Goal: Information Seeking & Learning: Learn about a topic

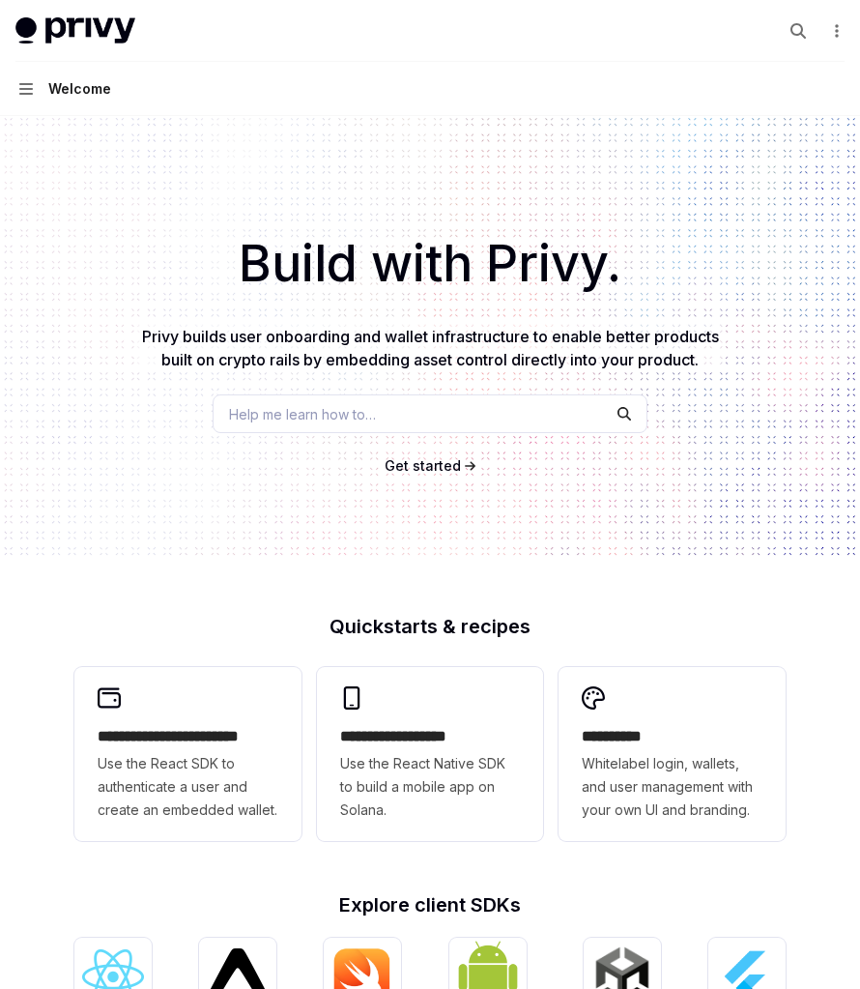
click at [49, 19] on img at bounding box center [75, 30] width 120 height 27
click at [82, 24] on img at bounding box center [75, 30] width 120 height 27
click at [20, 87] on icon "button" at bounding box center [26, 88] width 14 height 15
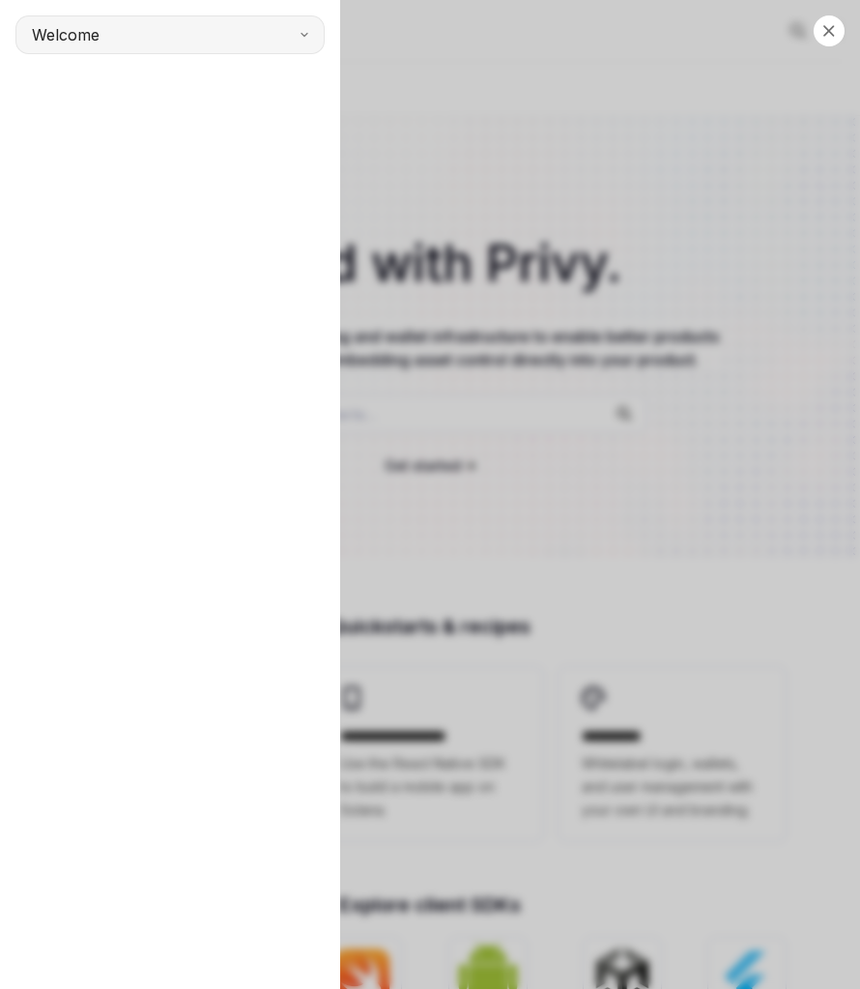
click at [297, 38] on button "Welcome" at bounding box center [169, 34] width 309 height 39
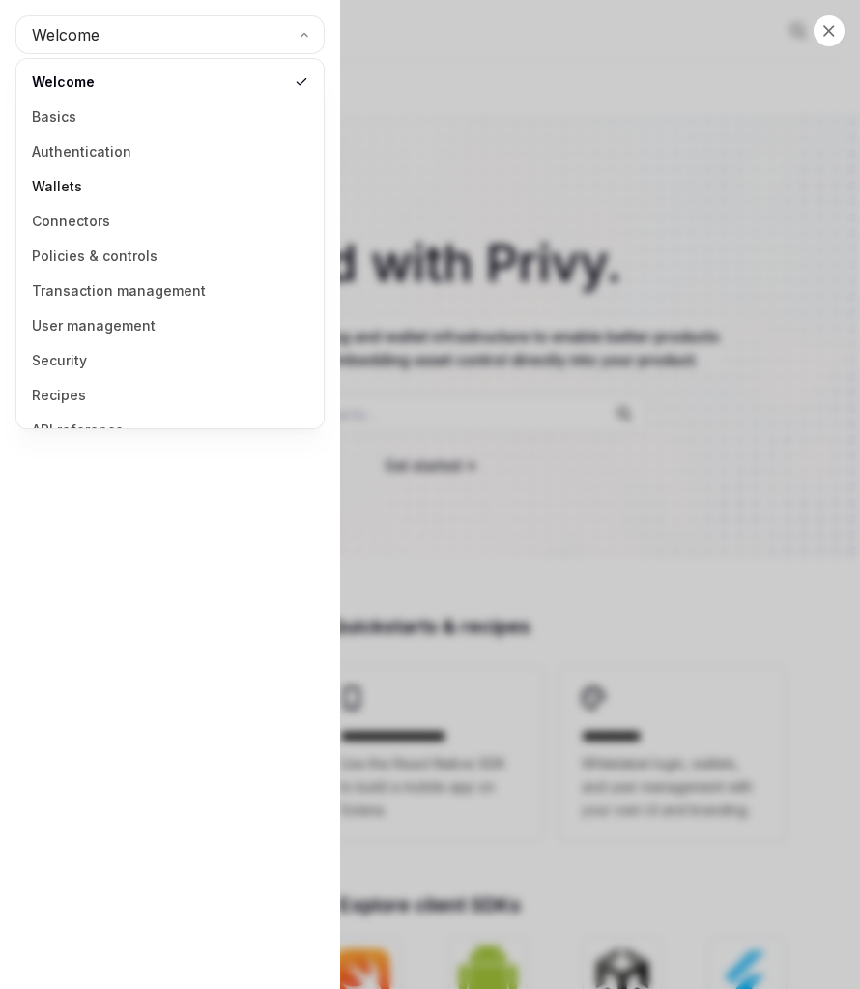
click at [137, 182] on link "Wallets" at bounding box center [170, 186] width 296 height 35
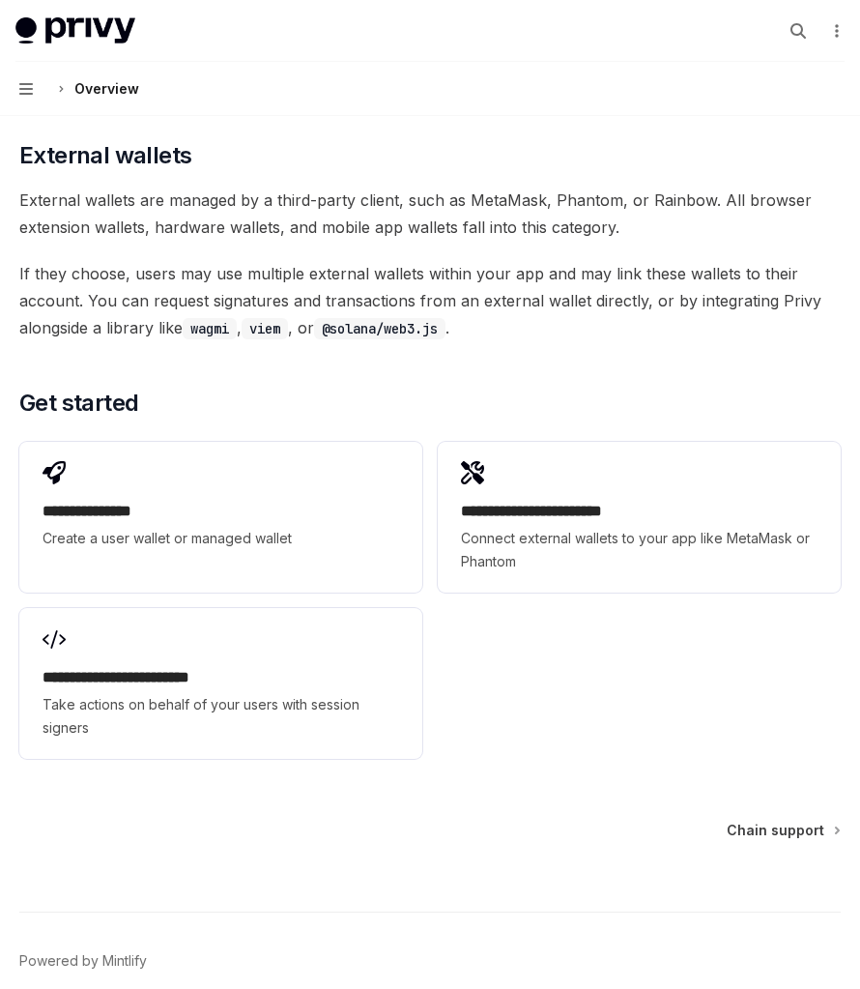
scroll to position [2867, 0]
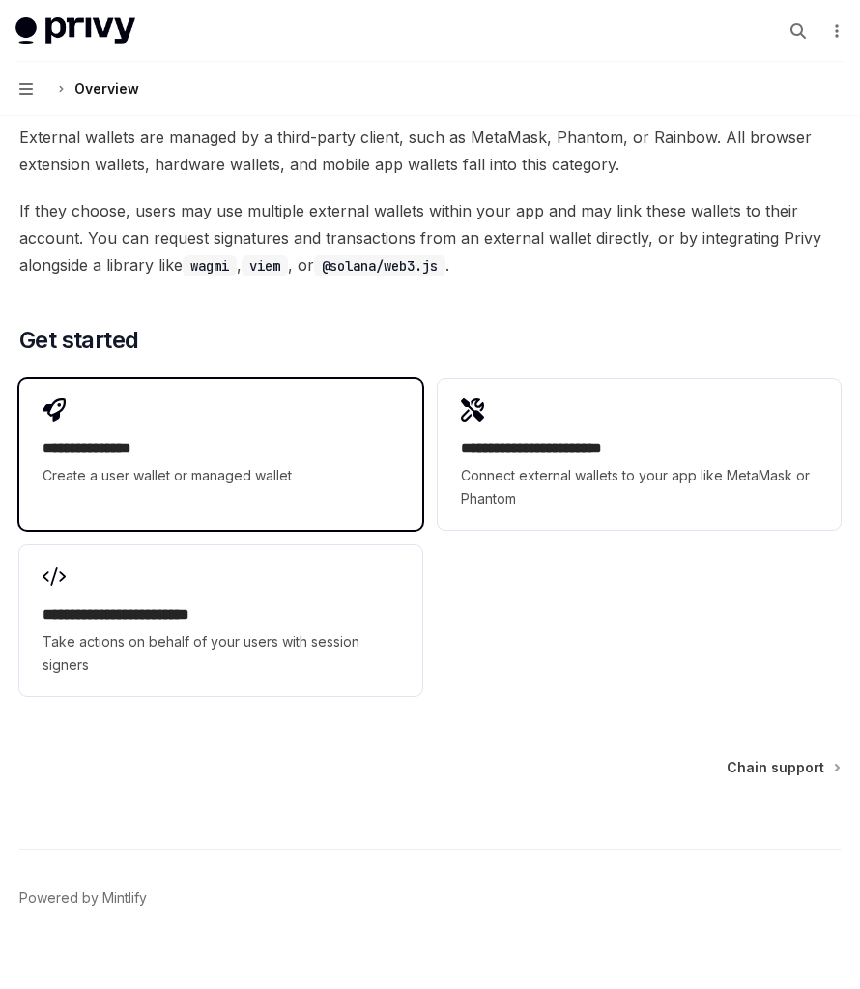
click at [292, 464] on span "Create a user wallet or managed wallet" at bounding box center [221, 475] width 357 height 23
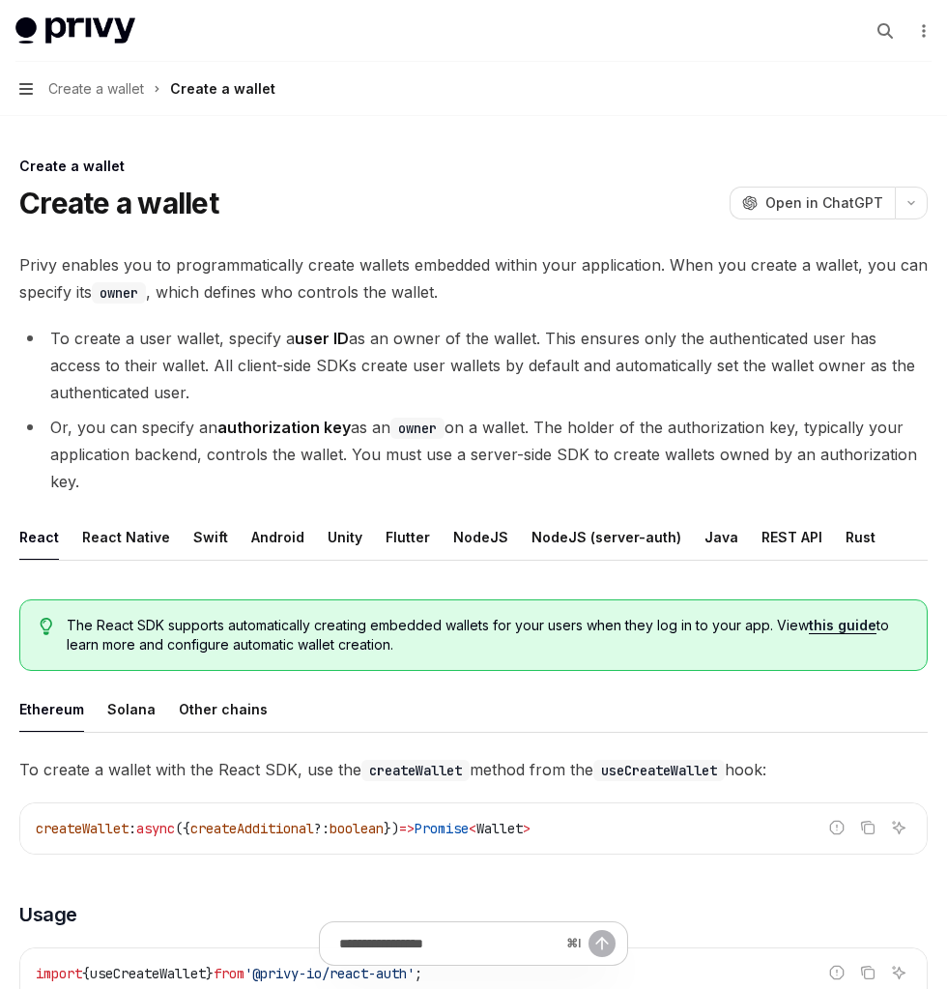
click at [25, 87] on icon "button" at bounding box center [26, 88] width 14 height 15
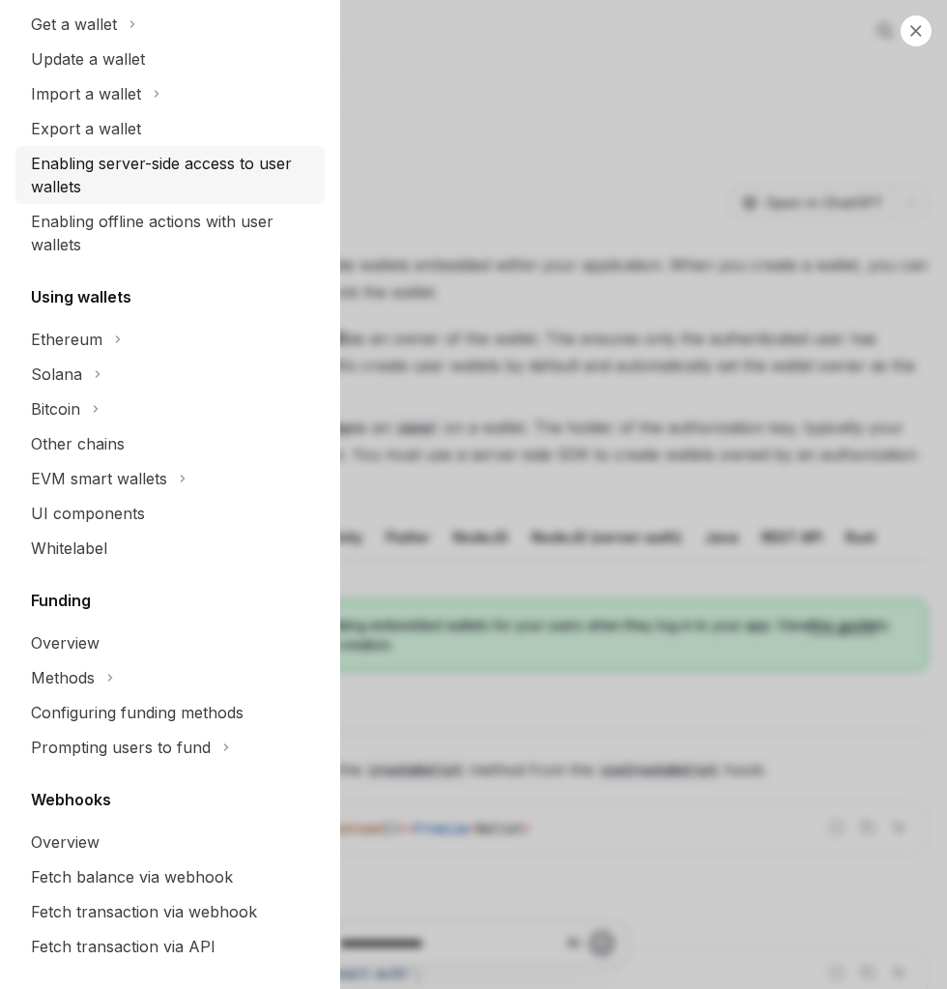
scroll to position [668, 0]
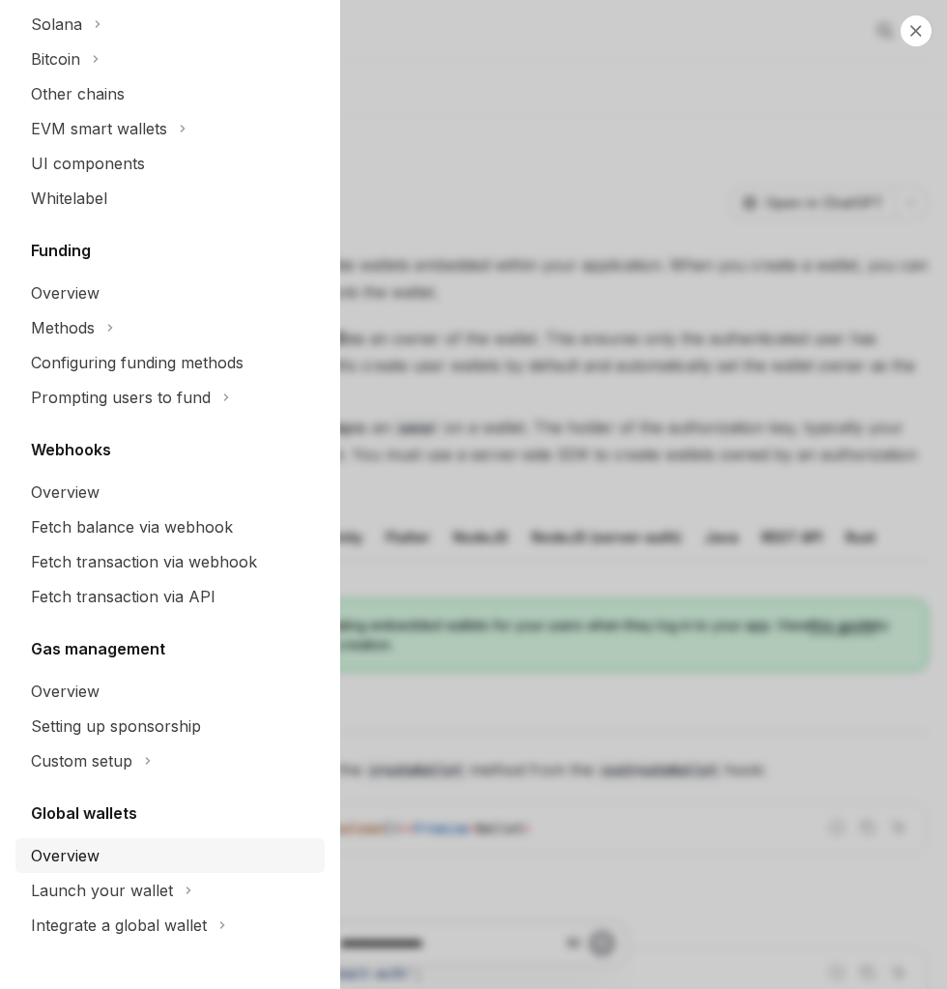
click at [181, 869] on link "Overview" at bounding box center [169, 855] width 309 height 35
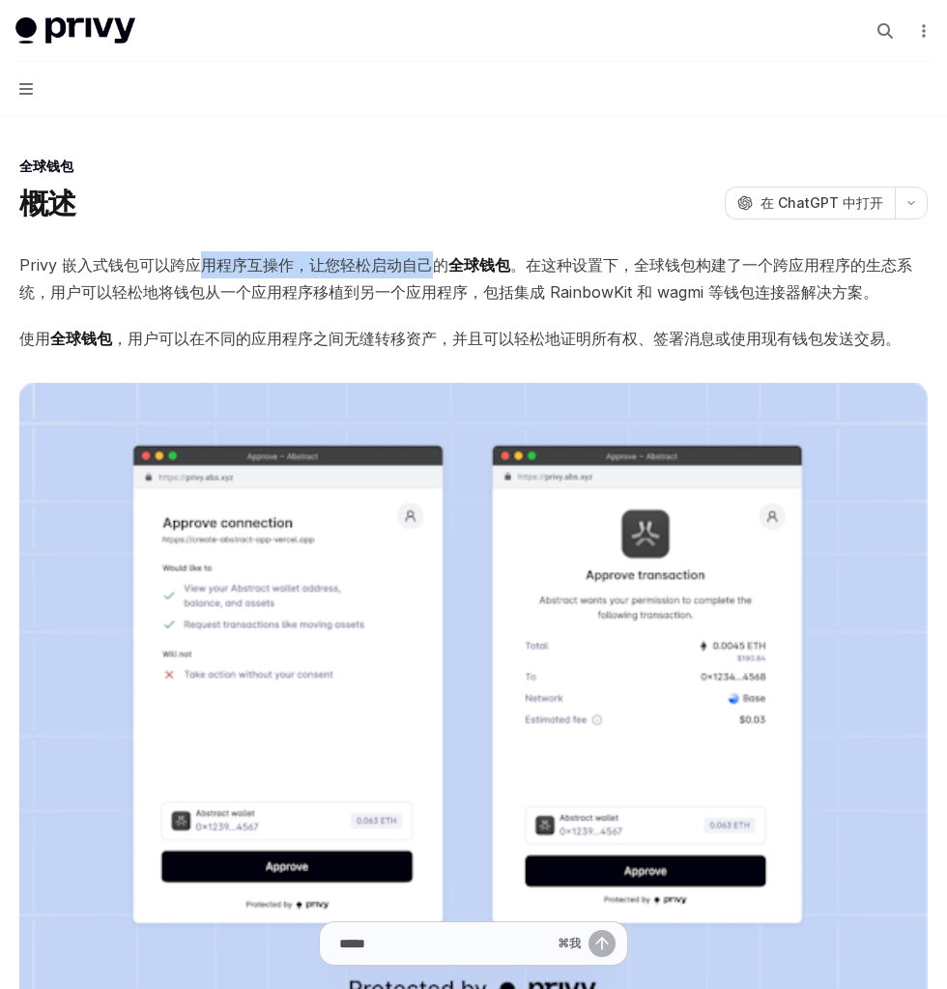
drag, startPoint x: 204, startPoint y: 266, endPoint x: 448, endPoint y: 269, distance: 244.5
click at [444, 270] on font "Privy 嵌入式钱包可以跨应用程序互操作，让您轻松启动自己的" at bounding box center [233, 264] width 429 height 19
click at [448, 269] on font "全球钱包" at bounding box center [479, 264] width 62 height 19
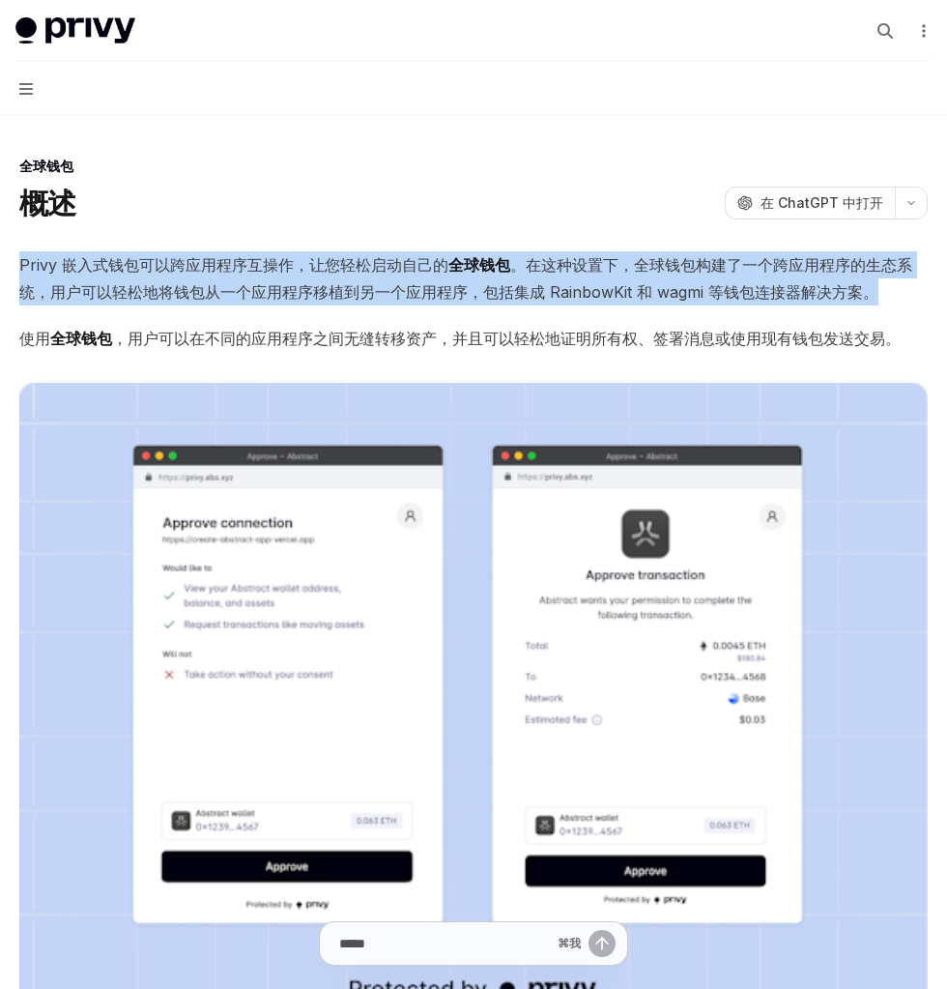
click at [448, 269] on font "全球钱包" at bounding box center [479, 264] width 62 height 19
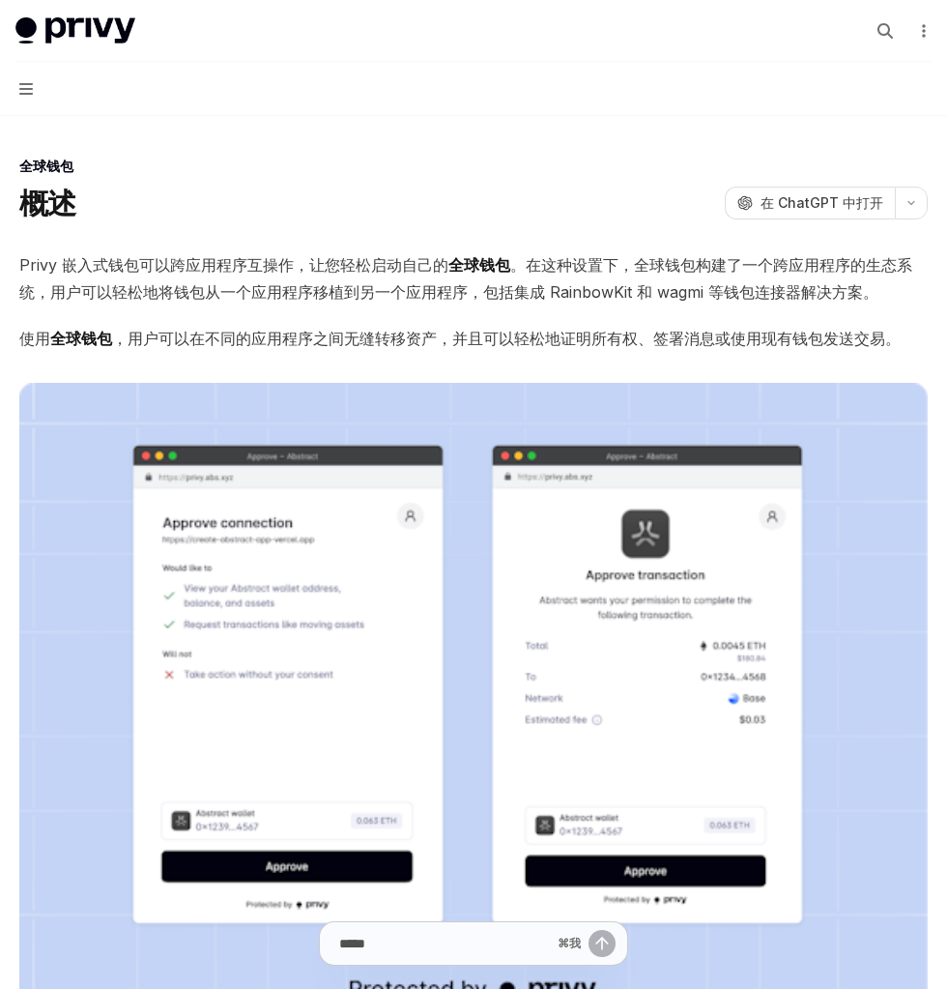
click at [500, 266] on font "全球钱包" at bounding box center [479, 264] width 62 height 19
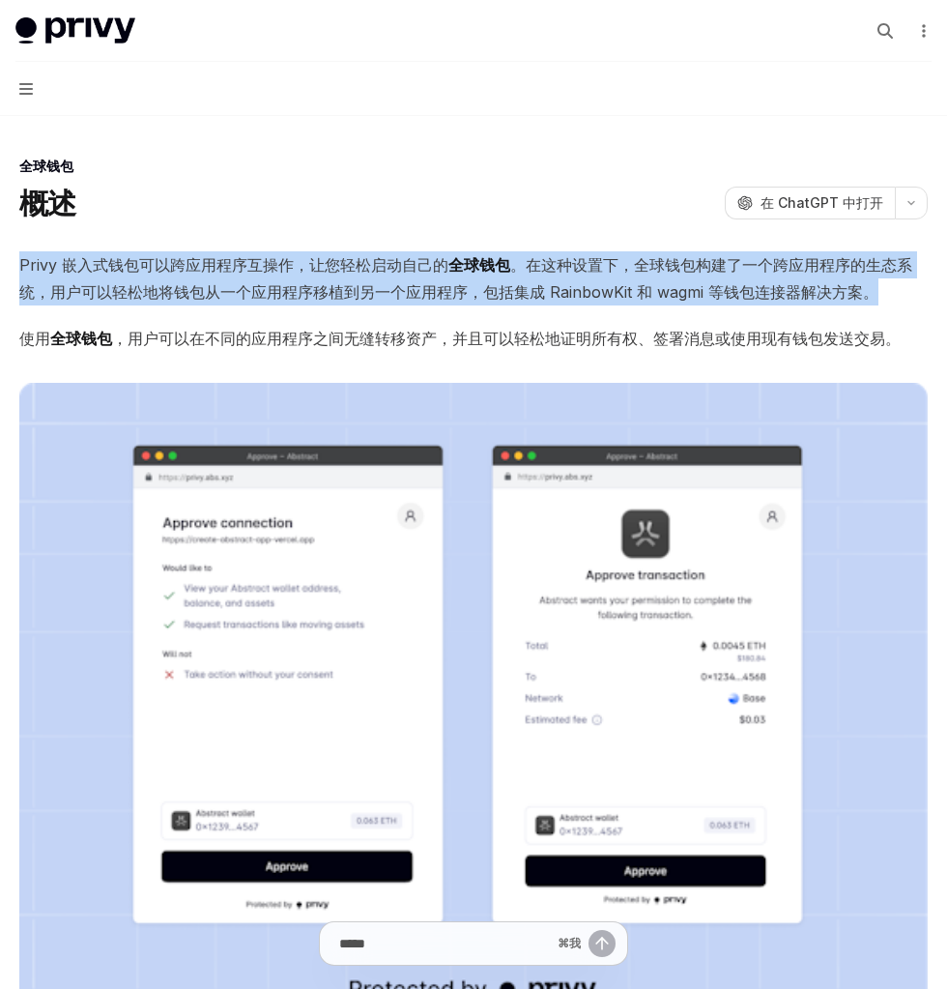
click at [500, 266] on font "全球钱包" at bounding box center [479, 264] width 62 height 19
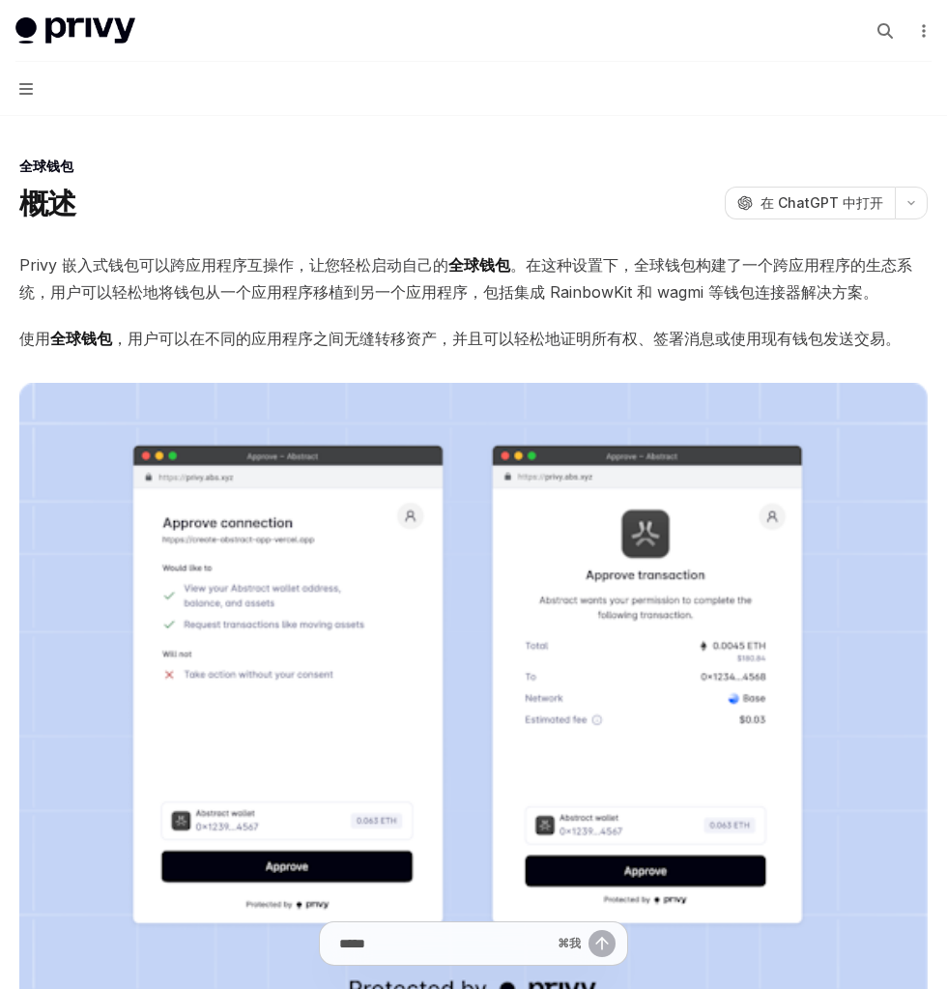
click at [348, 291] on font "。在这种设置下，全球钱包构建了一个跨应用程序的生态系统，用户可以轻松地将钱包从一个应用程序移植到另一个应用程序，包括集成 RainbowKit 和 wagmi…" at bounding box center [465, 278] width 893 height 46
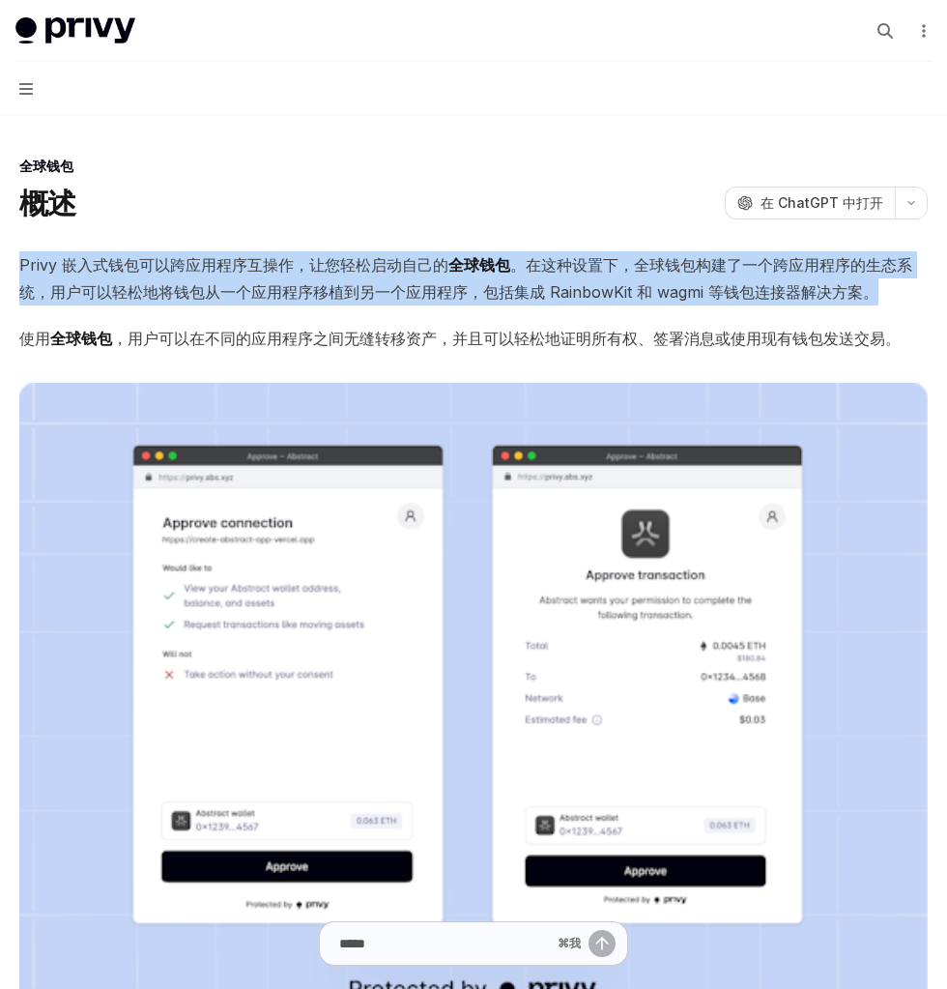
click at [348, 291] on font "。在这种设置下，全球钱包构建了一个跨应用程序的生态系统，用户可以轻松地将钱包从一个应用程序移植到另一个应用程序，包括集成 RainbowKit 和 wagmi…" at bounding box center [465, 278] width 893 height 46
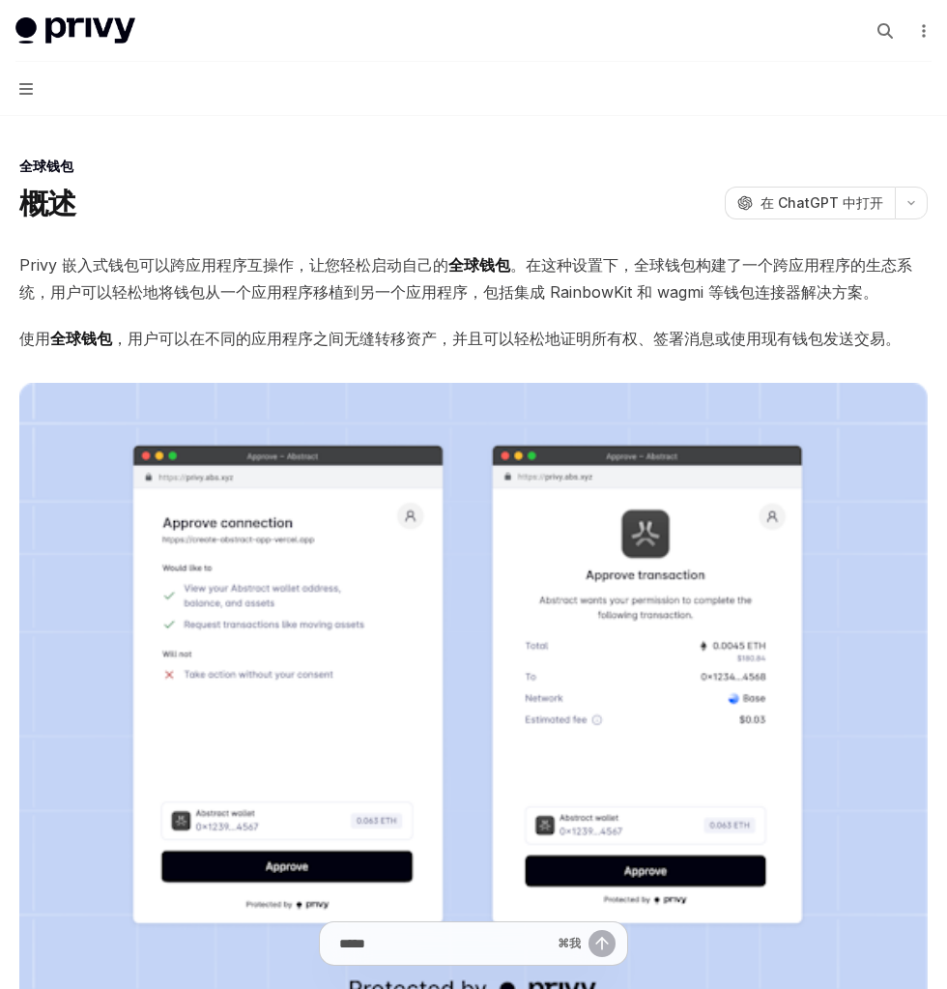
click at [470, 292] on font "。在这种设置下，全球钱包构建了一个跨应用程序的生态系统，用户可以轻松地将钱包从一个应用程序移植到另一个应用程序，包括集成 RainbowKit 和 wagmi…" at bounding box center [465, 278] width 893 height 46
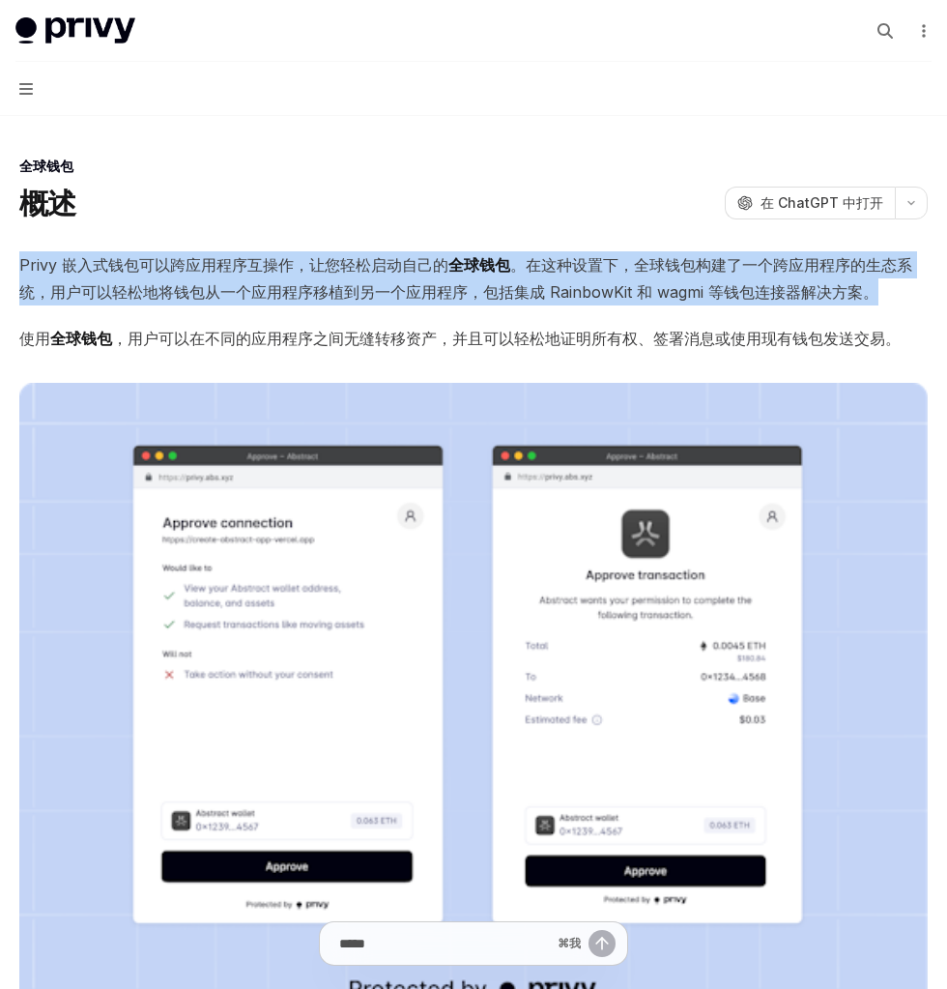
click at [470, 292] on font "。在这种设置下，全球钱包构建了一个跨应用程序的生态系统，用户可以轻松地将钱包从一个应用程序移植到另一个应用程序，包括集成 RainbowKit 和 wagmi…" at bounding box center [465, 278] width 893 height 46
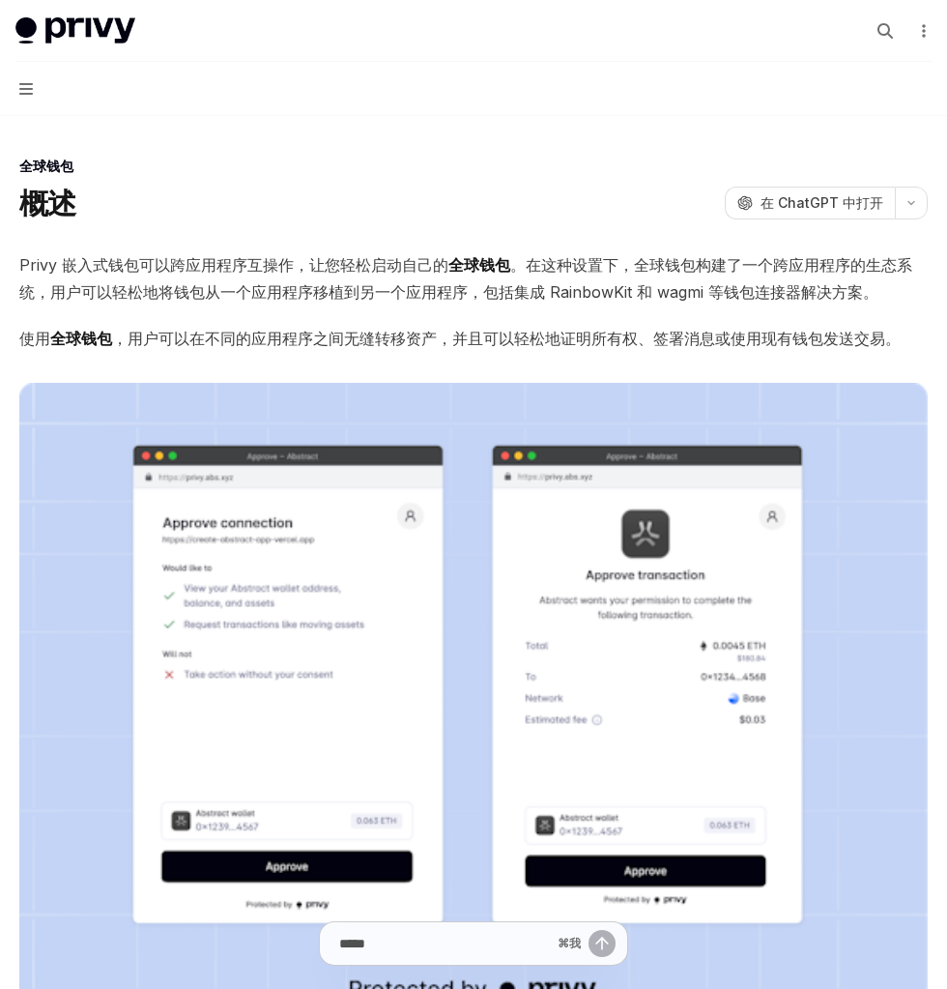
click at [344, 349] on span "使用 全球钱包 ，用户可以在不同的应用程序之间无缝转移资产，并且可以轻松地证明所有权、签署消息或使用现有钱包发送交易。" at bounding box center [473, 338] width 908 height 27
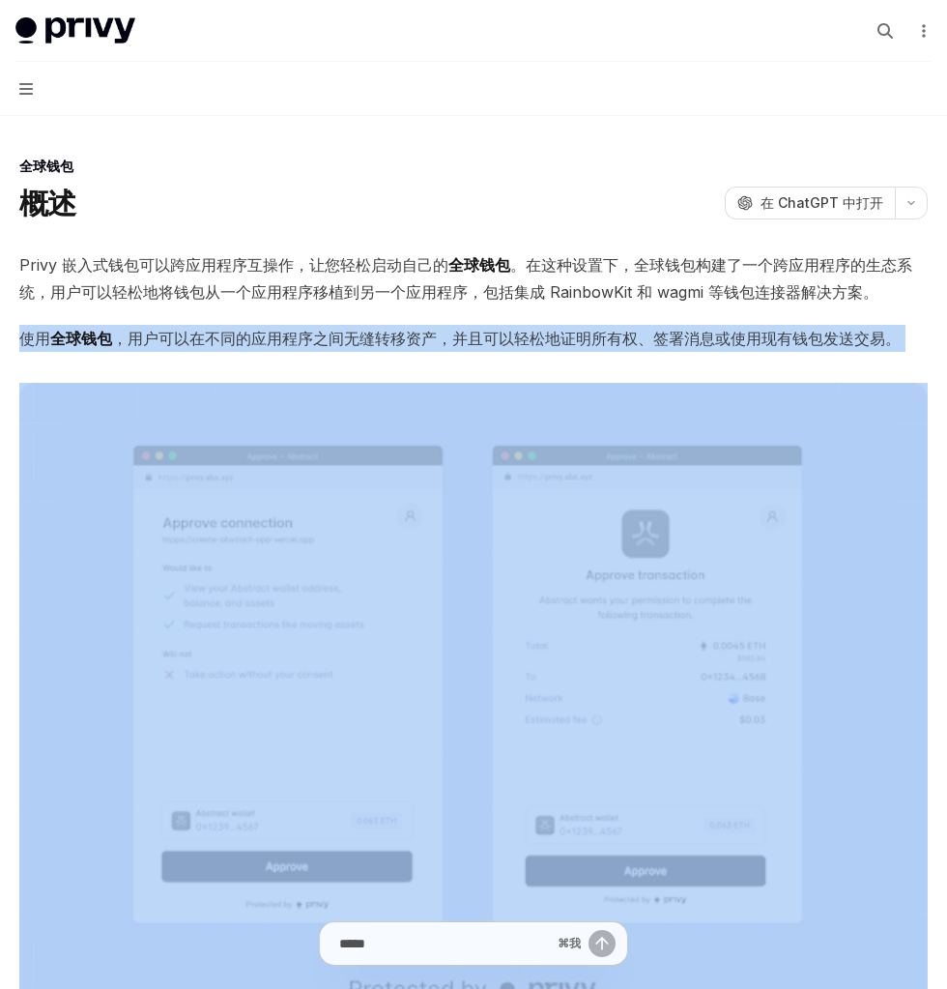
click at [344, 349] on span "使用 全球钱包 ，用户可以在不同的应用程序之间无缝转移资产，并且可以轻松地证明所有权、签署消息或使用现有钱包发送交易。" at bounding box center [473, 338] width 908 height 27
click at [367, 346] on font "，用户可以在不同的应用程序之间无缝转移资产，并且可以轻松地证明所有权、签署消息或使用现有钱包发送交易。" at bounding box center [506, 338] width 788 height 19
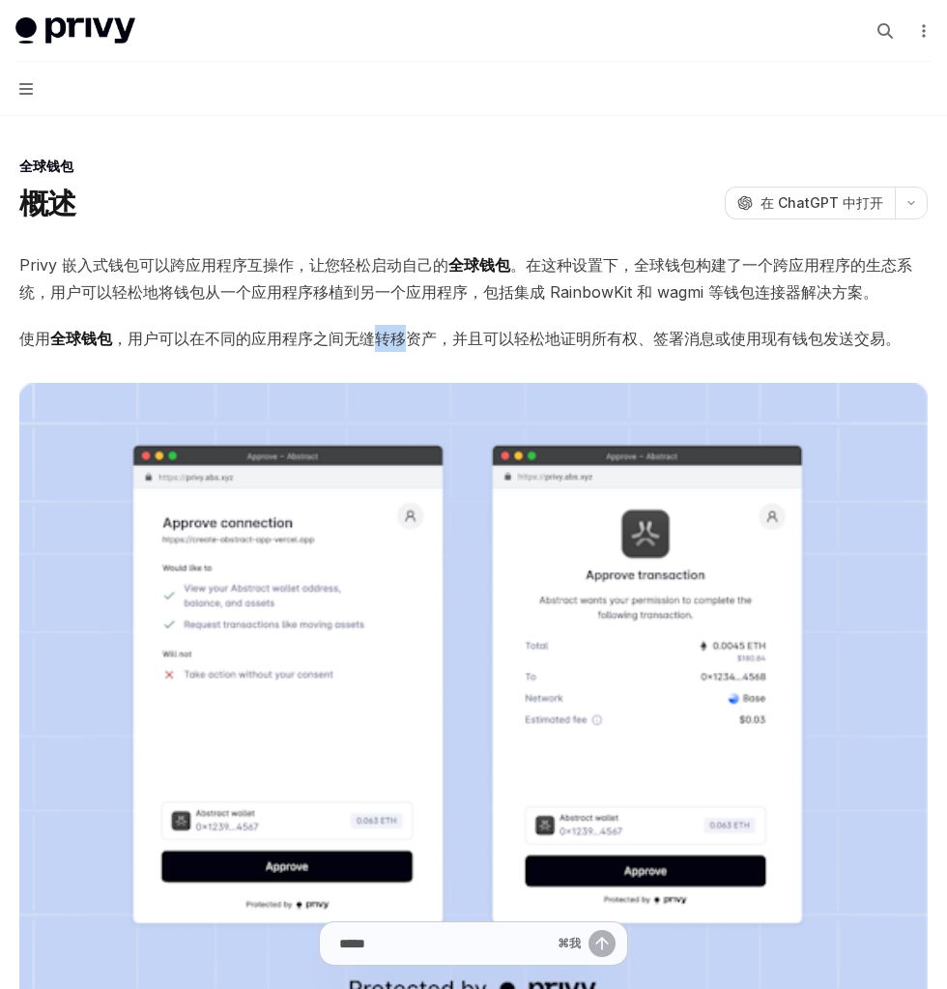
click at [367, 346] on font "，用户可以在不同的应用程序之间无缝转移资产，并且可以轻松地证明所有权、签署消息或使用现有钱包发送交易。" at bounding box center [506, 338] width 788 height 19
click at [456, 342] on font "，用户可以在不同的应用程序之间无缝转移资产，并且可以轻松地证明所有权、签署消息或使用现有钱包发送交易。" at bounding box center [506, 338] width 788 height 19
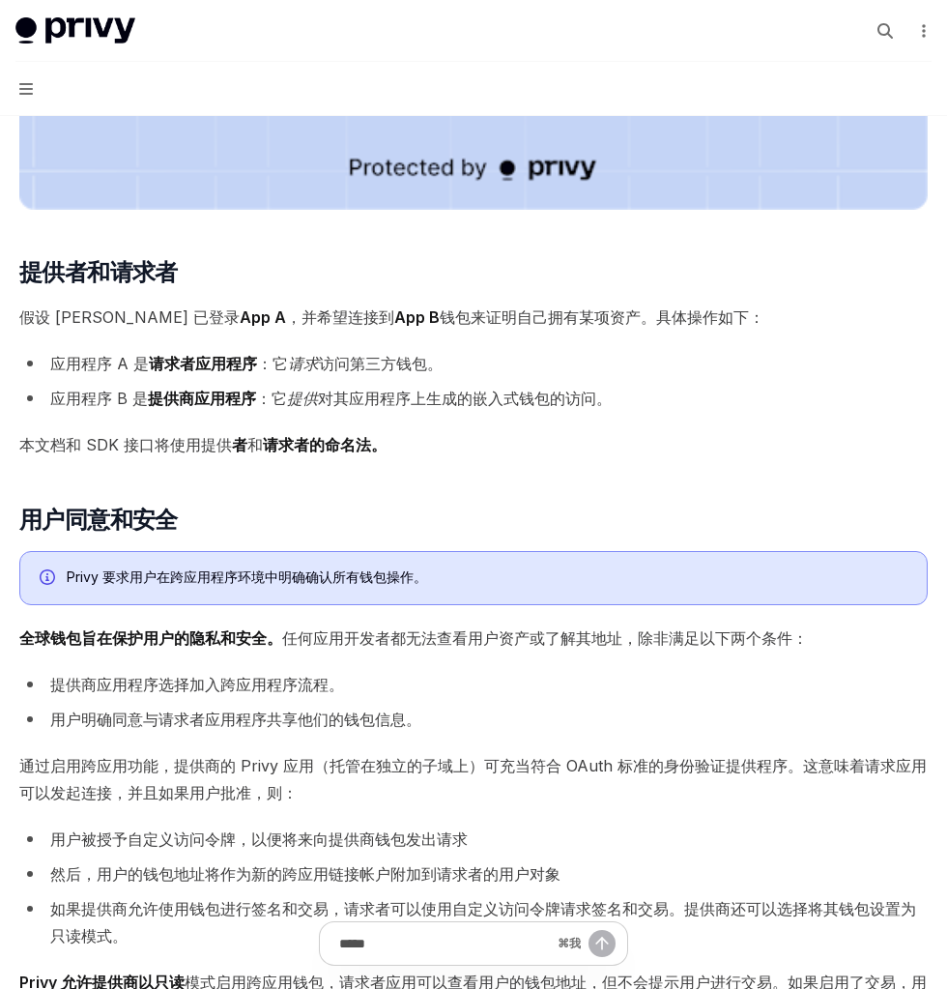
scroll to position [782, 0]
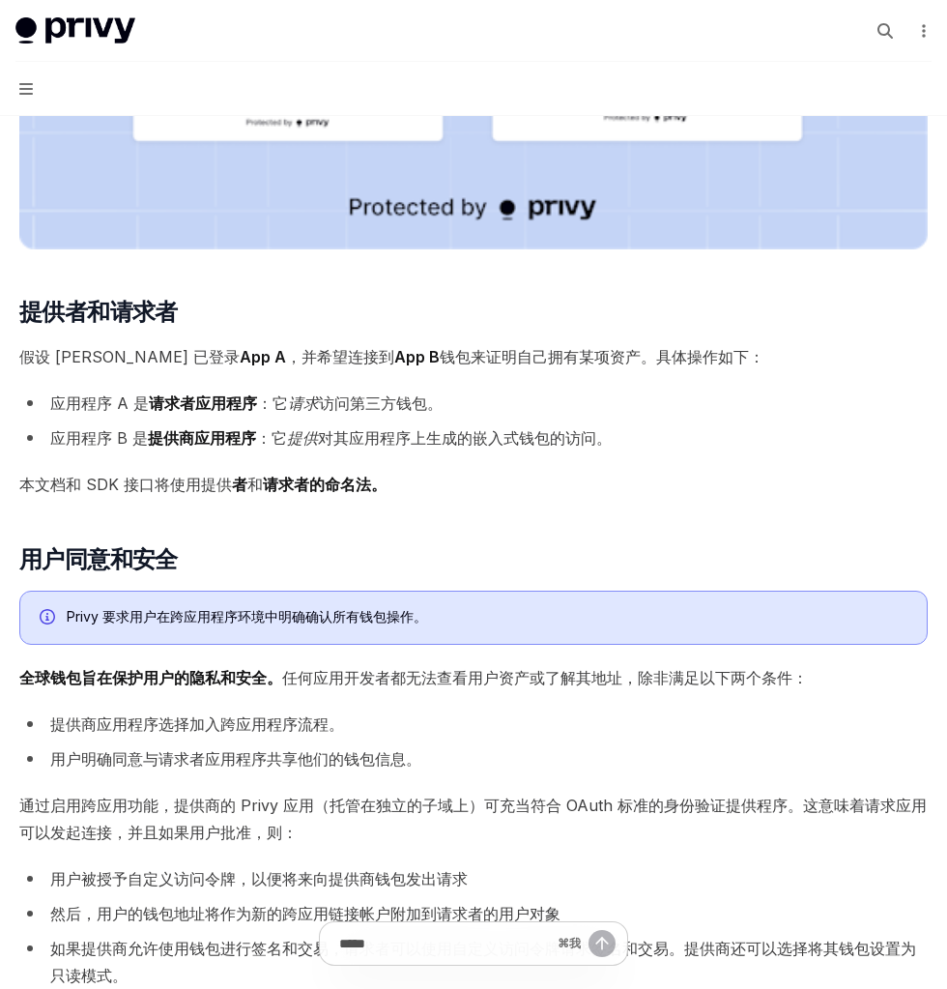
drag, startPoint x: 213, startPoint y: 327, endPoint x: 441, endPoint y: 428, distance: 249.6
click at [438, 426] on div "Privy 嵌入式钱包可以跨应用程序互操作，让您轻松启动自己的 全球钱包 。在这种设置下，全球钱包构建了一个跨应用程序的生态系统，用户可以轻松地将钱包从一个应…" at bounding box center [473, 303] width 908 height 1666
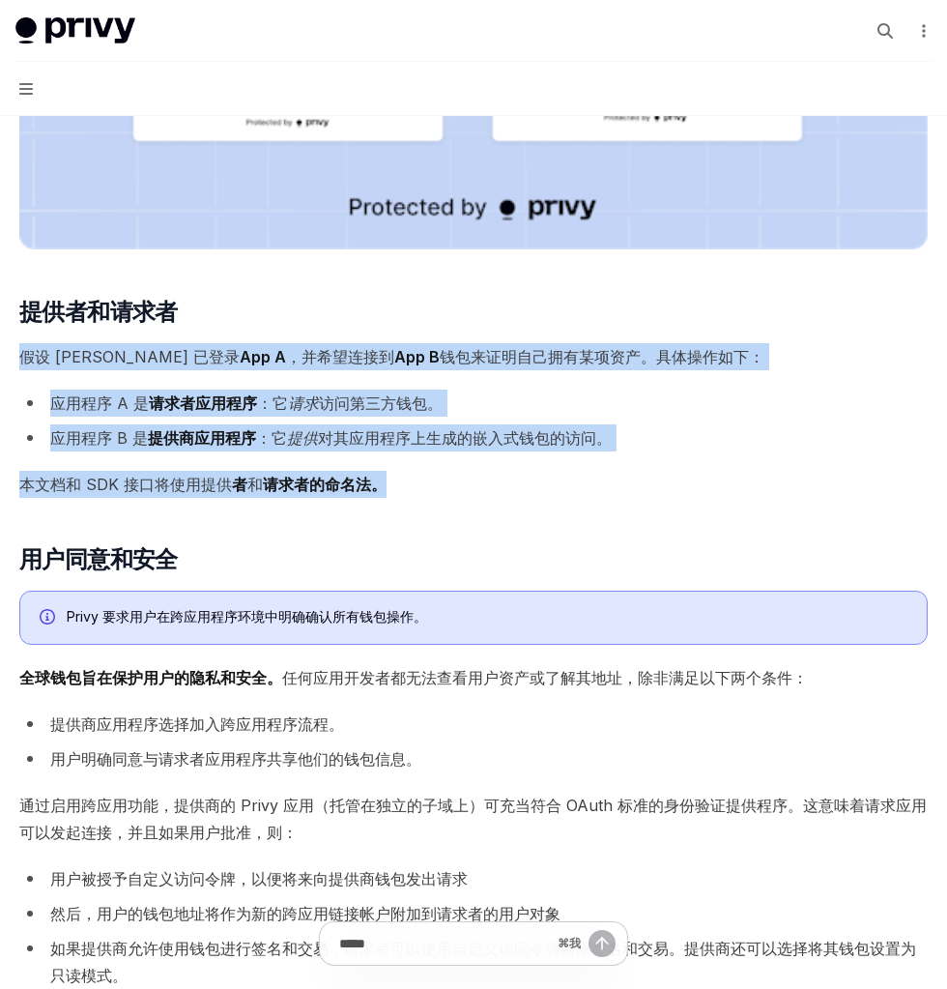
drag, startPoint x: 444, startPoint y: 495, endPoint x: 400, endPoint y: 338, distance: 162.5
click at [400, 338] on div "Privy 嵌入式钱包可以跨应用程序互操作，让您轻松启动自己的 全球钱包 。在这种设置下，全球钱包构建了一个跨应用程序的生态系统，用户可以轻松地将钱包从一个应…" at bounding box center [473, 303] width 908 height 1666
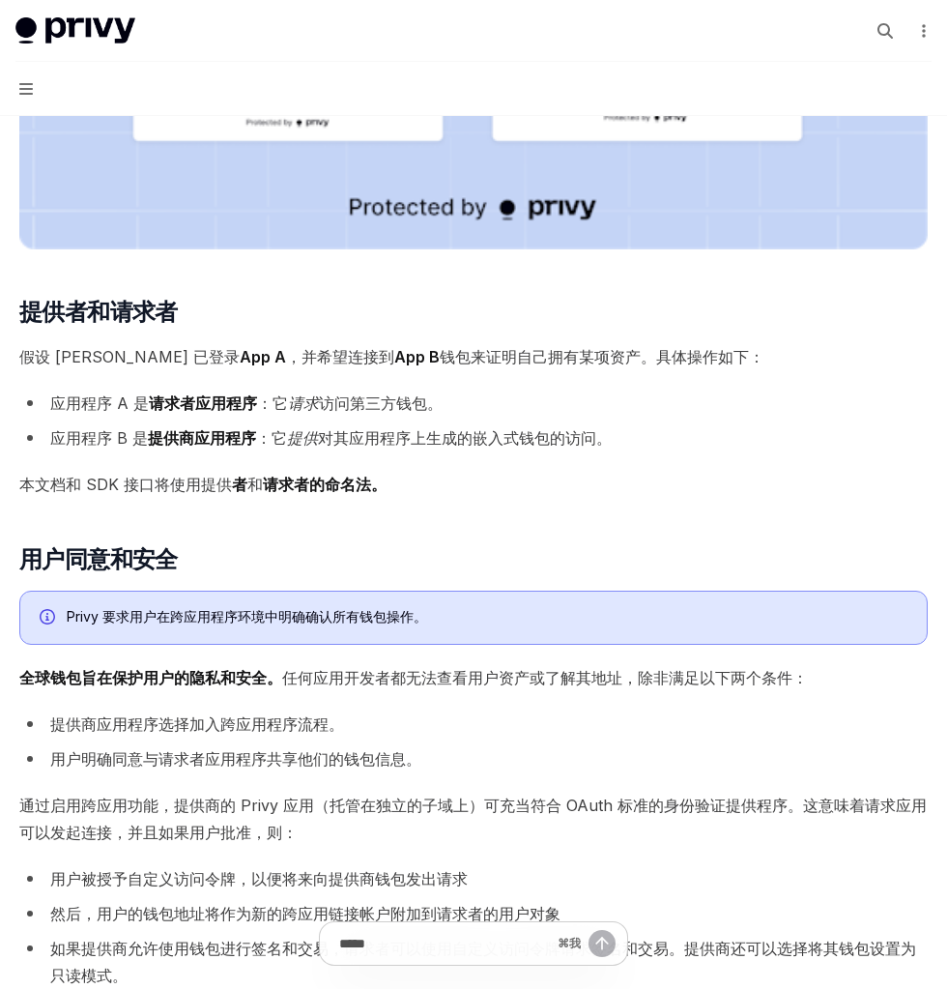
click at [349, 686] on span "全球钱包旨在保护用户的隐私和安全。 任何应用开发者都无法查看用户资产或了解其地址，除非满足以下两个条件：" at bounding box center [473, 677] width 908 height 27
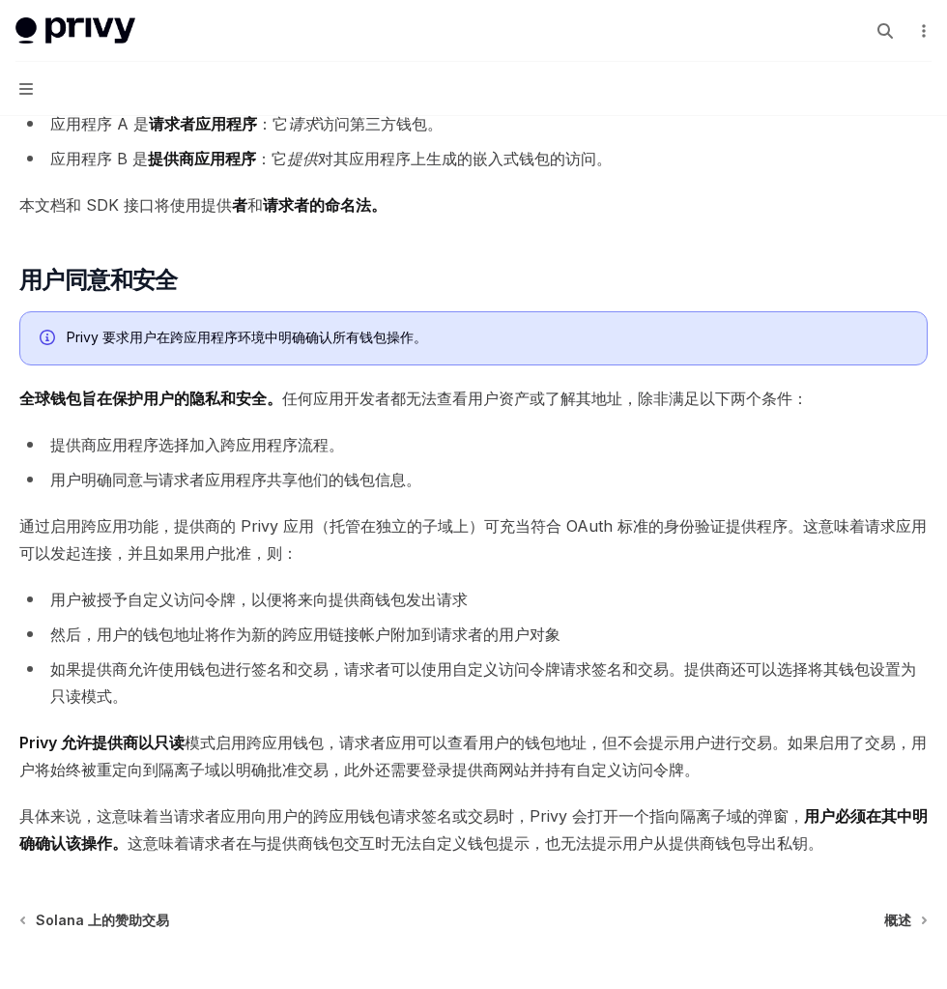
scroll to position [1091, 0]
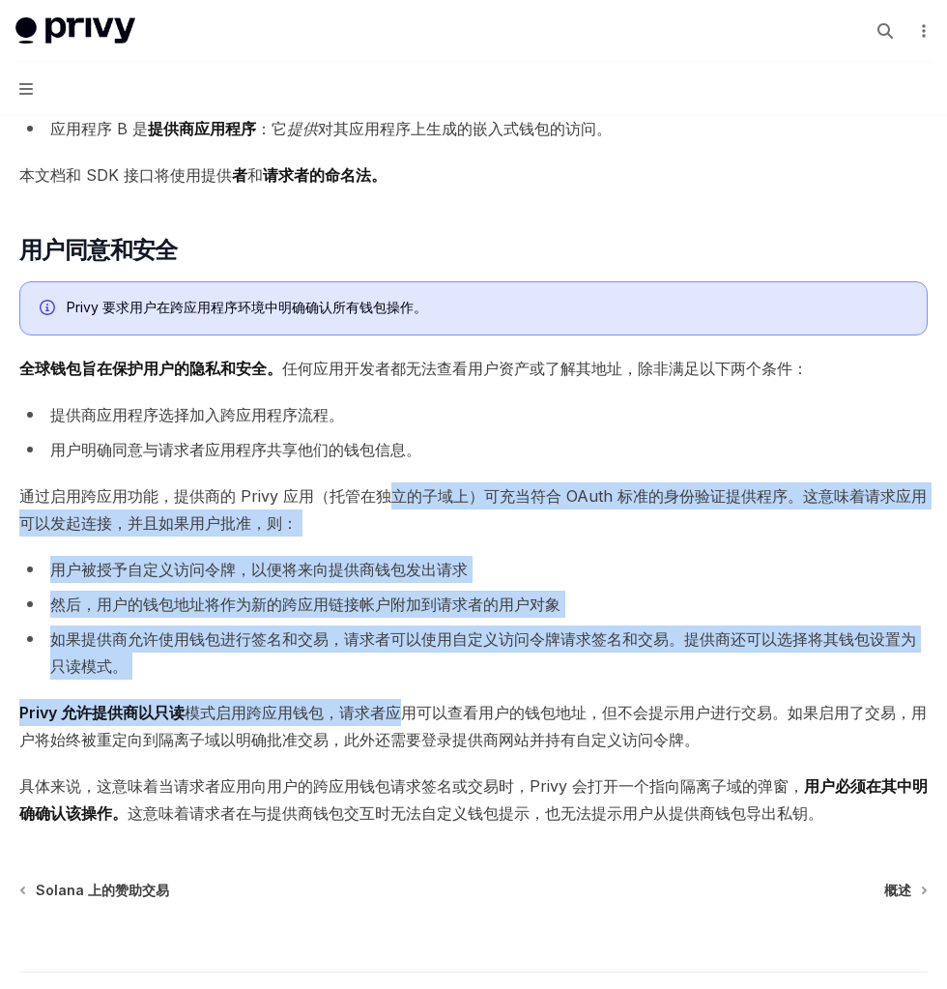
drag, startPoint x: 382, startPoint y: 481, endPoint x: 398, endPoint y: 726, distance: 245.0
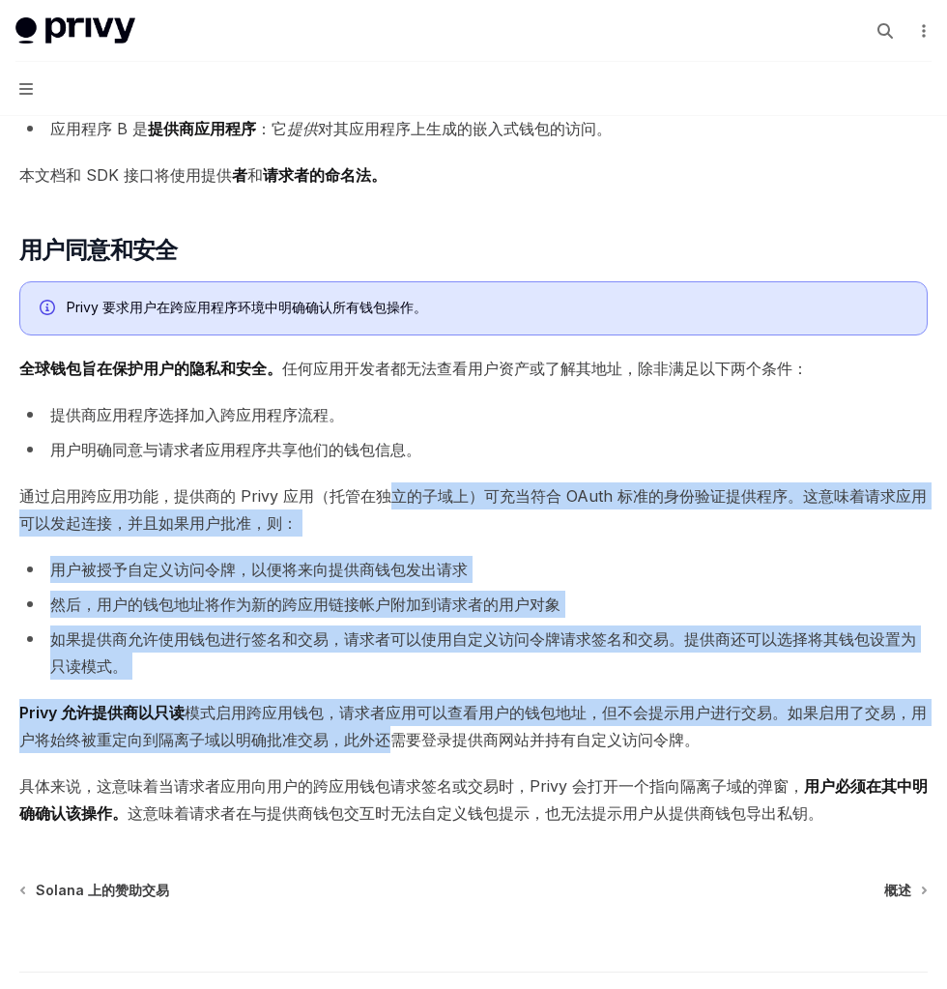
click at [398, 726] on span "Privy 允许提供商以只读 模式启用跨应用钱包 ，请求者应用可以查看用户的钱包地址，但不会提示用户进行交易。如果启用了交易，用户将始终被重定向到隔离子域以明…" at bounding box center [473, 726] width 908 height 54
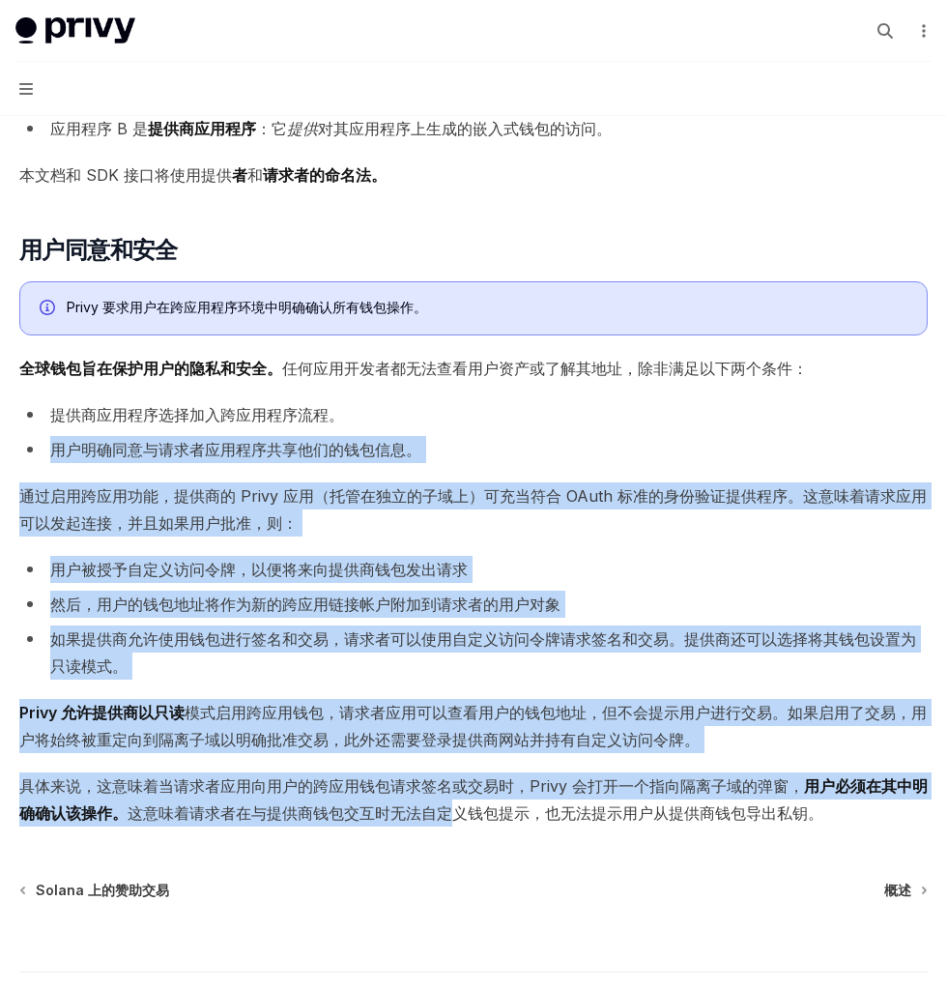
drag, startPoint x: 457, startPoint y: 810, endPoint x: 394, endPoint y: 371, distance: 443.2
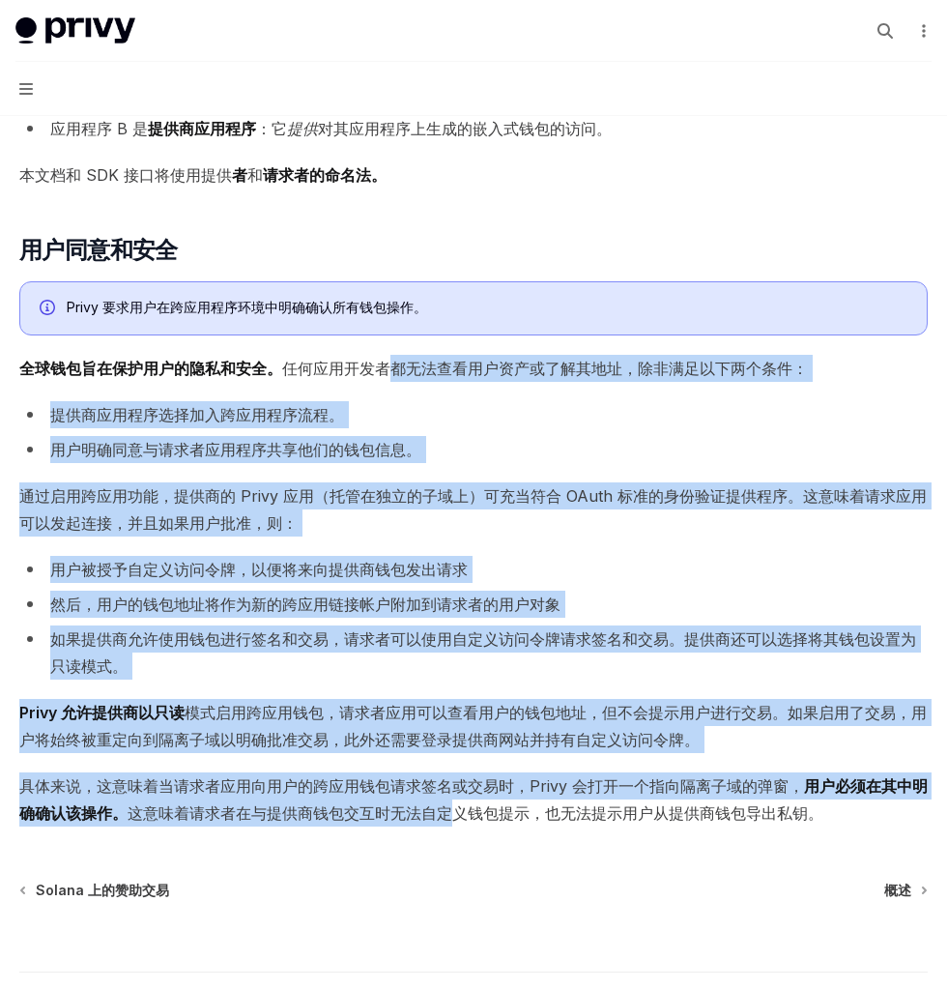
click at [393, 360] on font "任何应用开发者都无法查看用户资产或了解其地址，除非满足以下两个条件：" at bounding box center [545, 367] width 526 height 19
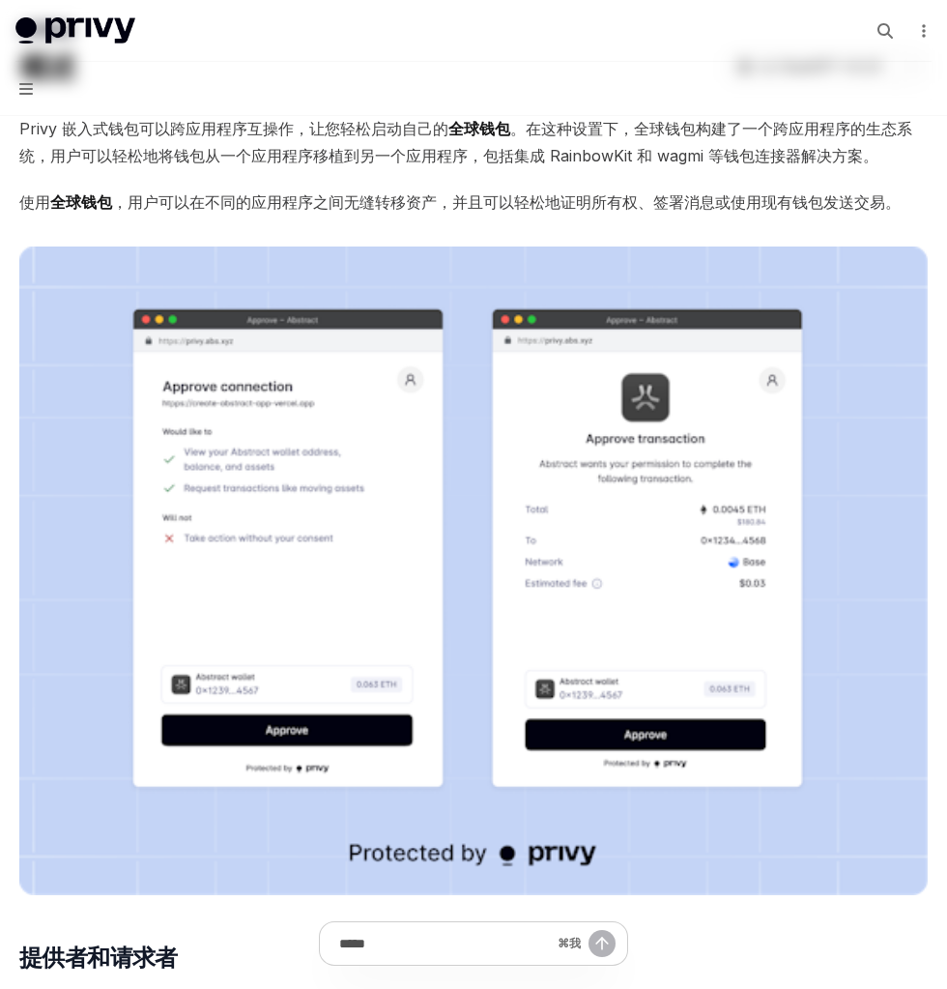
scroll to position [0, 0]
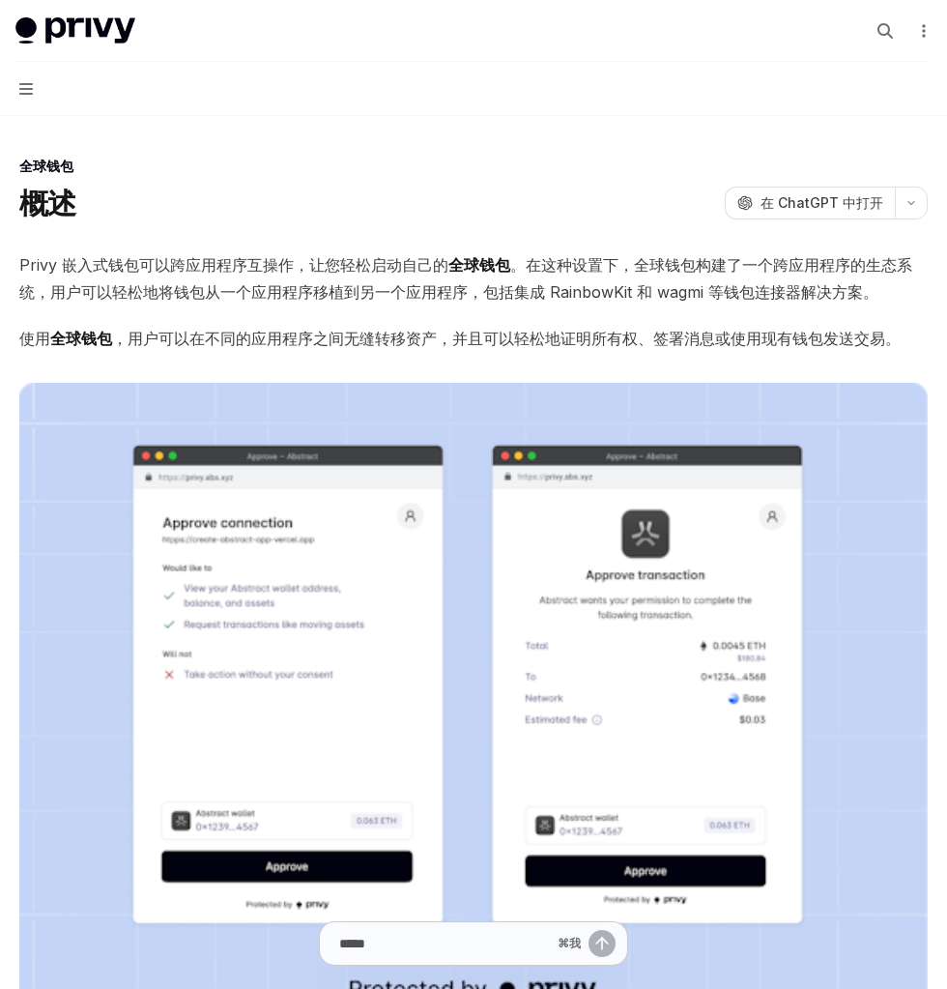
click at [22, 97] on button "导航" at bounding box center [473, 89] width 947 height 54
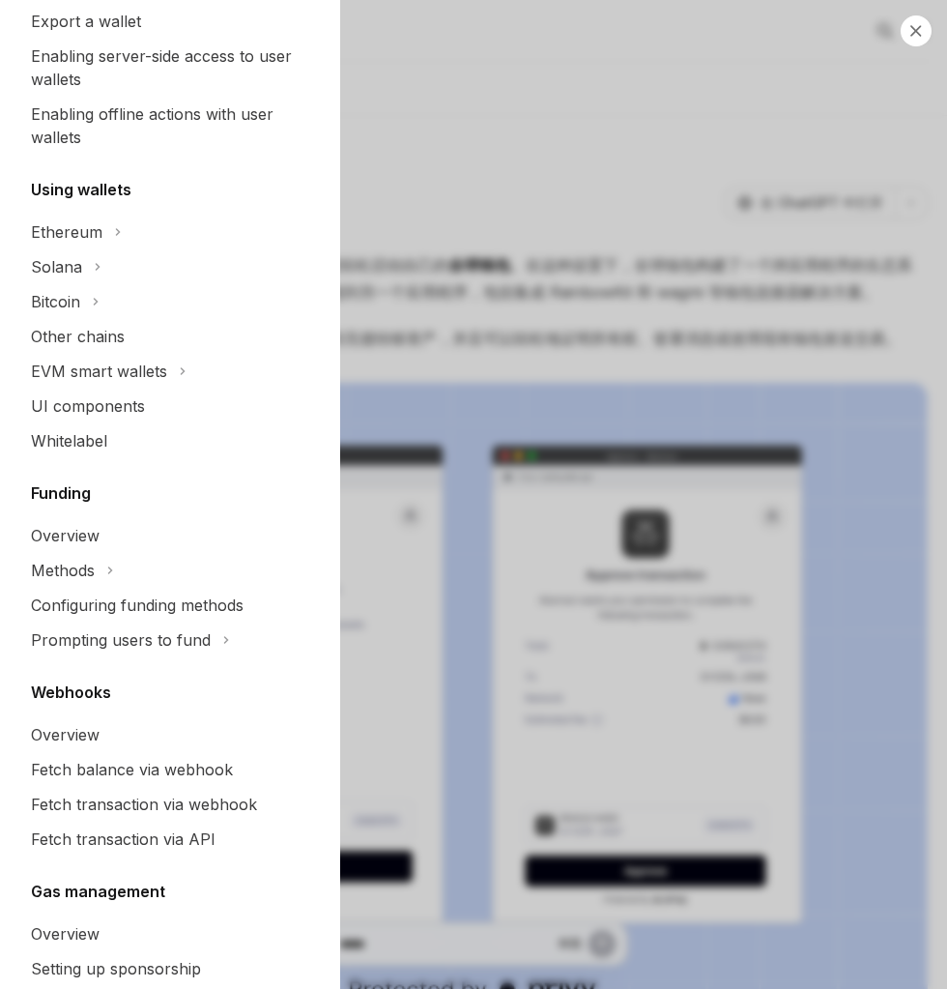
scroll to position [598, 0]
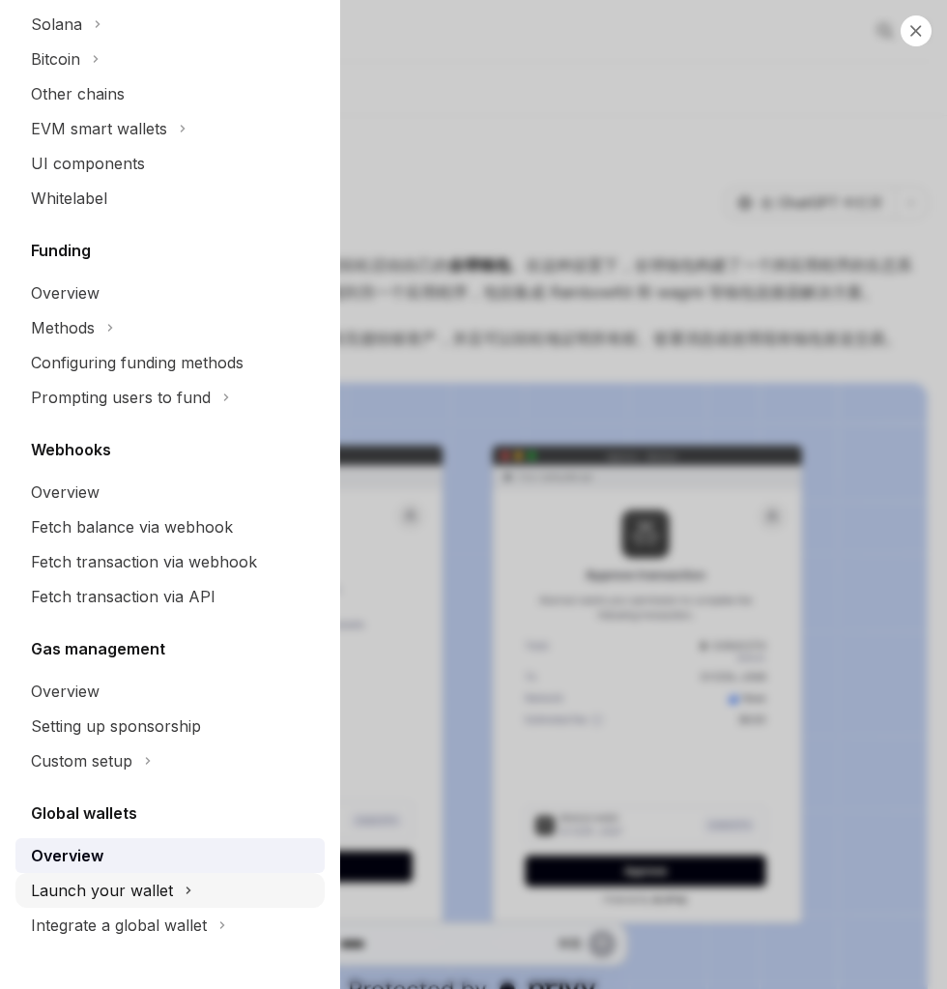
click at [114, 905] on button "Launch your wallet" at bounding box center [169, 890] width 309 height 35
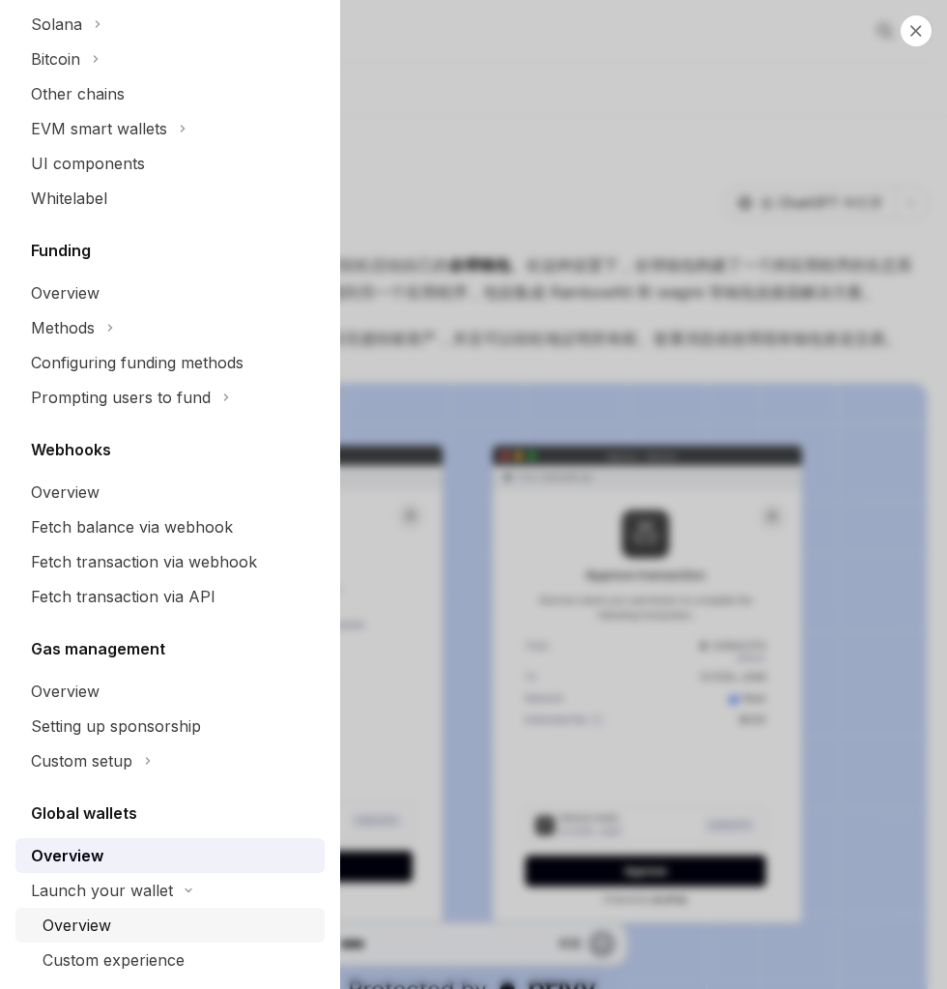
scroll to position [552, 0]
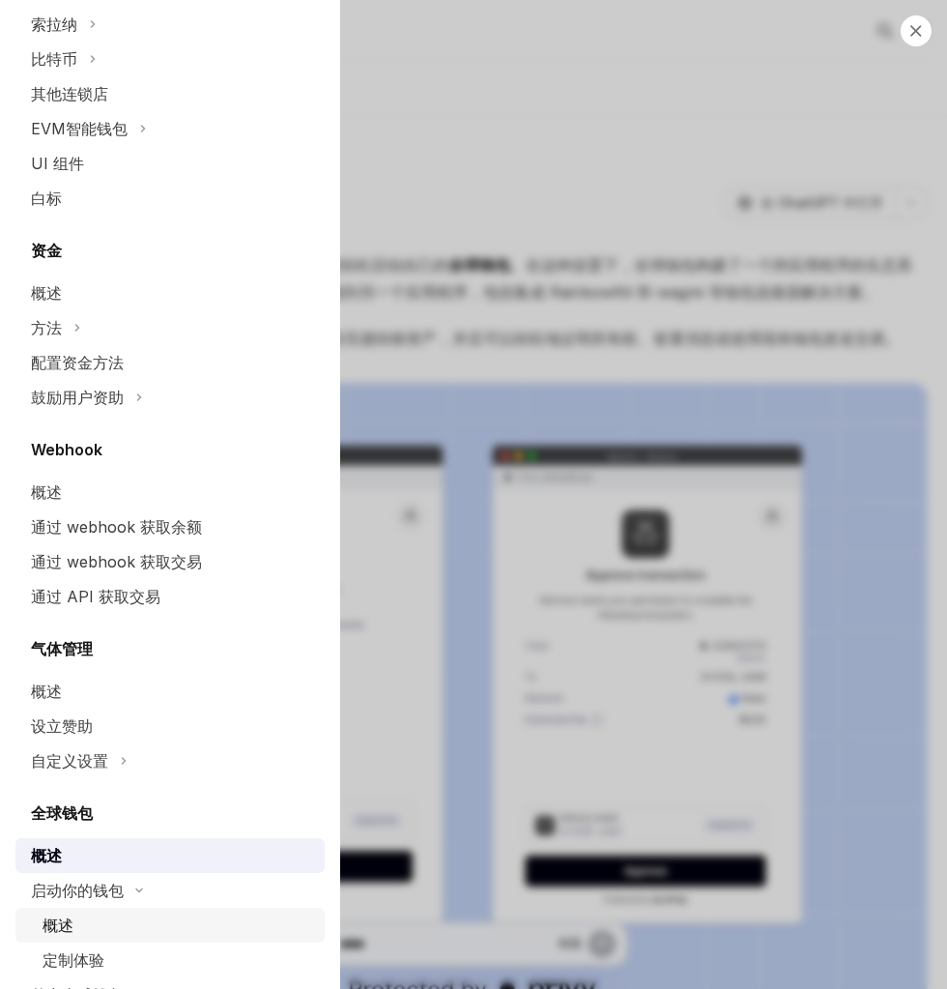
click at [100, 926] on div "概述" at bounding box center [178, 924] width 271 height 23
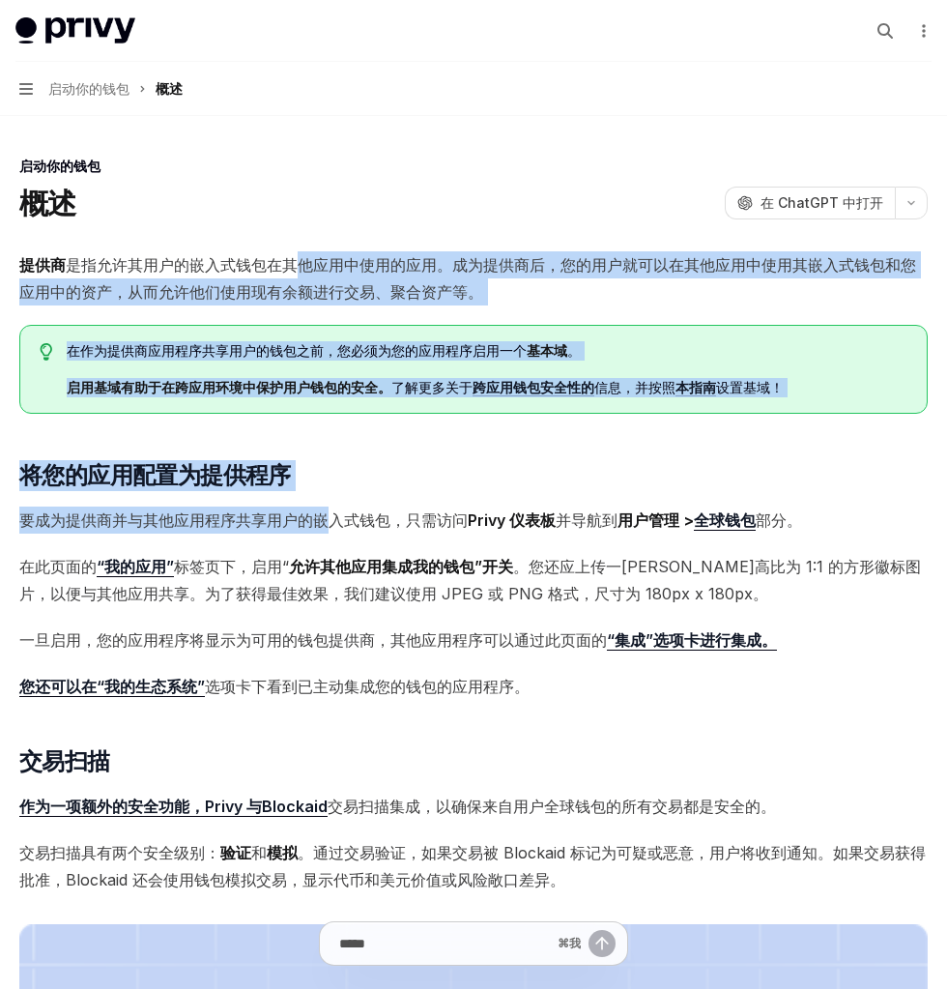
drag, startPoint x: 294, startPoint y: 252, endPoint x: 328, endPoint y: 535, distance: 285.1
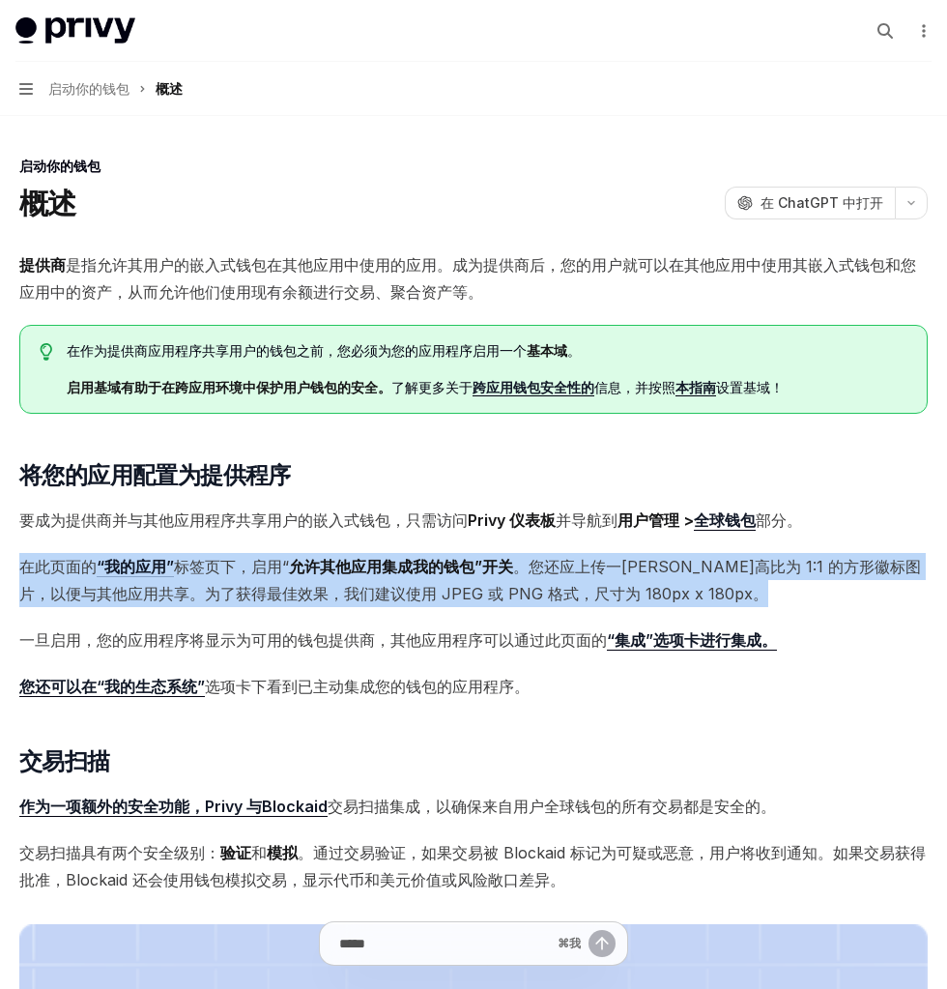
click at [328, 564] on font "允许其他应用集成我的钱包”开关" at bounding box center [401, 566] width 224 height 19
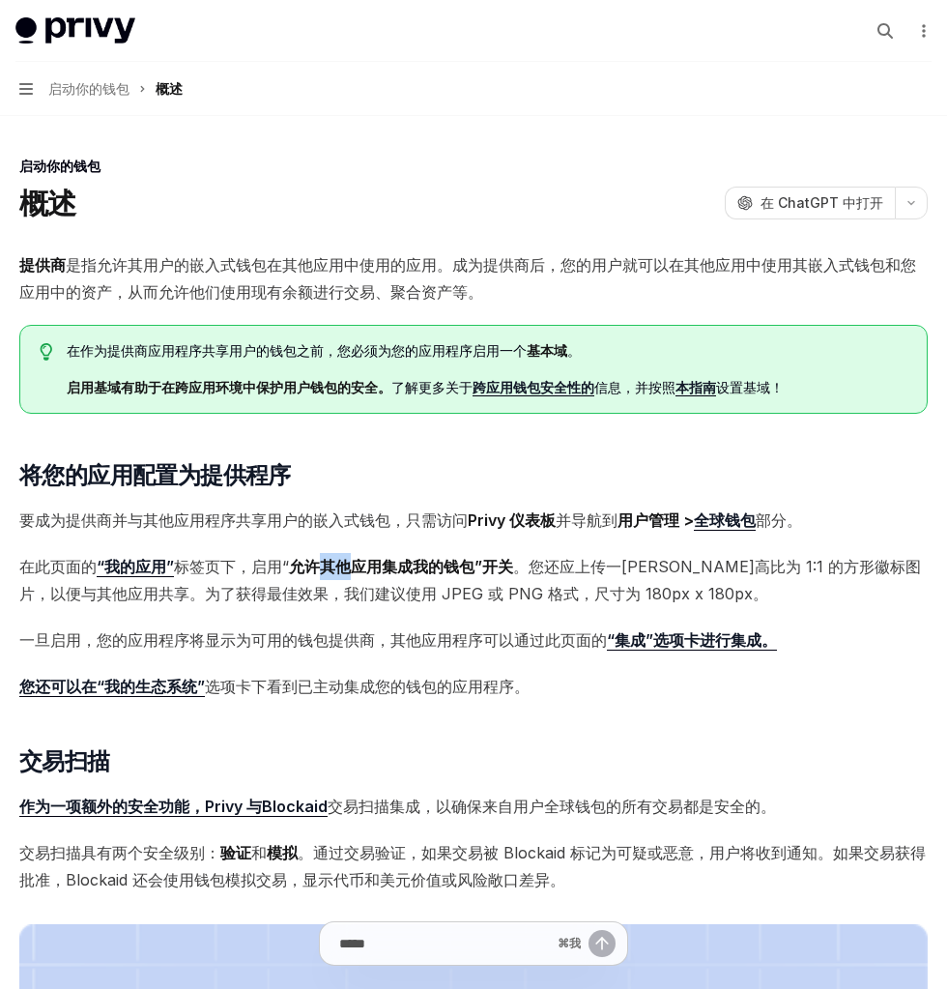
click at [328, 564] on font "允许其他应用集成我的钱包”开关" at bounding box center [401, 566] width 224 height 19
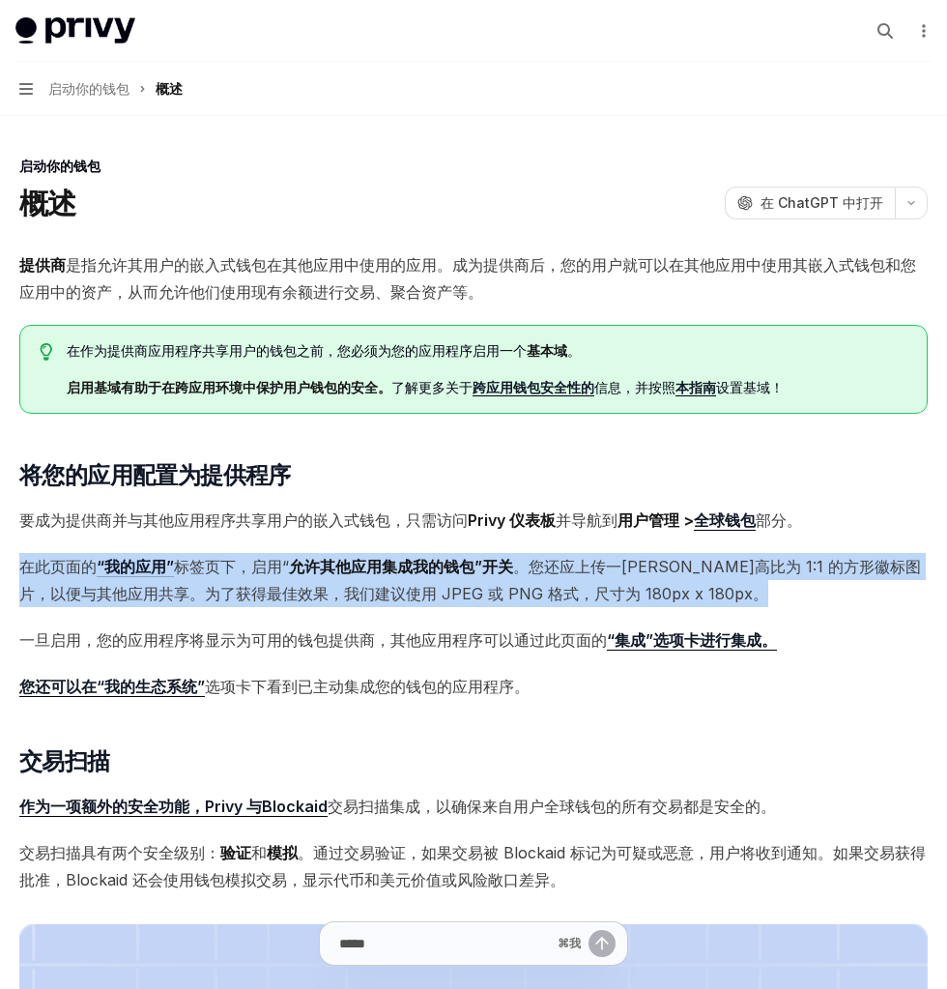
click at [328, 564] on font "允许其他应用集成我的钱包”开关" at bounding box center [401, 566] width 224 height 19
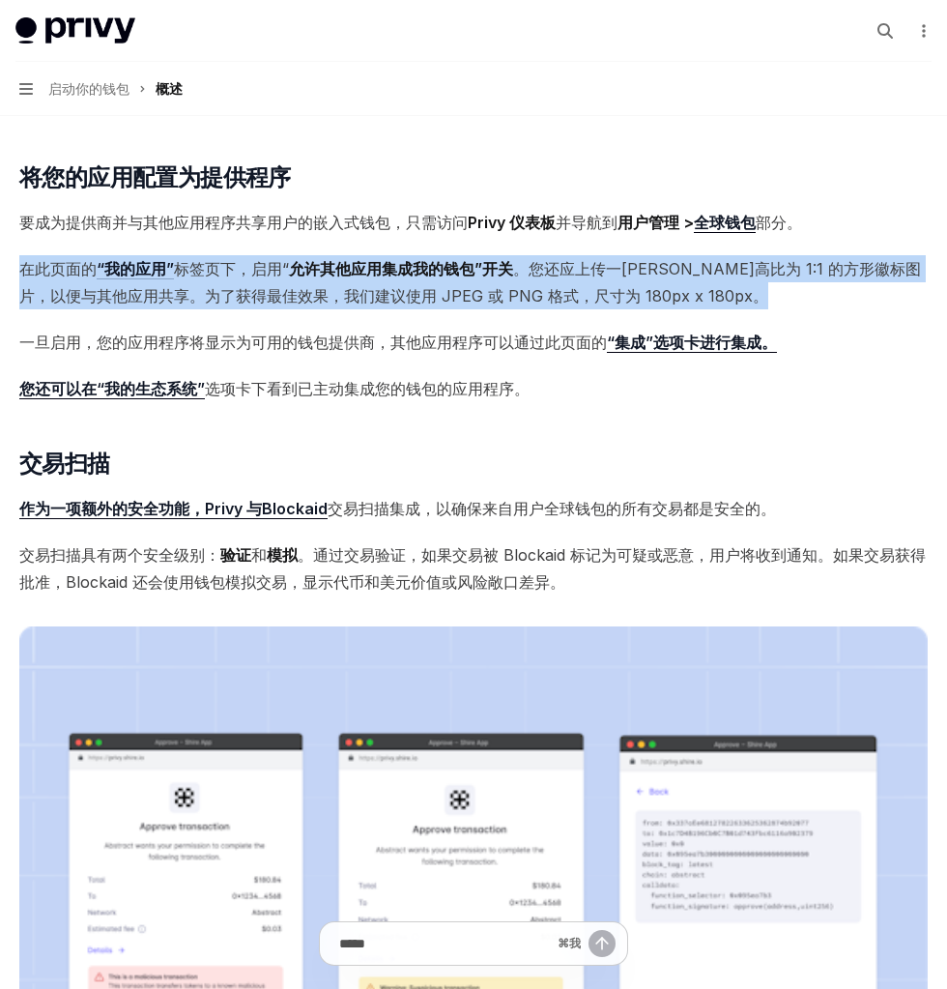
scroll to position [314, 0]
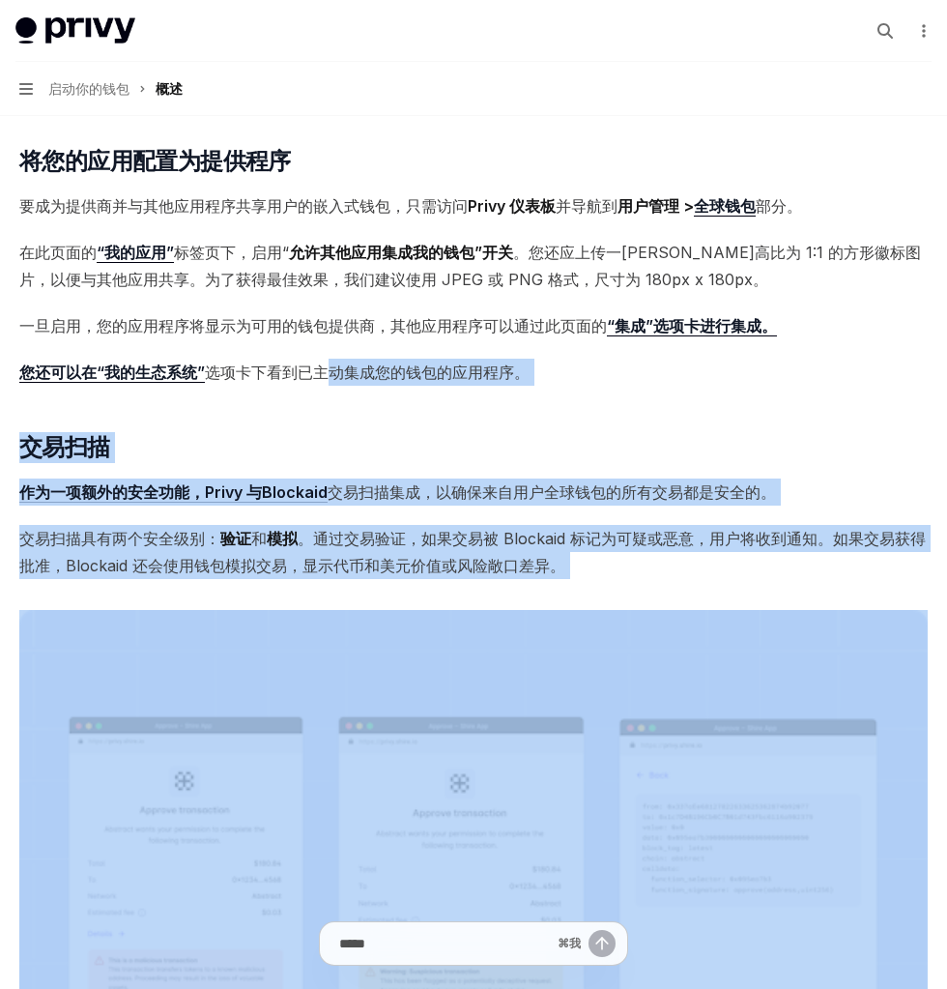
drag, startPoint x: 331, startPoint y: 587, endPoint x: 331, endPoint y: 356, distance: 230.9
click at [331, 358] on div "提供商 是指允许其用户的嵌入式钱包在其他应用中使用的应用。成为提供商后，您的用户就可以在其他应用中使用其嵌入式钱包和您应用中的资产，从而允许他们使用现有余额进…" at bounding box center [473, 810] width 908 height 1746
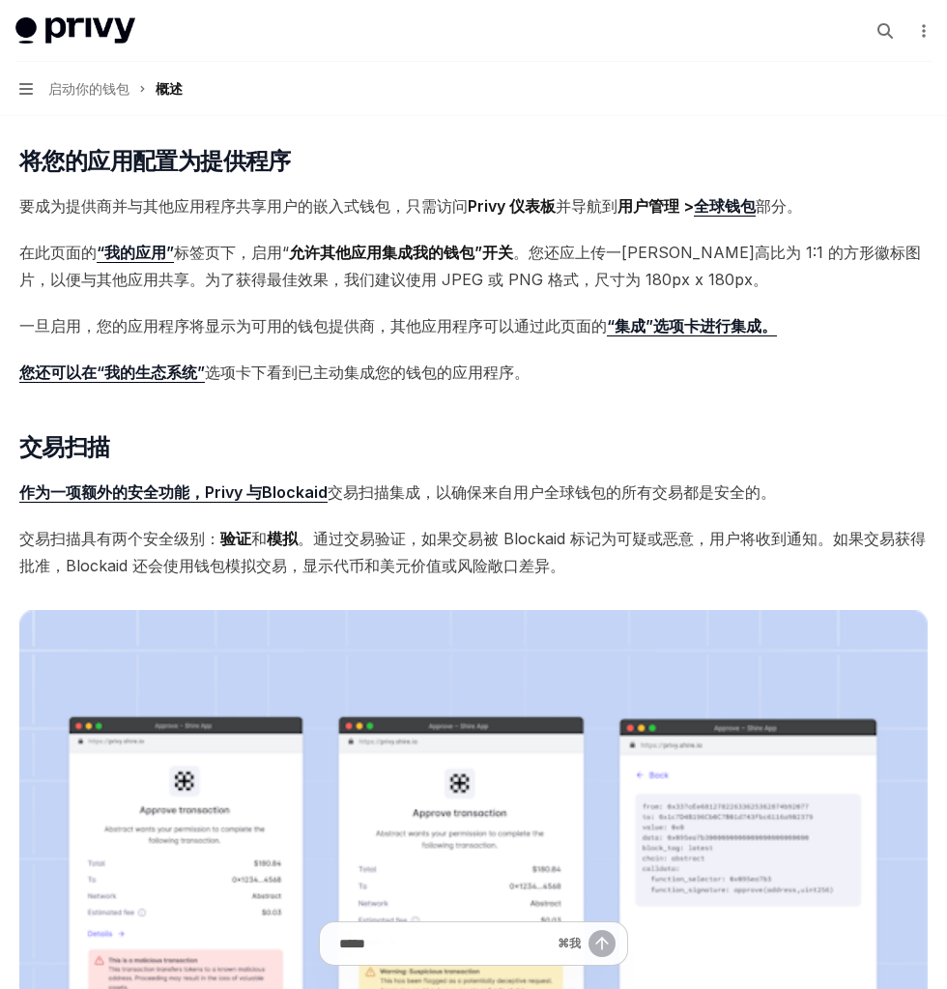
click at [331, 356] on div "提供商 是指允许其用户的嵌入式钱包在其他应用中使用的应用。成为提供商后，您的用户就可以在其他应用中使用其嵌入式钱包和您应用中的资产，从而允许他们使用现有余额进…" at bounding box center [473, 810] width 908 height 1746
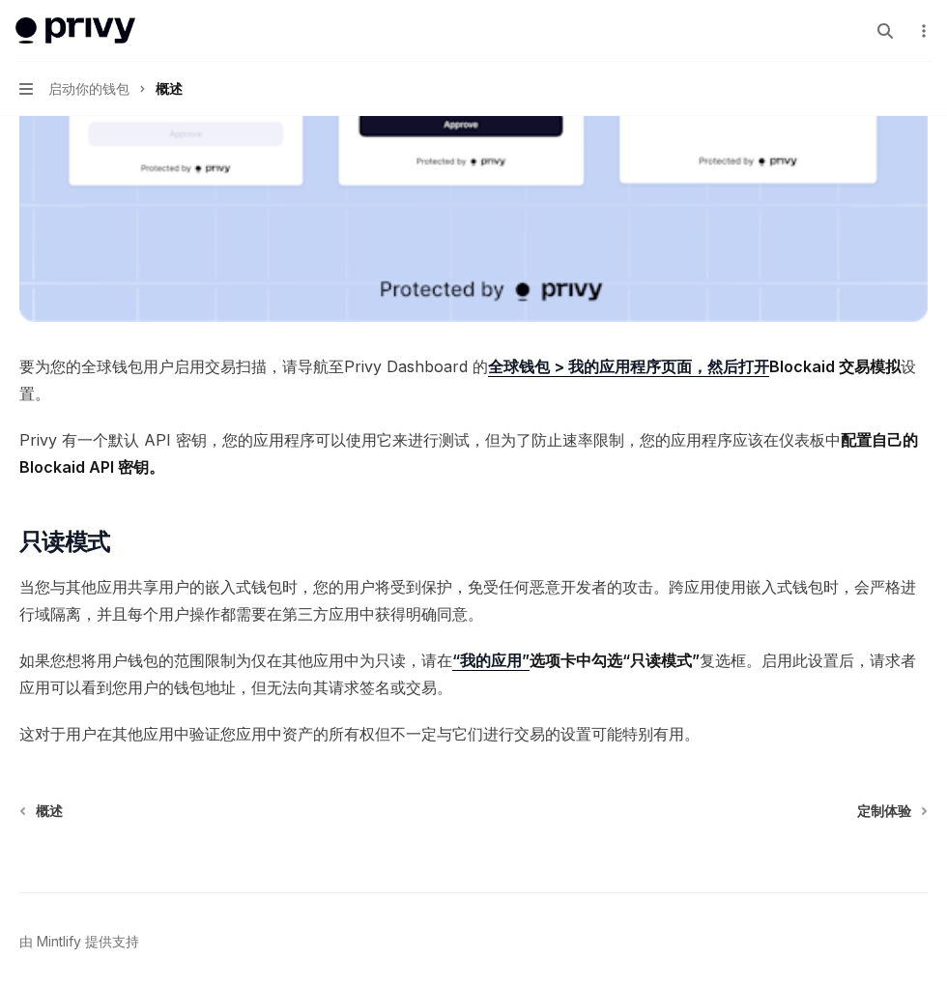
scroll to position [1321, 0]
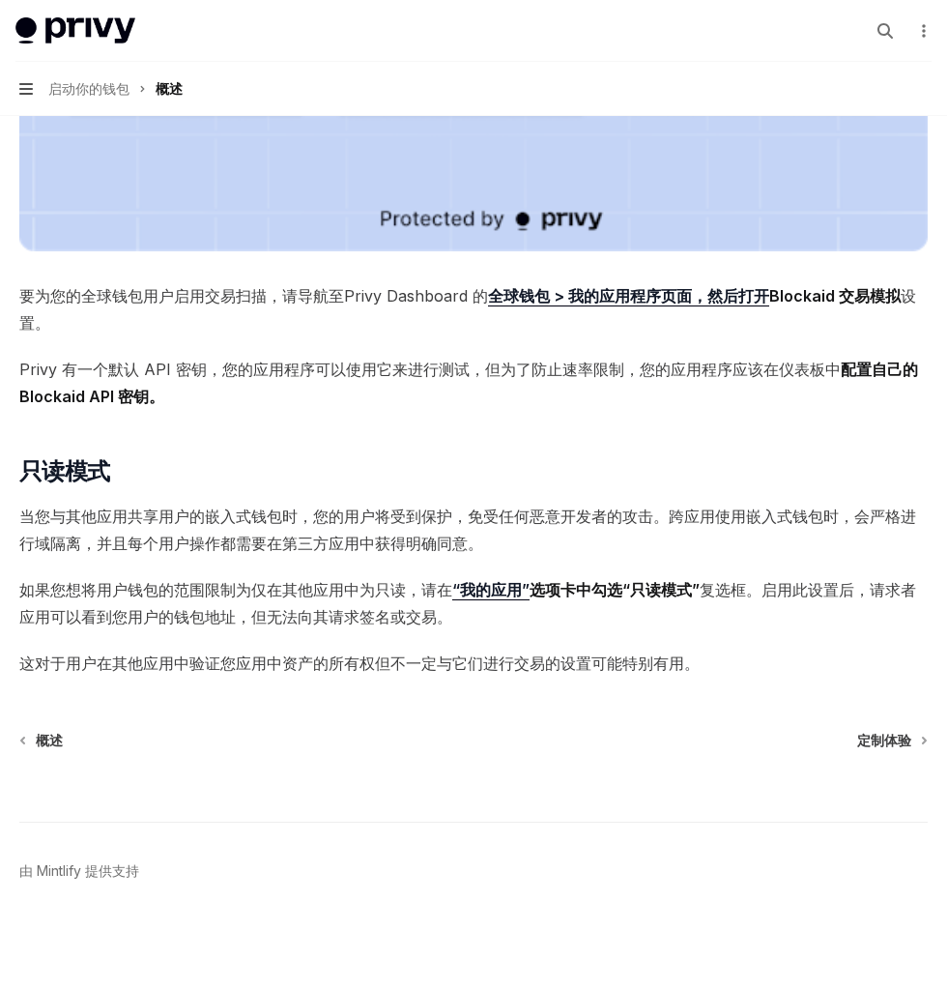
click at [28, 82] on icon "button" at bounding box center [26, 88] width 14 height 15
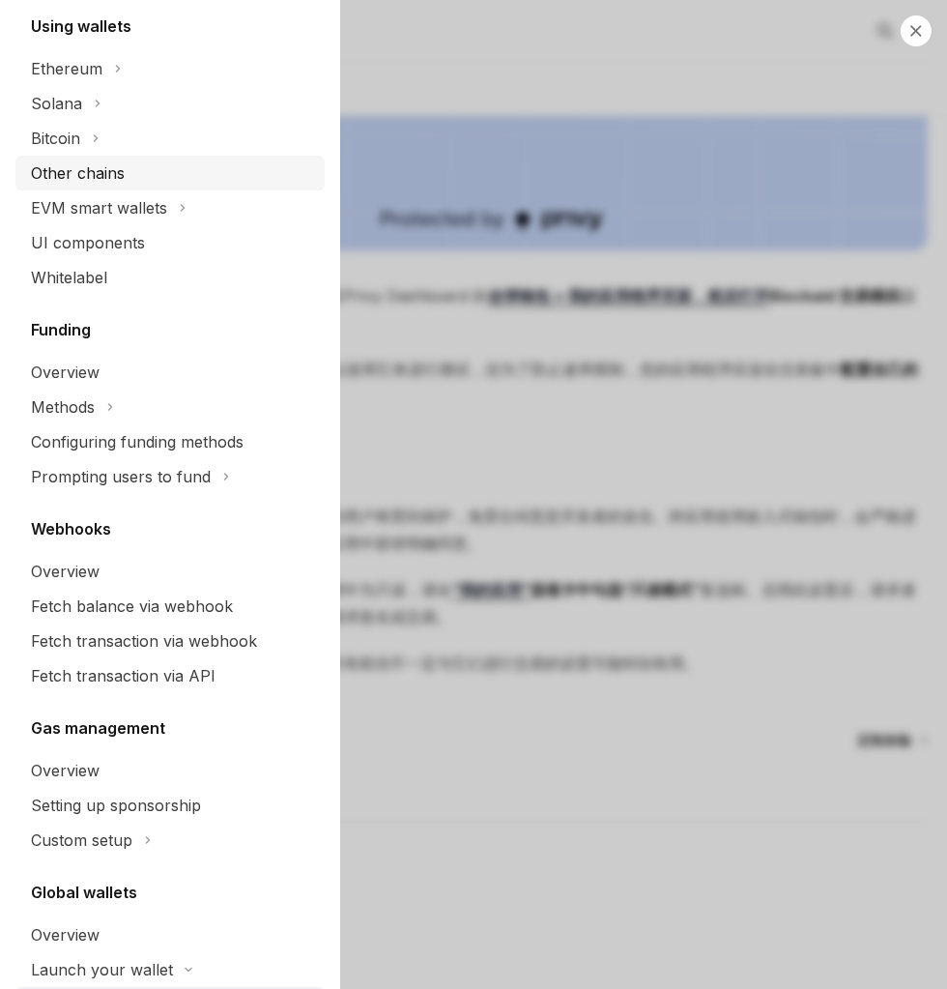
scroll to position [668, 0]
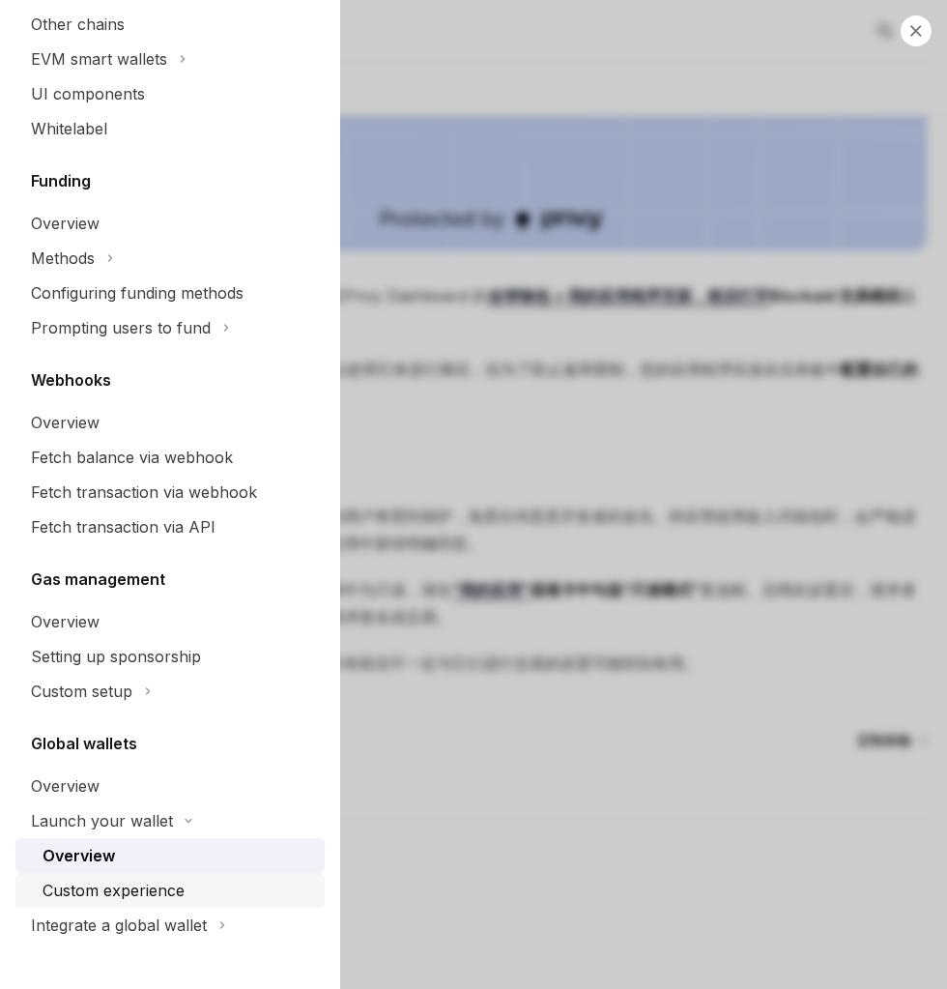
click at [150, 897] on div "Custom experience" at bounding box center [114, 889] width 142 height 23
type textarea "*"
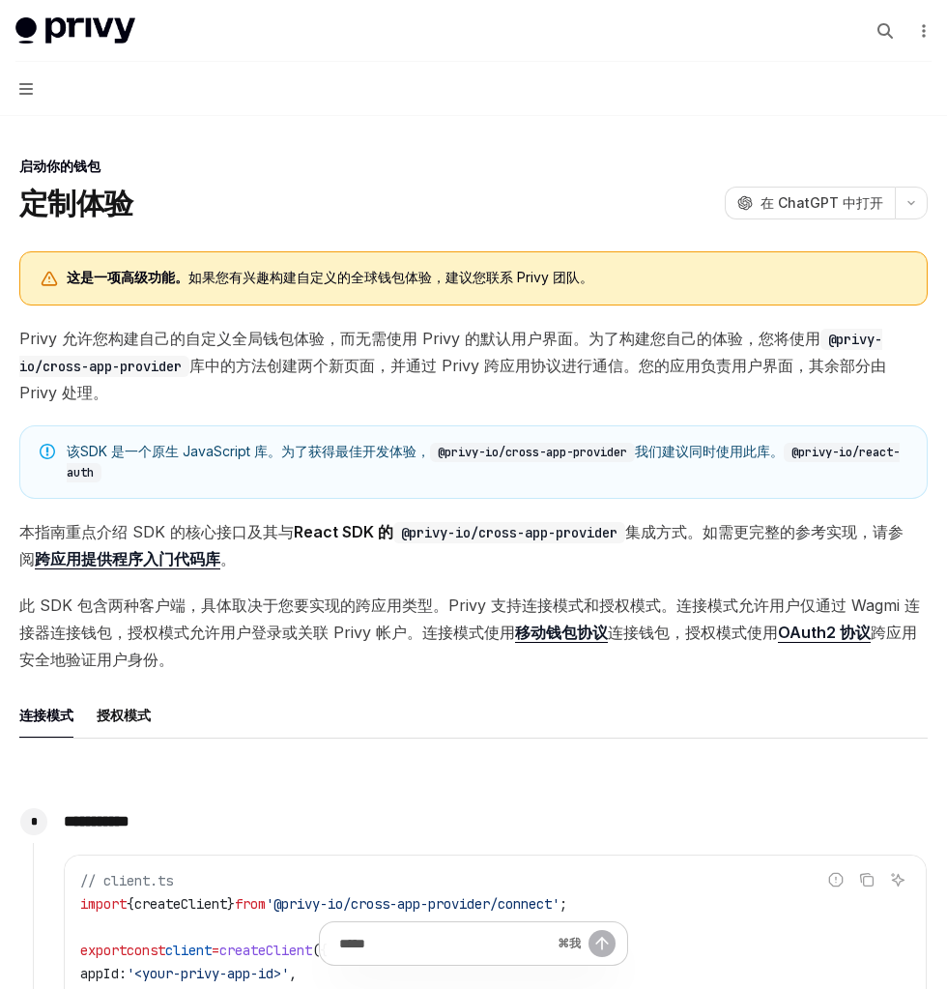
click at [257, 451] on font "该SDK 是一个原生 JavaScript 库。" at bounding box center [174, 451] width 215 height 16
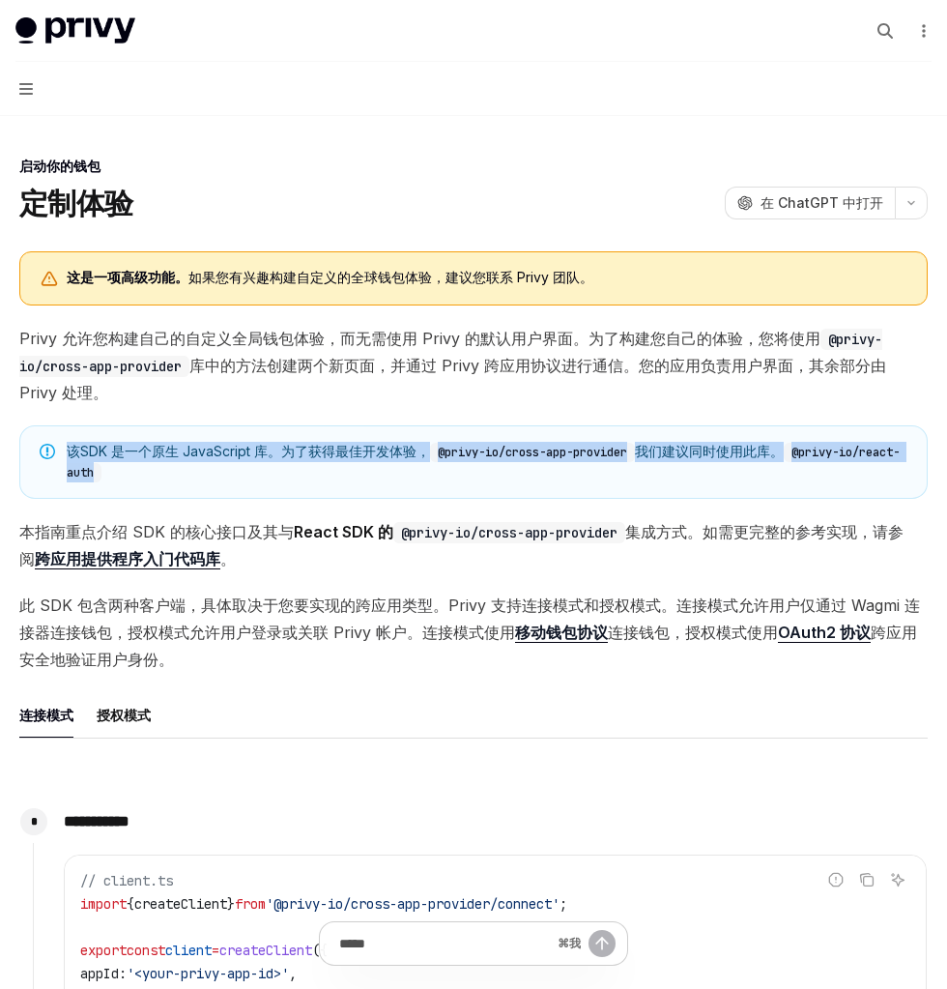
click at [257, 451] on font "该SDK 是一个原生 JavaScript 库。" at bounding box center [174, 451] width 215 height 16
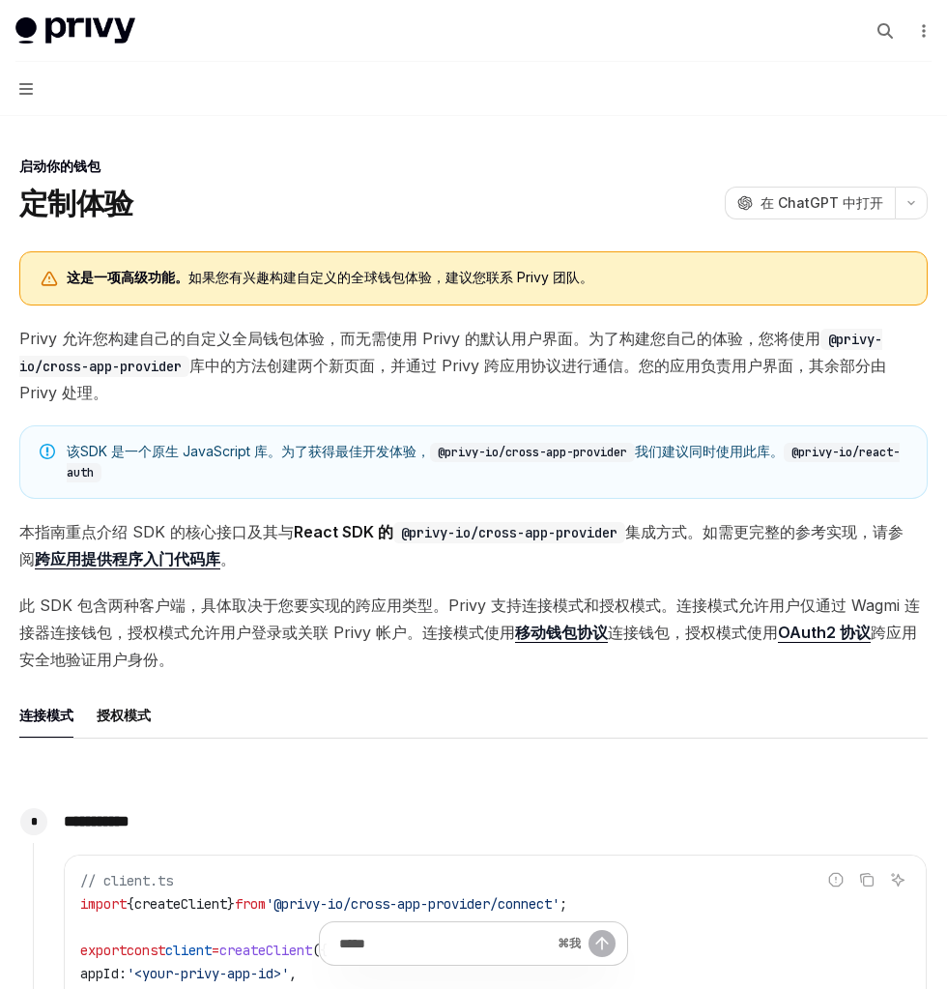
click at [245, 372] on font "库中的方法创建两个新页面，并通过 Privy 跨应用协议进行通信。您的应用负责用户界面，其余部分由 Privy 处理。" at bounding box center [452, 379] width 867 height 46
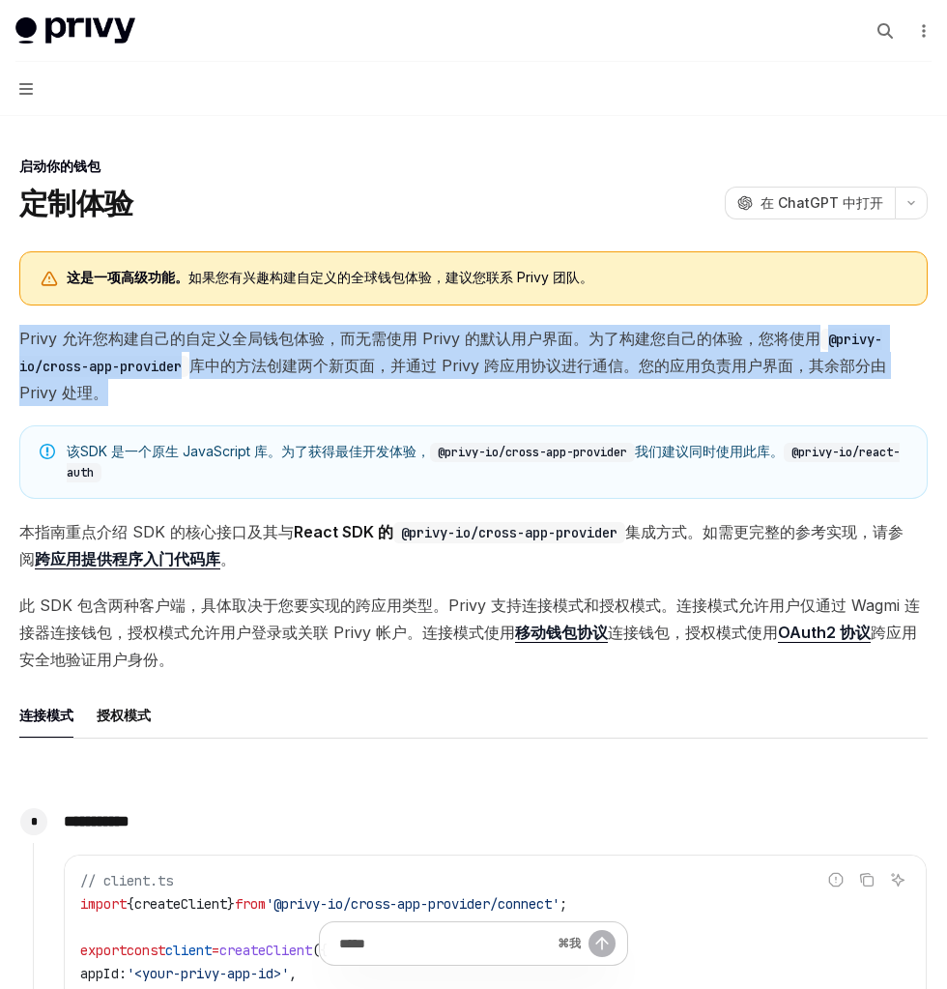
click at [245, 372] on font "库中的方法创建两个新页面，并通过 Privy 跨应用协议进行通信。您的应用负责用户界面，其余部分由 Privy 处理。" at bounding box center [452, 379] width 867 height 46
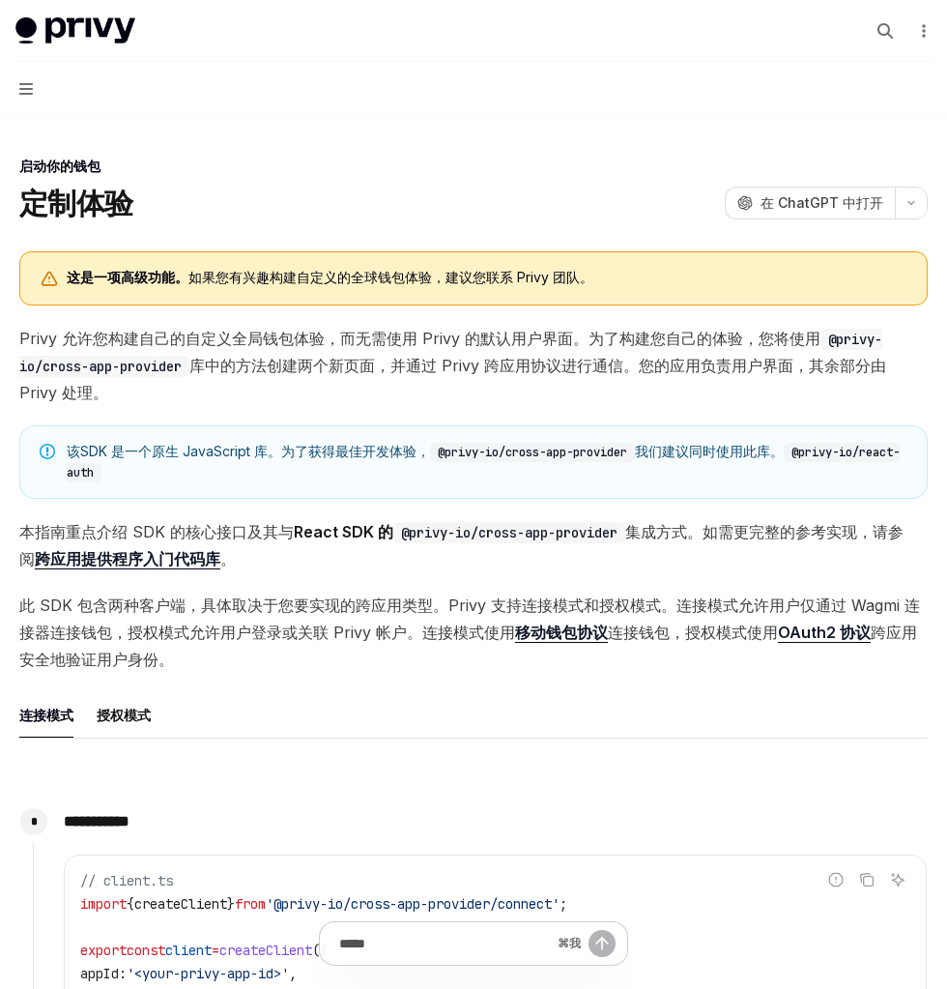
click at [254, 339] on font "Privy 允许您构建自己的自定义全局钱包体验，而无需使用 Privy 的默认用户界面。为了构建您自己的体验，您将使用" at bounding box center [419, 338] width 801 height 19
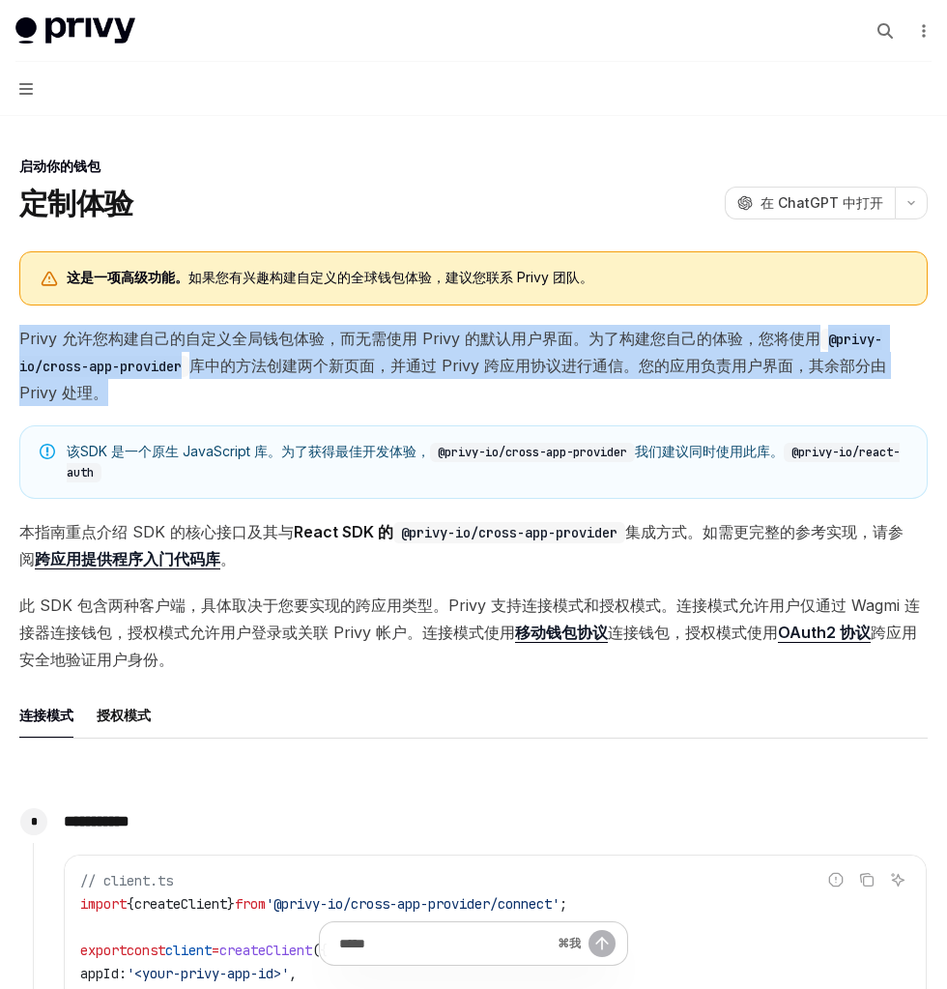
click at [254, 339] on font "Privy 允许您构建自己的自定义全局钱包体验，而无需使用 Privy 的默认用户界面。为了构建您自己的体验，您将使用" at bounding box center [419, 338] width 801 height 19
click at [274, 329] on font "Privy 允许您构建自己的自定义全局钱包体验，而无需使用 Privy 的默认用户界面。为了构建您自己的体验，您将使用" at bounding box center [419, 338] width 801 height 19
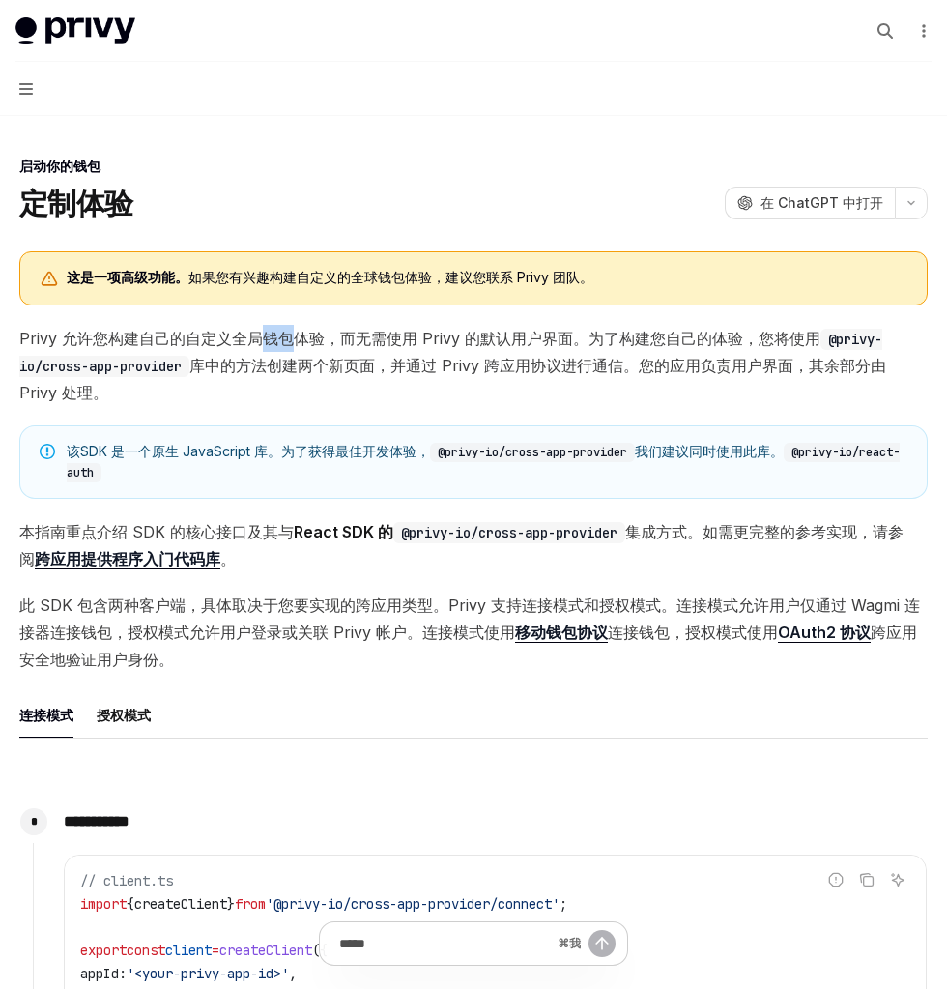
click at [274, 329] on font "Privy 允许您构建自己的自定义全局钱包体验，而无需使用 Privy 的默认用户界面。为了构建您自己的体验，您将使用" at bounding box center [419, 338] width 801 height 19
click at [255, 386] on span "Privy 允许您构建自己的自定义全局钱包体验，而无需使用 Privy 的默认用户界面。为了构建您自己的体验，您将使用 @privy-io/cross-app…" at bounding box center [473, 365] width 908 height 81
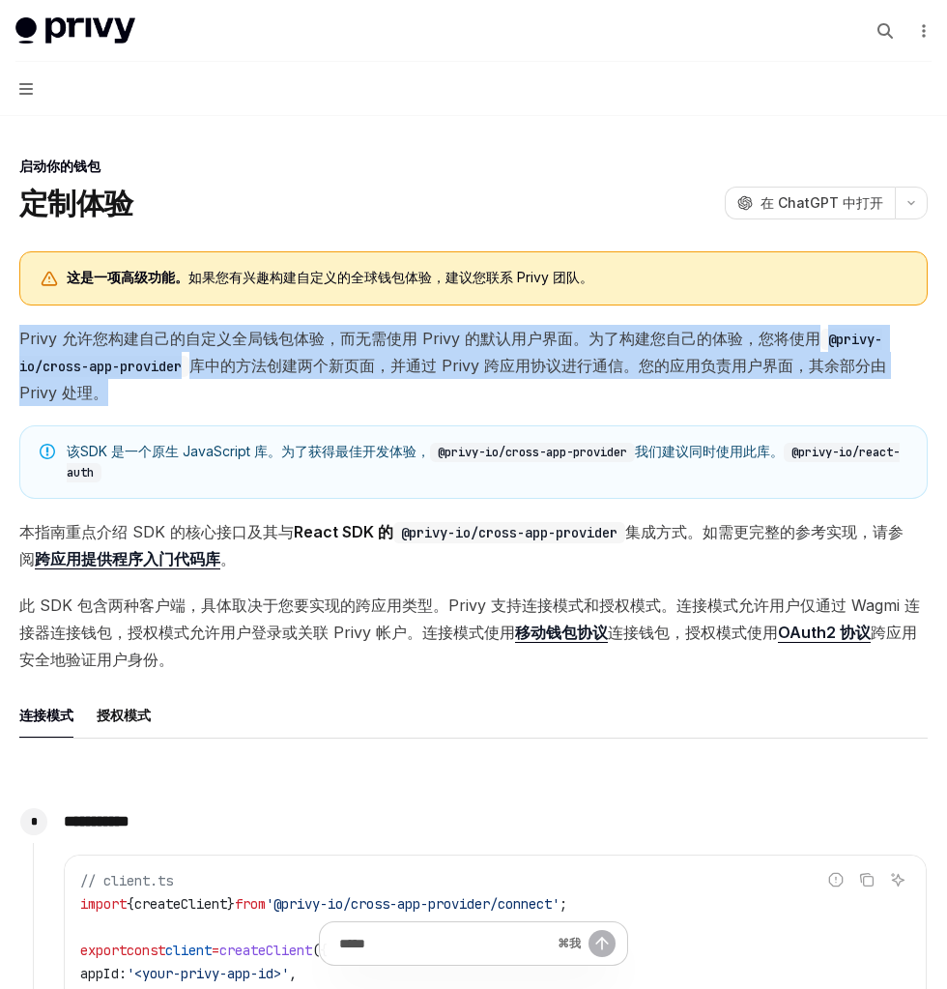
click at [255, 386] on span "Privy 允许您构建自己的自定义全局钱包体验，而无需使用 Privy 的默认用户界面。为了构建您自己的体验，您将使用 @privy-io/cross-app…" at bounding box center [473, 365] width 908 height 81
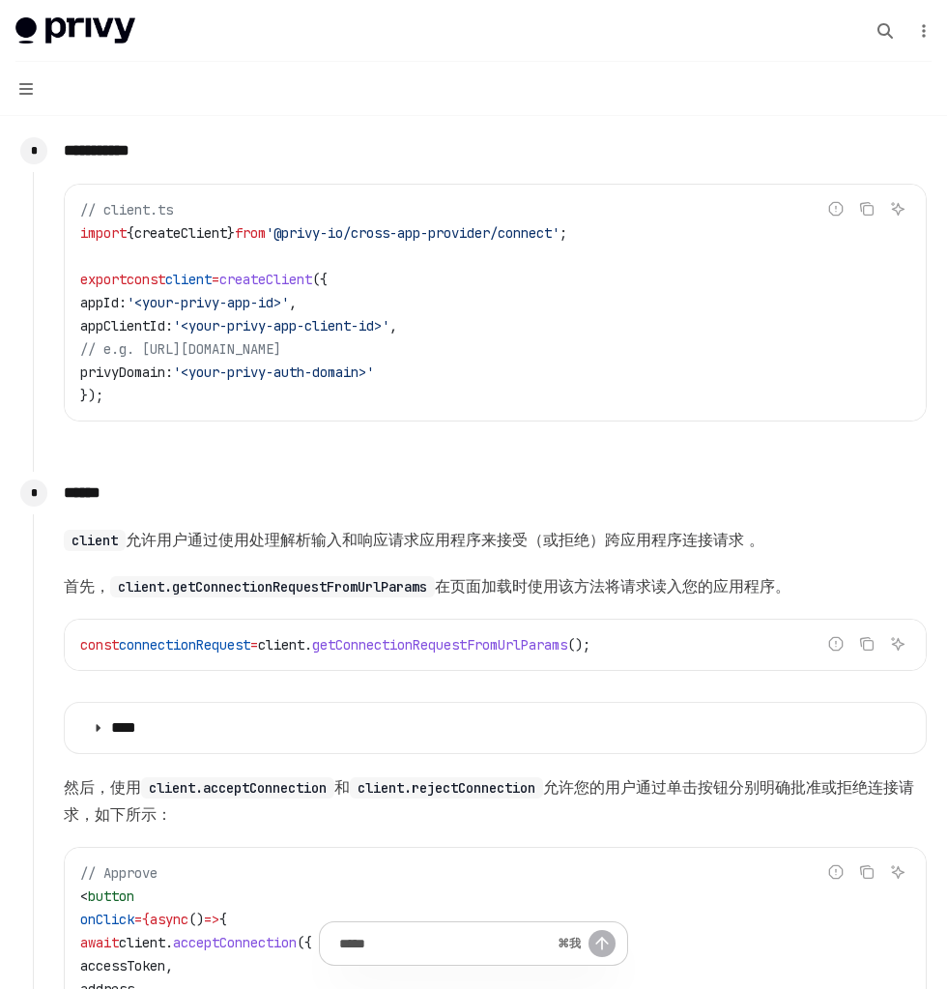
scroll to position [672, 0]
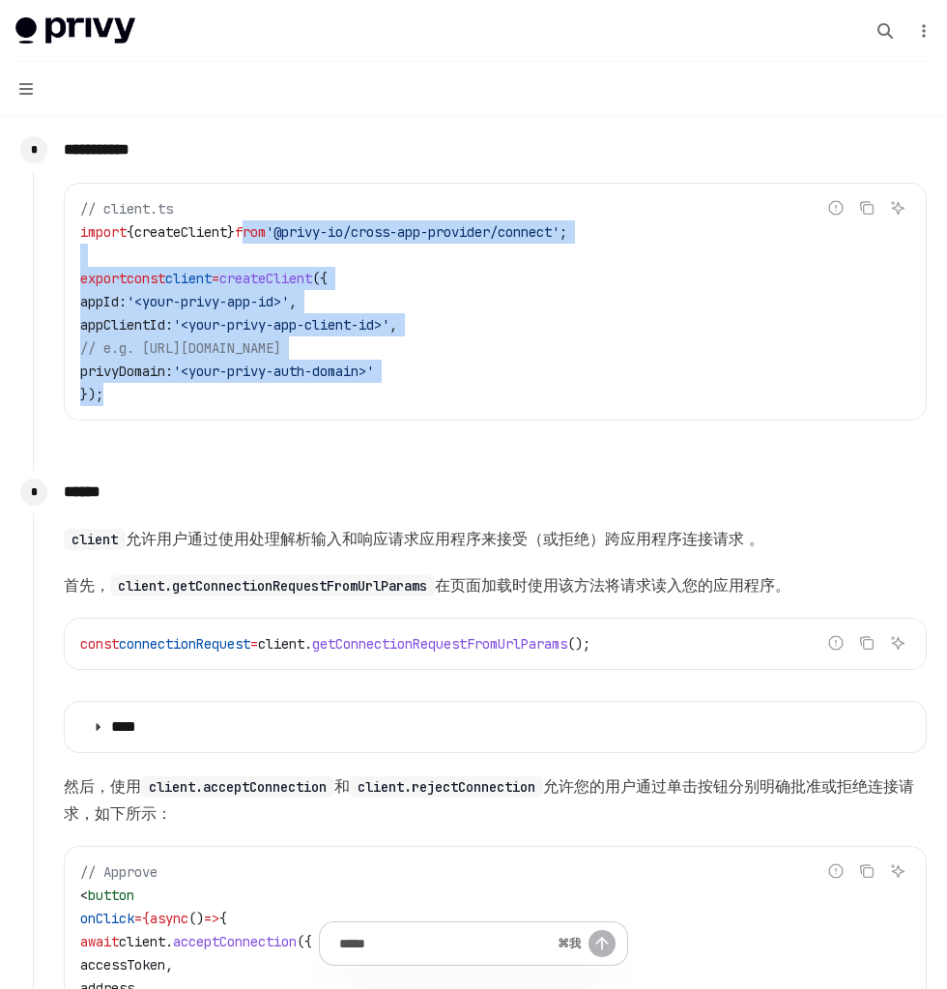
drag, startPoint x: 267, startPoint y: 222, endPoint x: 268, endPoint y: 424, distance: 202.0
click at [268, 423] on div "**********" at bounding box center [480, 290] width 895 height 323
click at [268, 424] on div "**********" at bounding box center [480, 290] width 895 height 323
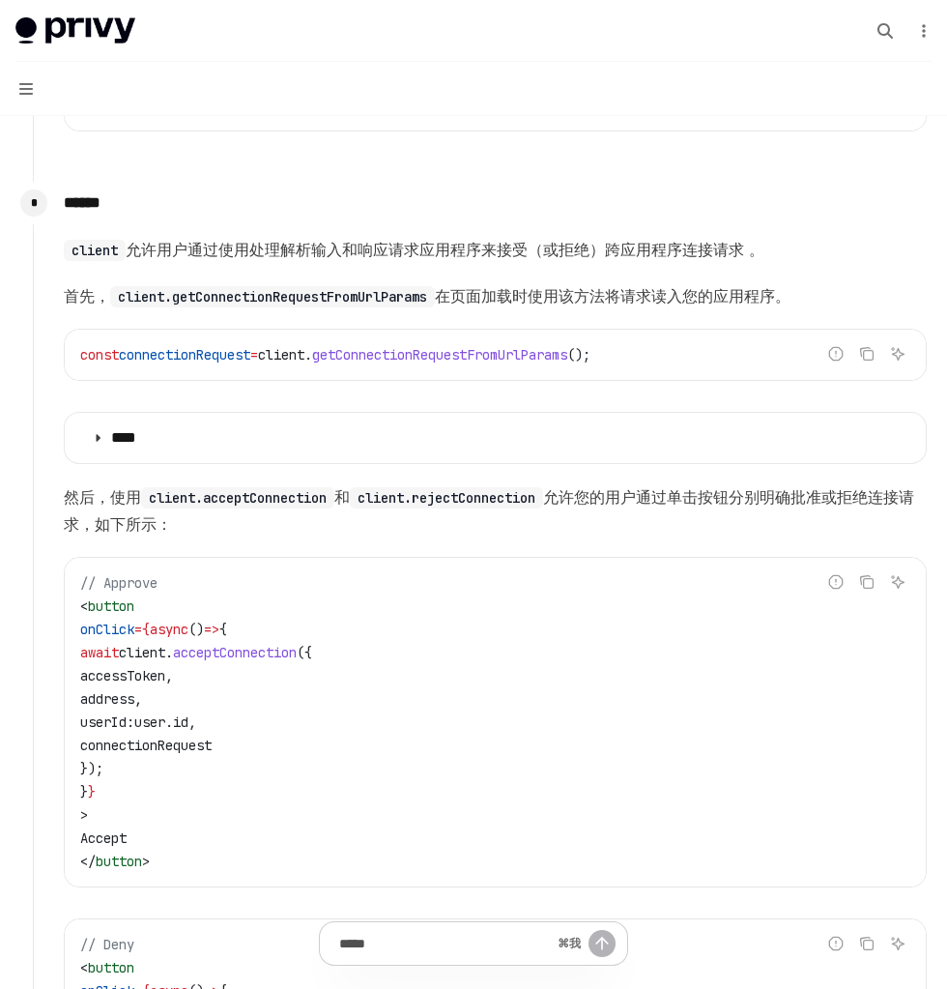
scroll to position [980, 0]
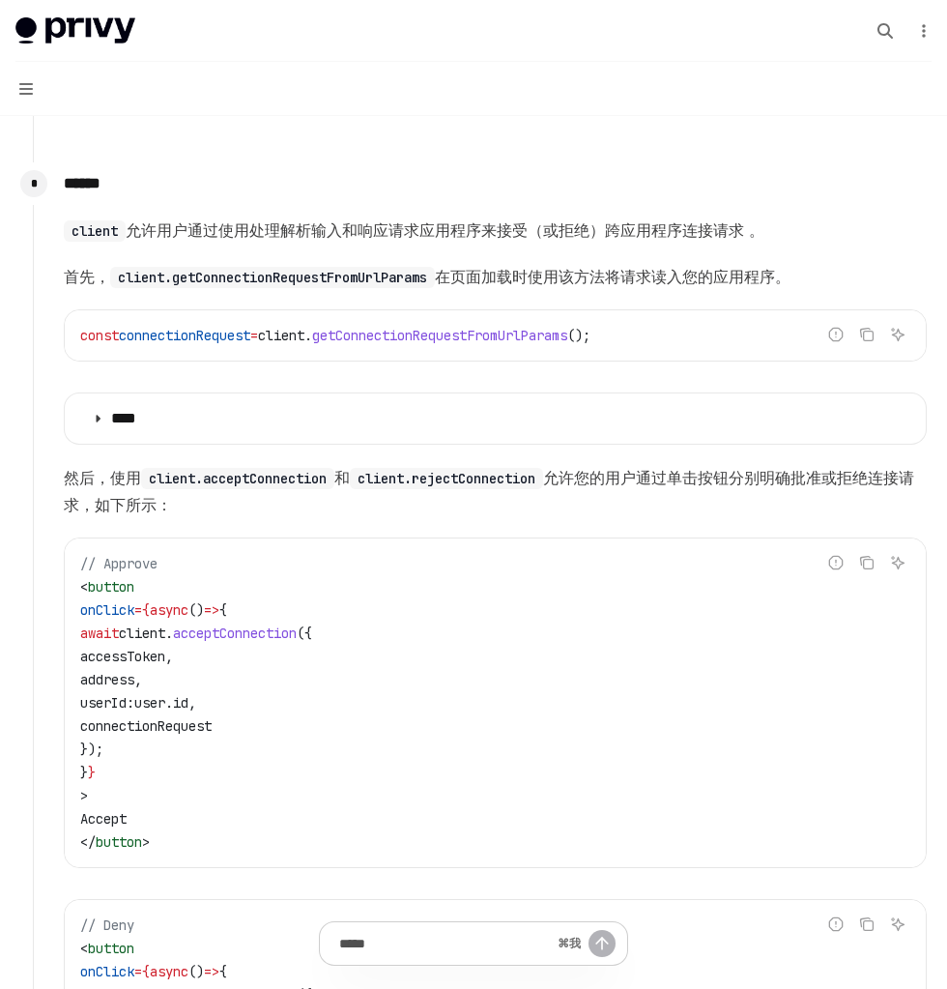
click at [268, 424] on summary "****" at bounding box center [495, 418] width 861 height 50
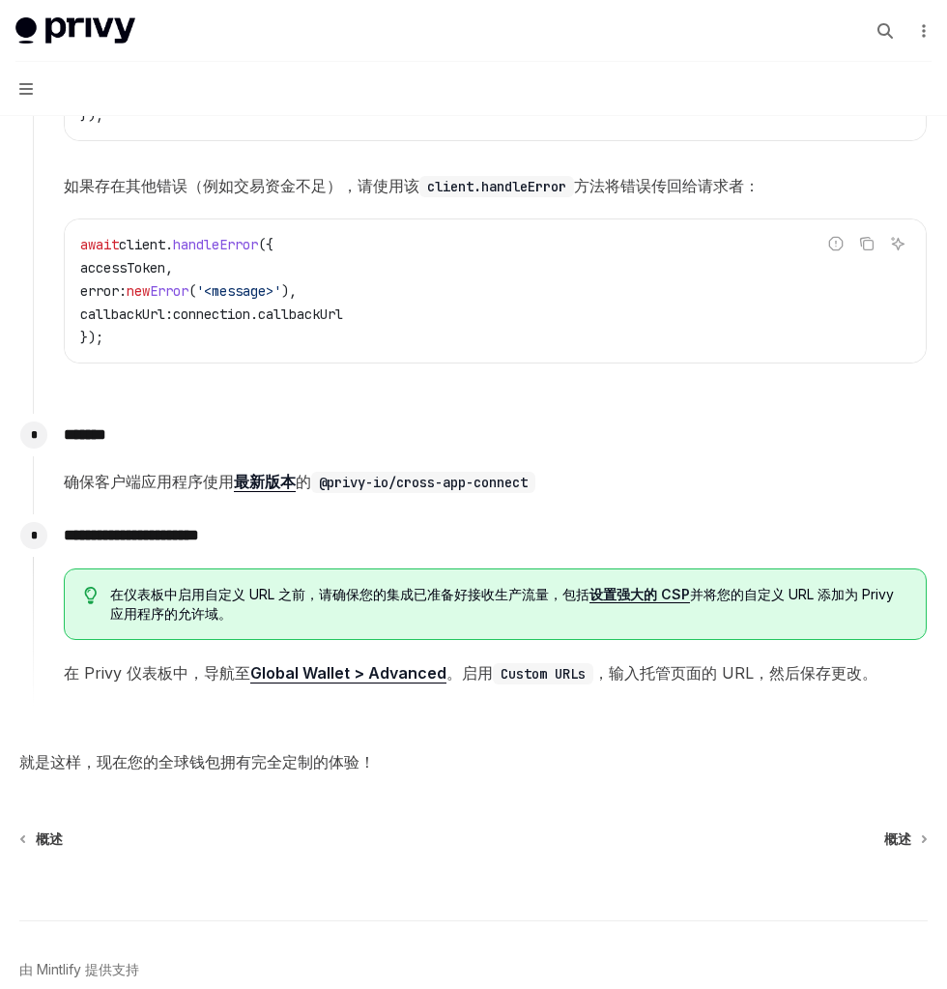
scroll to position [3050, 0]
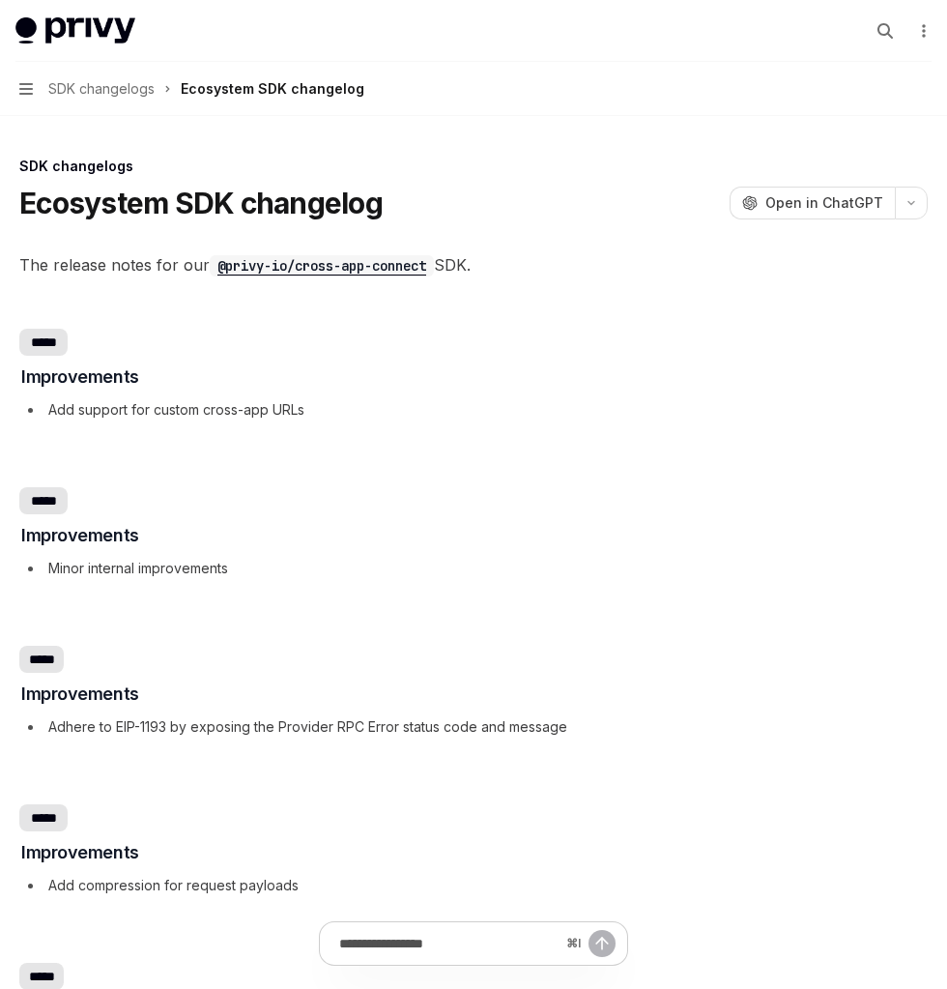
click at [119, 96] on span "SDK changelogs" at bounding box center [101, 88] width 106 height 23
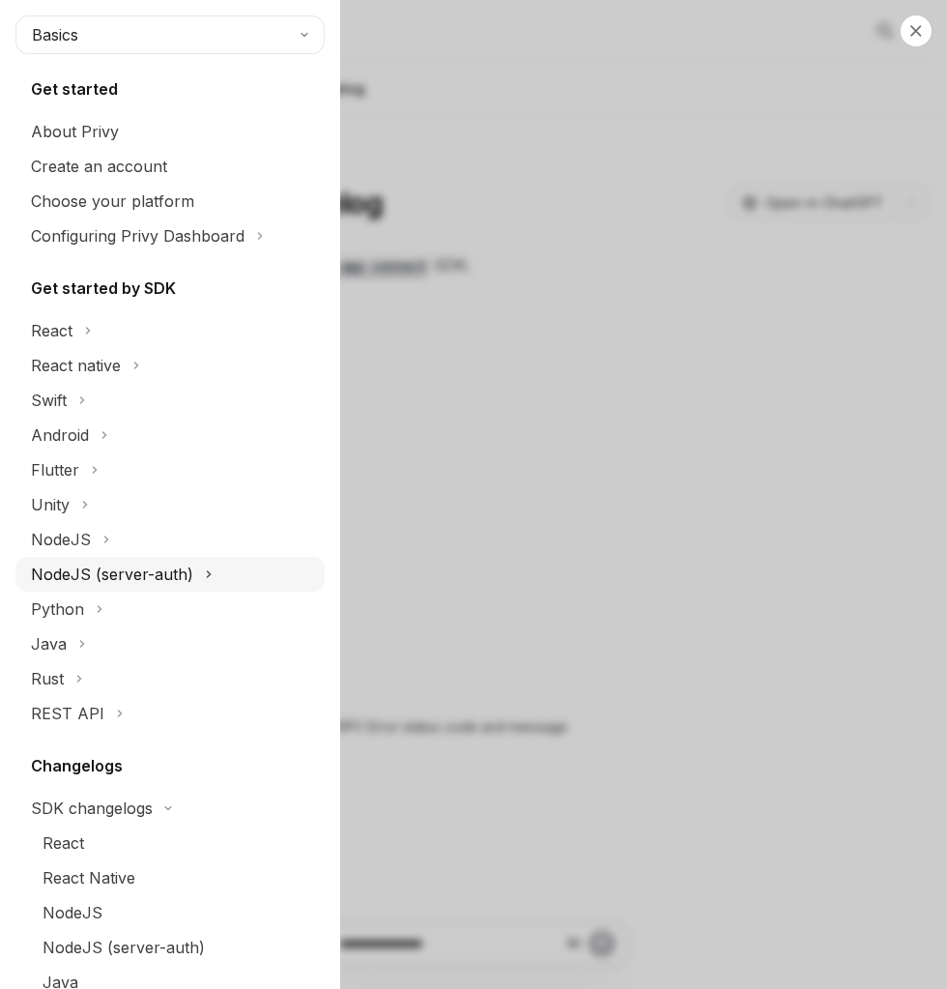
scroll to position [534, 0]
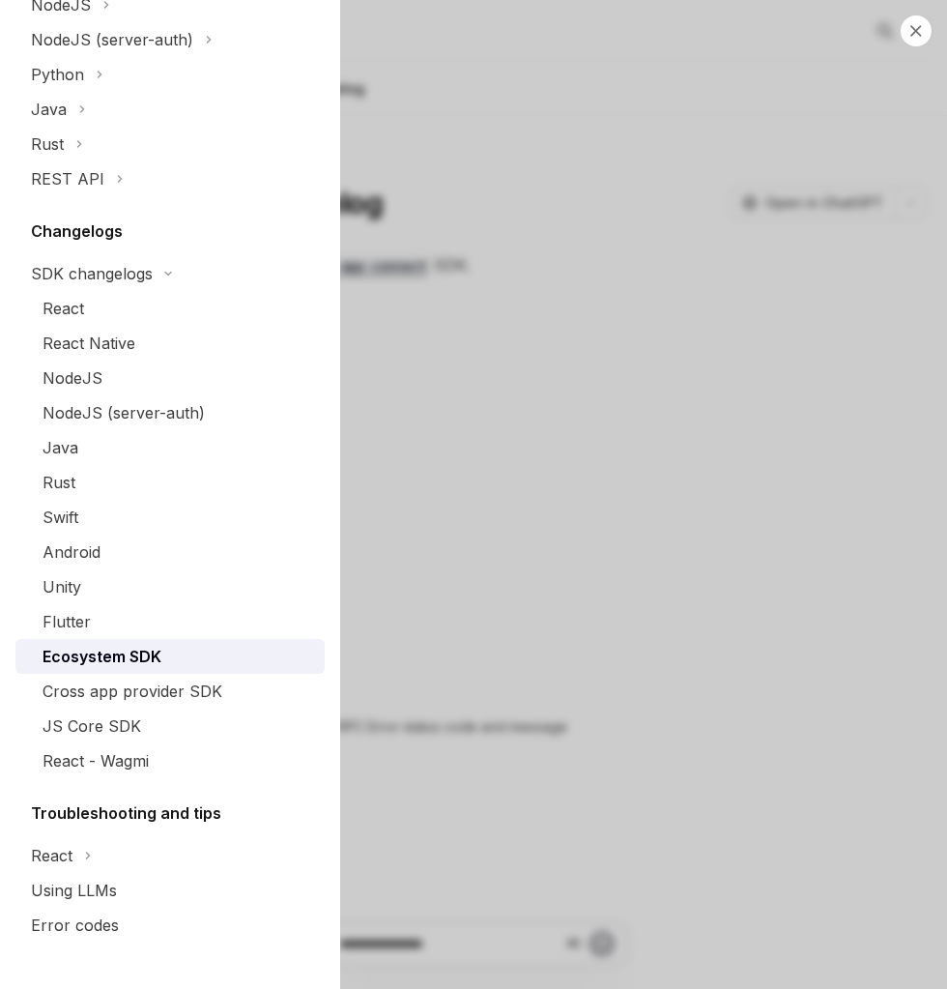
click at [614, 285] on div "Close navigation Basics Get started About Privy Create an account Choose your p…" at bounding box center [473, 494] width 947 height 989
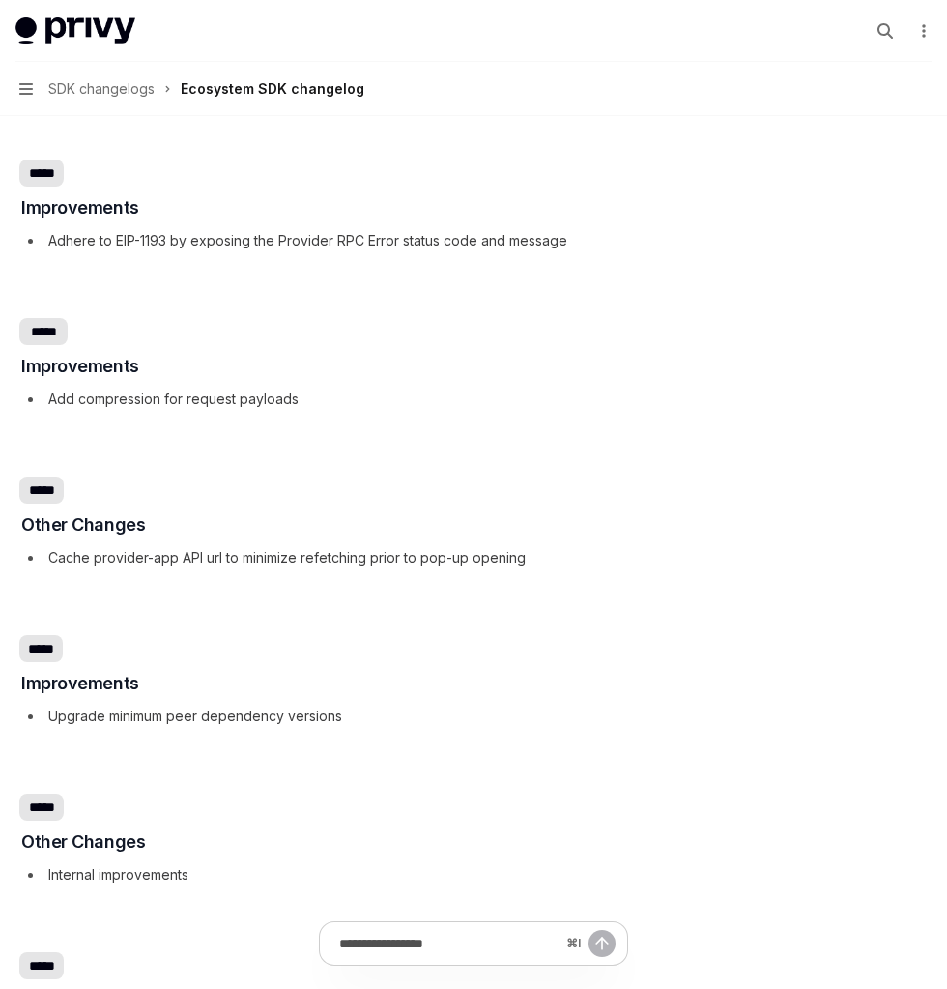
scroll to position [0, 0]
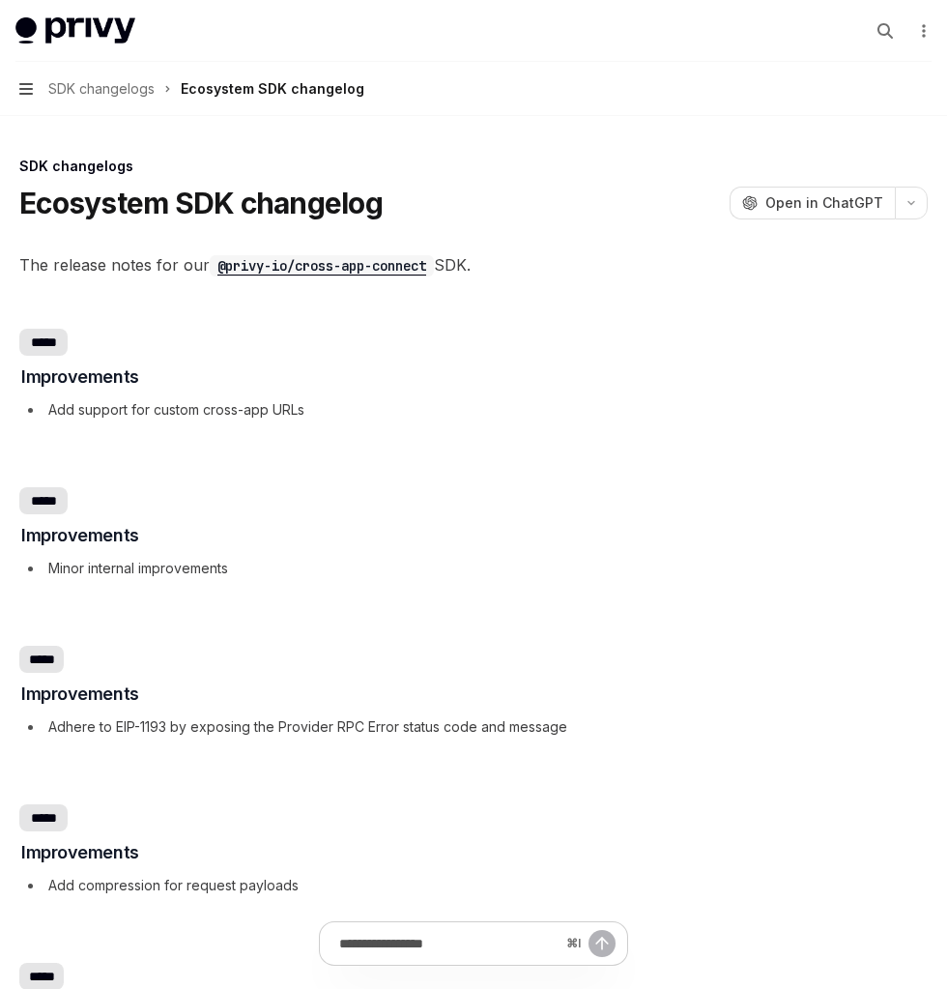
click at [25, 86] on icon "button" at bounding box center [26, 88] width 14 height 15
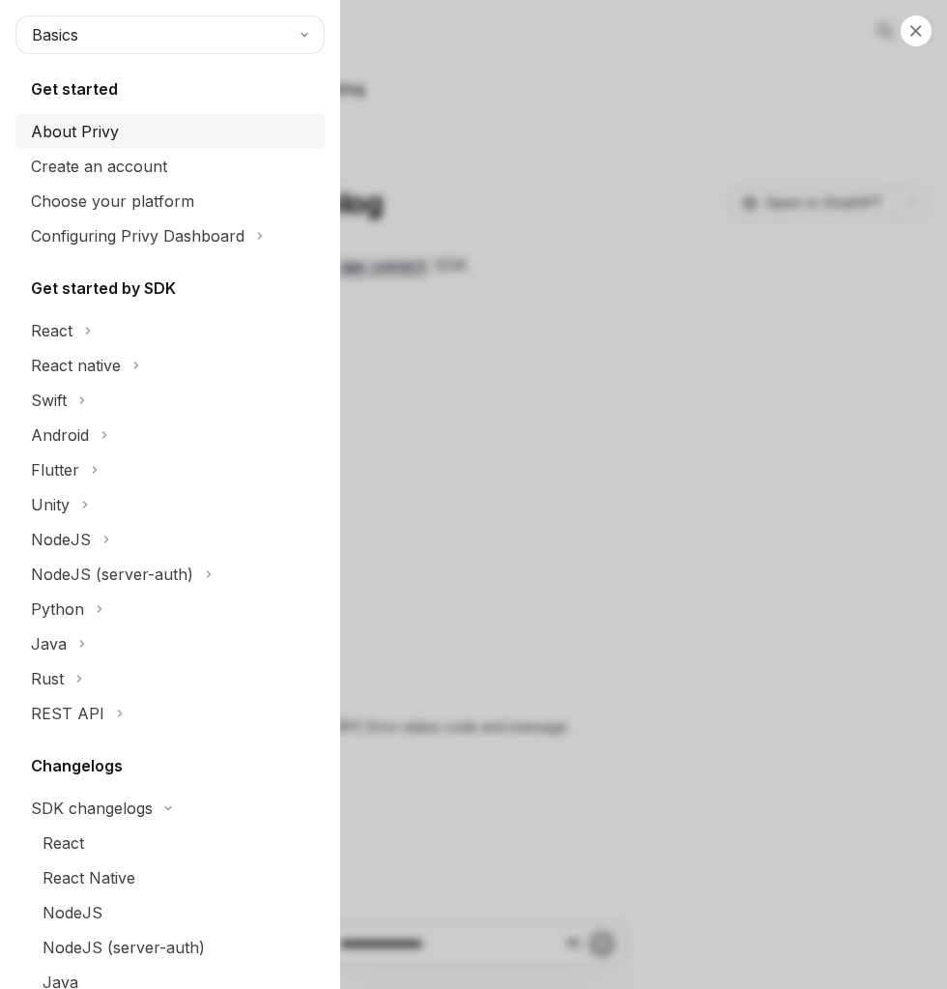
click at [210, 131] on div "About Privy" at bounding box center [172, 131] width 282 height 23
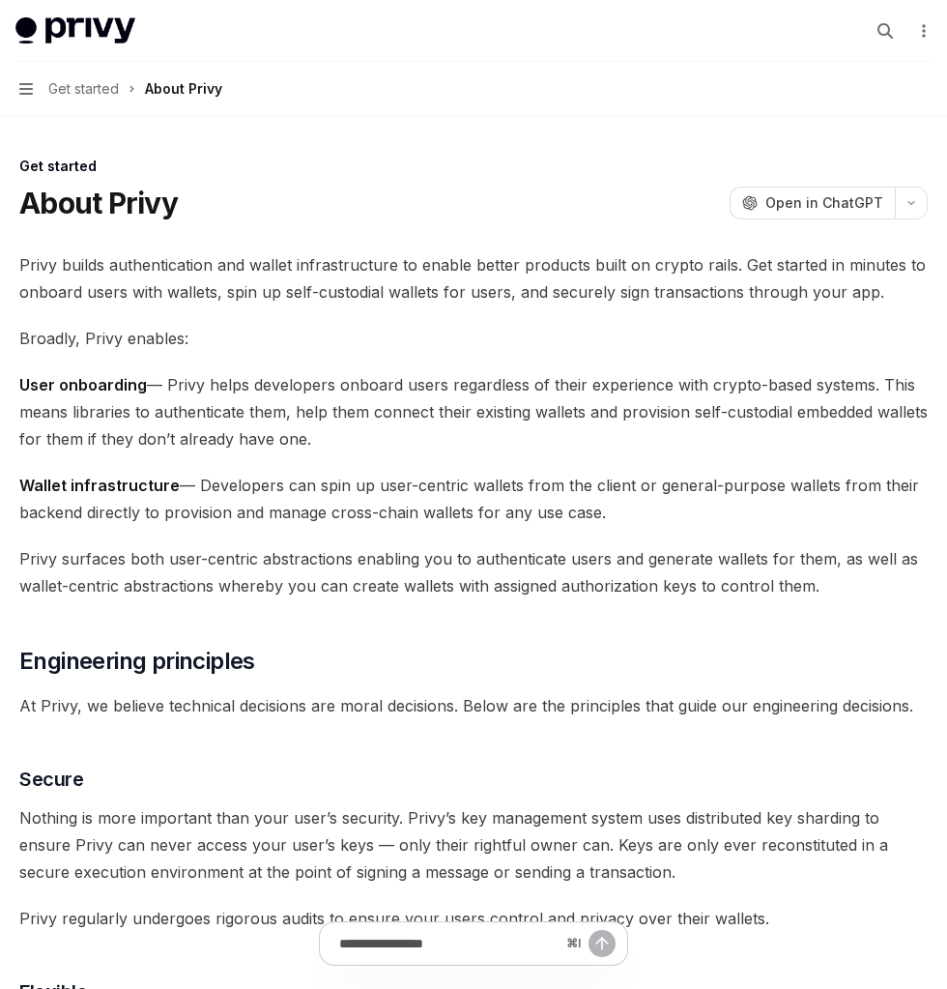
click at [35, 83] on button "Navigation Get started About Privy" at bounding box center [473, 89] width 947 height 54
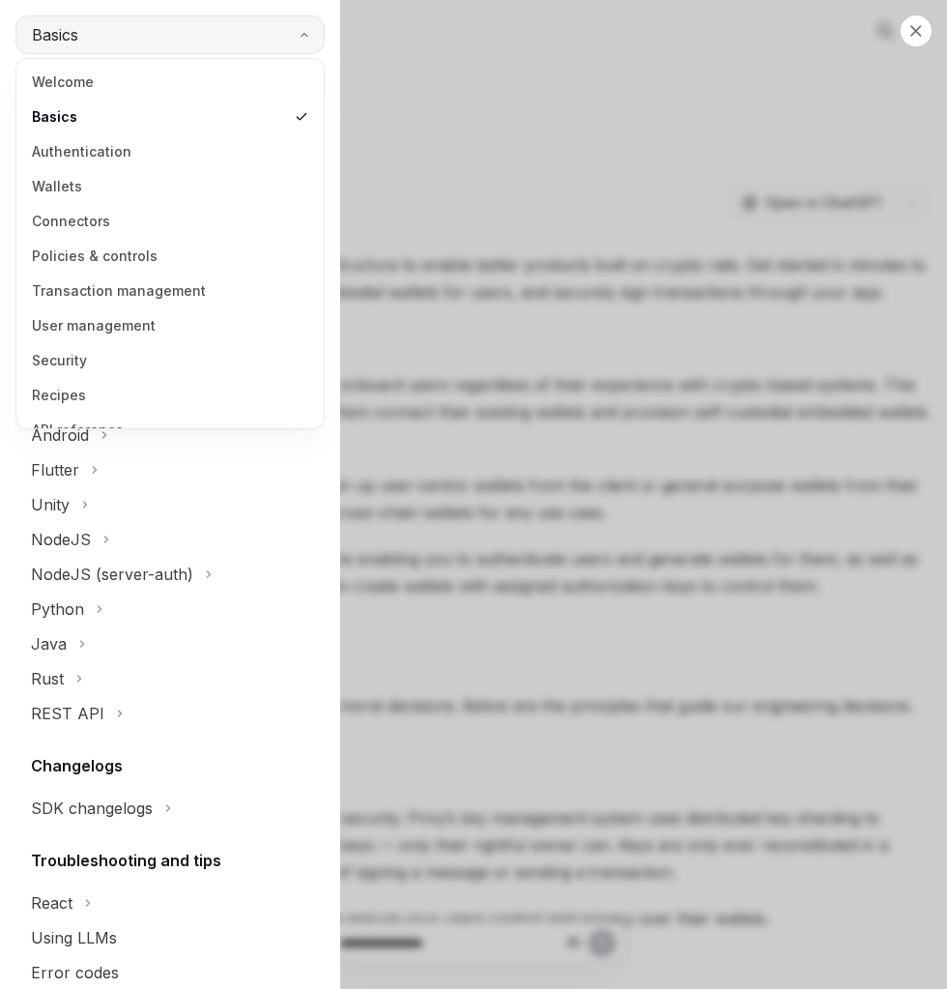
click at [186, 42] on button "Basics" at bounding box center [169, 34] width 309 height 39
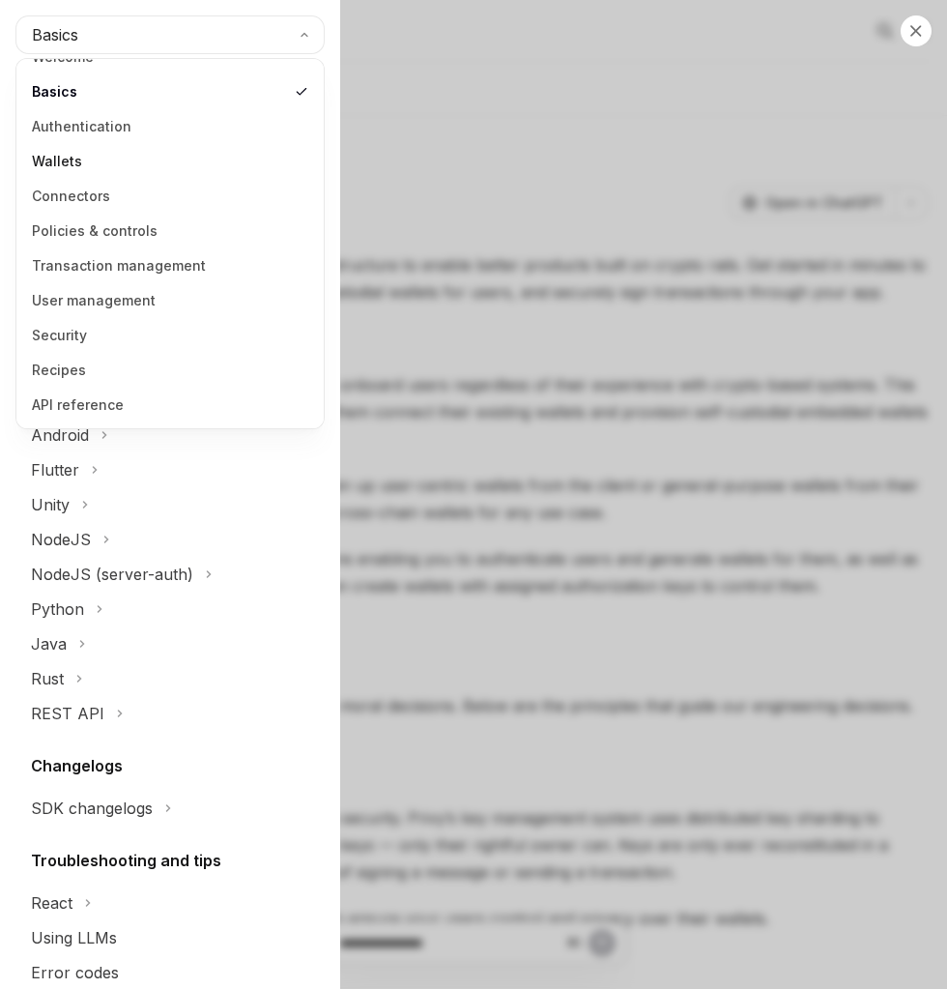
click at [174, 163] on link "Wallets" at bounding box center [170, 161] width 296 height 35
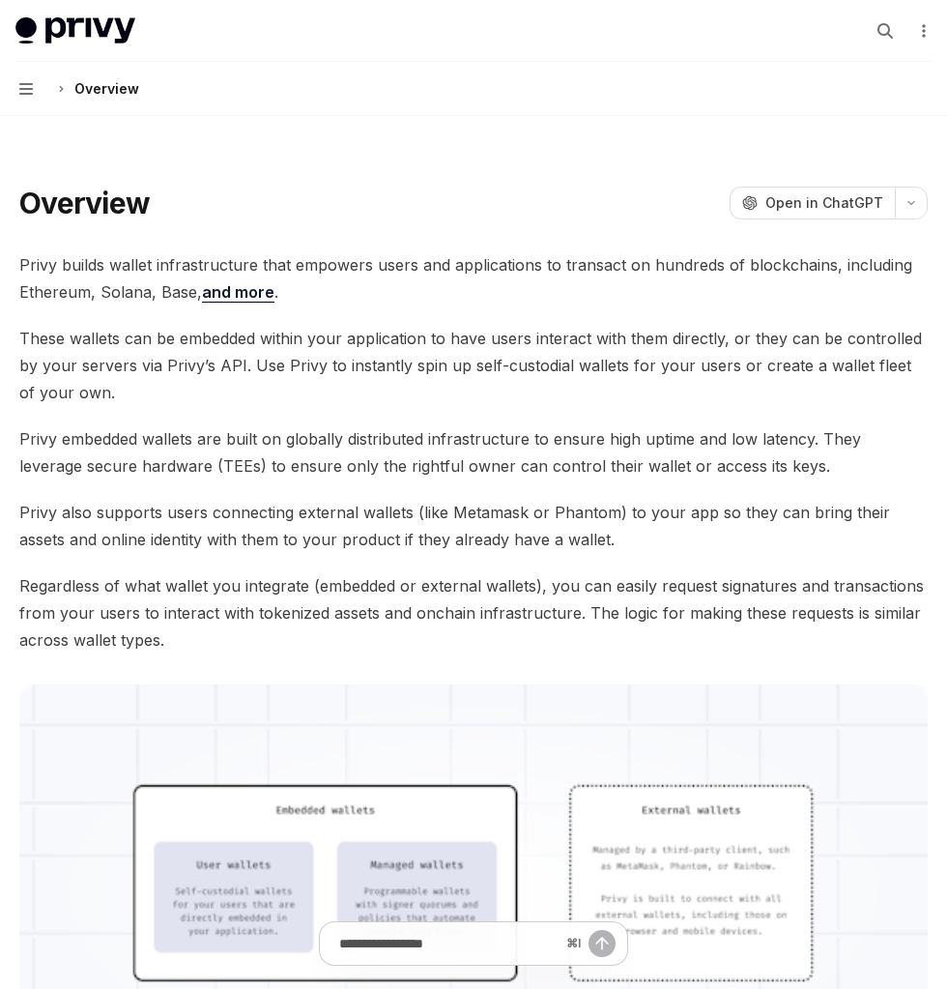
click at [36, 81] on button "Navigation Overview" at bounding box center [473, 89] width 947 height 54
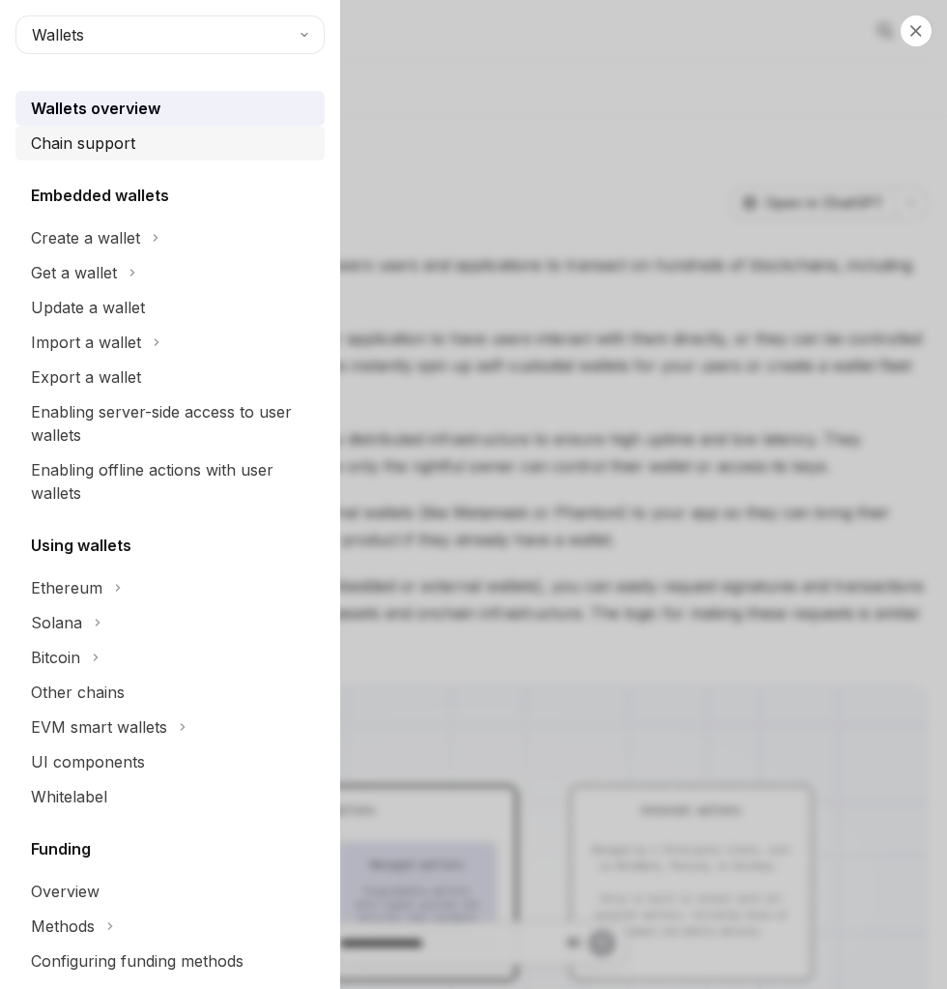
click at [148, 132] on div "Chain support" at bounding box center [172, 142] width 282 height 23
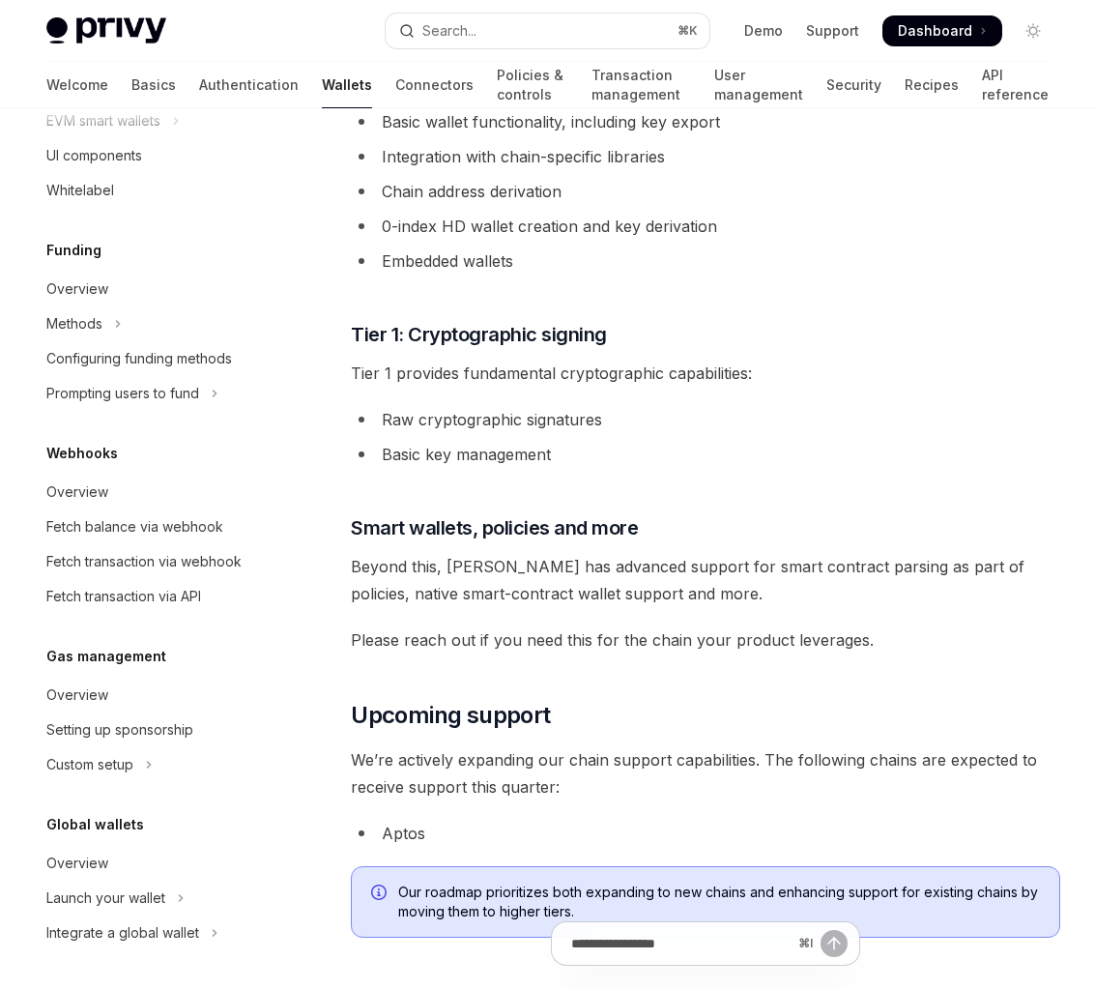
scroll to position [1571, 0]
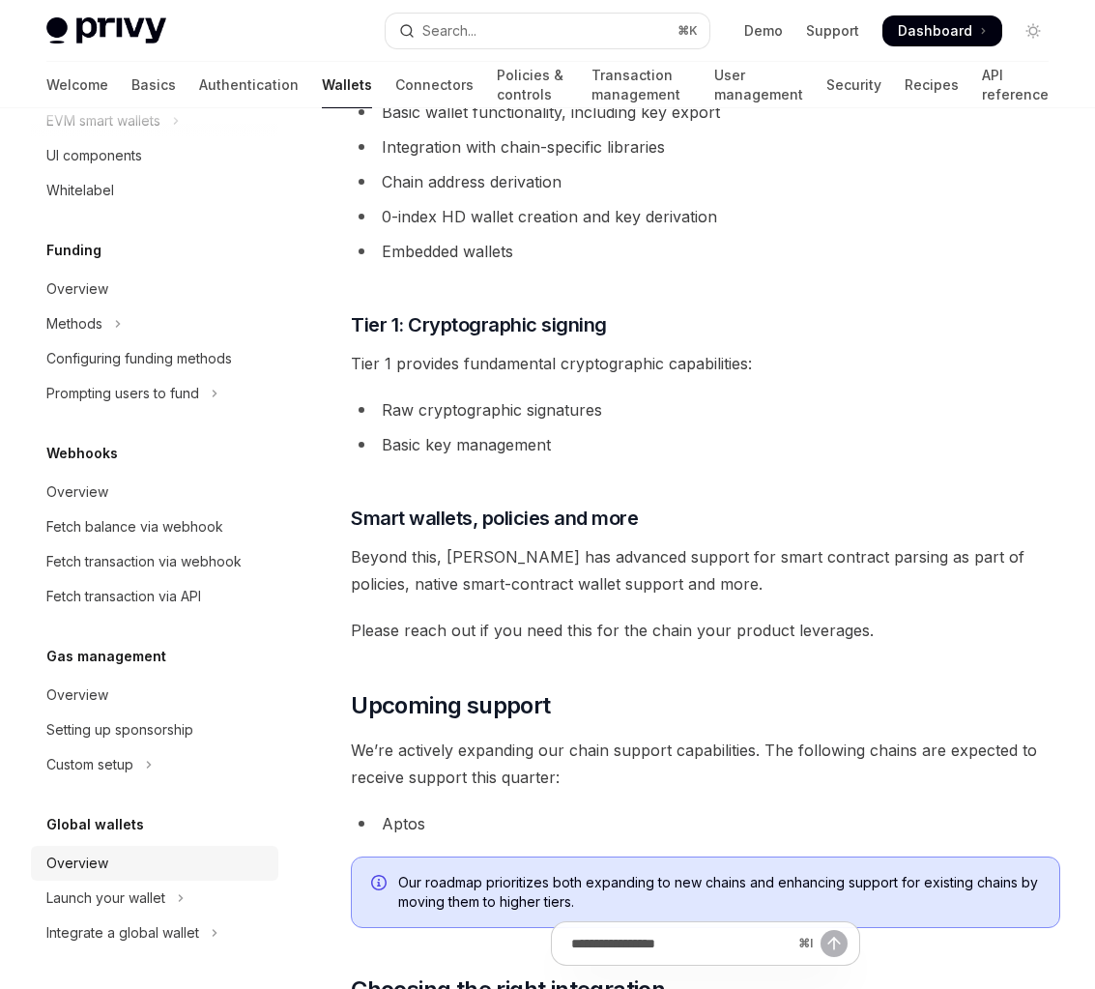
click at [166, 849] on link "Overview" at bounding box center [154, 863] width 247 height 35
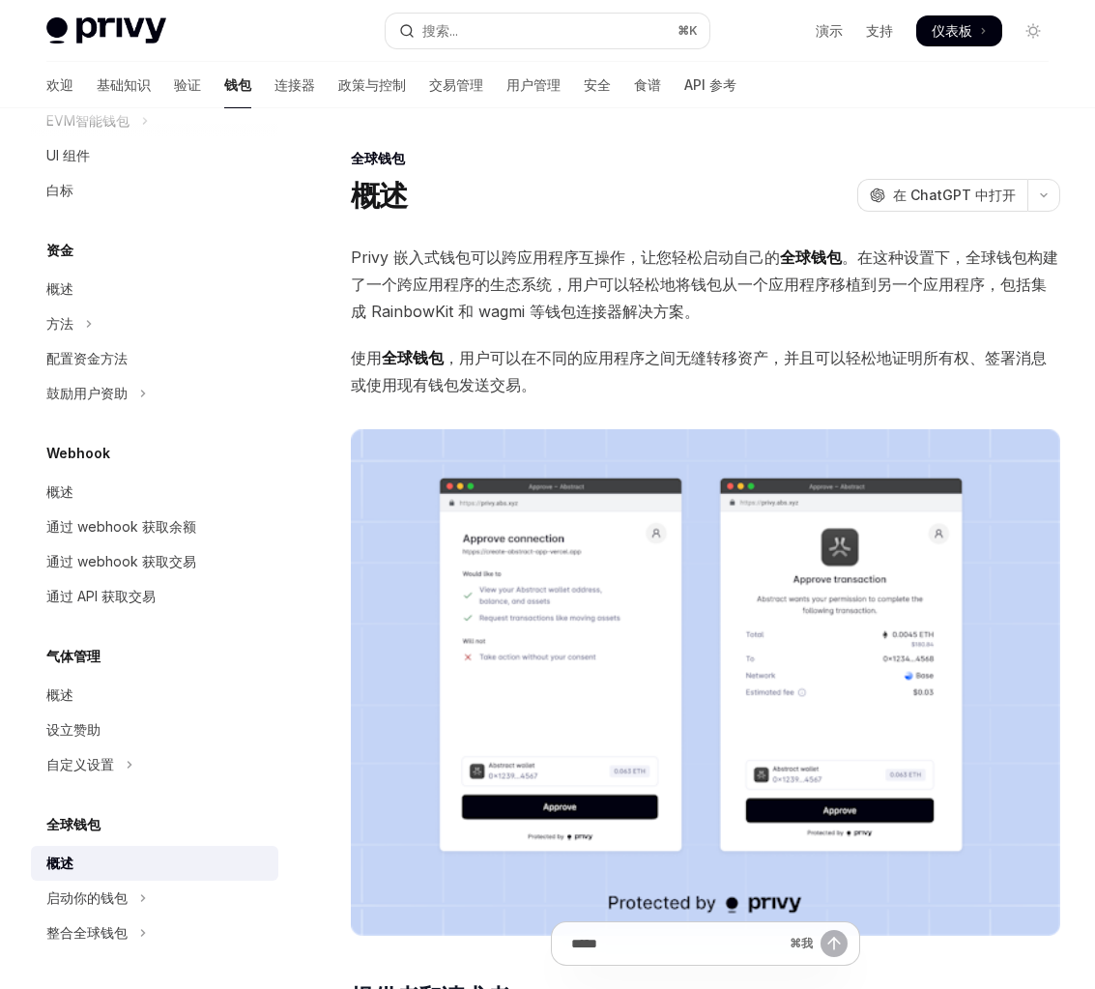
scroll to position [625, 0]
click at [525, 252] on font "Privy 嵌入式钱包可以跨应用程序互操作，让您轻松启动自己的" at bounding box center [565, 256] width 429 height 19
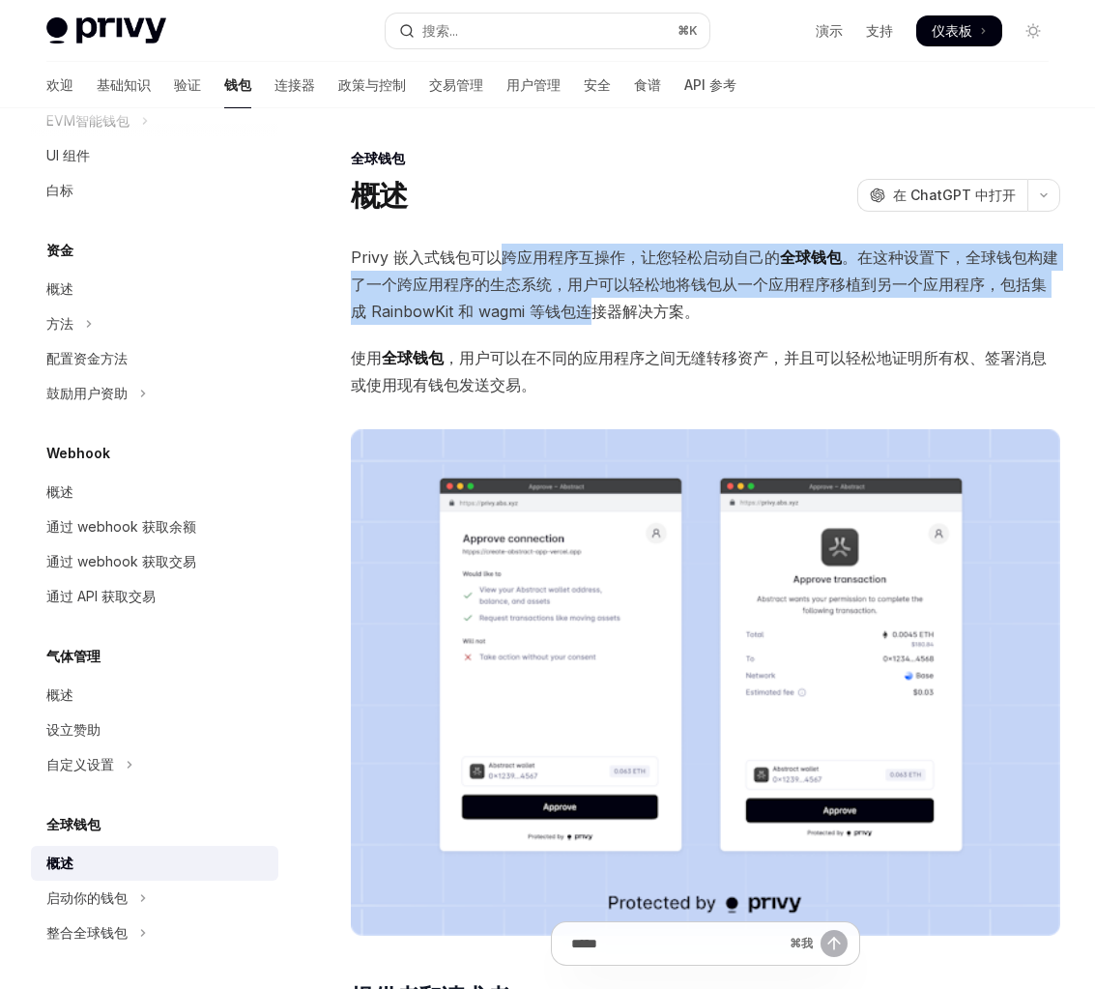
drag, startPoint x: 502, startPoint y: 253, endPoint x: 592, endPoint y: 297, distance: 99.8
click at [592, 297] on span "Privy 嵌入式钱包可以跨应用程序互操作，让您轻松启动自己的 全球钱包 。在这种设置下，全球钱包构建了一个跨应用程序的生态系统，用户可以轻松地将钱包从一个应…" at bounding box center [705, 284] width 709 height 81
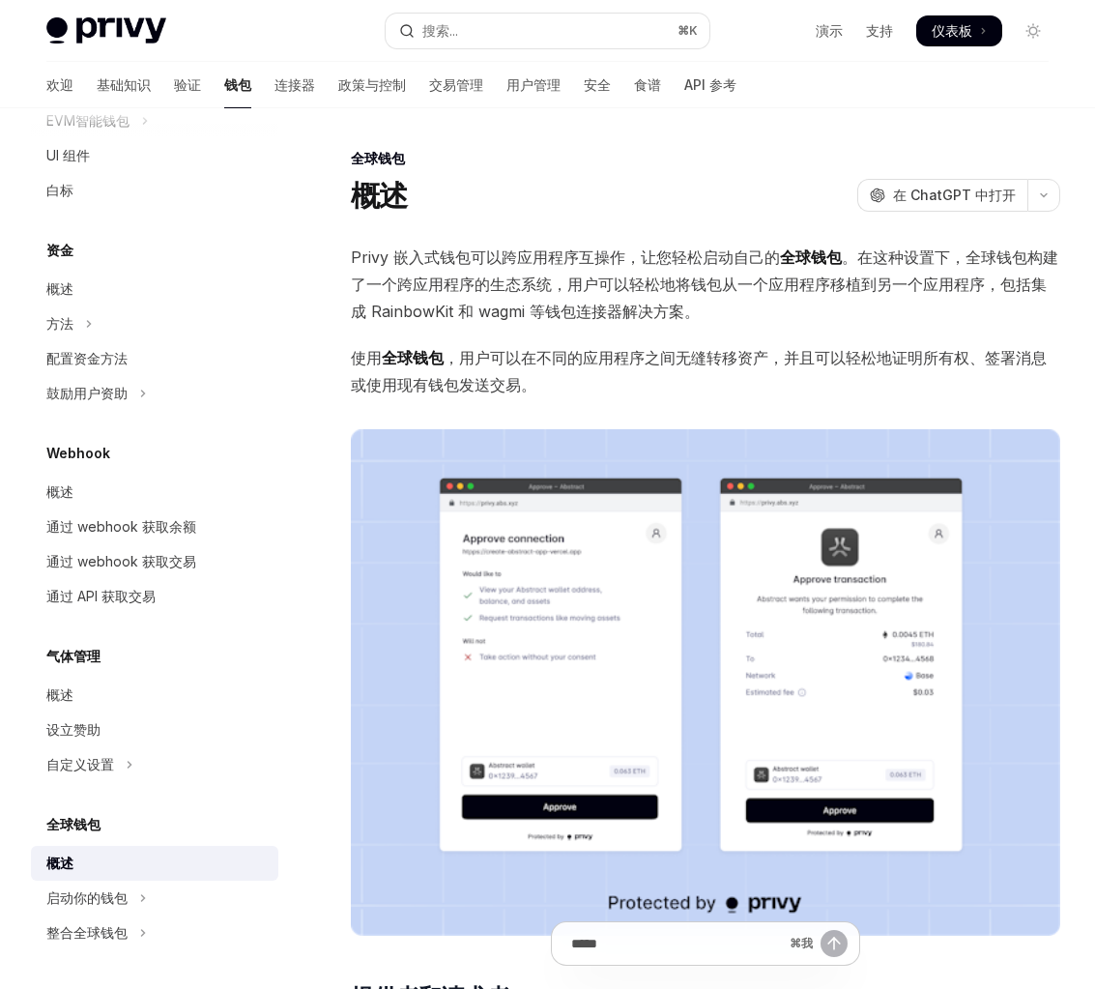
click at [590, 314] on font "。在这种设置下，全球钱包构建了一个跨应用程序的生态系统，用户可以轻松地将钱包从一个应用程序移植到另一个应用程序，包括集成 RainbowKit 和 wagmi…" at bounding box center [704, 283] width 707 height 73
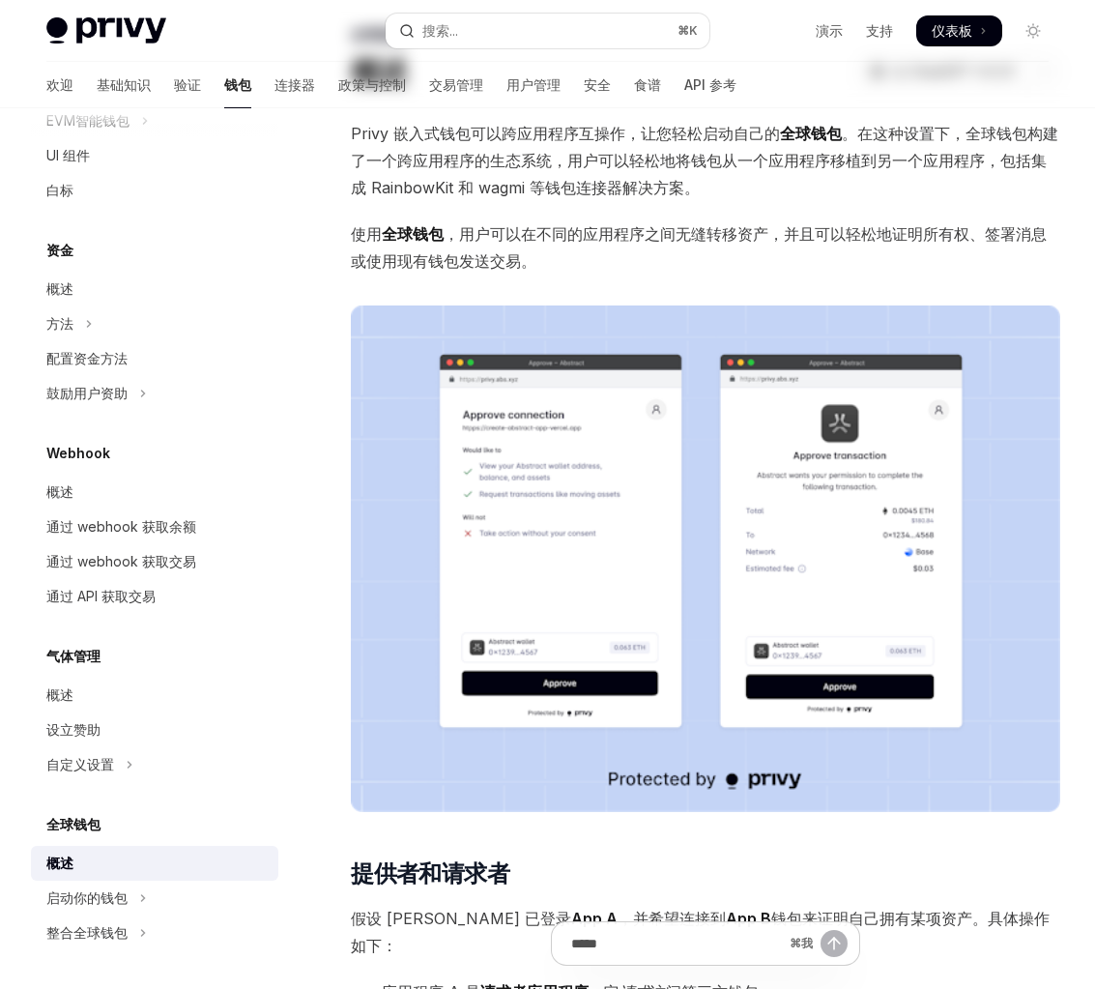
scroll to position [132, 0]
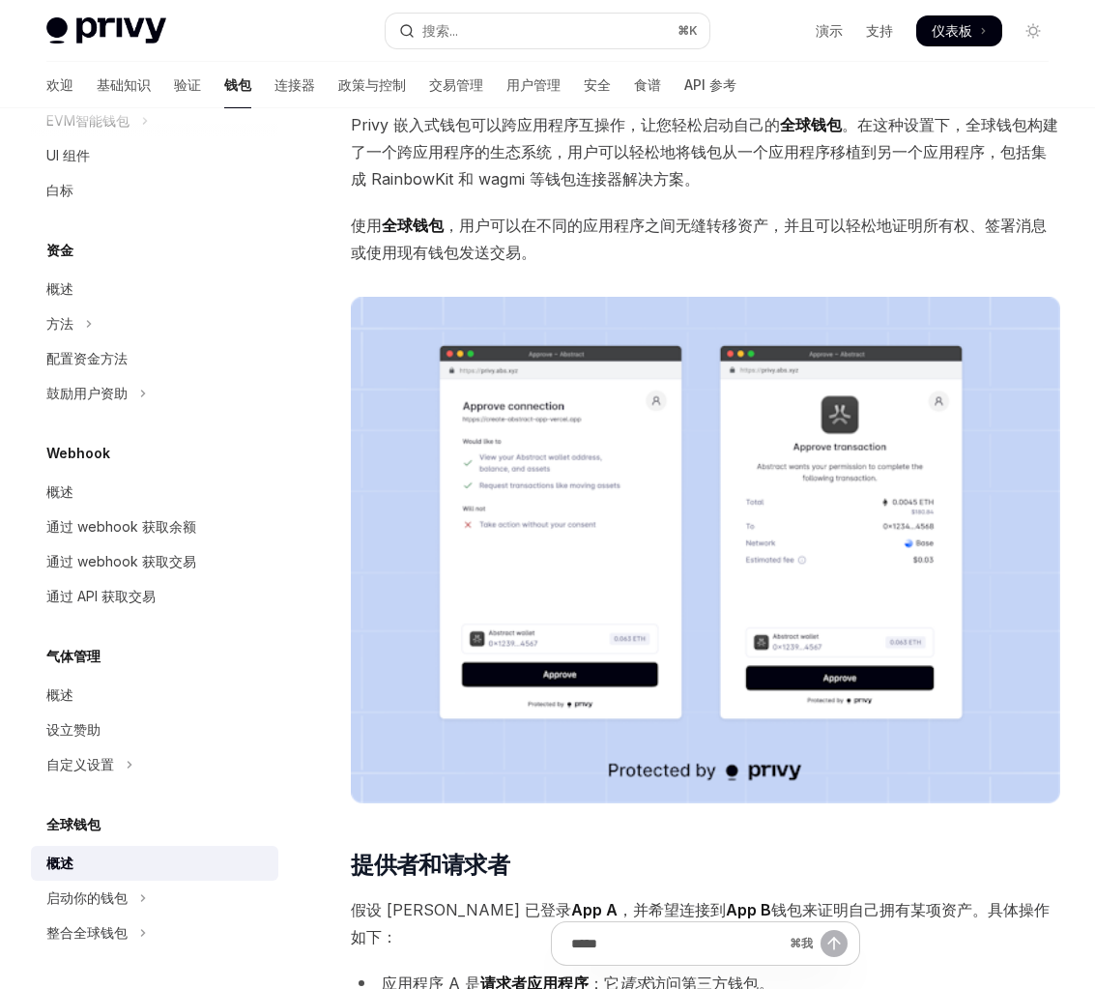
click at [642, 526] on img at bounding box center [705, 550] width 709 height 506
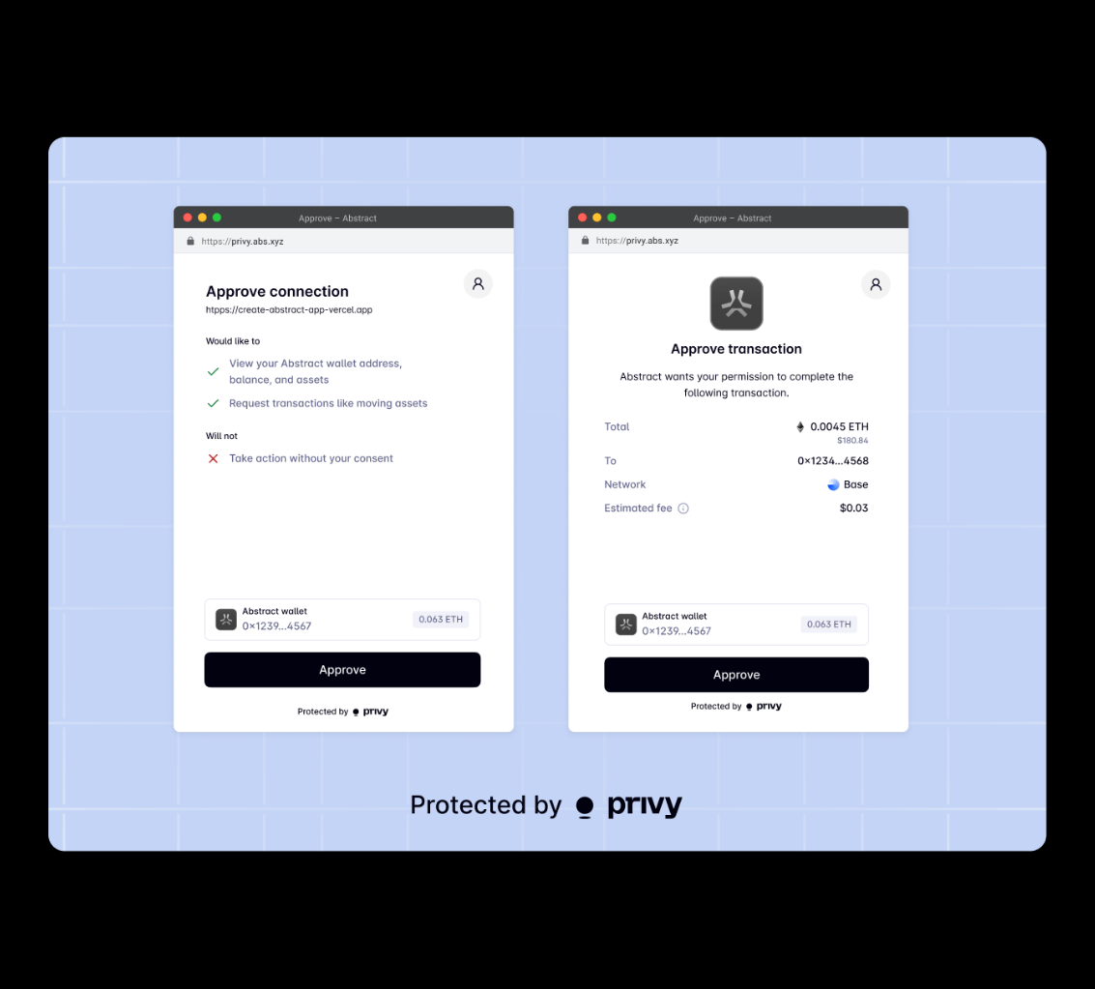
click at [510, 545] on img at bounding box center [547, 494] width 998 height 714
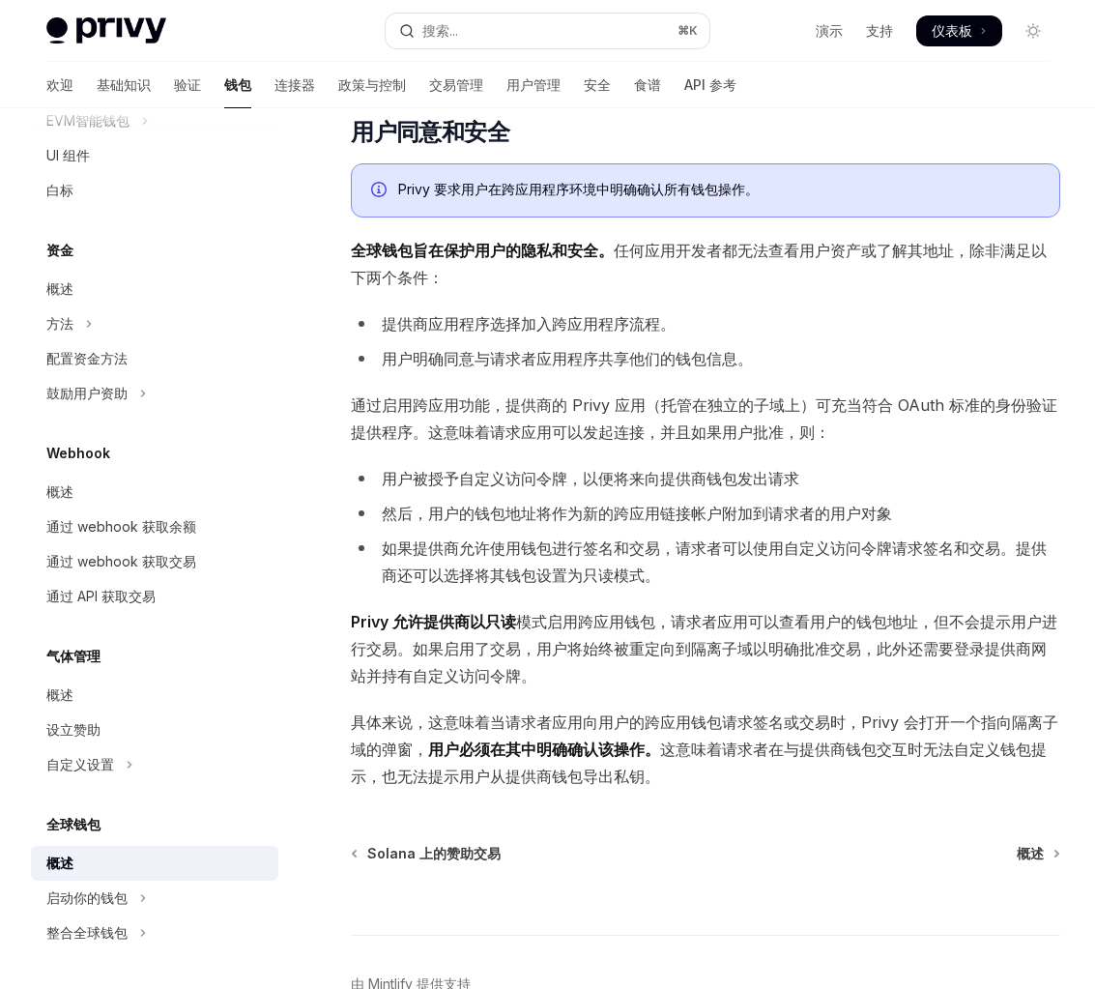
scroll to position [1143, 0]
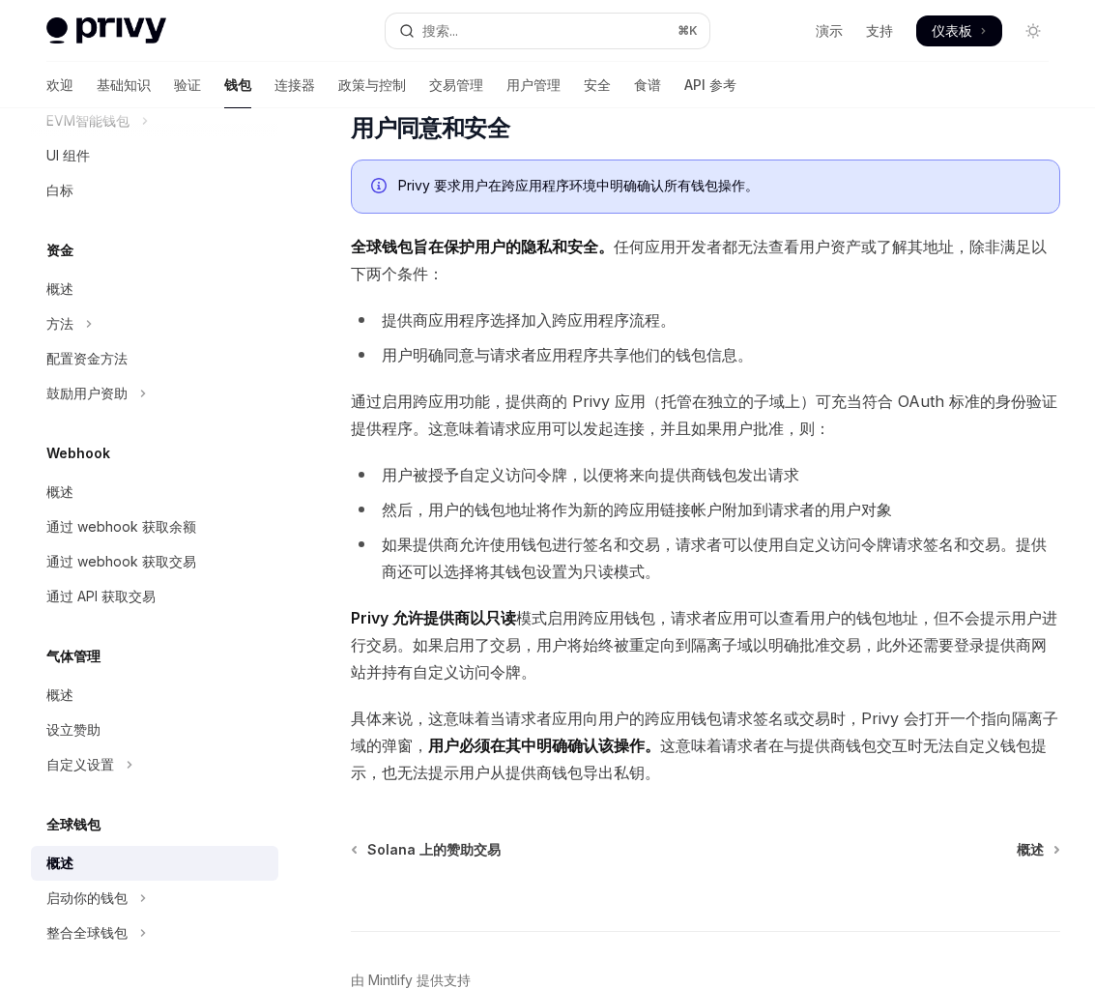
click at [578, 391] on font "通过启用跨应用功能，提供商的 Privy 应用（托管在独立的子域上）可充当符合 OAuth 标准的身份验证提供程序。这意味着请求应用可以发起连接，并且如果用户…" at bounding box center [704, 414] width 706 height 46
click at [606, 391] on font "通过启用跨应用功能，提供商的 Privy 应用（托管在独立的子域上）可充当符合 OAuth 标准的身份验证提供程序。这意味着请求应用可以发起连接，并且如果用户…" at bounding box center [704, 414] width 706 height 46
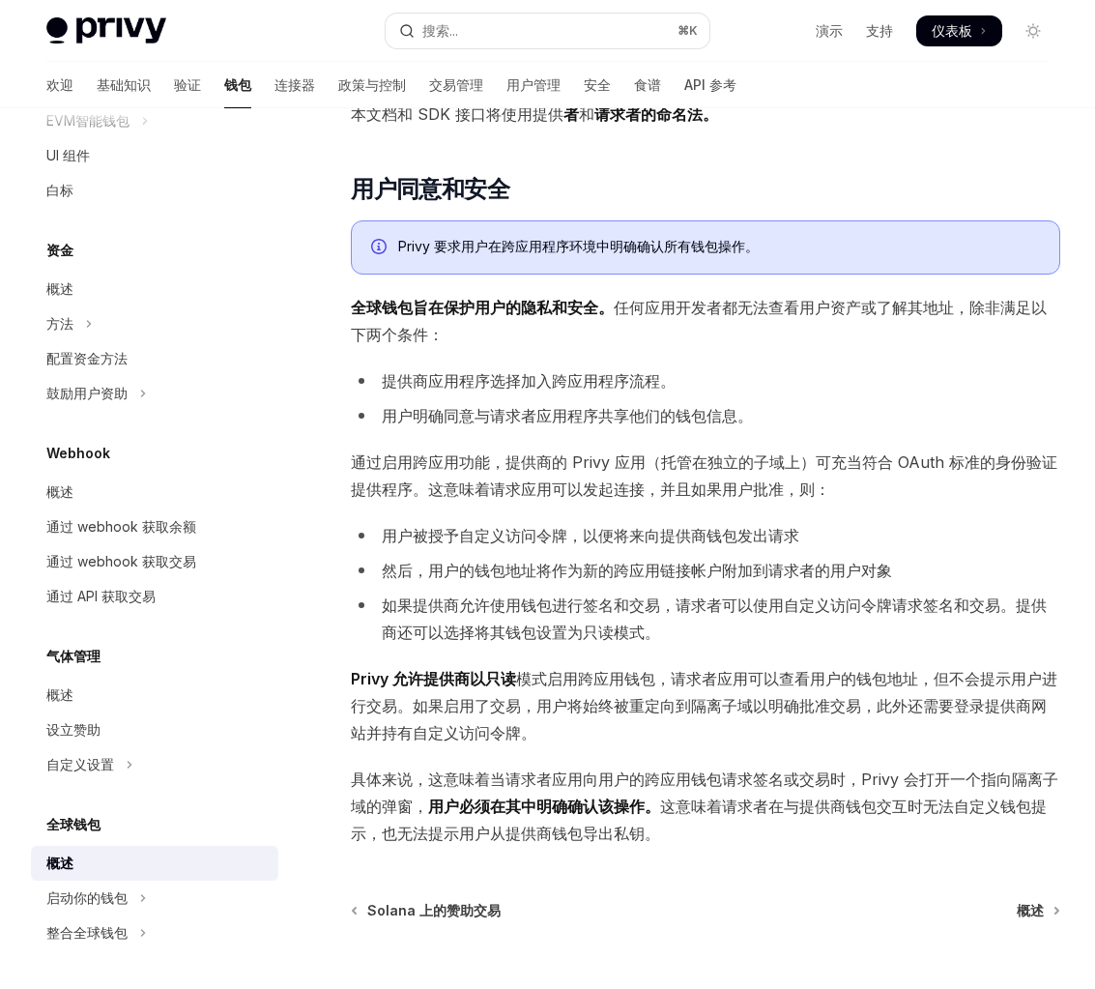
scroll to position [1068, 0]
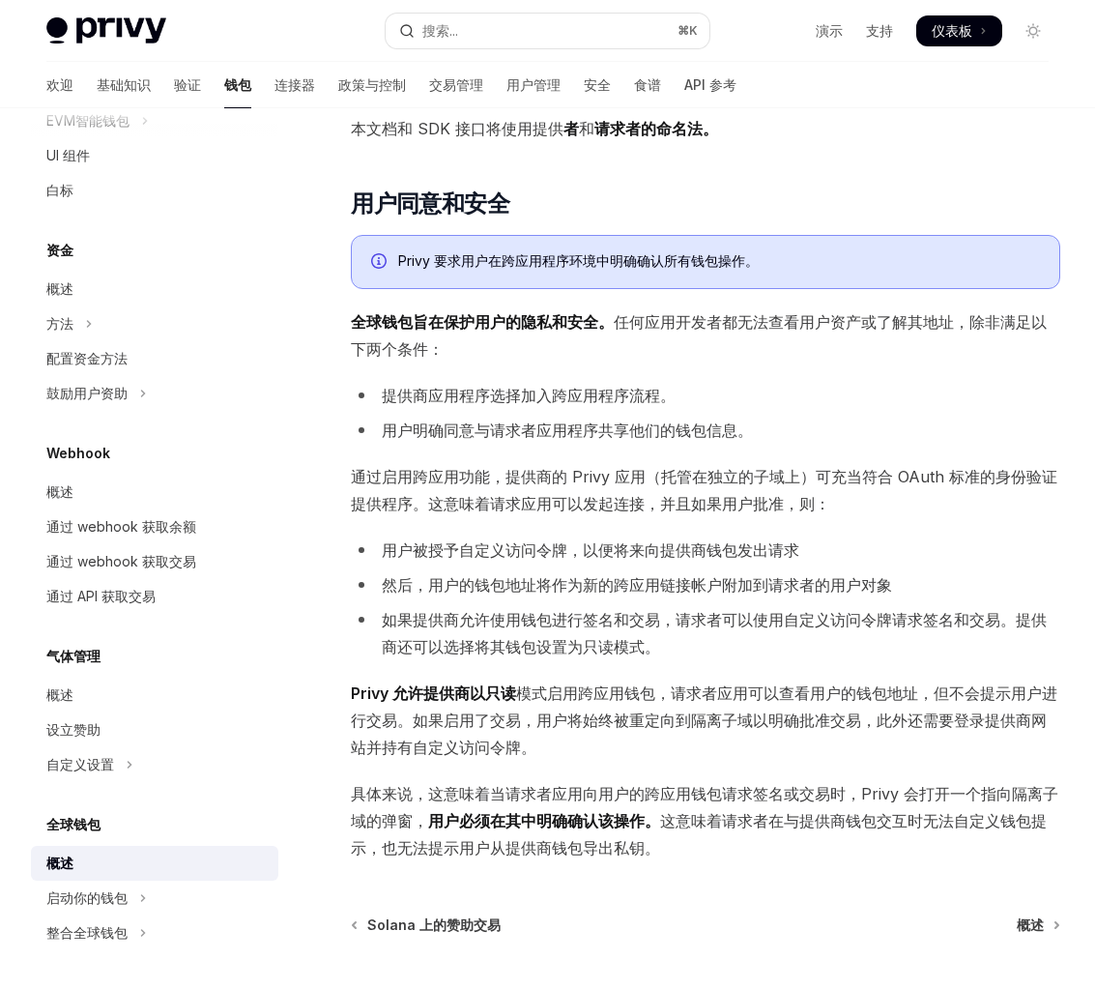
click at [530, 683] on font "模式启用跨应用钱包" at bounding box center [585, 692] width 139 height 19
click at [588, 683] on font "模式启用跨应用钱包" at bounding box center [585, 692] width 139 height 19
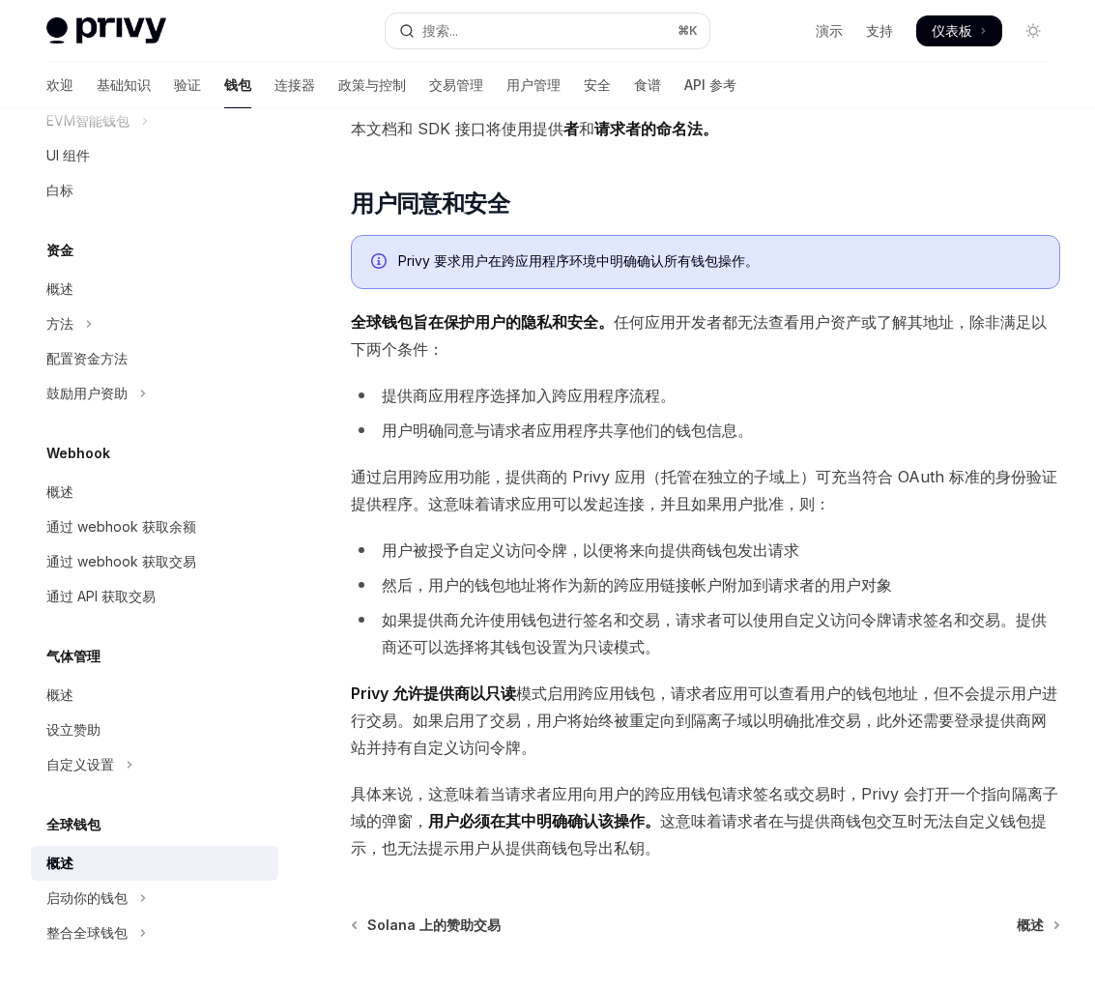
click at [588, 683] on font "模式启用跨应用钱包" at bounding box center [585, 692] width 139 height 19
click at [166, 331] on button "方法" at bounding box center [154, 323] width 247 height 35
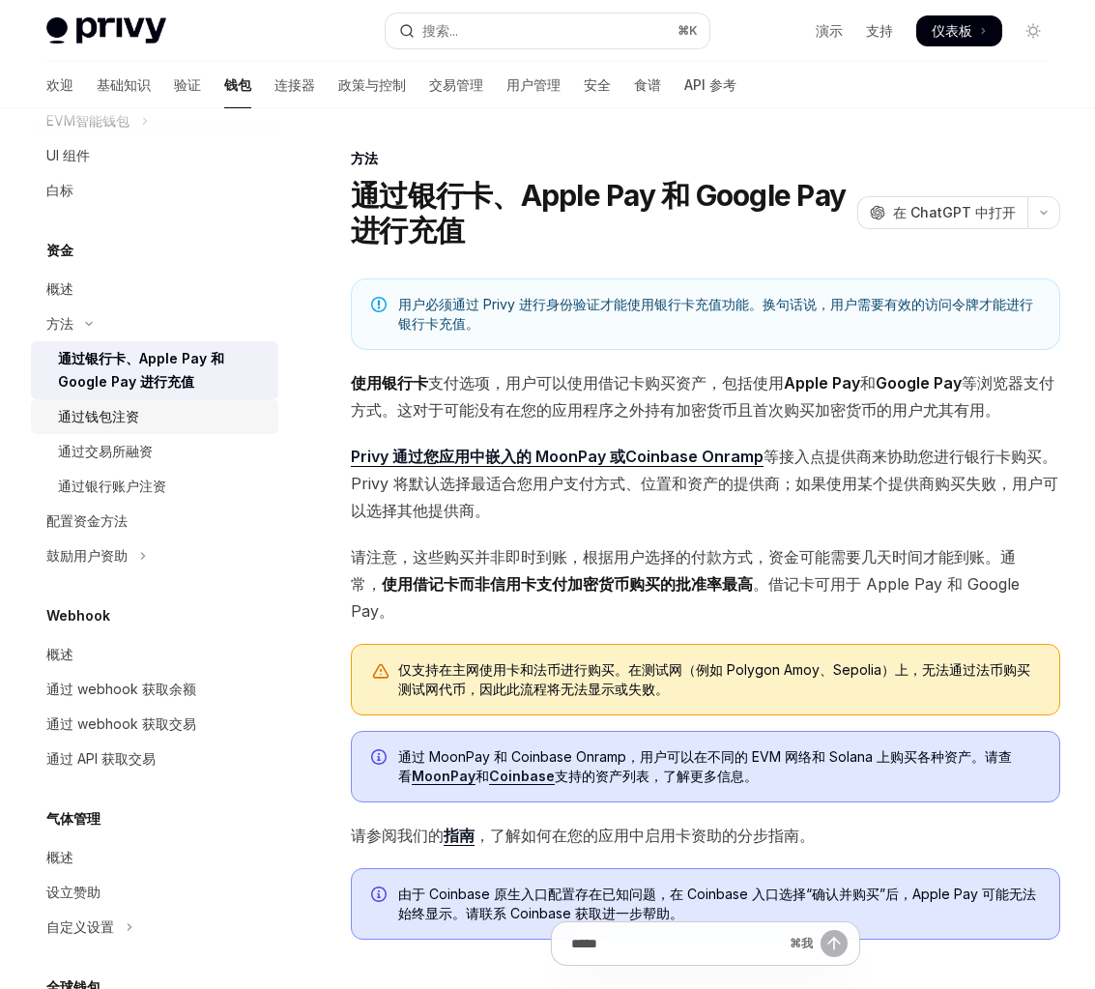
click at [174, 426] on div "通过钱包注资" at bounding box center [162, 416] width 209 height 23
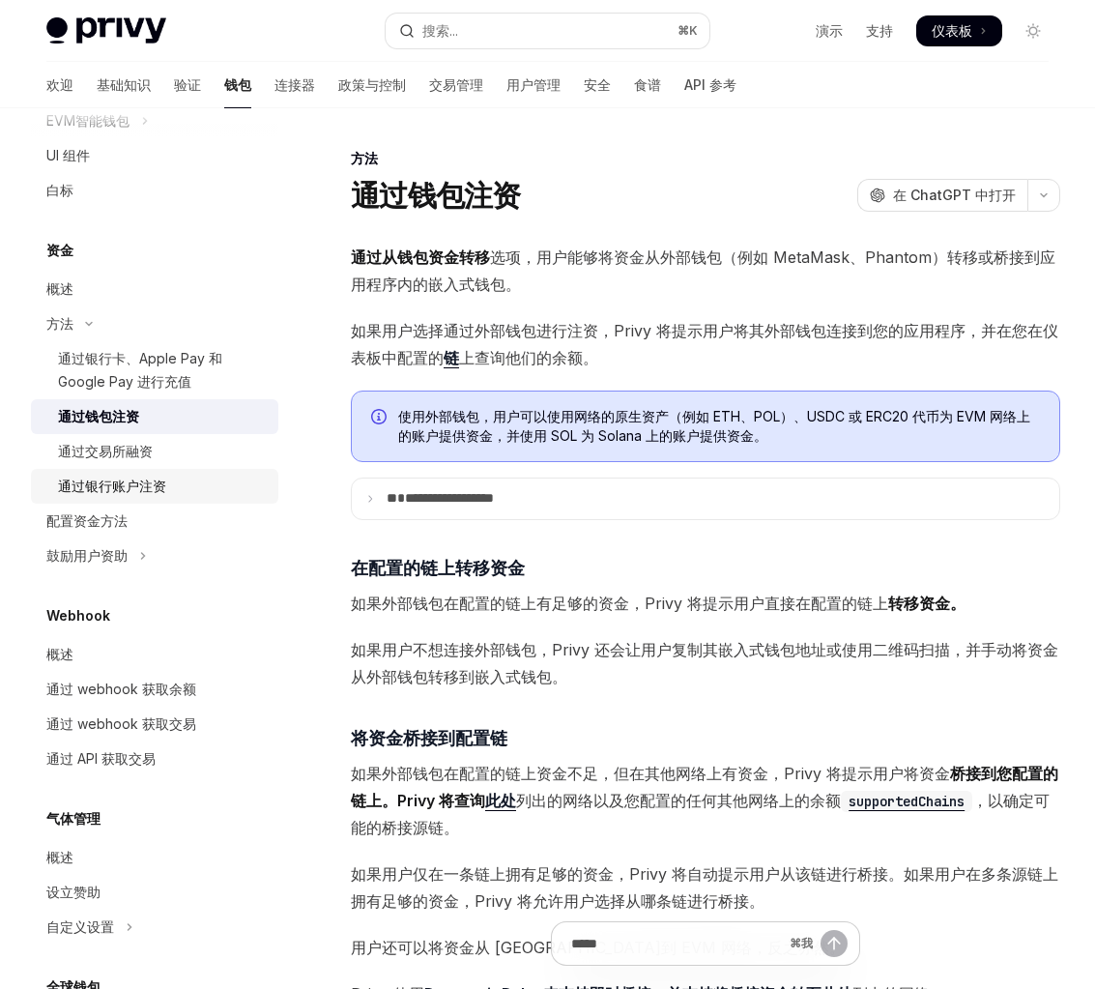
click at [172, 472] on link "通过银行账户注资" at bounding box center [154, 486] width 247 height 35
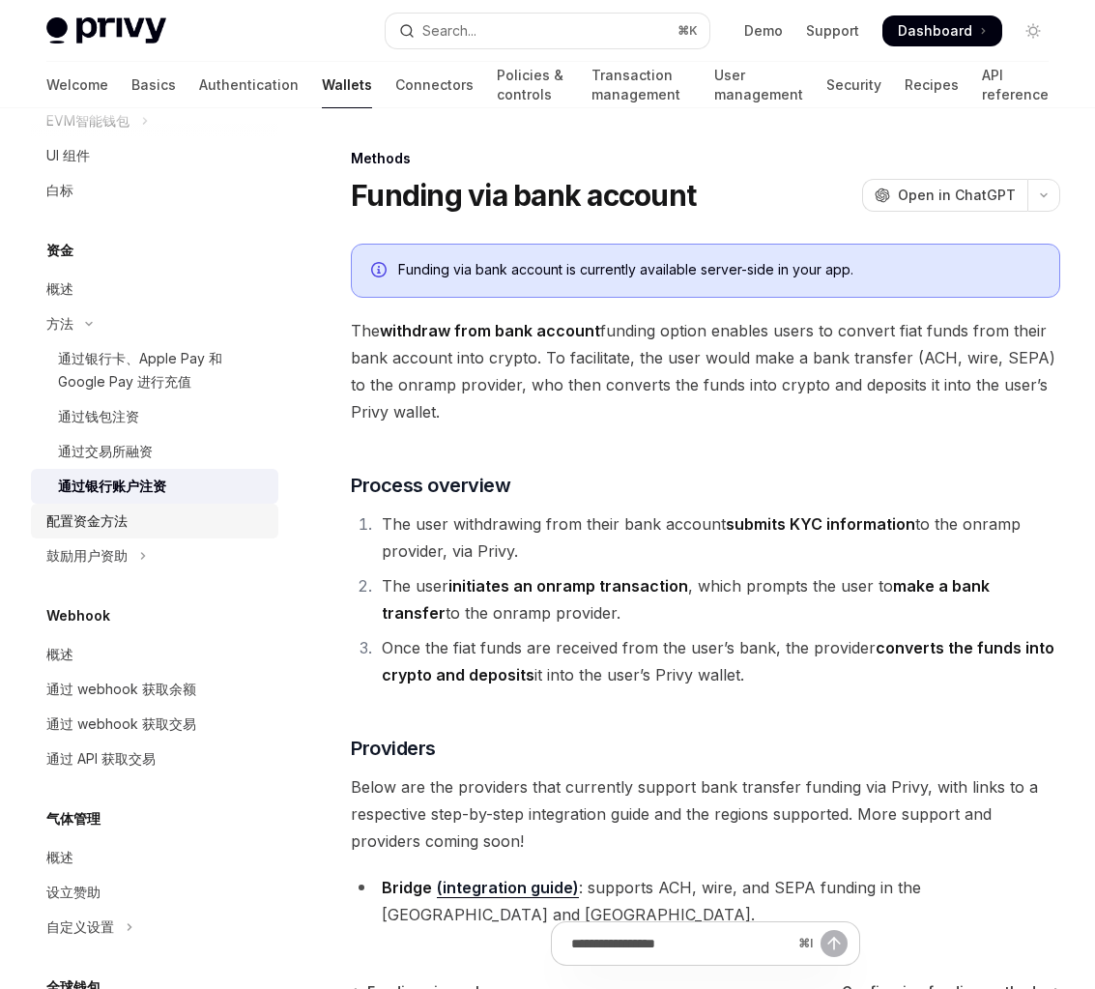
click at [173, 515] on div "配置资金方法" at bounding box center [156, 520] width 220 height 23
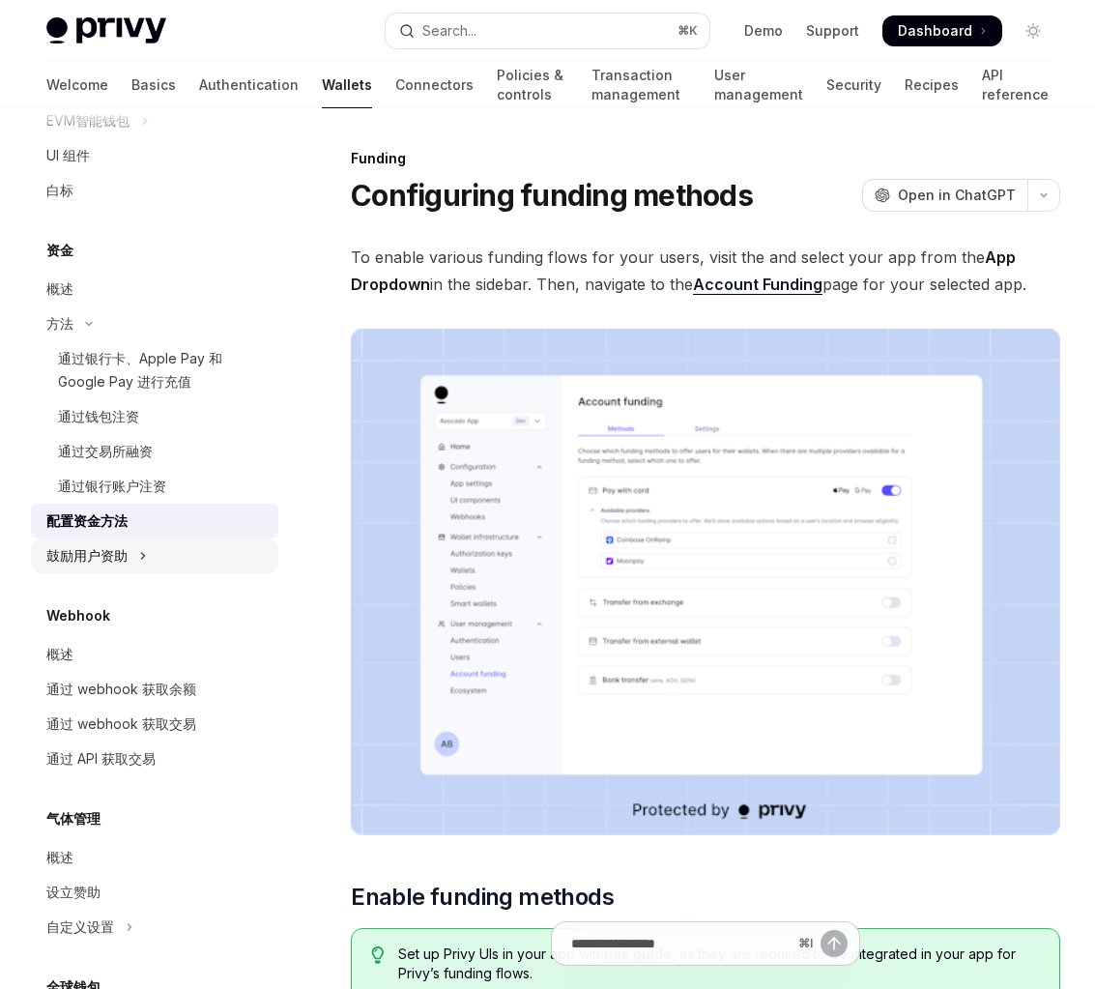
click at [168, 557] on button "鼓励用户资助" at bounding box center [154, 555] width 247 height 35
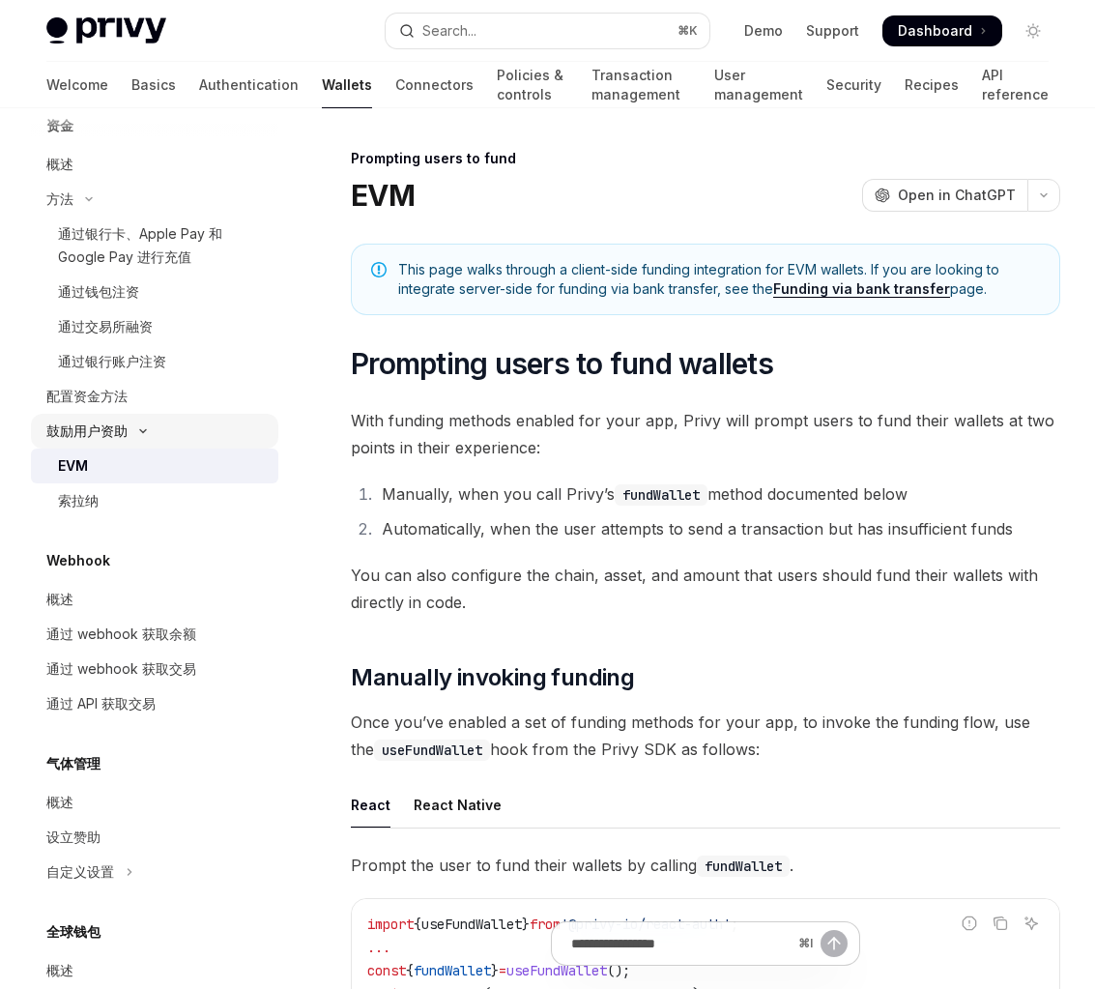
scroll to position [751, 0]
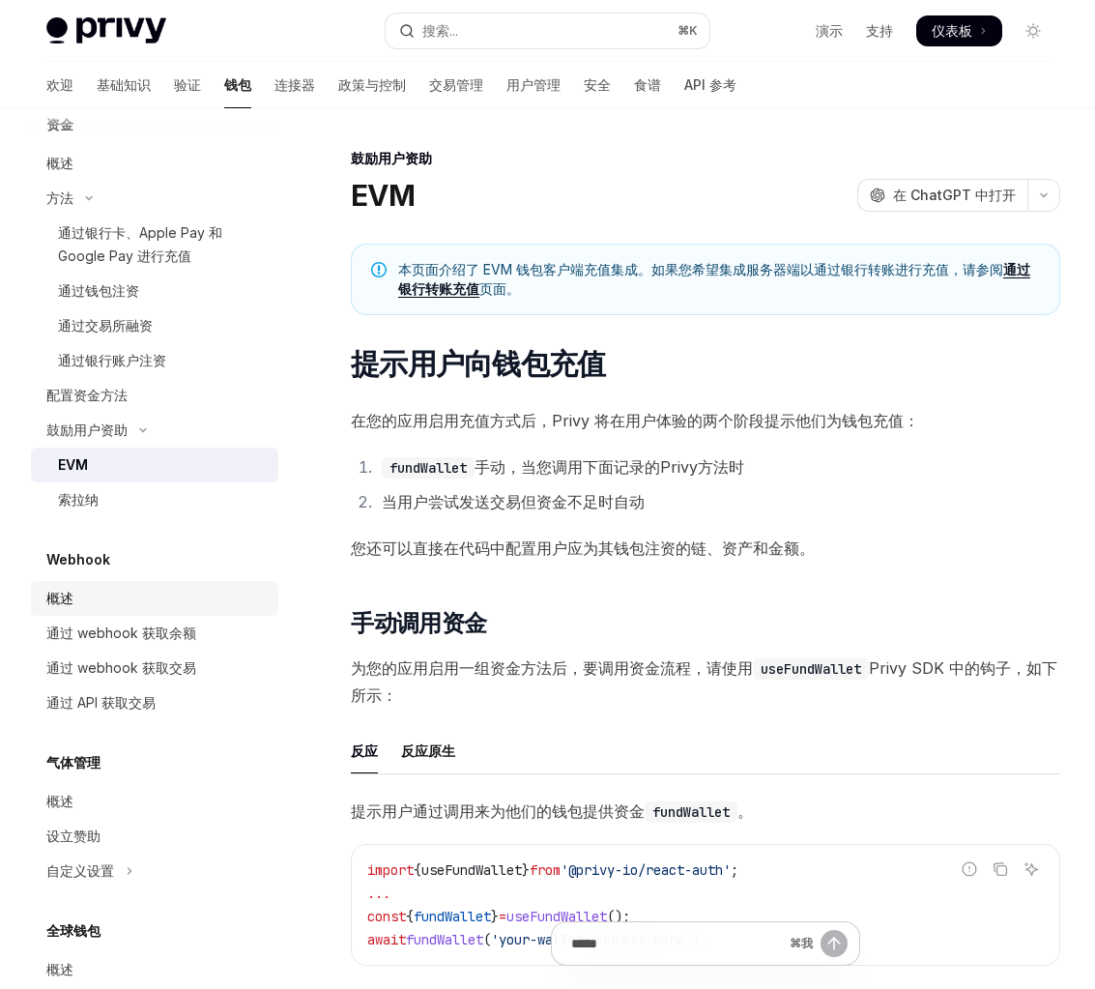
click at [164, 605] on div "概述" at bounding box center [156, 598] width 220 height 23
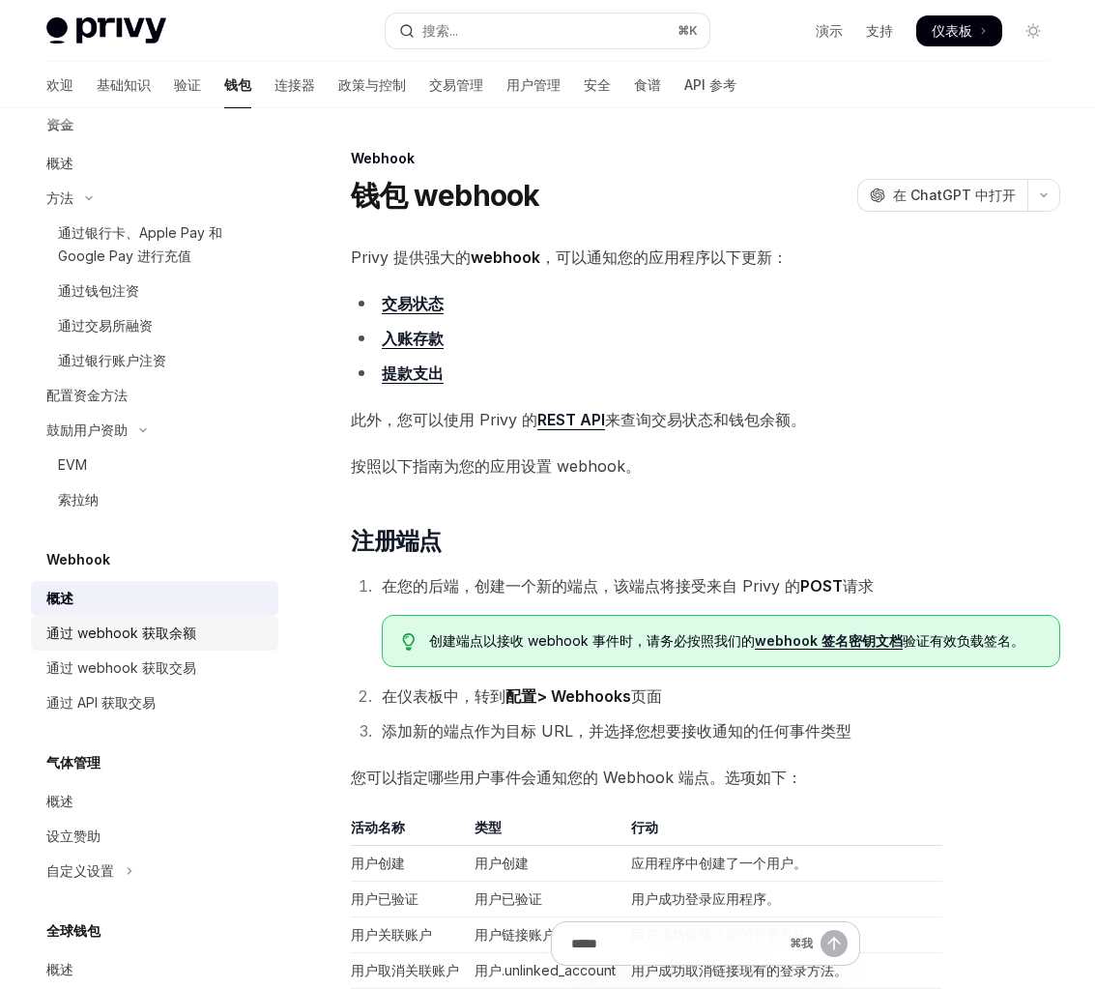
click at [175, 635] on font "通过 webhook 获取余额" at bounding box center [121, 632] width 150 height 16
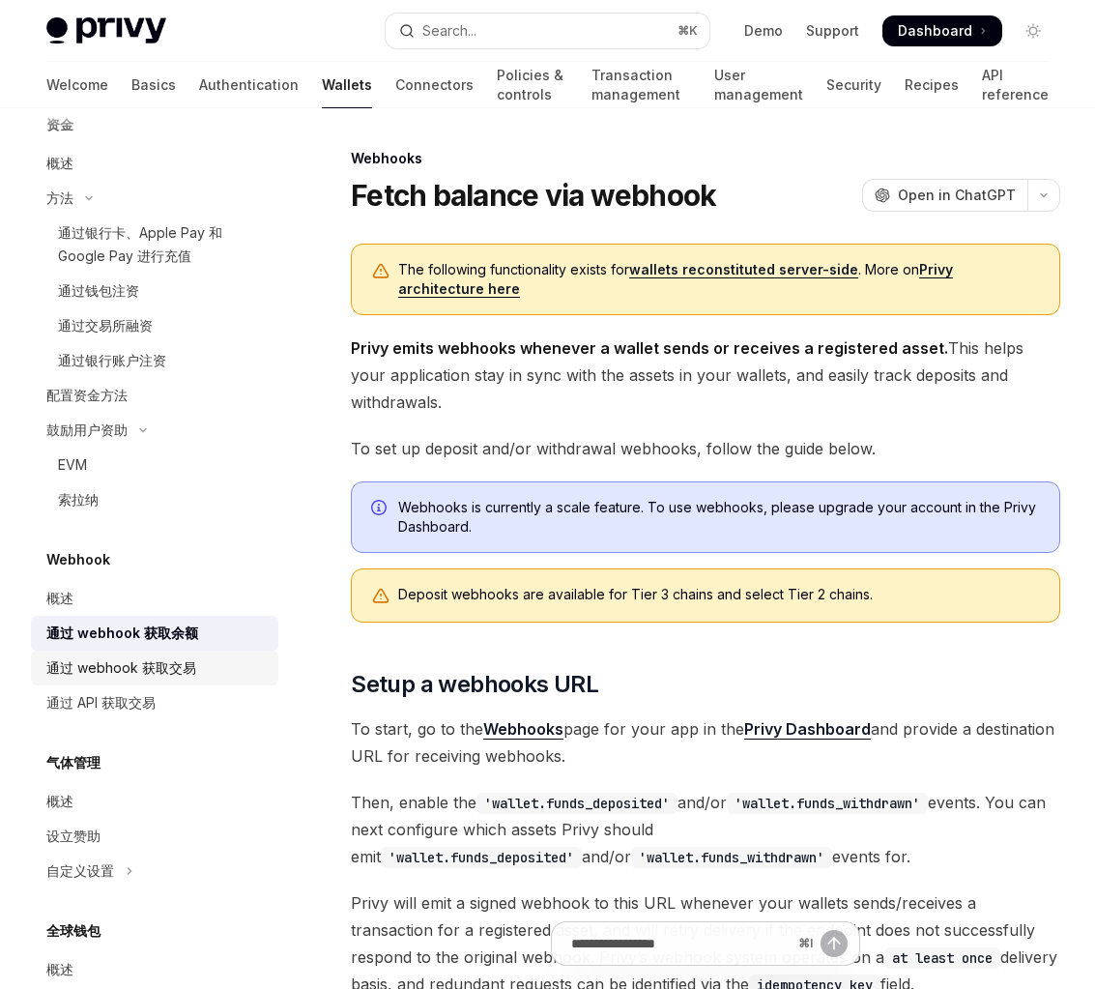
click at [175, 675] on font "通过 webhook 获取交易" at bounding box center [121, 667] width 150 height 16
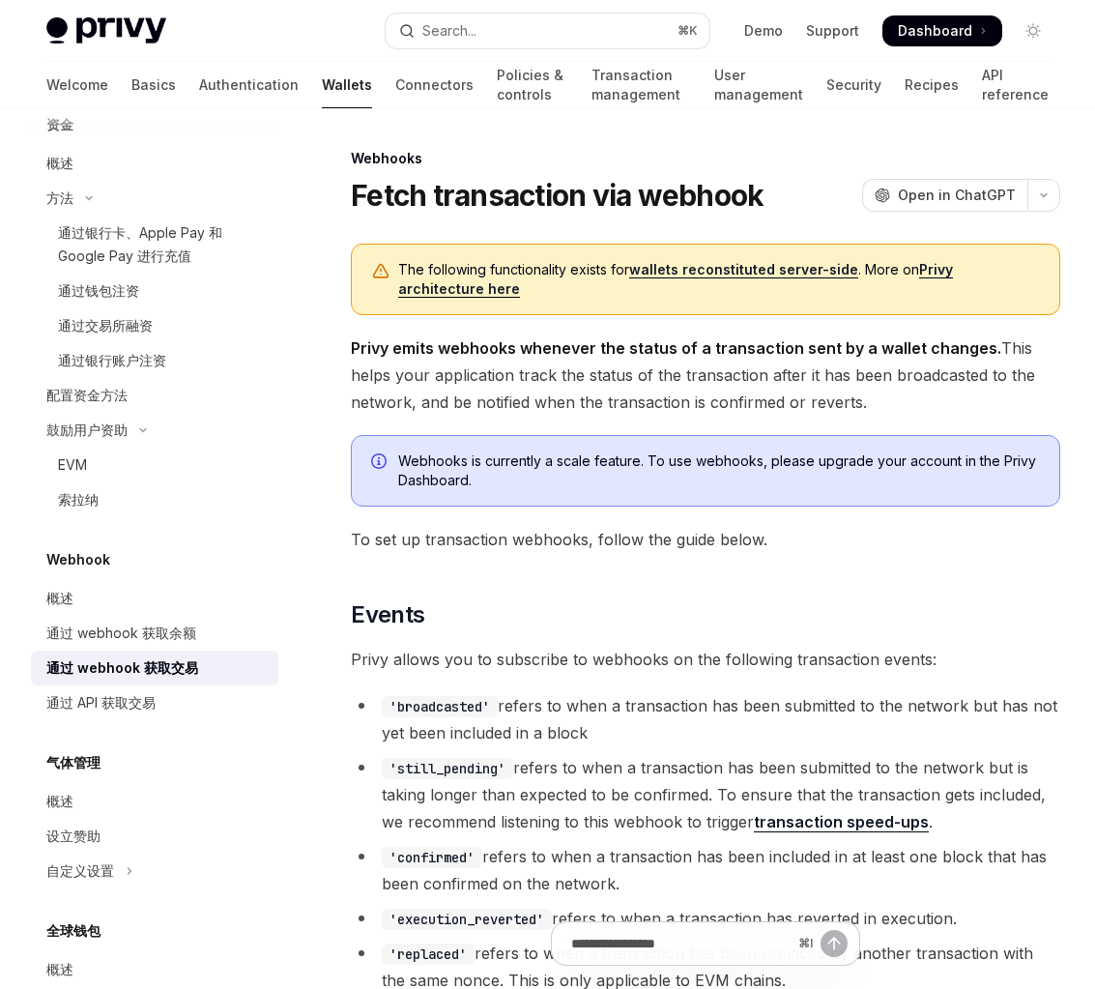
scroll to position [857, 0]
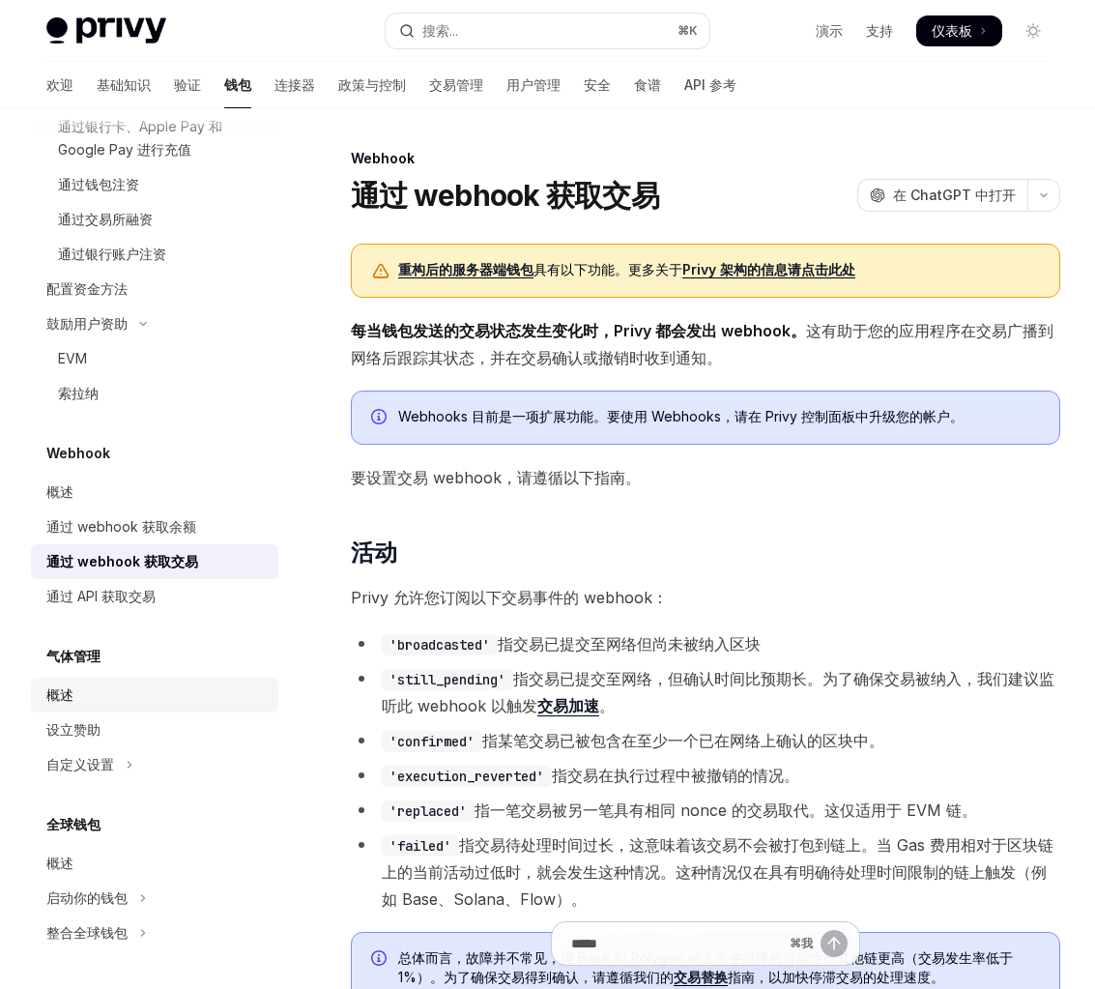
click at [166, 701] on div "概述" at bounding box center [156, 694] width 220 height 23
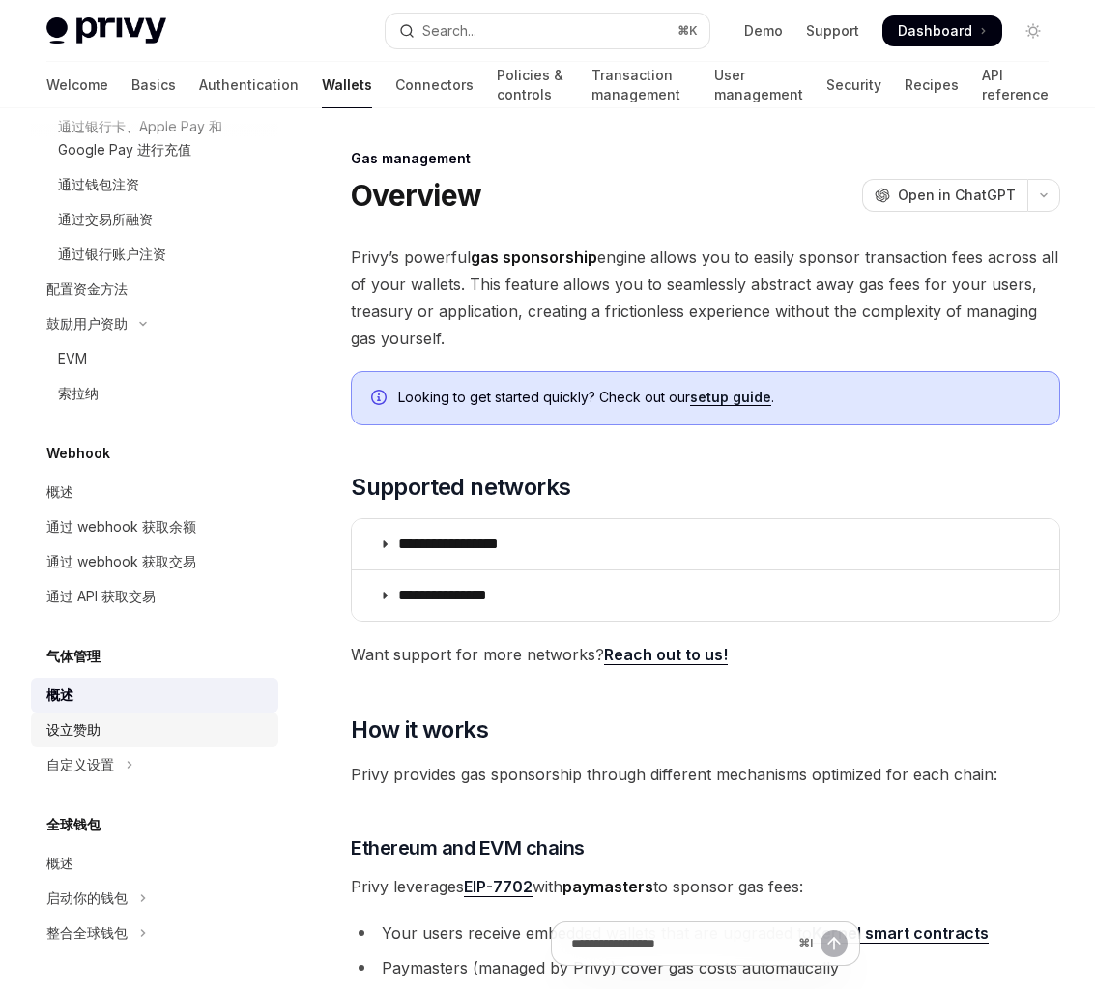
click at [166, 742] on link "设立赞助" at bounding box center [154, 729] width 247 height 35
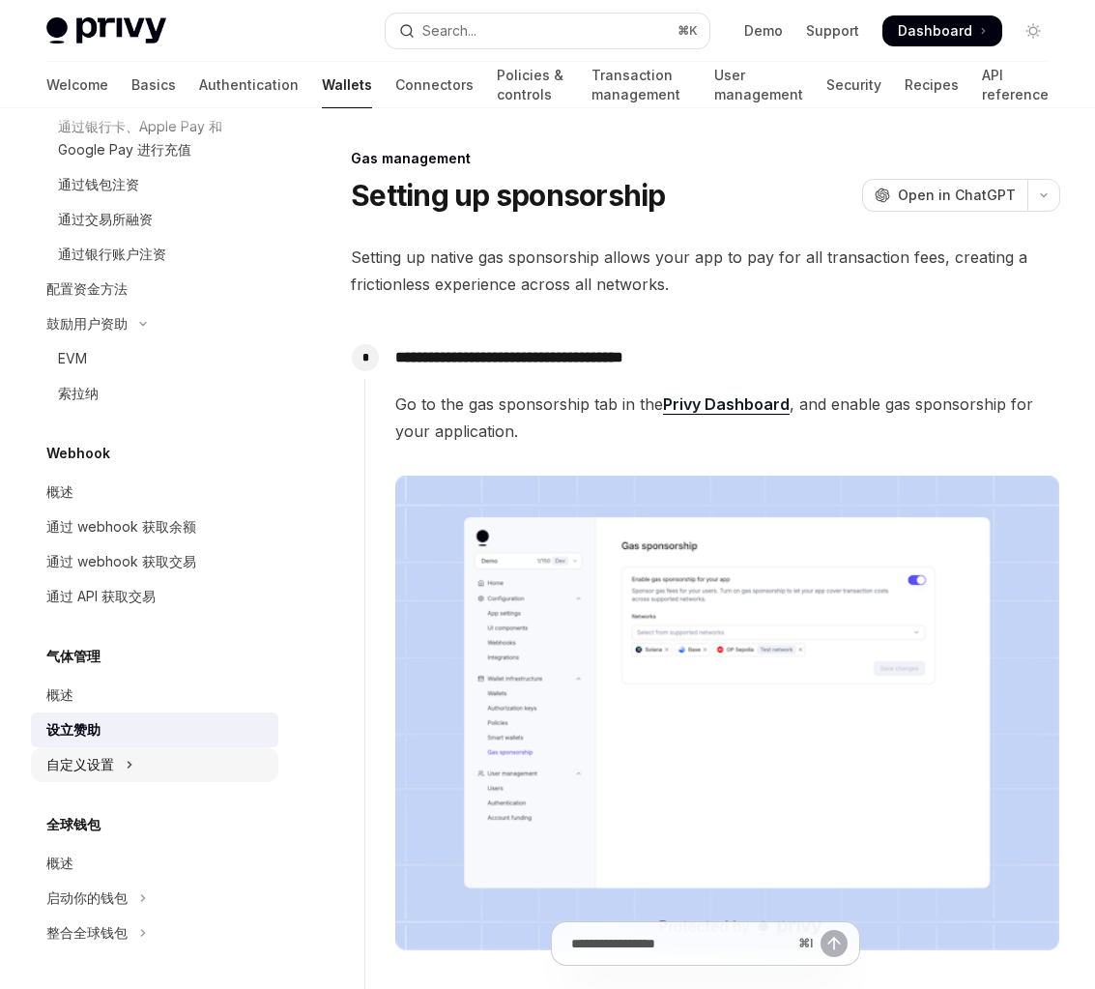
click at [166, 760] on button "自定义设置" at bounding box center [154, 764] width 247 height 35
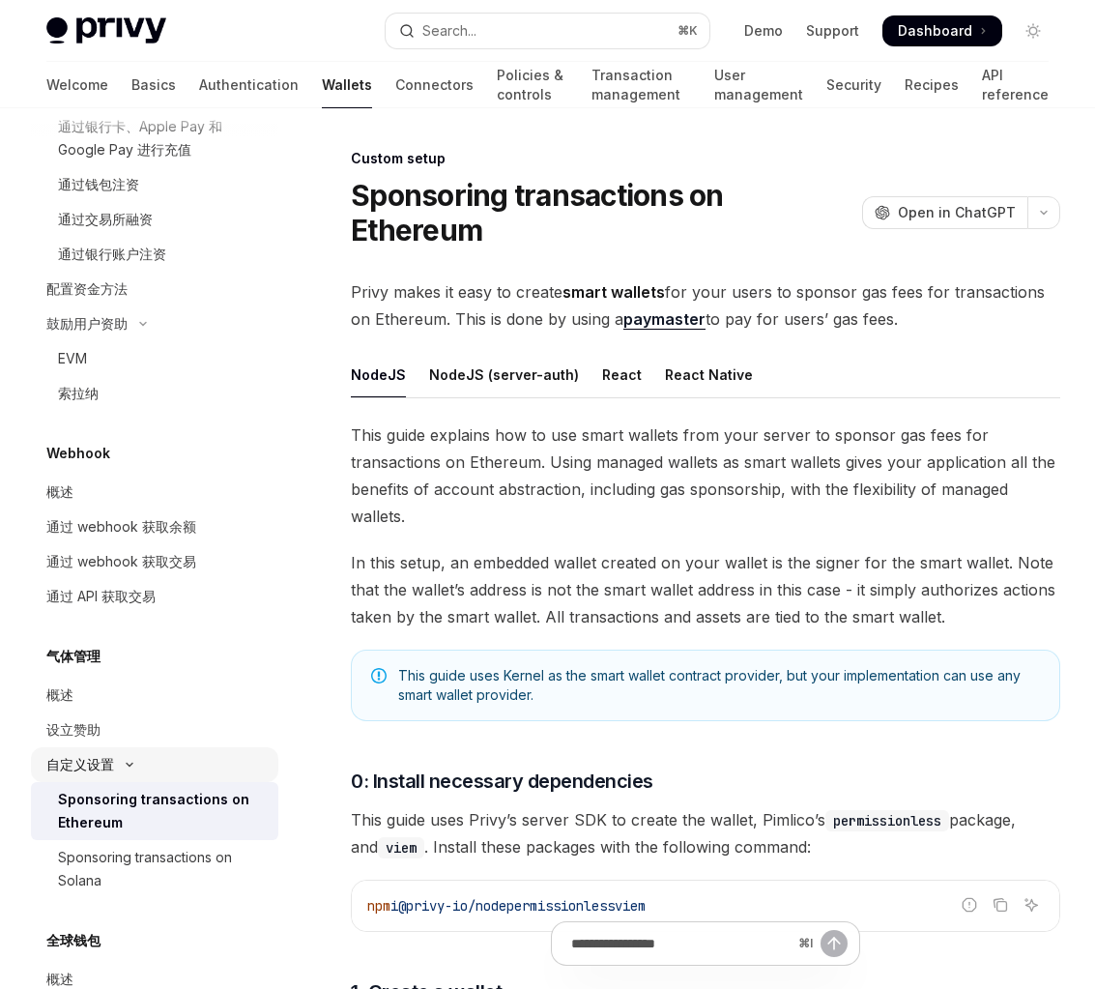
scroll to position [927, 0]
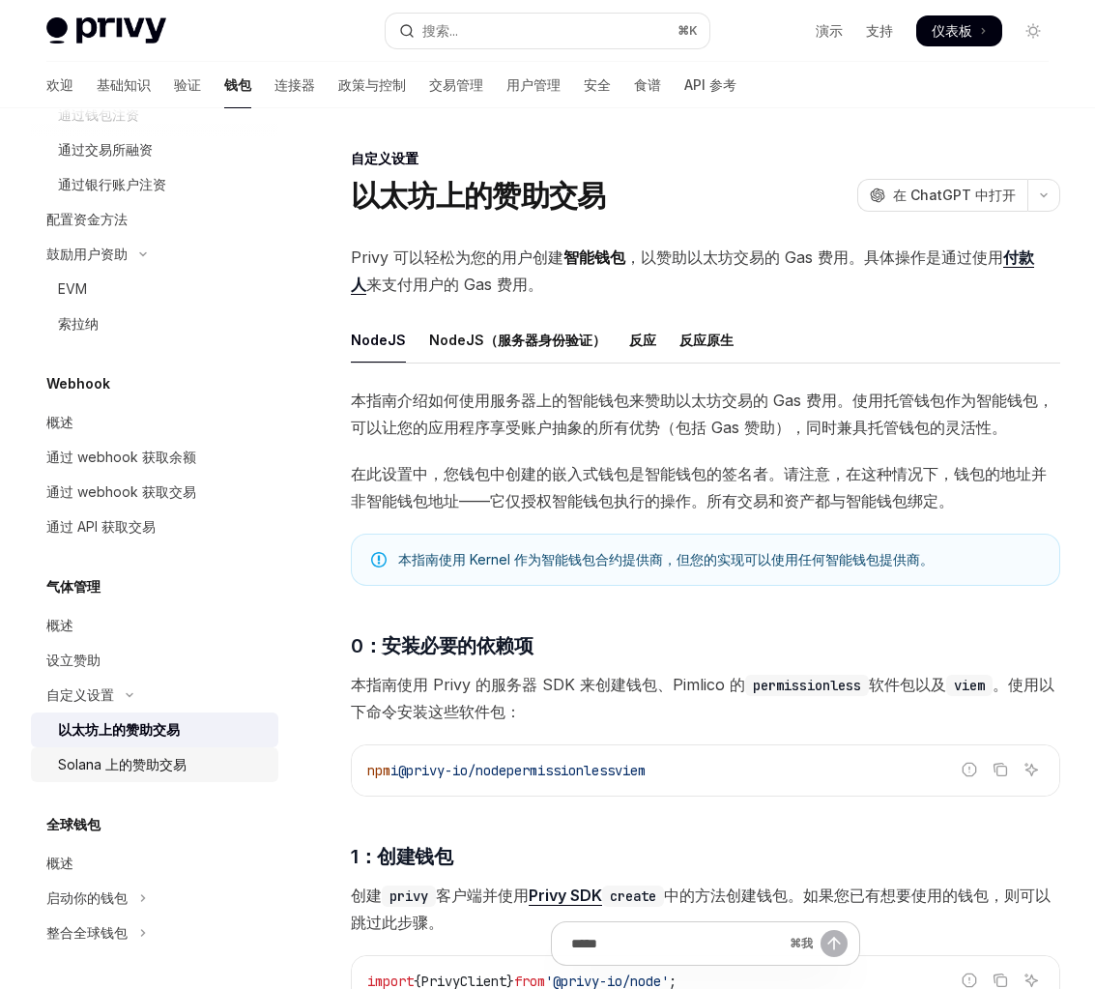
click at [180, 774] on div "Solana 上的赞助交易" at bounding box center [122, 764] width 129 height 23
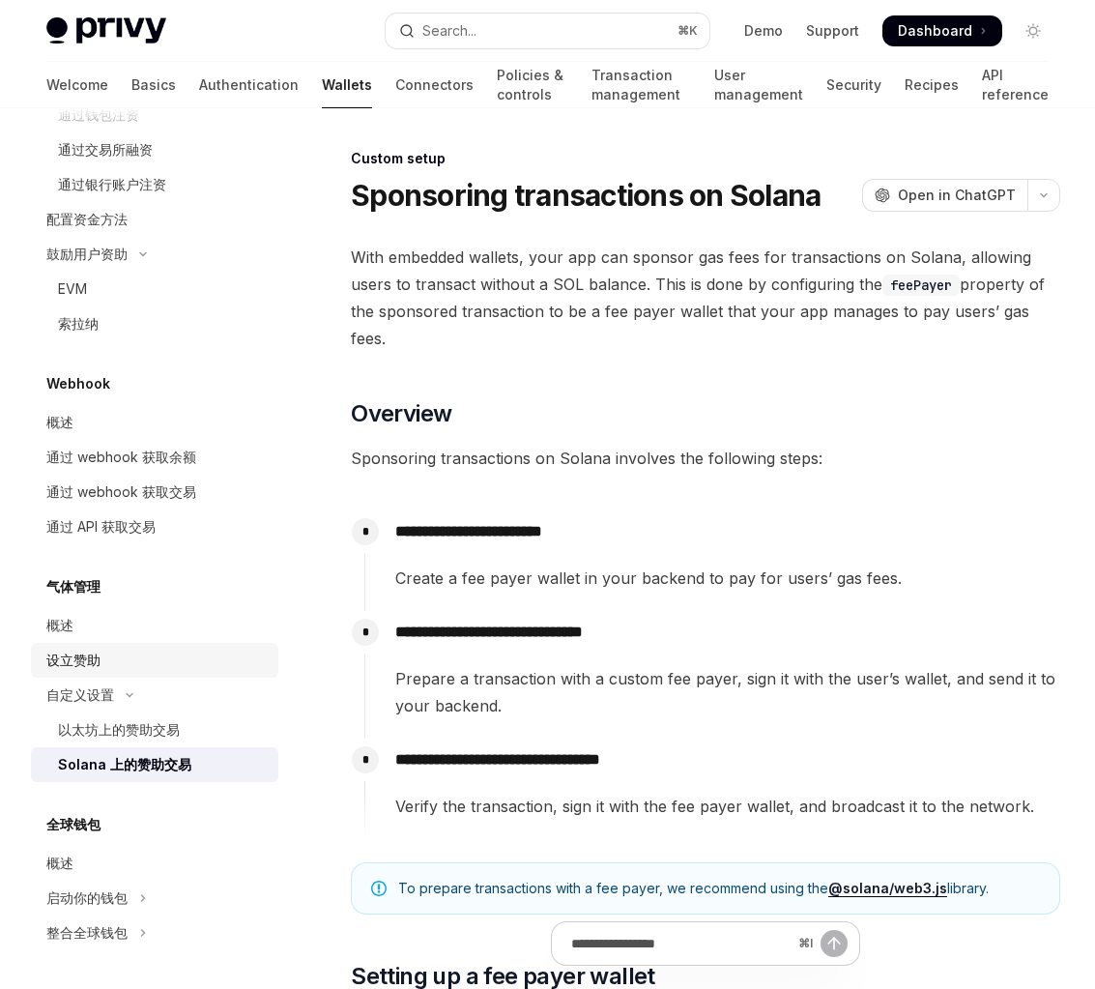
click at [175, 657] on div "设立赞助" at bounding box center [156, 659] width 220 height 23
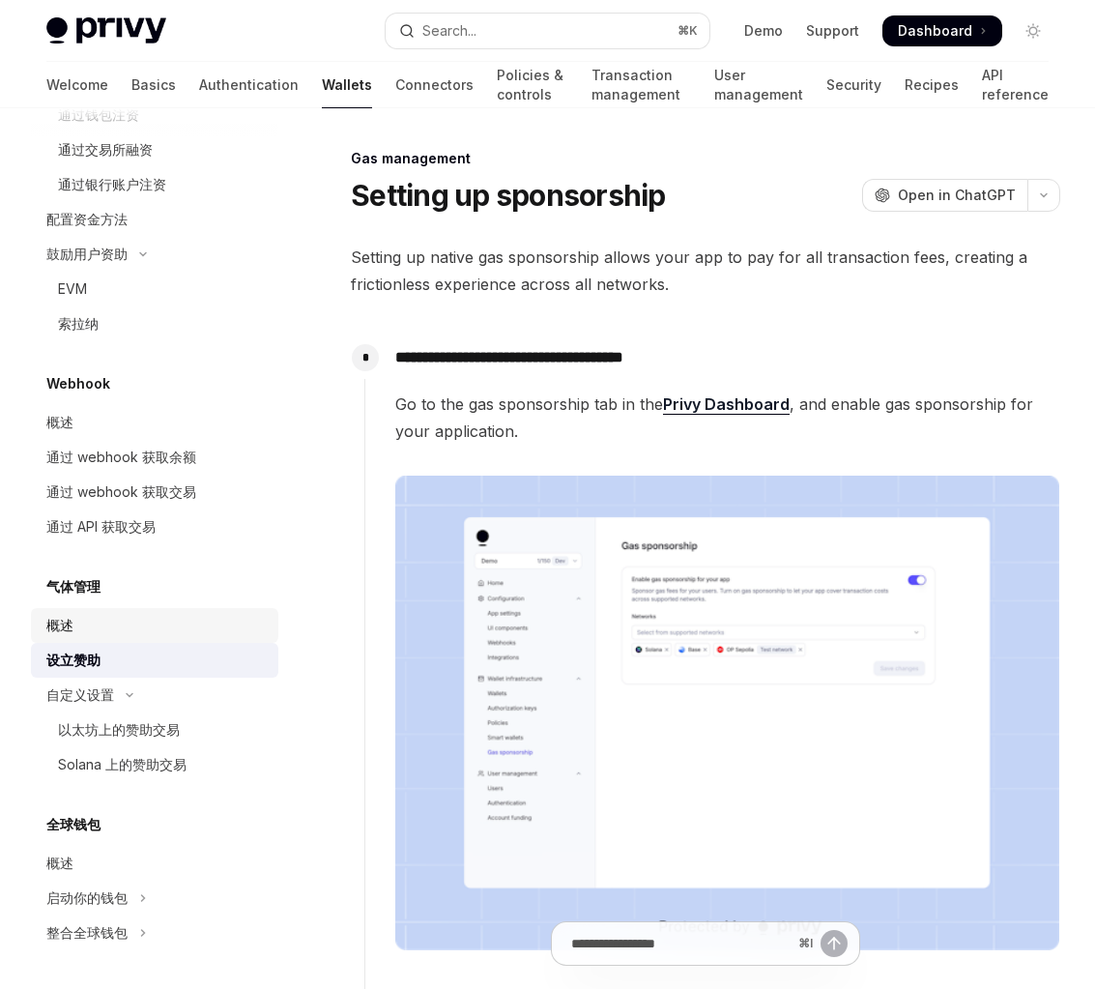
click at [166, 610] on link "概述" at bounding box center [154, 625] width 247 height 35
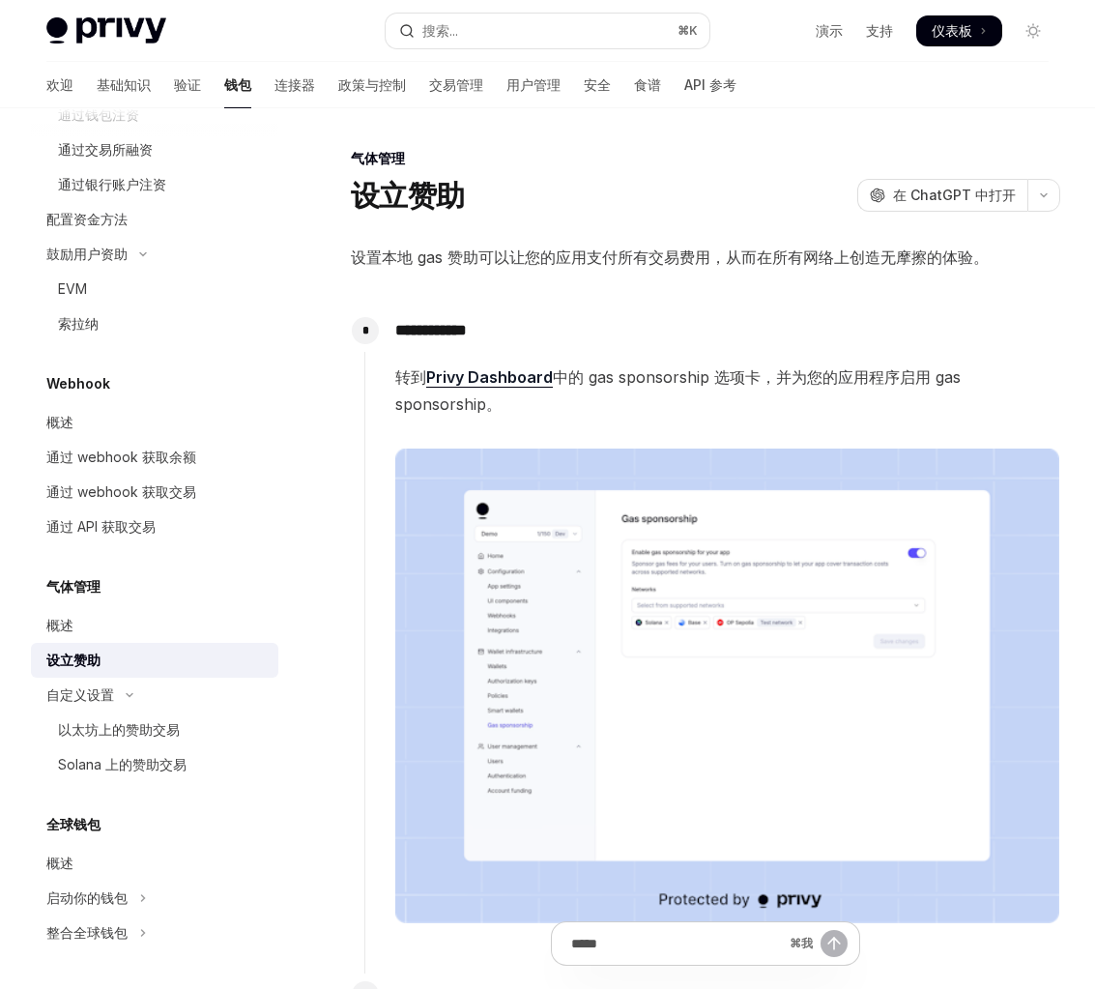
scroll to position [927, 0]
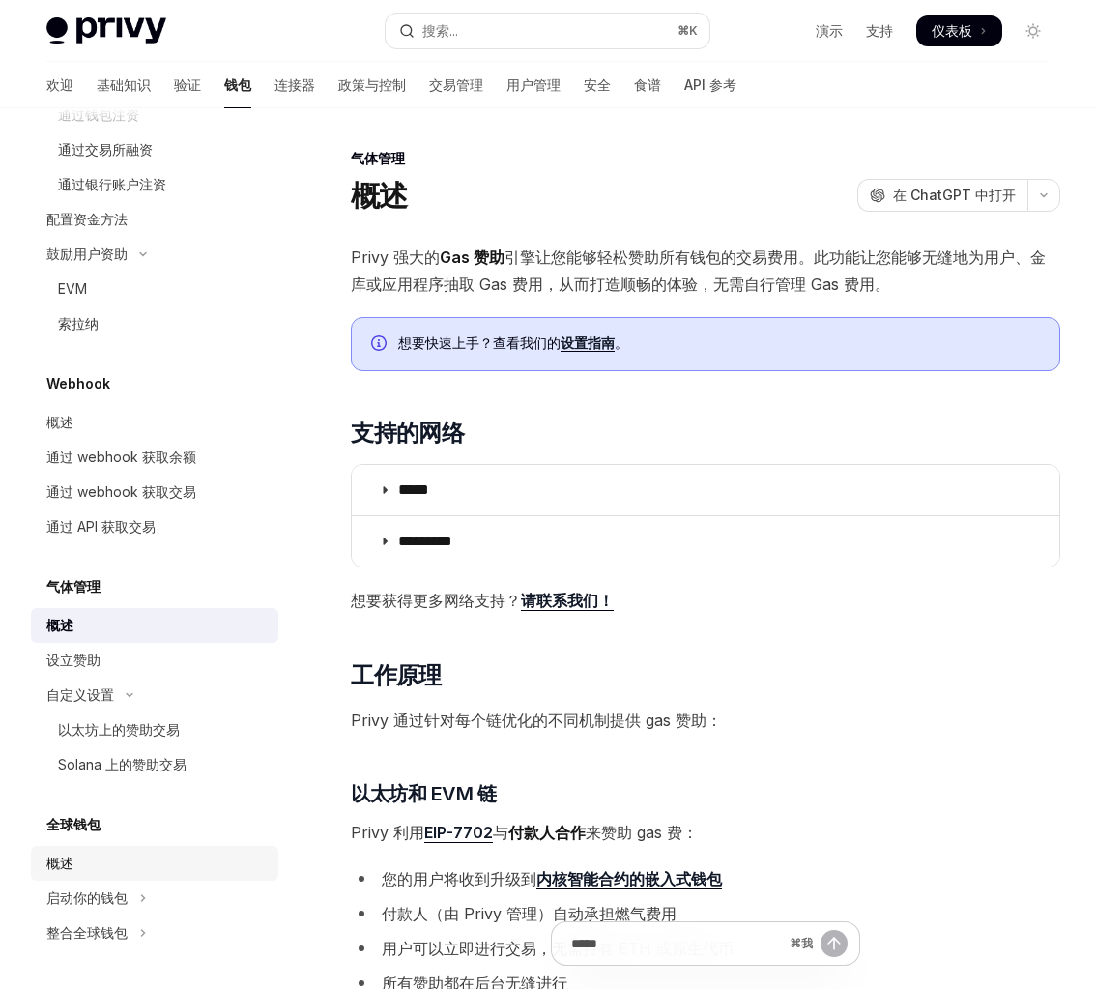
click at [149, 847] on link "概述" at bounding box center [154, 863] width 247 height 35
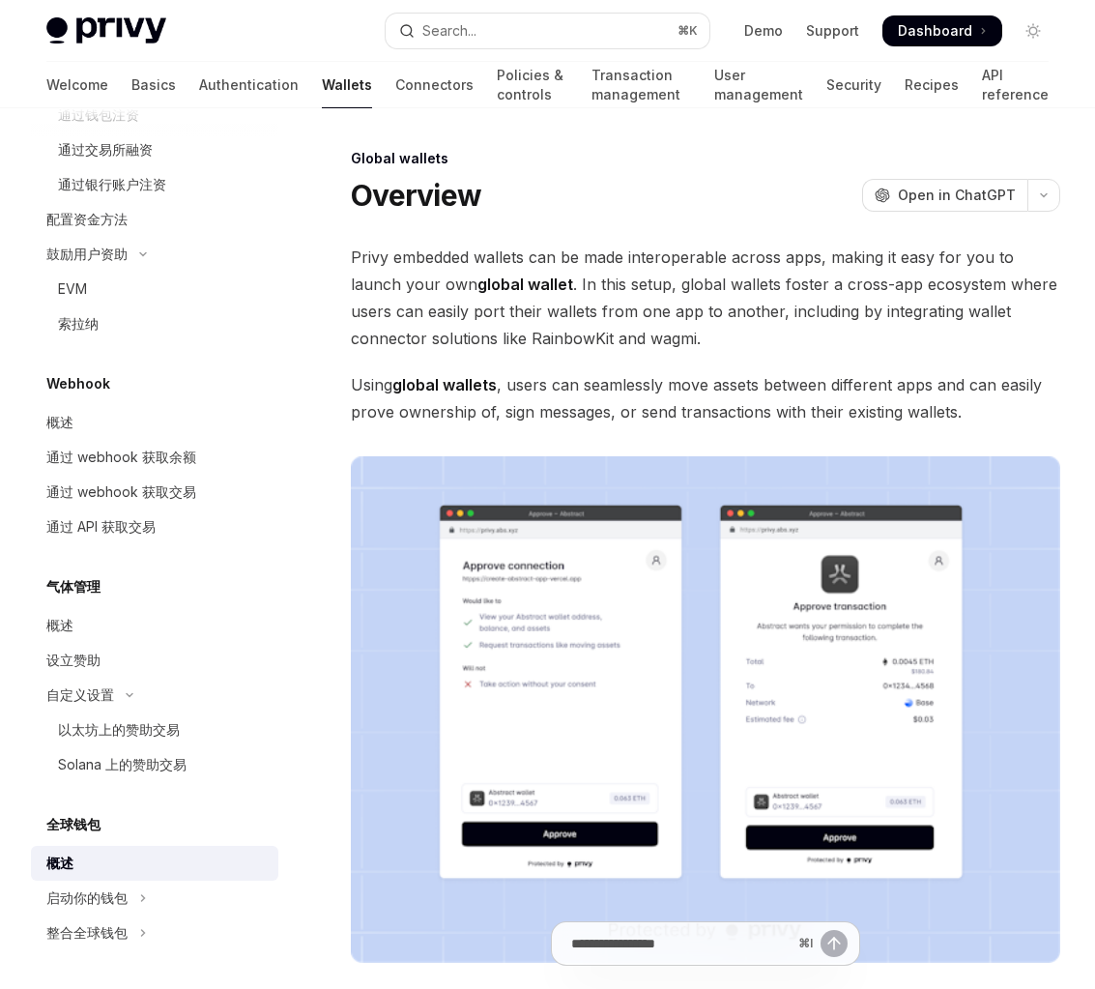
scroll to position [216, 0]
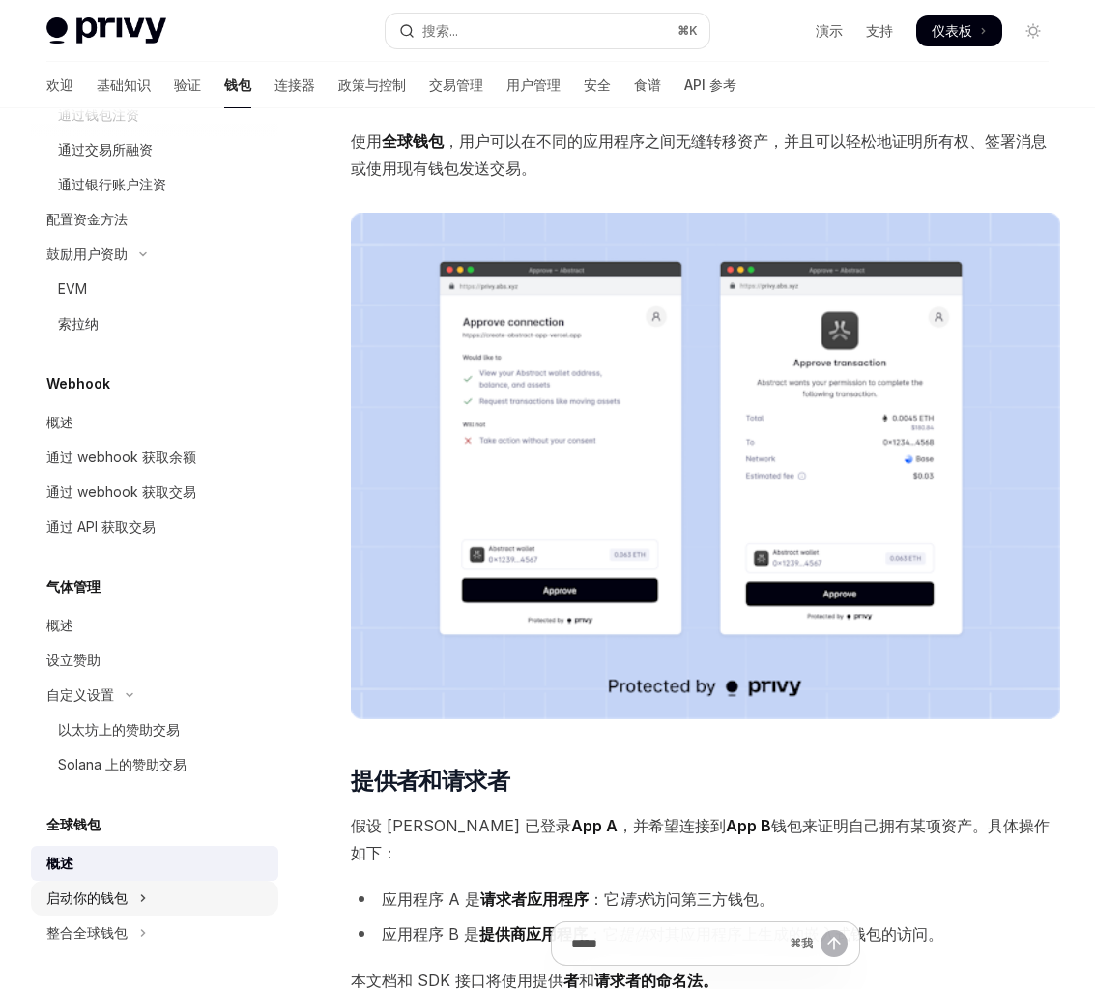
click at [145, 909] on button "启动你的钱包" at bounding box center [154, 897] width 247 height 35
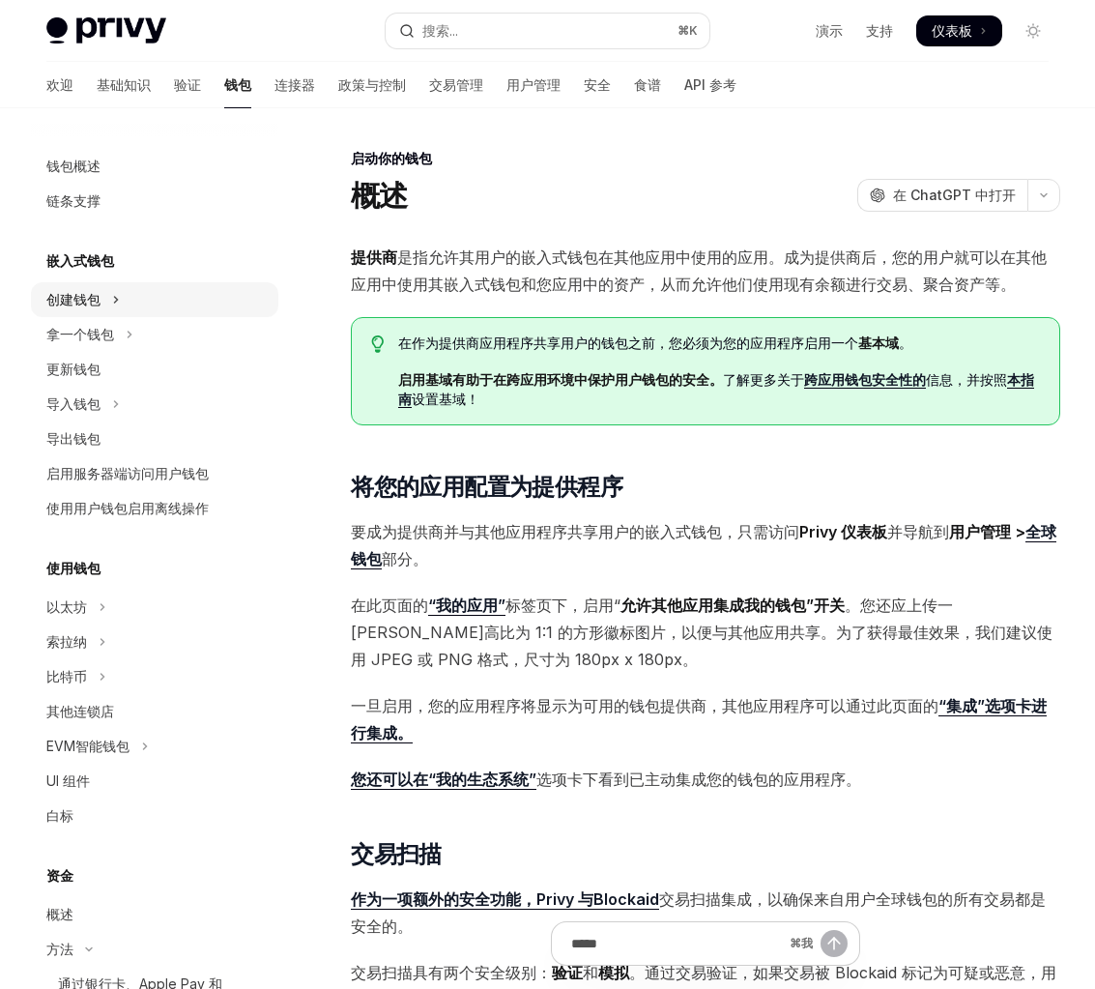
click at [164, 294] on button "创建钱包" at bounding box center [154, 299] width 247 height 35
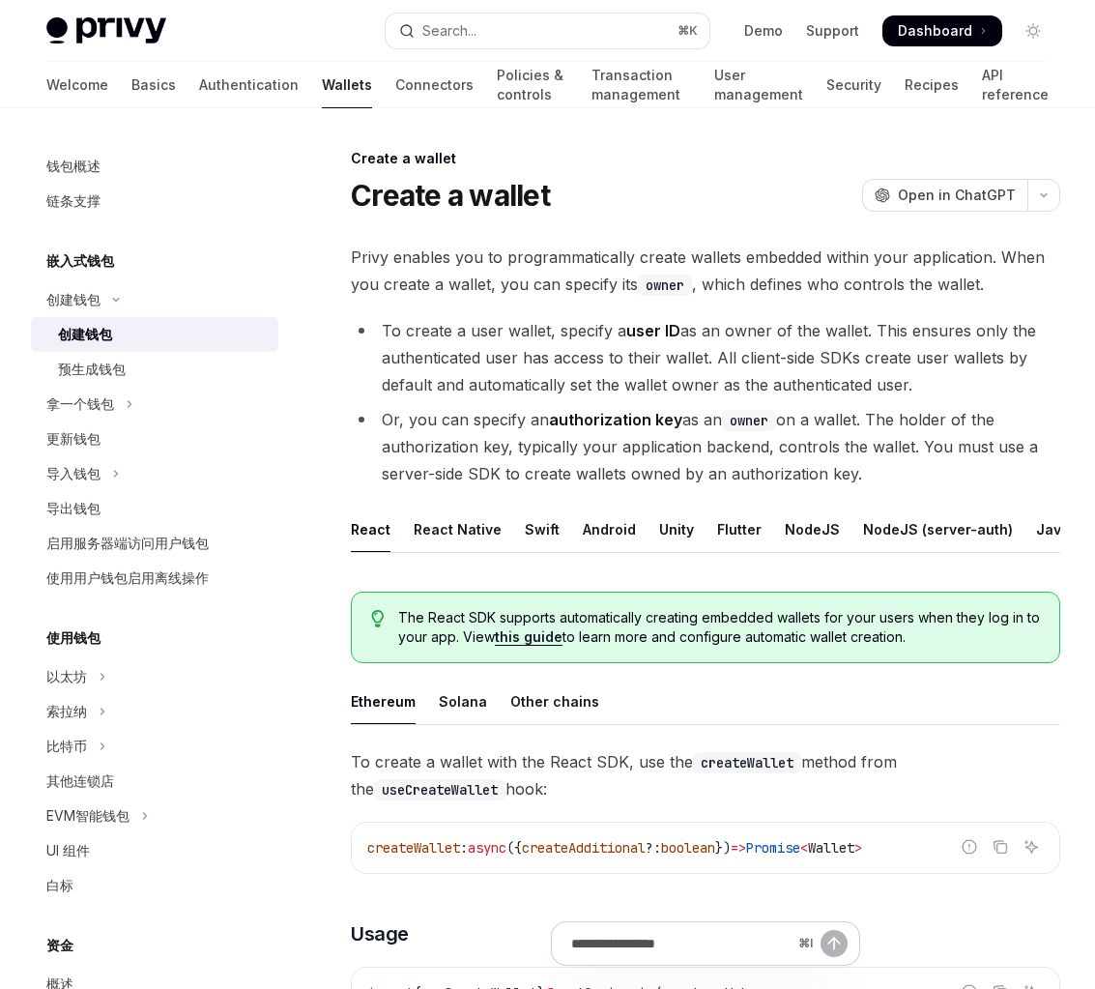
click at [161, 327] on div "创建钱包" at bounding box center [162, 334] width 209 height 23
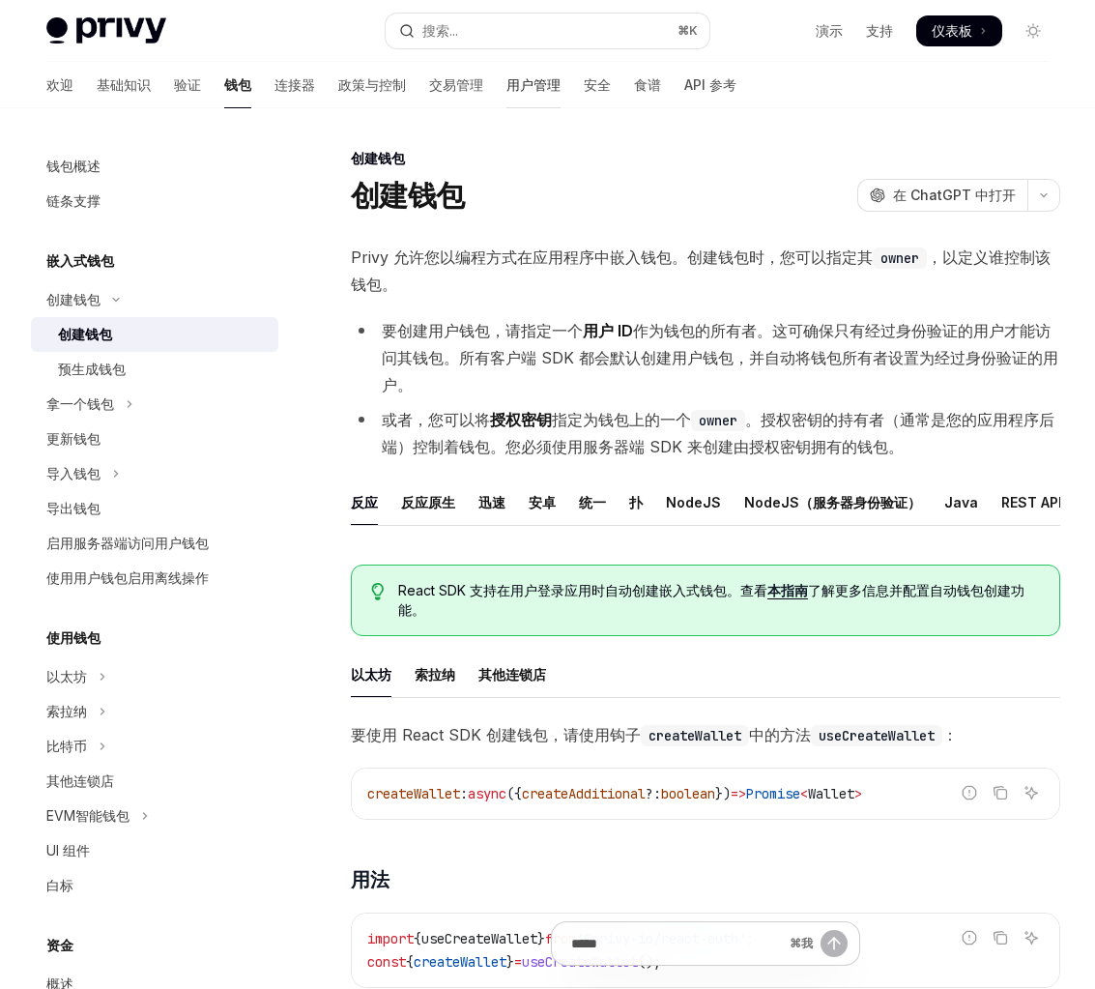
click at [506, 78] on font "用户管理" at bounding box center [533, 84] width 54 height 16
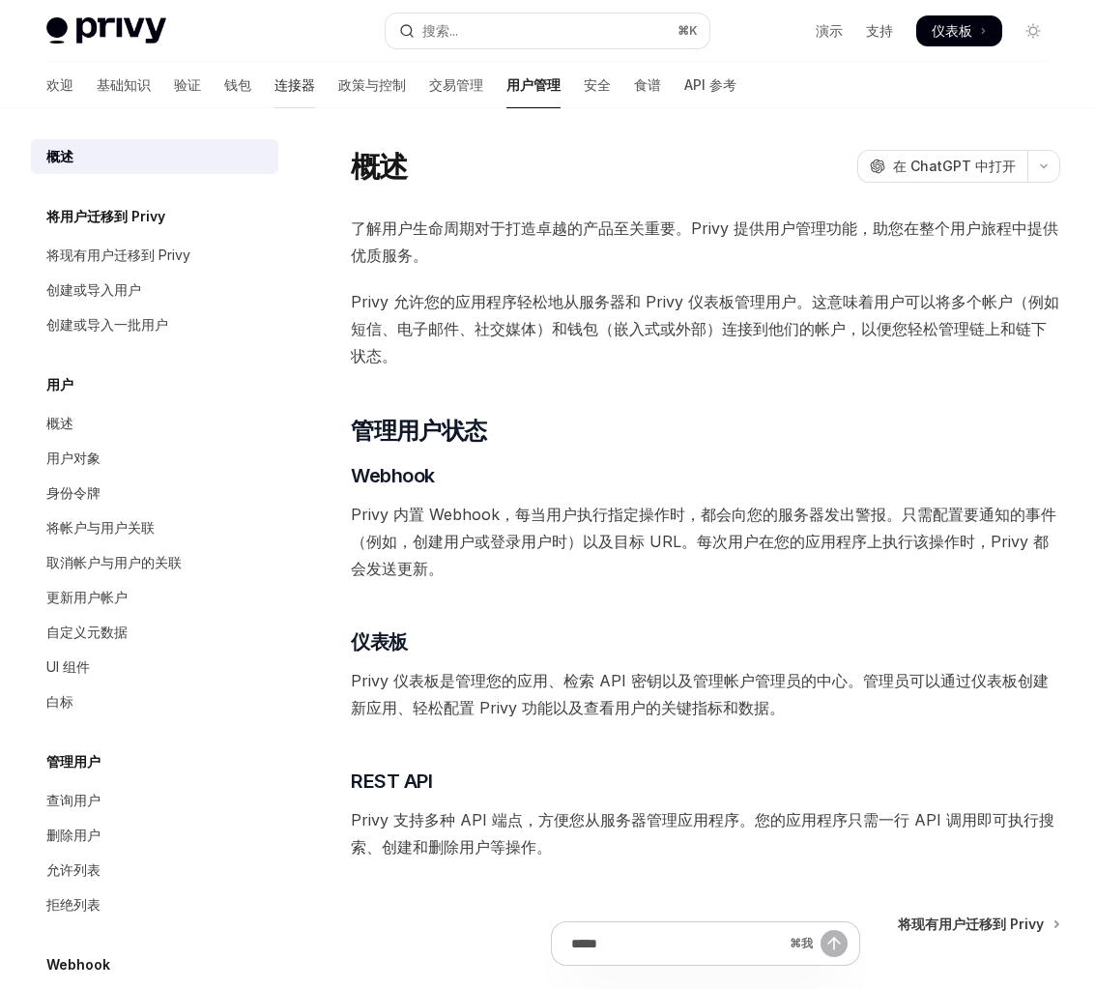
click at [338, 88] on font "政策与控制" at bounding box center [372, 84] width 68 height 16
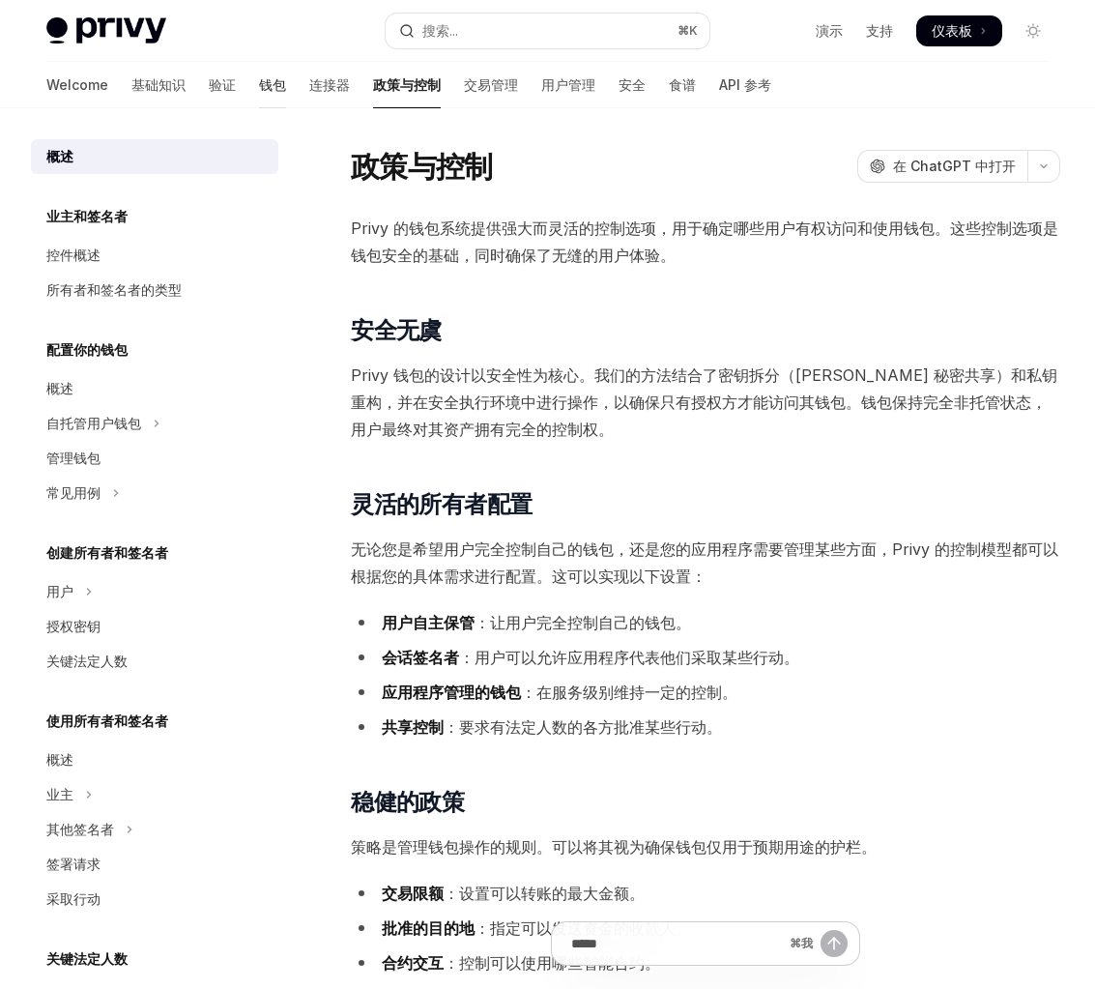
click at [262, 101] on div "Welcome 基础知识 验证 钱包 连接器 政策与控制 交易管理 用户管理 安全 食谱 API 参考" at bounding box center [408, 85] width 725 height 46
click at [259, 101] on link "钱包" at bounding box center [272, 85] width 27 height 46
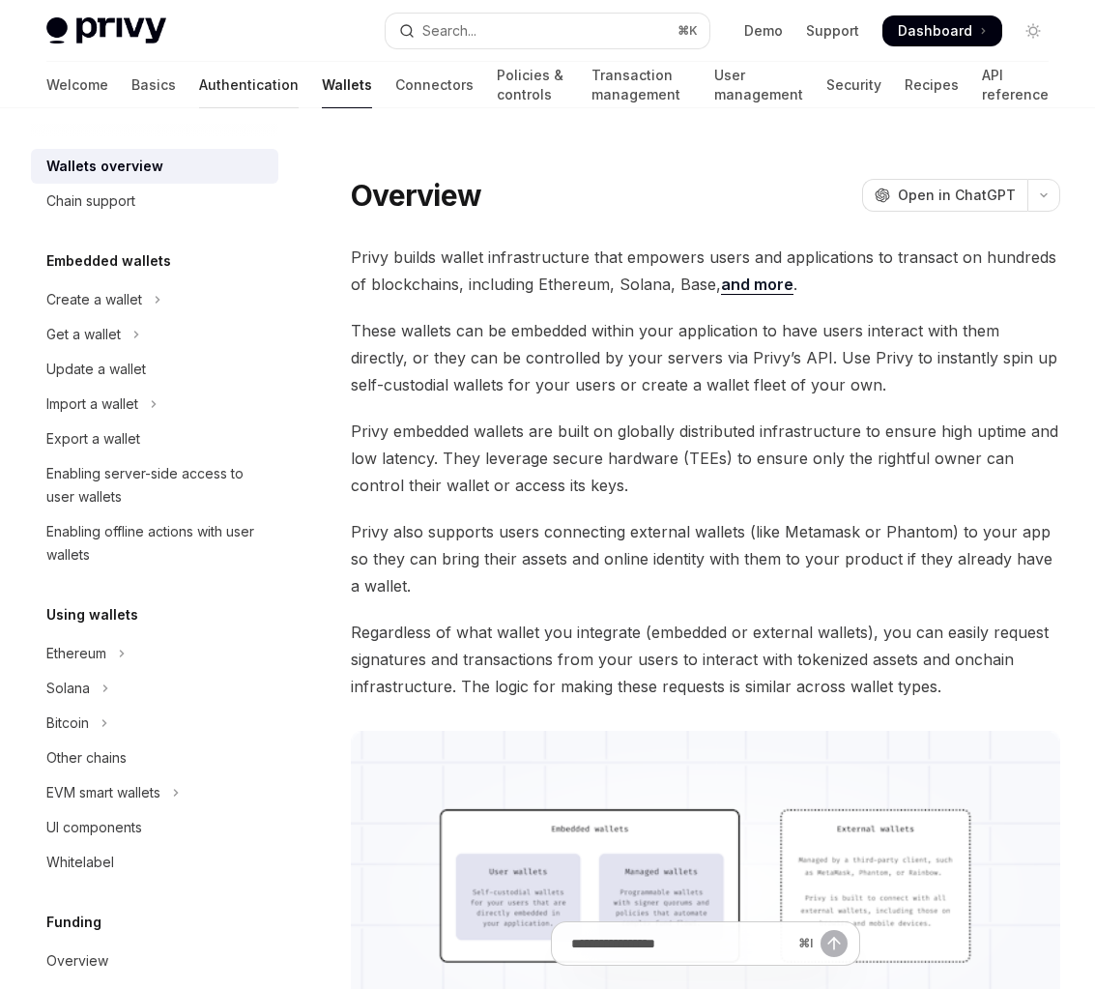
click at [199, 101] on link "Authentication" at bounding box center [249, 85] width 100 height 46
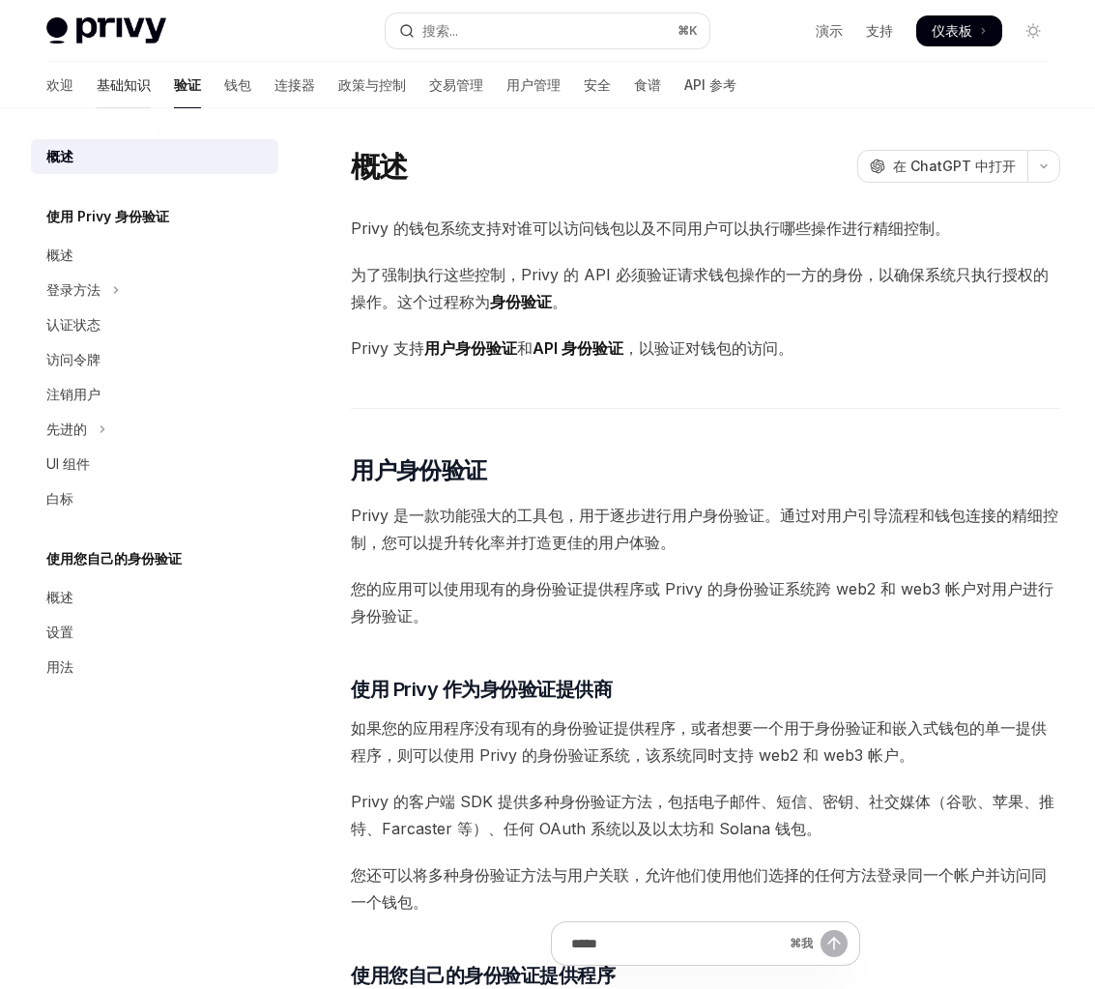
click at [97, 100] on link "基础知识" at bounding box center [124, 85] width 54 height 46
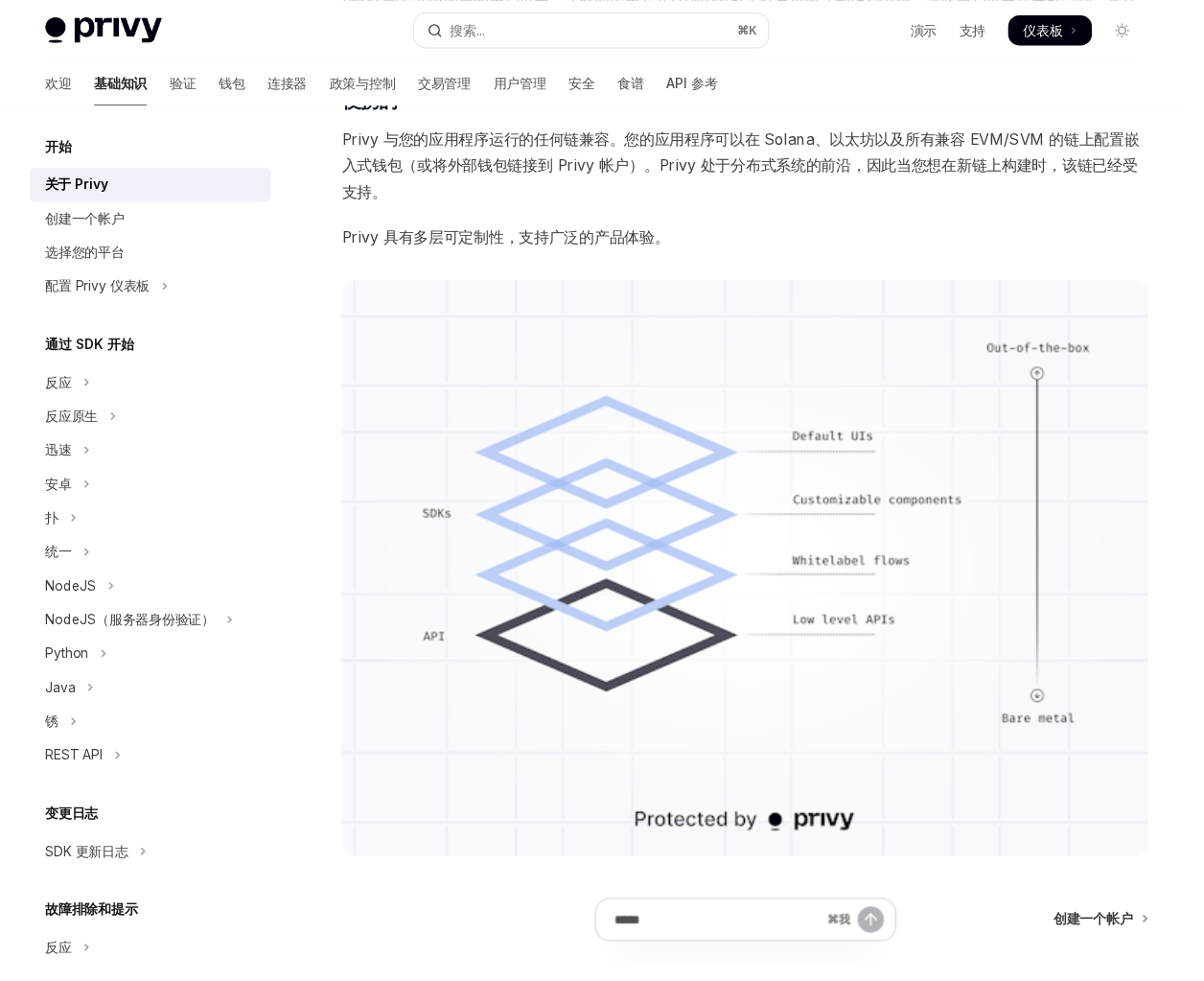
type textarea "*"
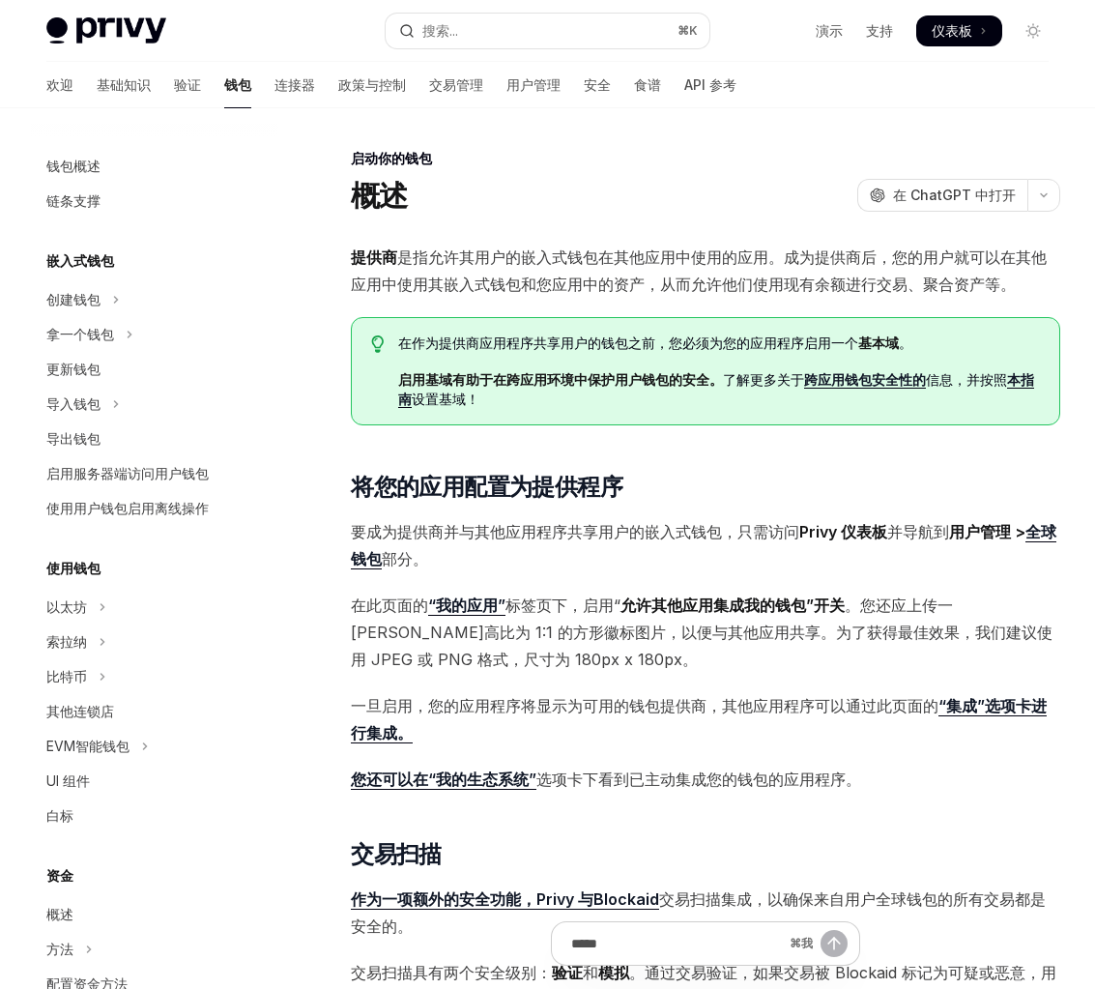
click at [851, 386] on font "跨应用钱包安全性的" at bounding box center [865, 379] width 122 height 16
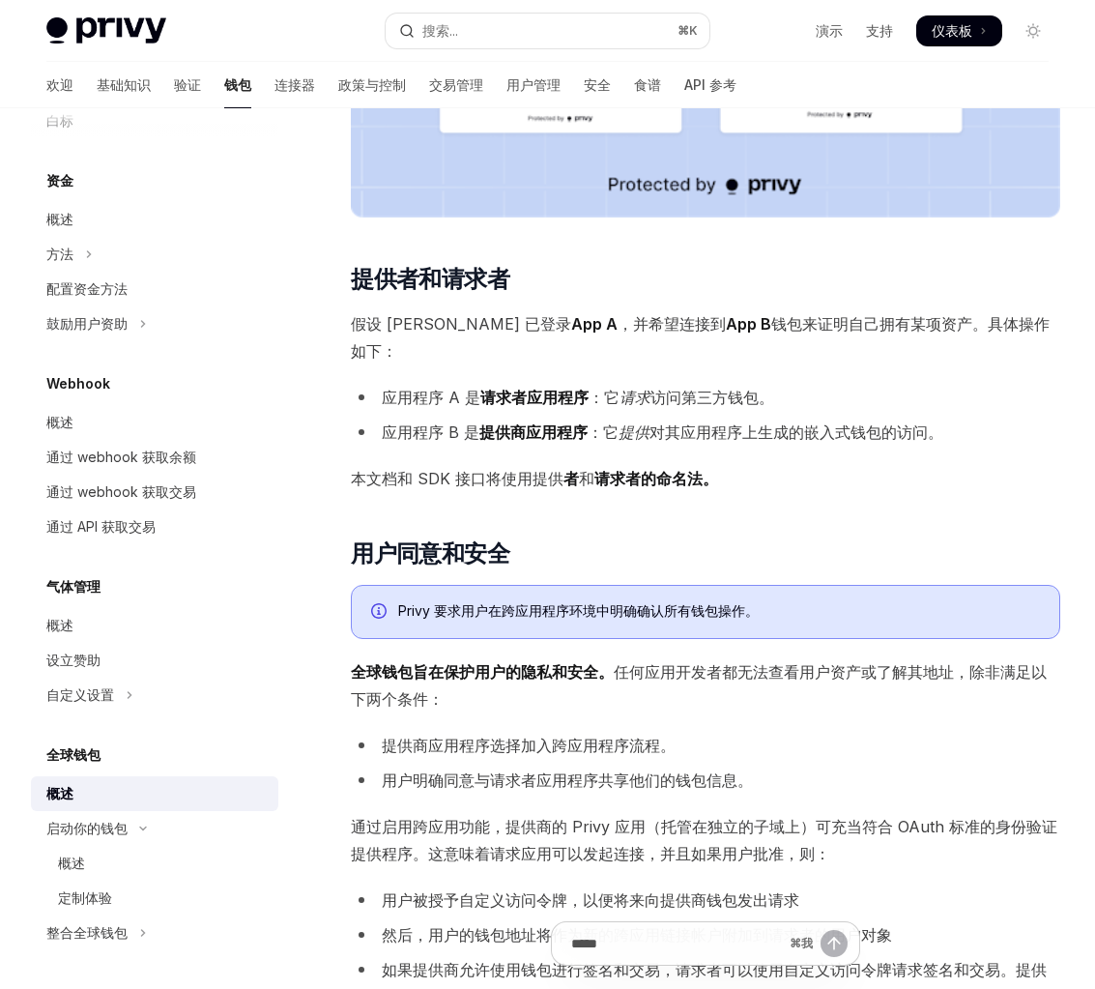
scroll to position [760, 0]
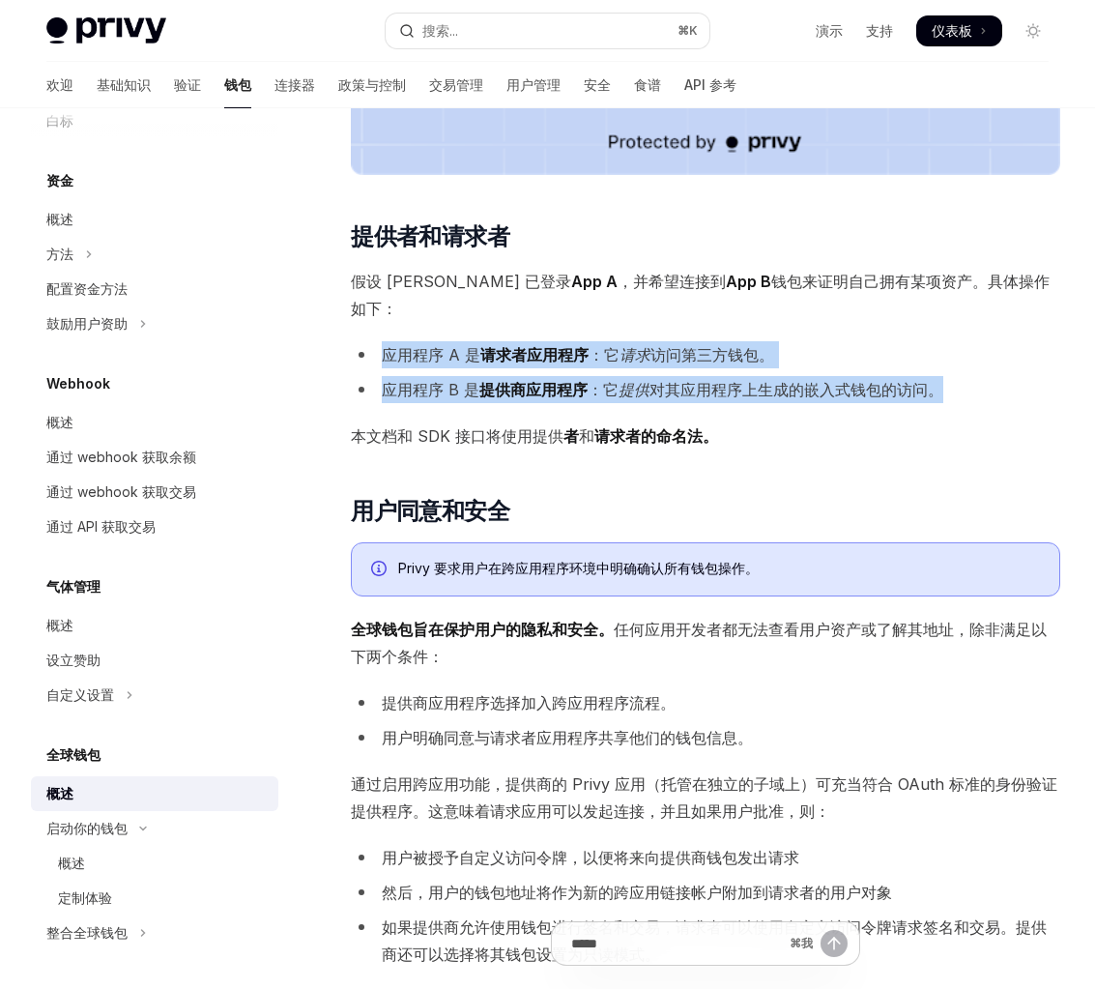
drag, startPoint x: 575, startPoint y: 296, endPoint x: 574, endPoint y: 382, distance: 86.0
click at [574, 382] on div "Privy 嵌入式钱包可以跨应用程序互操作，让您轻松启动自己的 全球钱包 。在这种设置下，全球钱包构建了一个跨应用程序的生态系统，用户可以轻松地将钱包从一个应…" at bounding box center [705, 325] width 709 height 1685
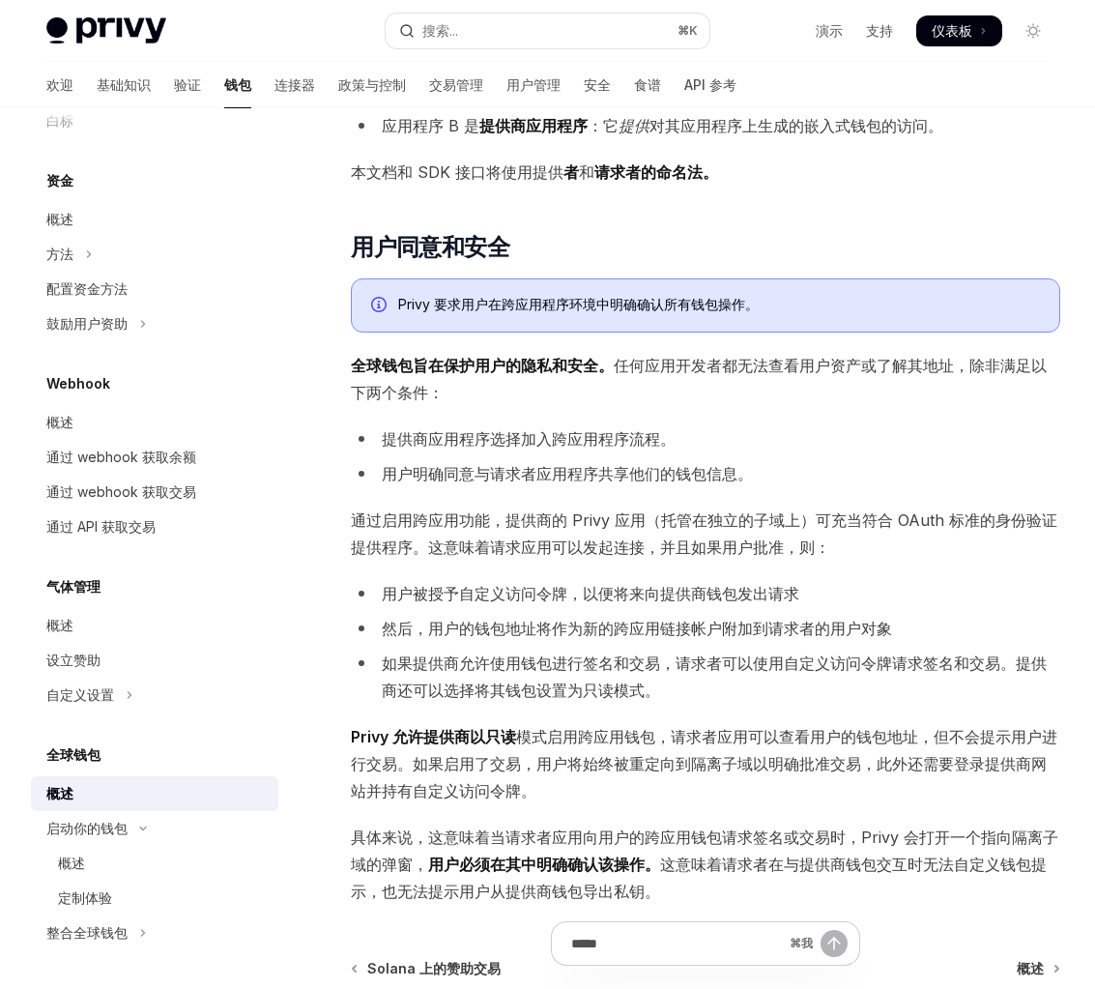
scroll to position [1022, 0]
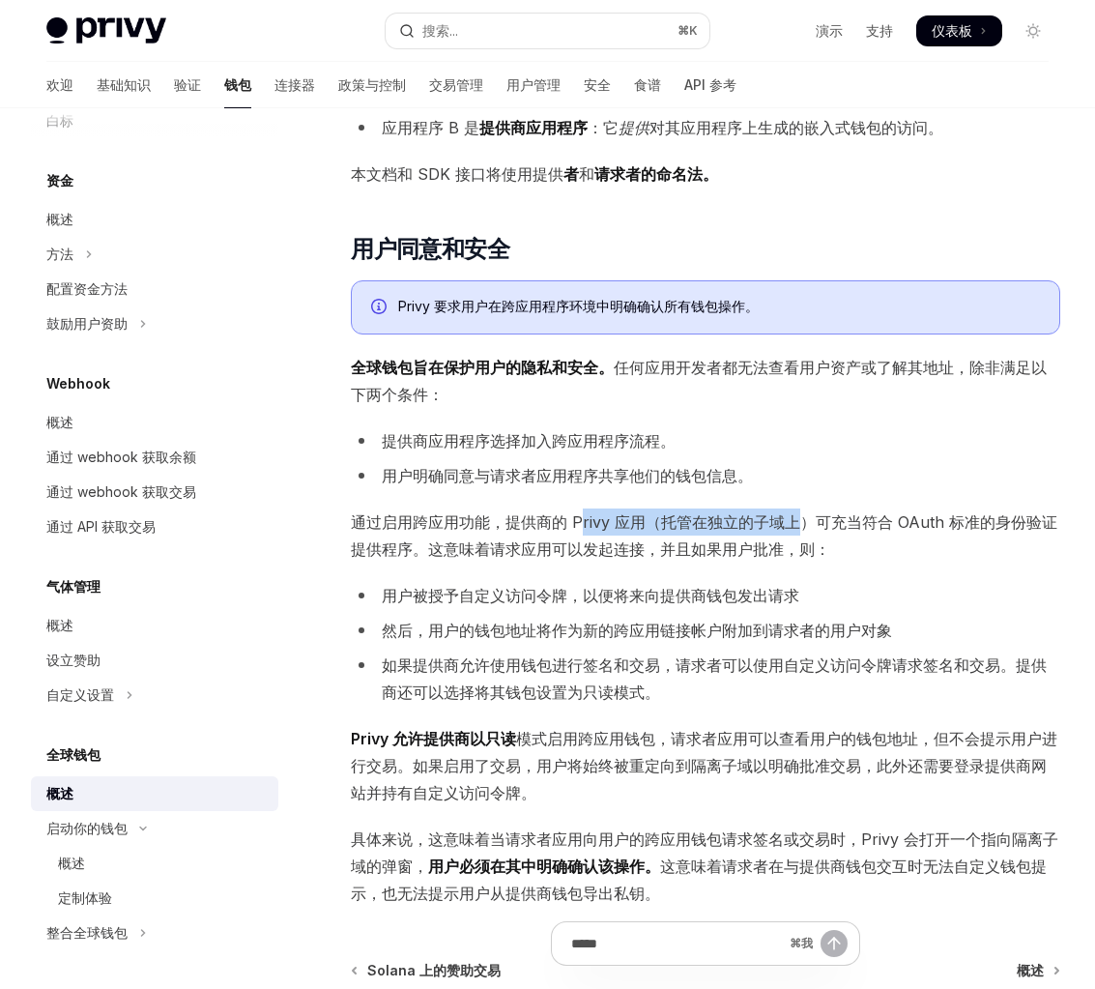
drag, startPoint x: 580, startPoint y: 496, endPoint x: 801, endPoint y: 501, distance: 221.3
click at [802, 512] on font "通过启用跨应用功能，提供商的 Privy 应用（托管在独立的子域上）可充当符合 OAuth 标准的身份验证提供程序。这意味着请求应用可以发起连接，并且如果用户…" at bounding box center [704, 535] width 706 height 46
click at [801, 512] on font "通过启用跨应用功能，提供商的 Privy 应用（托管在独立的子域上）可充当符合 OAuth 标准的身份验证提供程序。这意味着请求应用可以发起连接，并且如果用户…" at bounding box center [704, 535] width 706 height 46
click at [857, 512] on font "通过启用跨应用功能，提供商的 Privy 应用（托管在独立的子域上）可充当符合 OAuth 标准的身份验证提供程序。这意味着请求应用可以发起连接，并且如果用户…" at bounding box center [704, 535] width 706 height 46
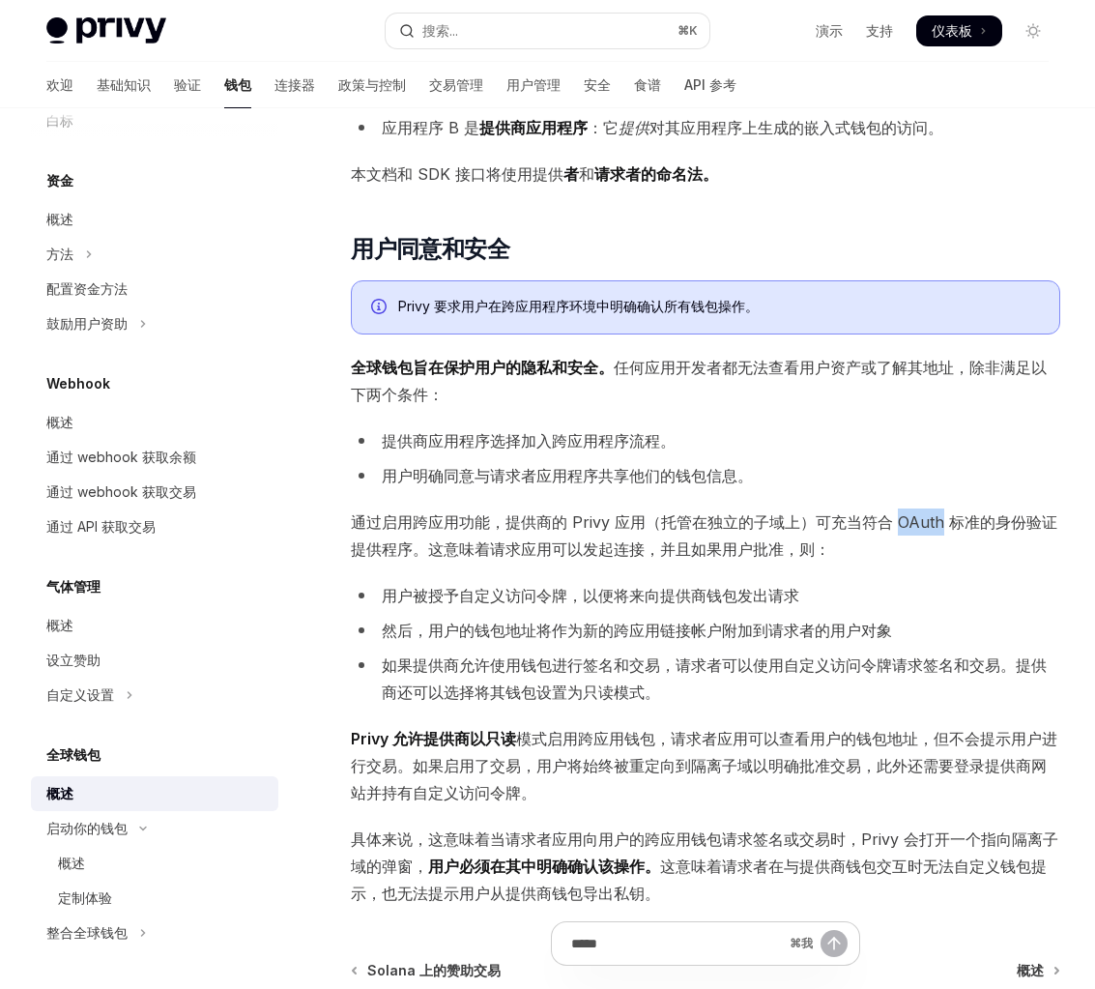
copy font "OAuth"
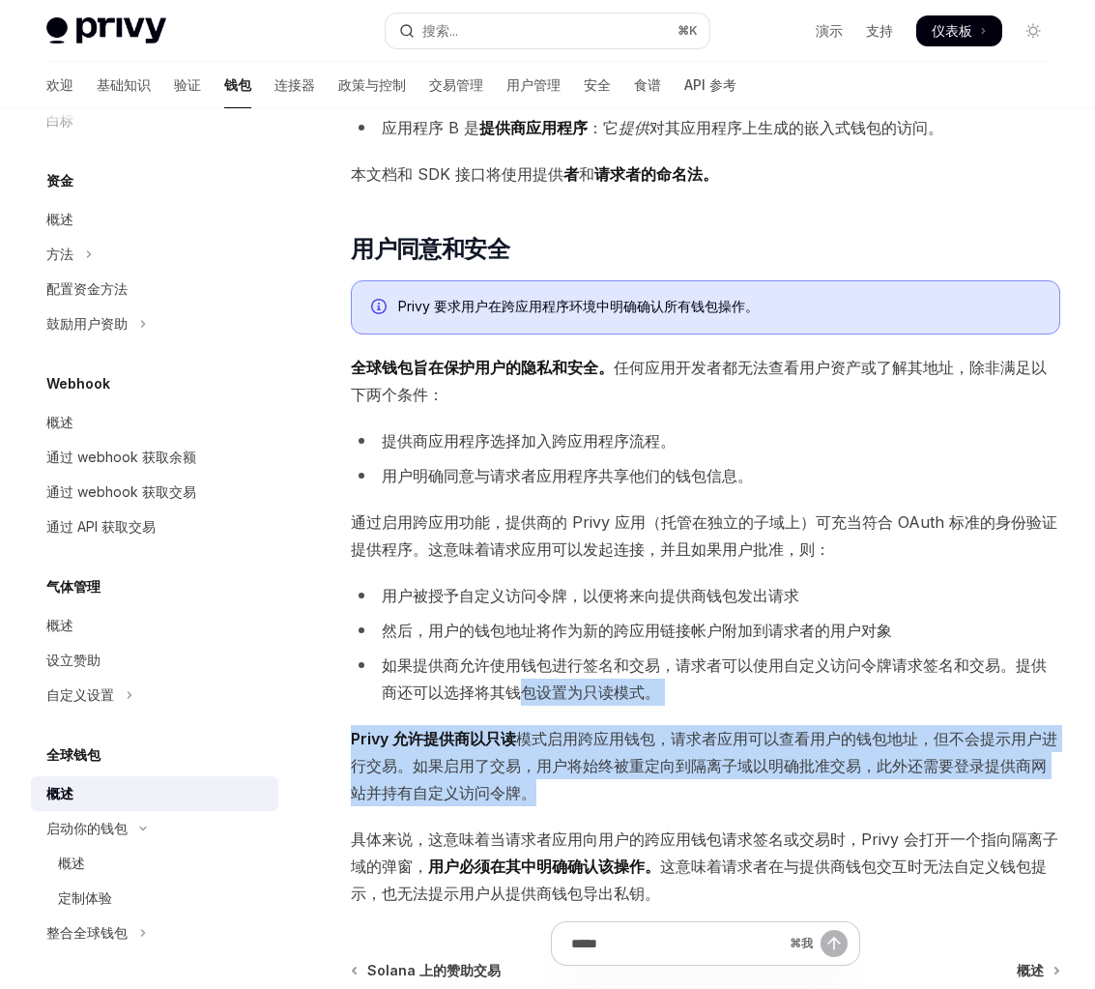
drag, startPoint x: 559, startPoint y: 765, endPoint x: 519, endPoint y: 674, distance: 100.0
click at [519, 674] on div "Privy 嵌入式钱包可以跨应用程序互操作，让您轻松启动自己的 全球钱包 。在这种设置下，全球钱包构建了一个跨应用程序的生态系统，用户可以轻松地将钱包从一个应…" at bounding box center [705, 63] width 709 height 1685
click at [519, 674] on font "如果提供商允许使用钱包进行签名和交易，请求者可以使用自定义访问令牌请求签名和交易。提供商还可以选择将其钱包设置为只读模式。" at bounding box center [714, 678] width 665 height 46
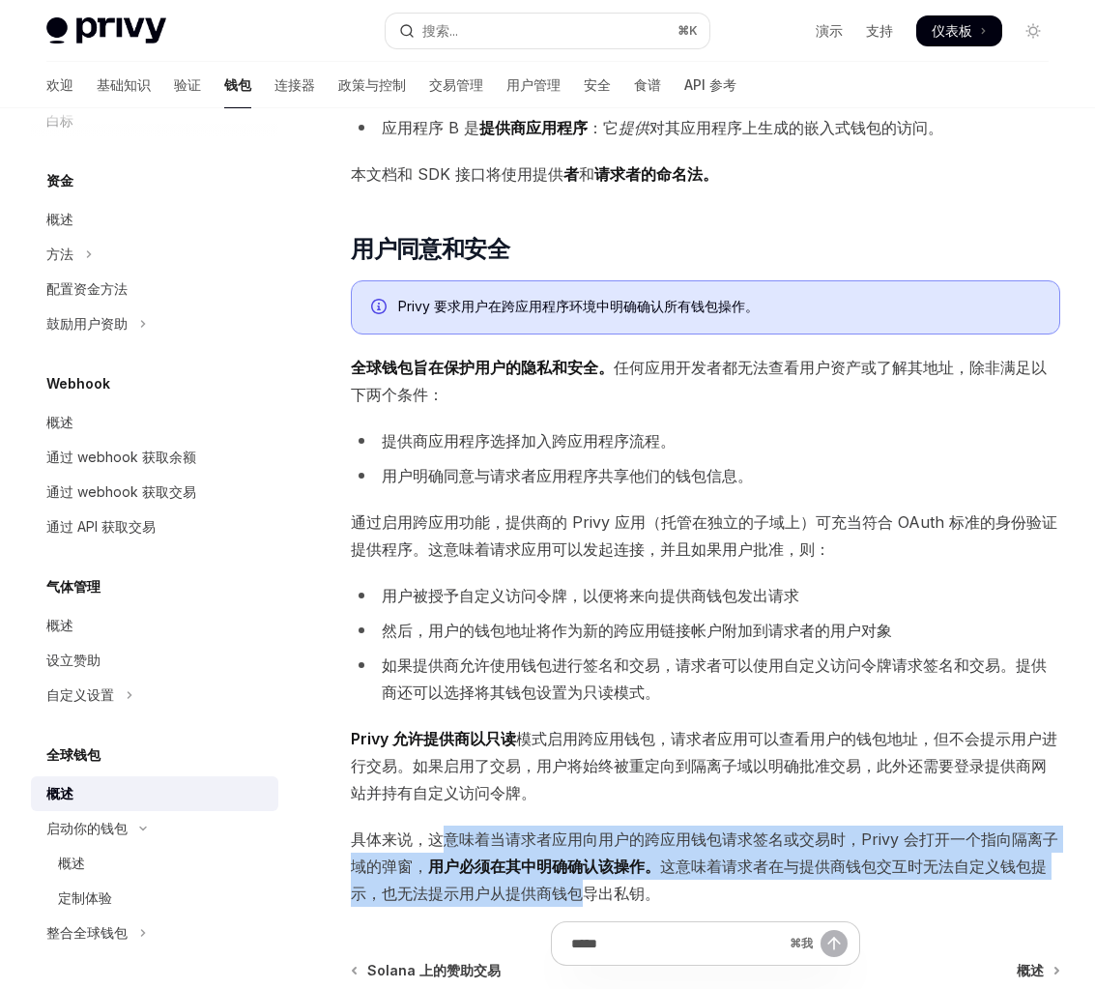
drag, startPoint x: 440, startPoint y: 824, endPoint x: 588, endPoint y: 860, distance: 152.1
click at [588, 860] on span "具体来说，这意味着当请求者应用向用户的跨应用钱包请求签名或交易时，Privy 会打开一个指向隔离子域的弹窗， 用户必须在其中明确确认该操作。 这意味着请求者在…" at bounding box center [705, 865] width 709 height 81
click at [588, 860] on font "这意味着请求者在与提供商钱包交互时无法自定义钱包提示，也无法提示用户从提供商钱包导出私钥。" at bounding box center [699, 879] width 696 height 46
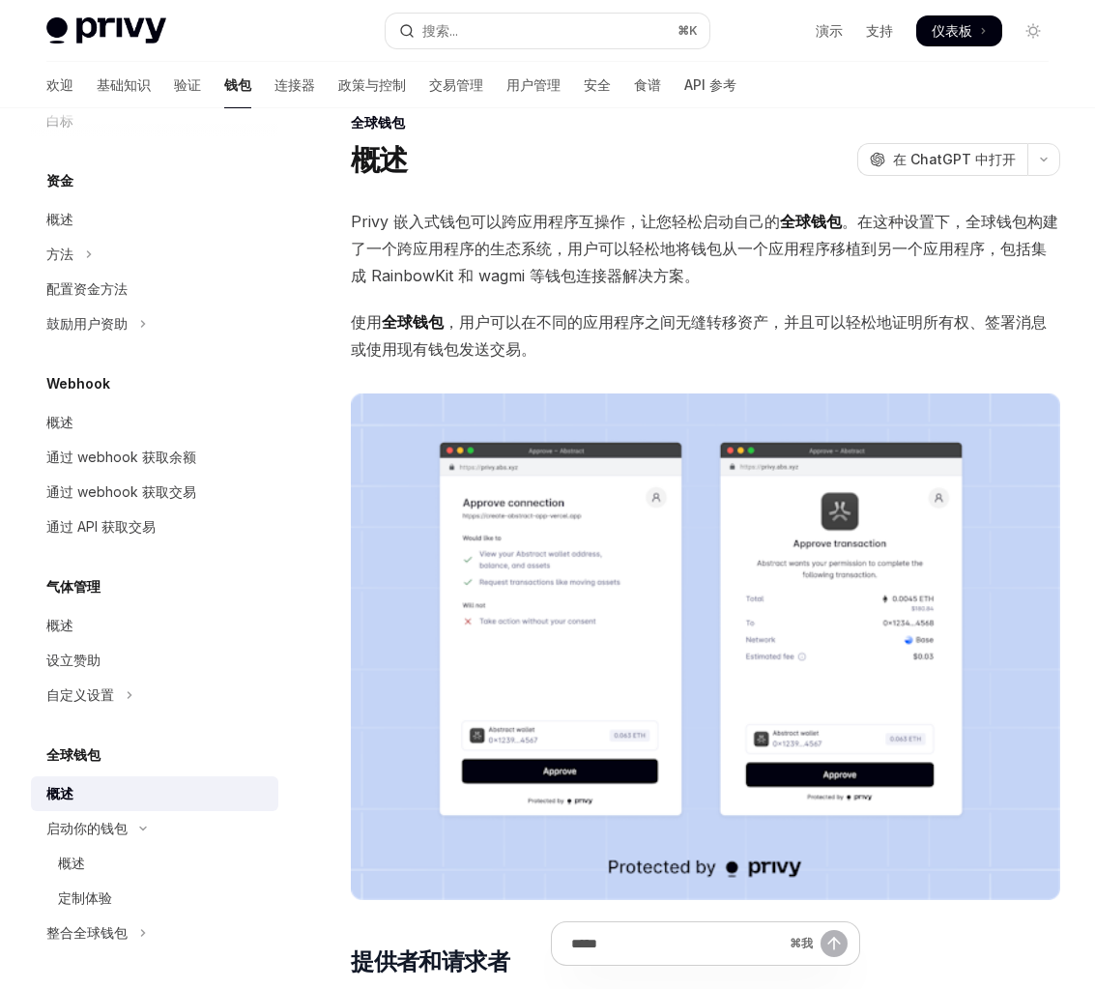
scroll to position [42, 0]
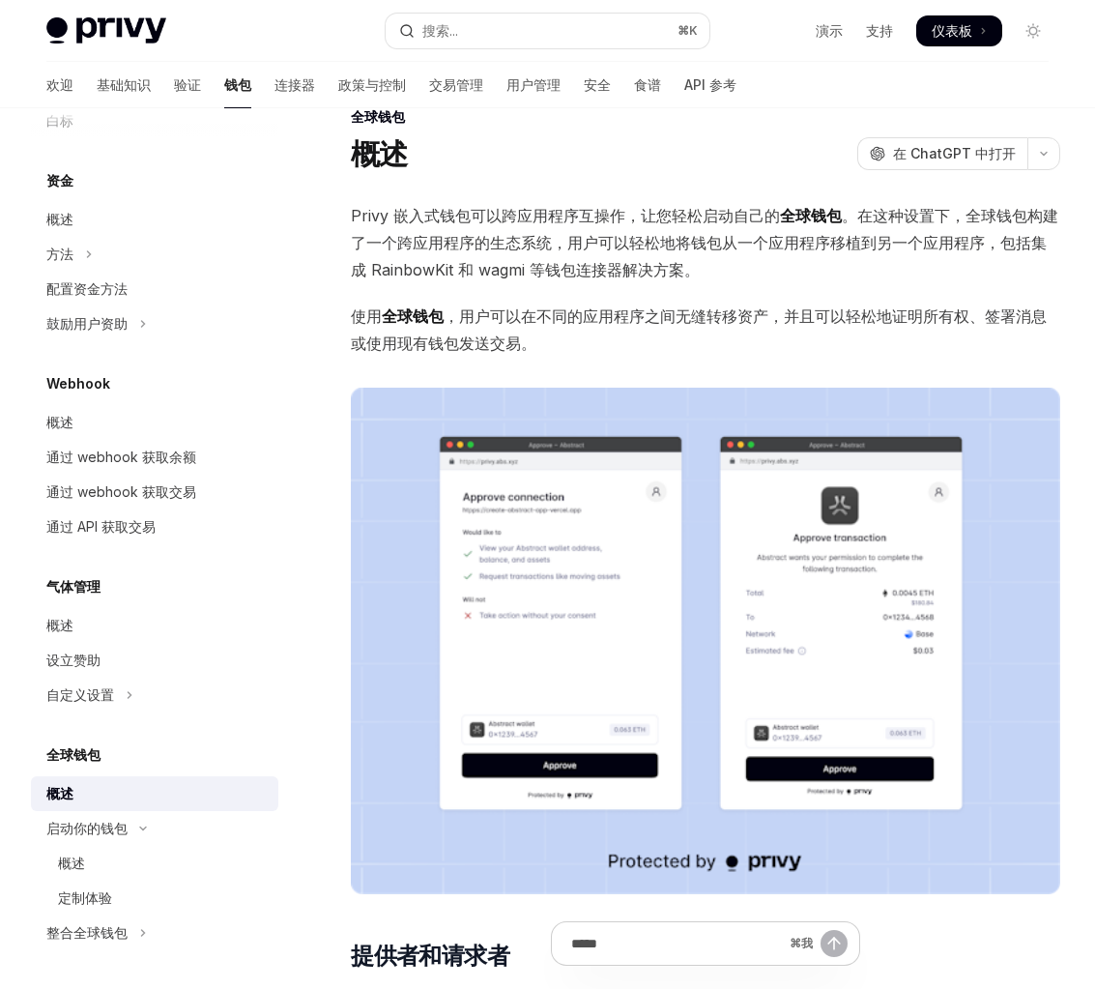
click at [673, 555] on img at bounding box center [705, 640] width 709 height 506
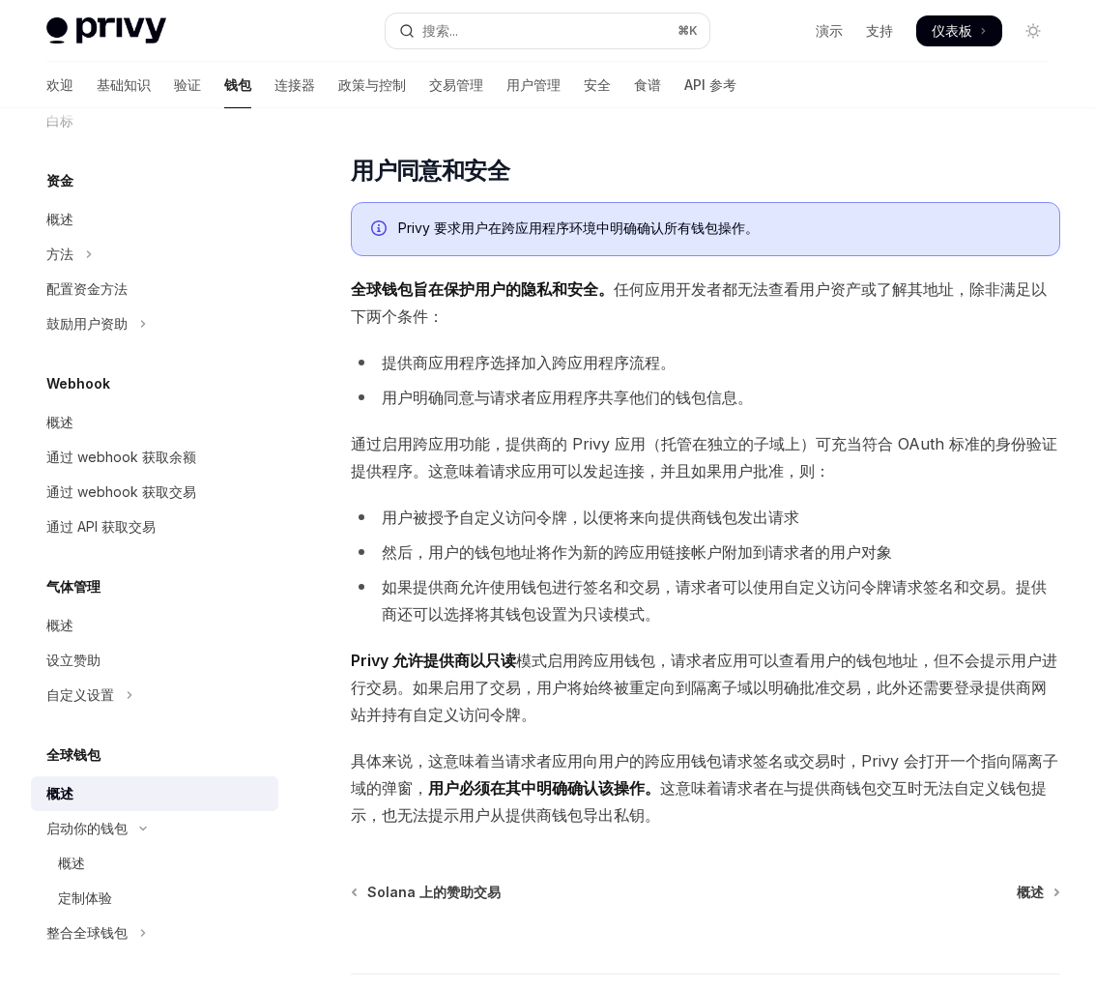
scroll to position [1103, 0]
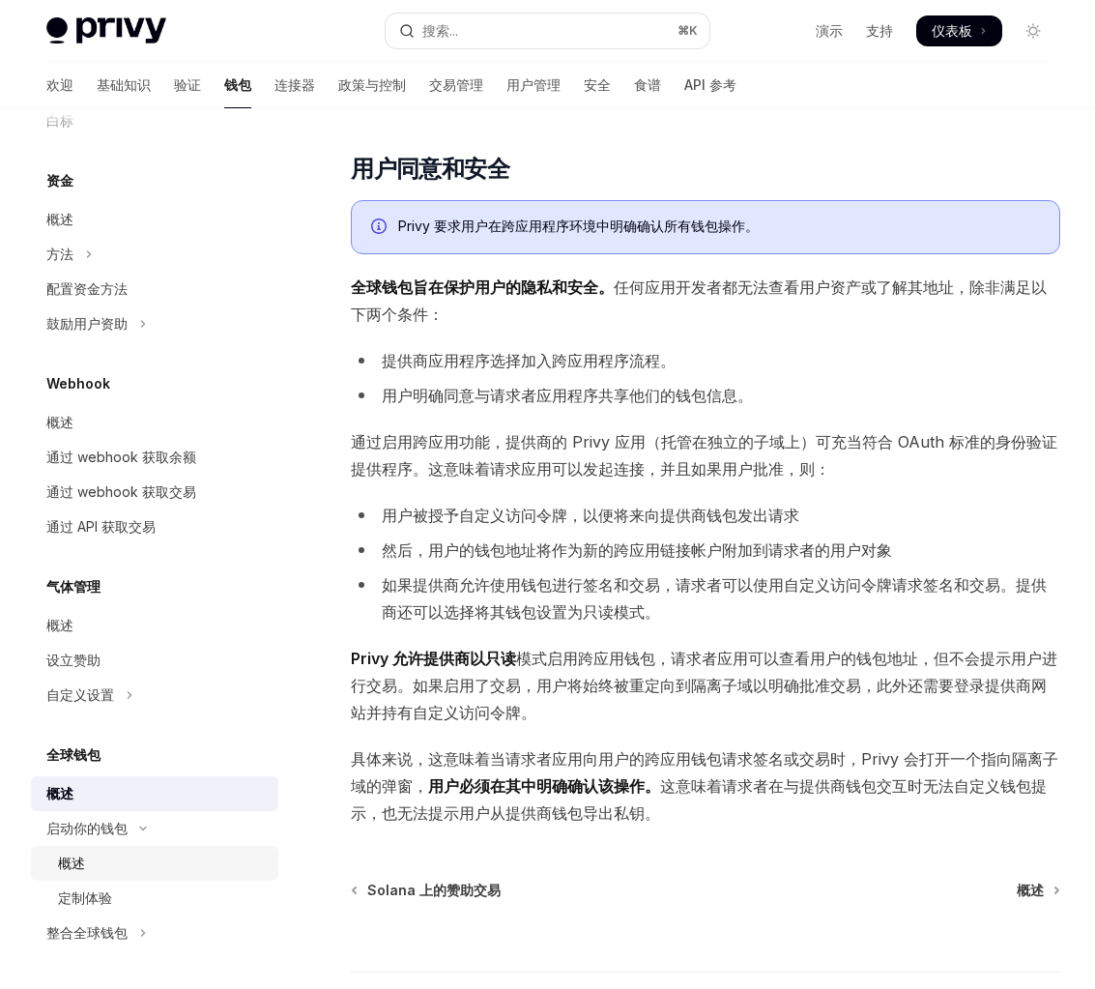
click at [133, 859] on div "概述" at bounding box center [162, 862] width 209 height 23
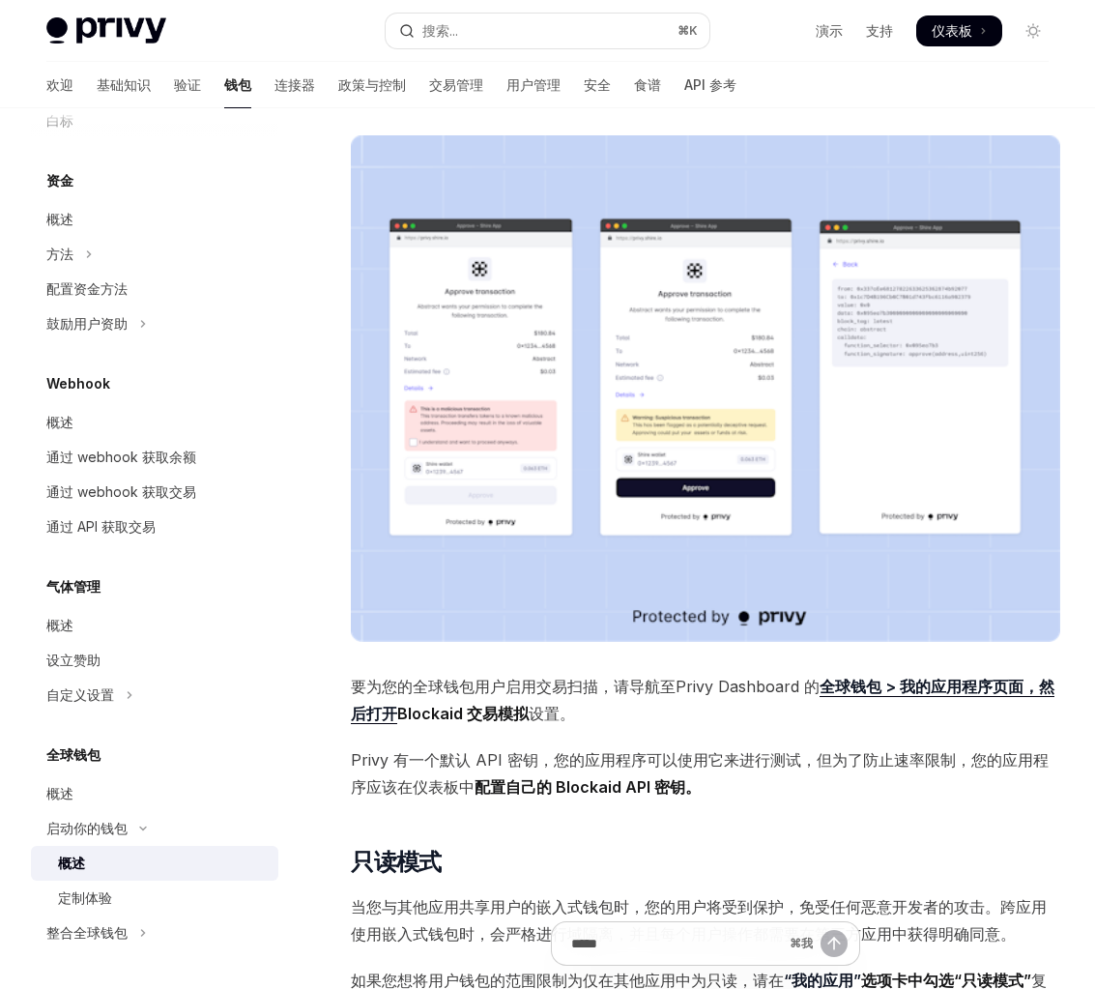
scroll to position [944, 0]
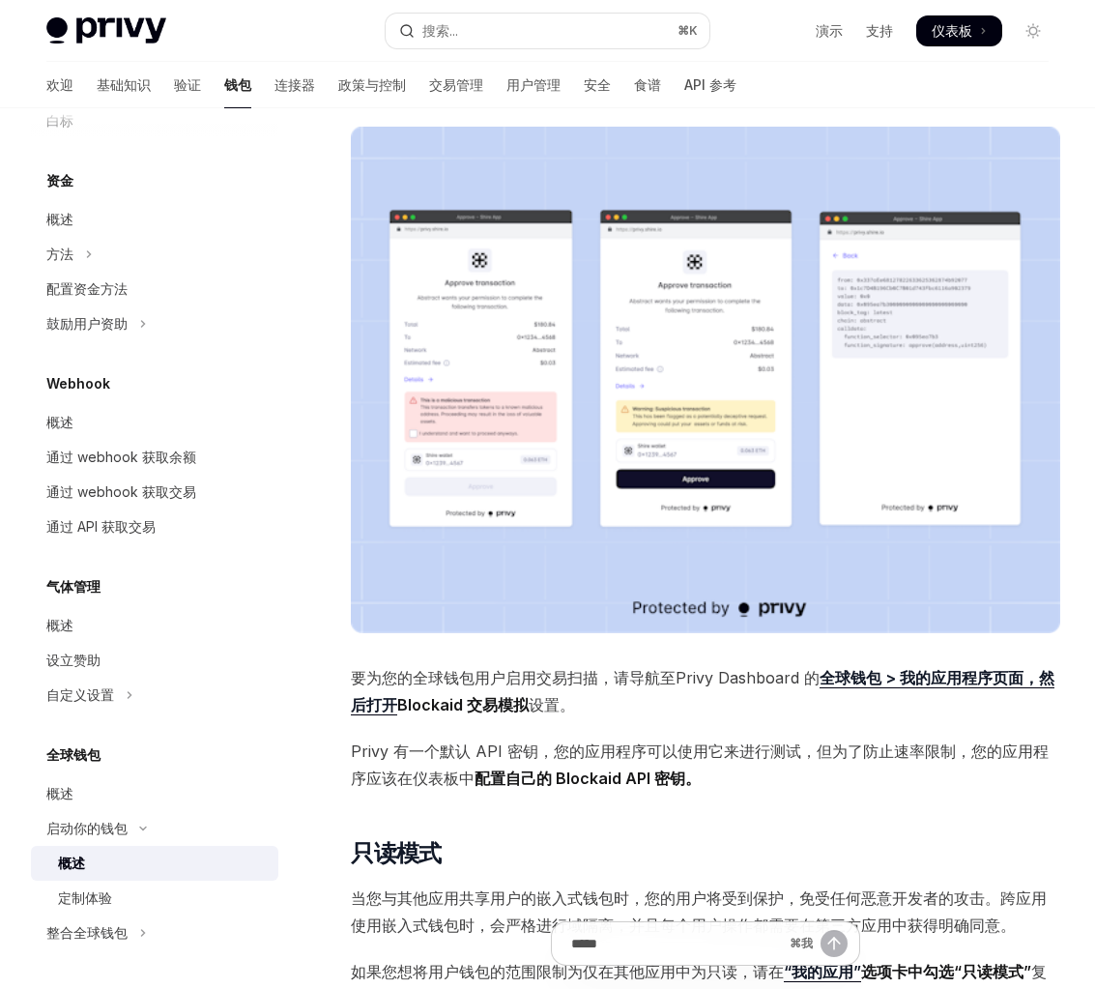
click at [526, 510] on img at bounding box center [705, 380] width 709 height 506
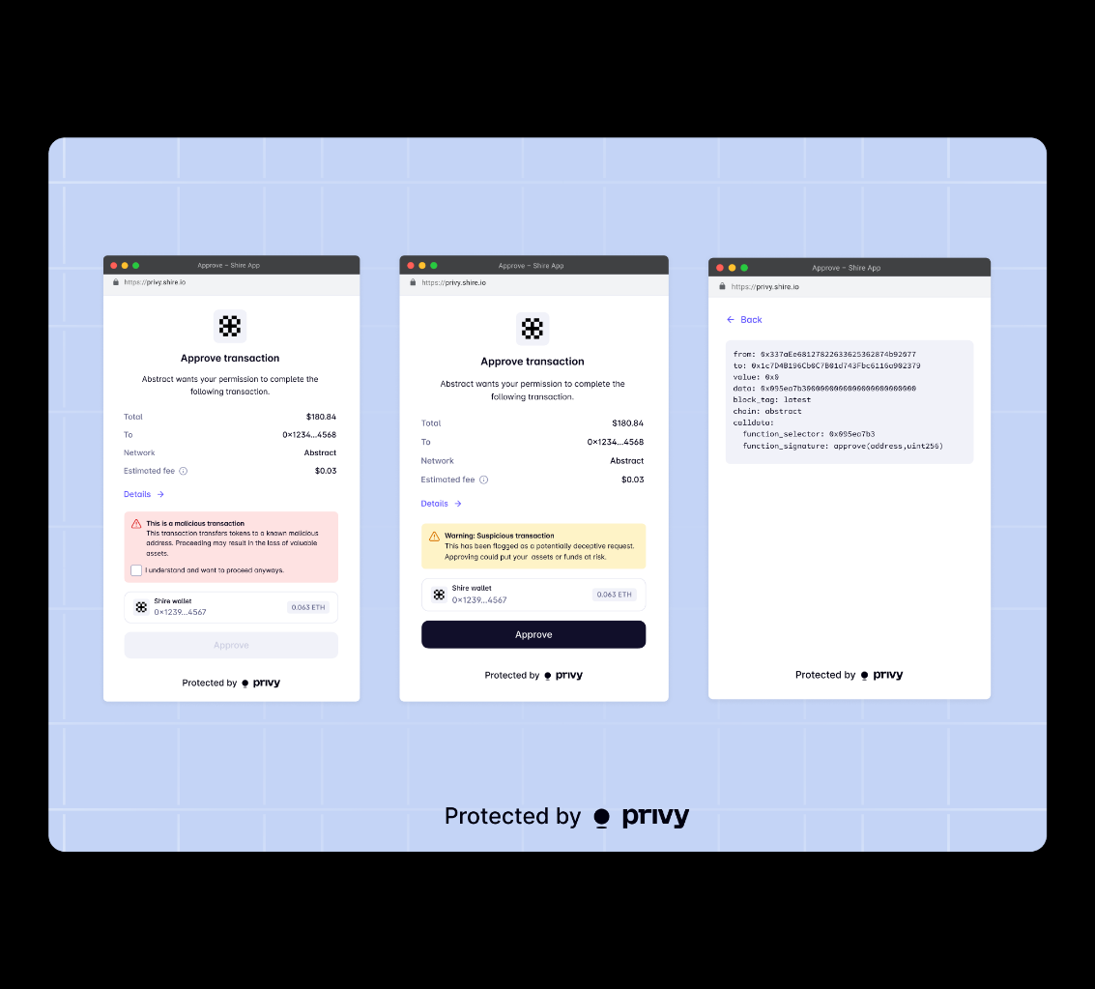
click at [548, 517] on img at bounding box center [547, 494] width 998 height 714
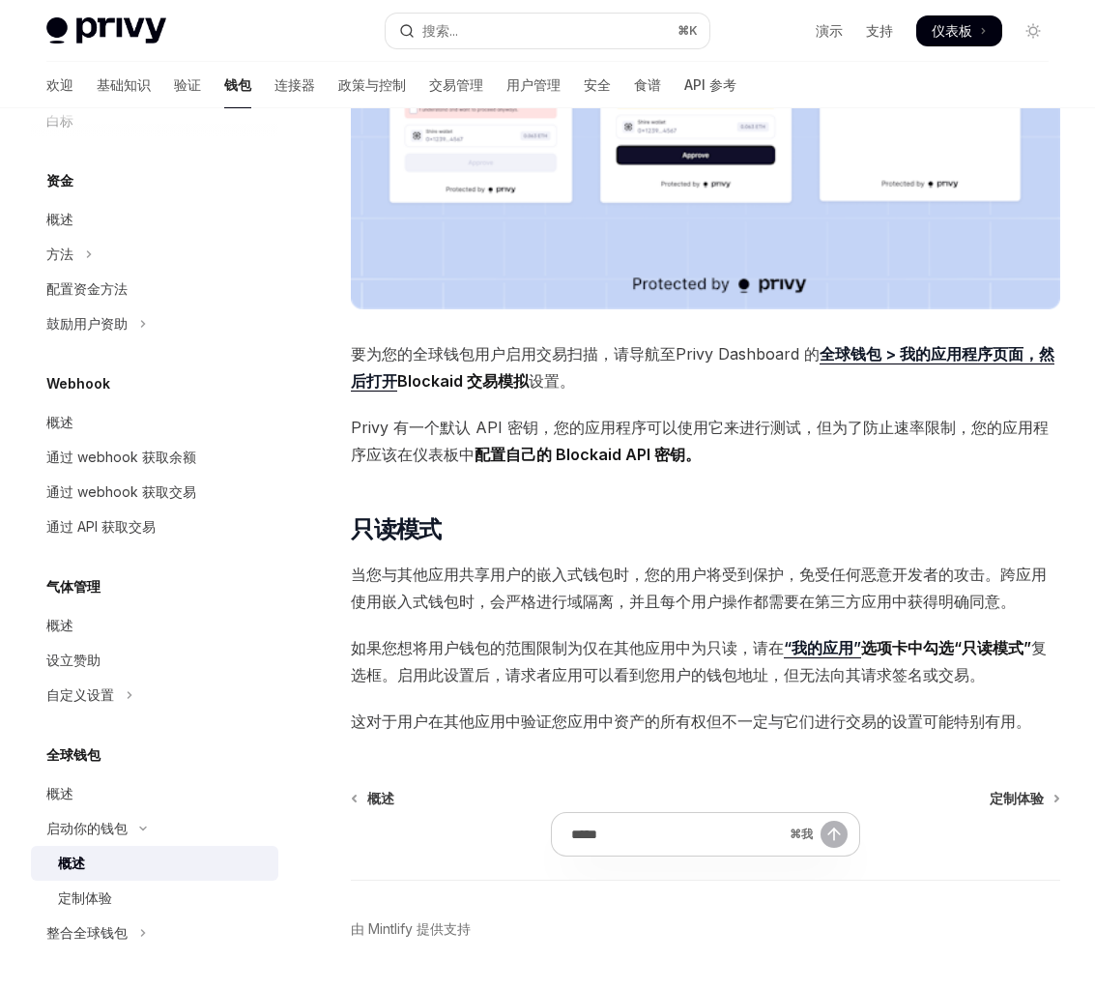
scroll to position [1272, 0]
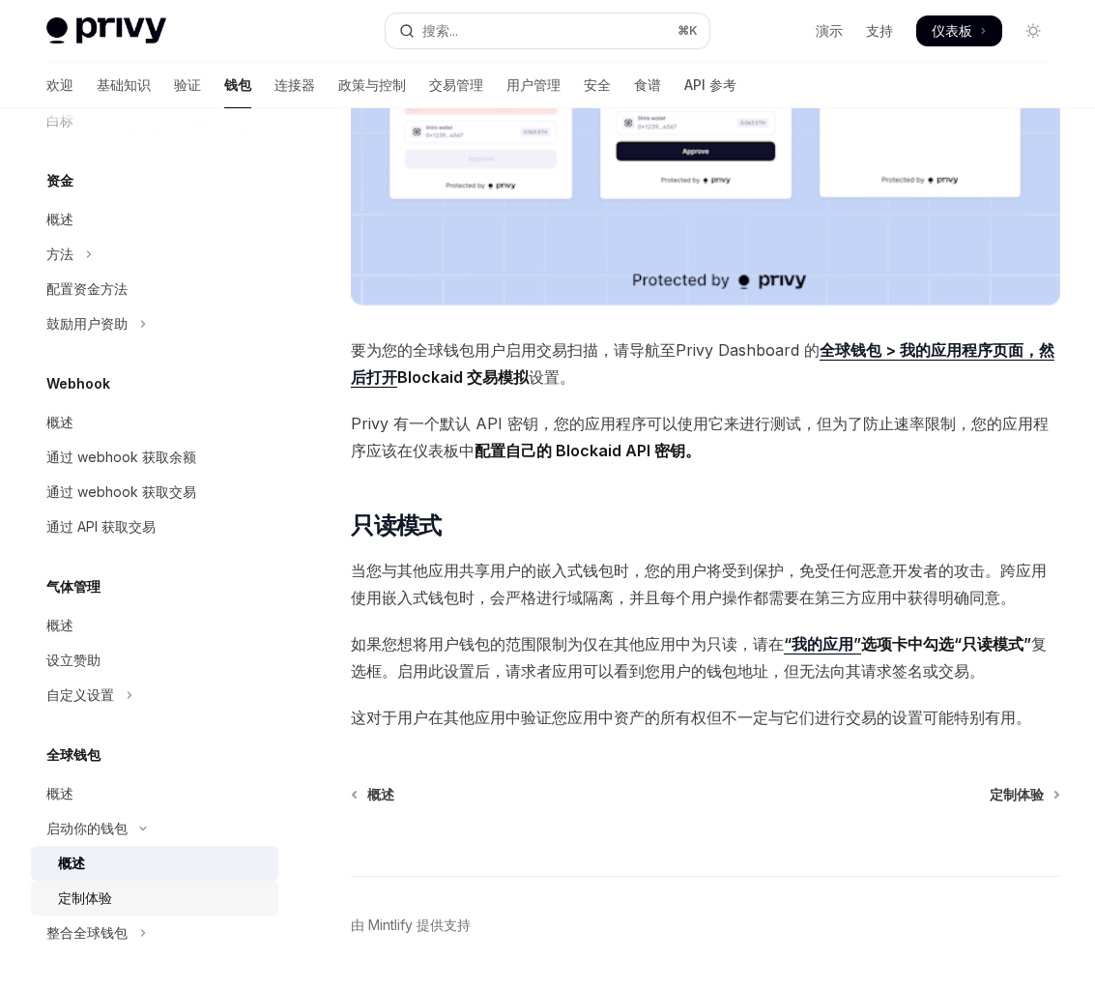
click at [170, 904] on div "定制体验" at bounding box center [162, 897] width 209 height 23
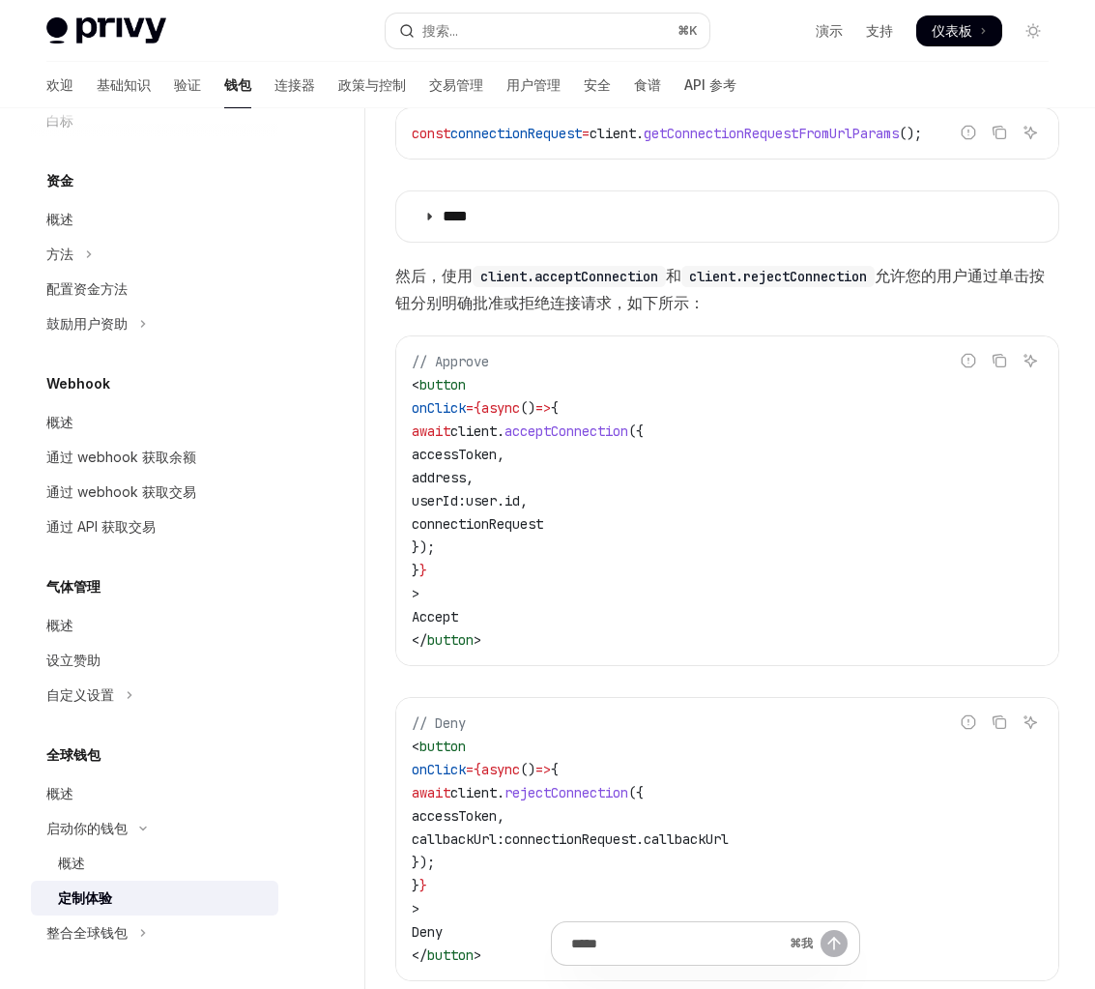
scroll to position [1236, 0]
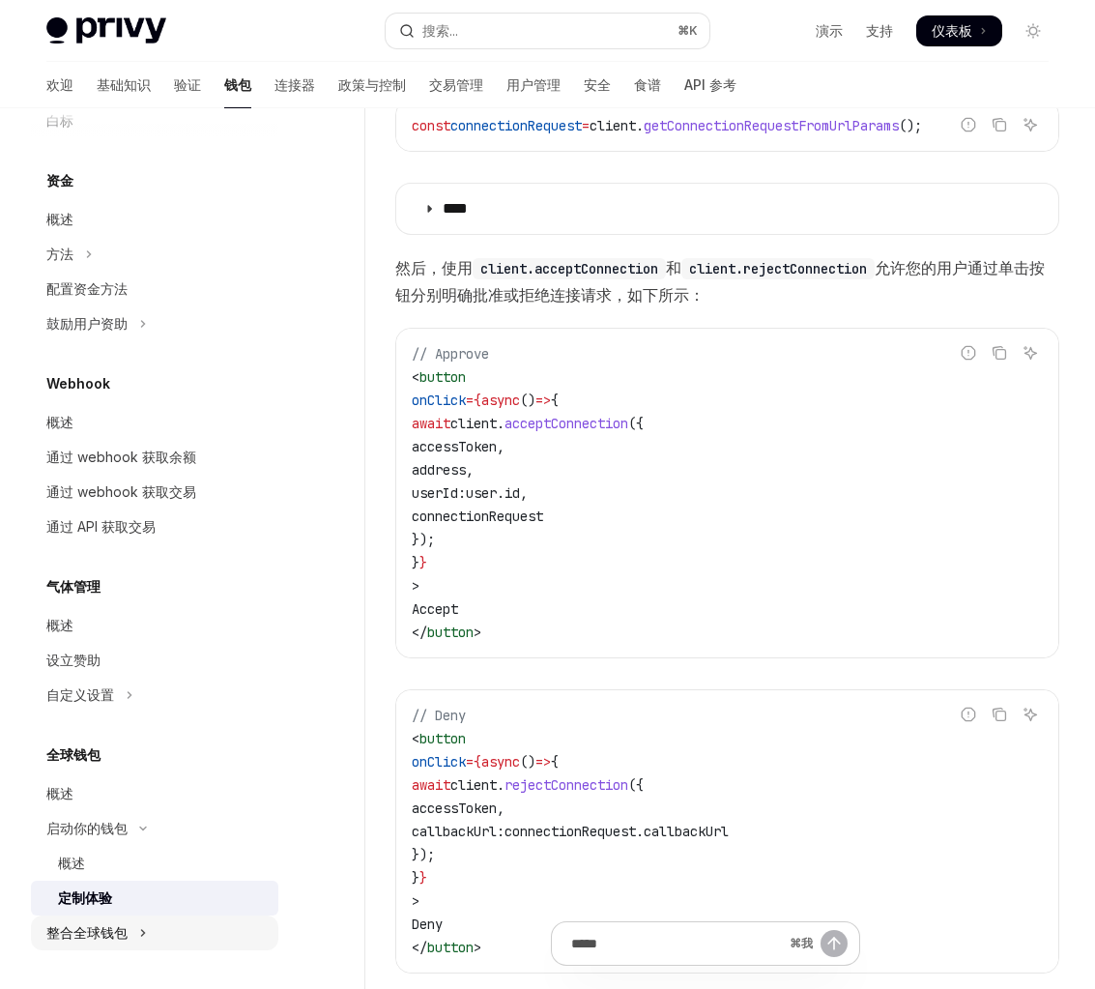
click at [122, 948] on button "整合全球钱包" at bounding box center [154, 932] width 247 height 35
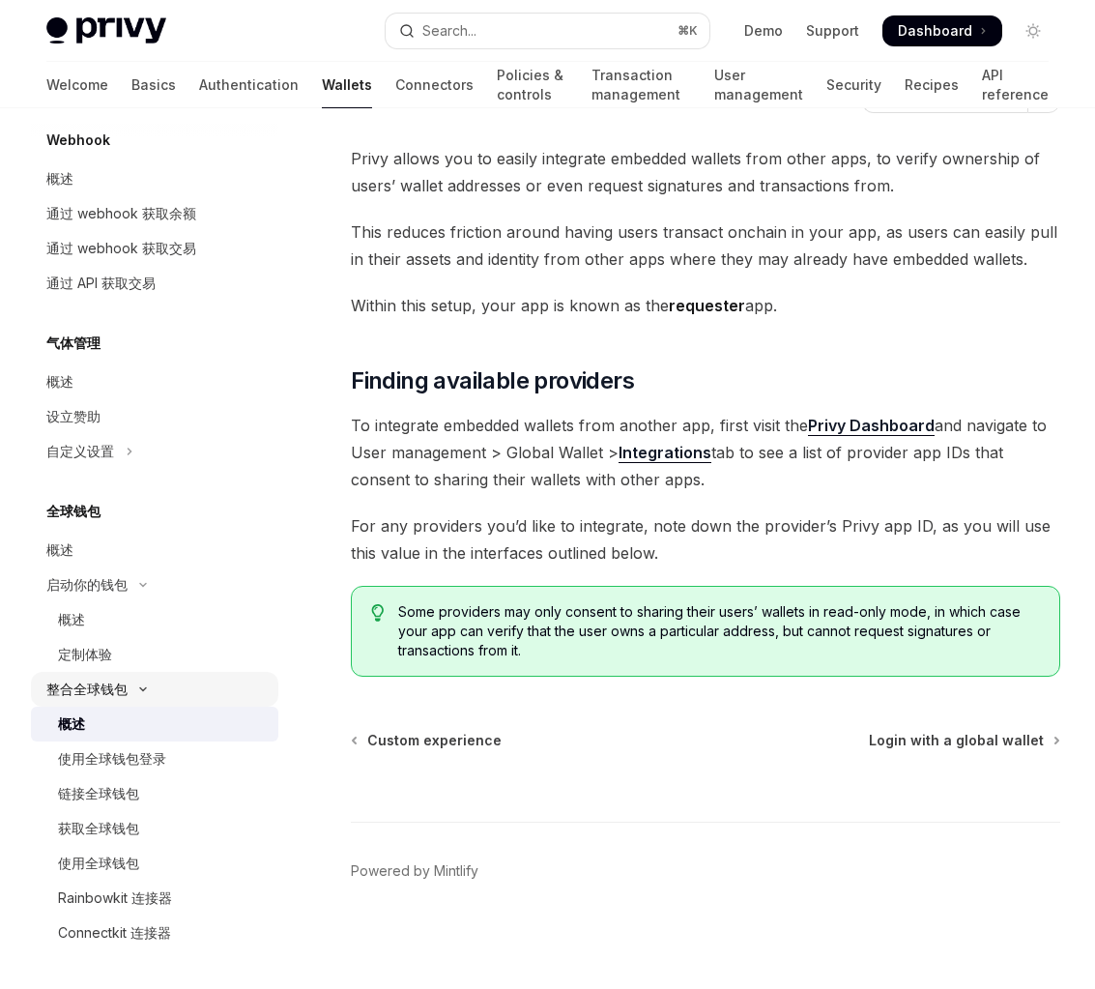
scroll to position [52, 0]
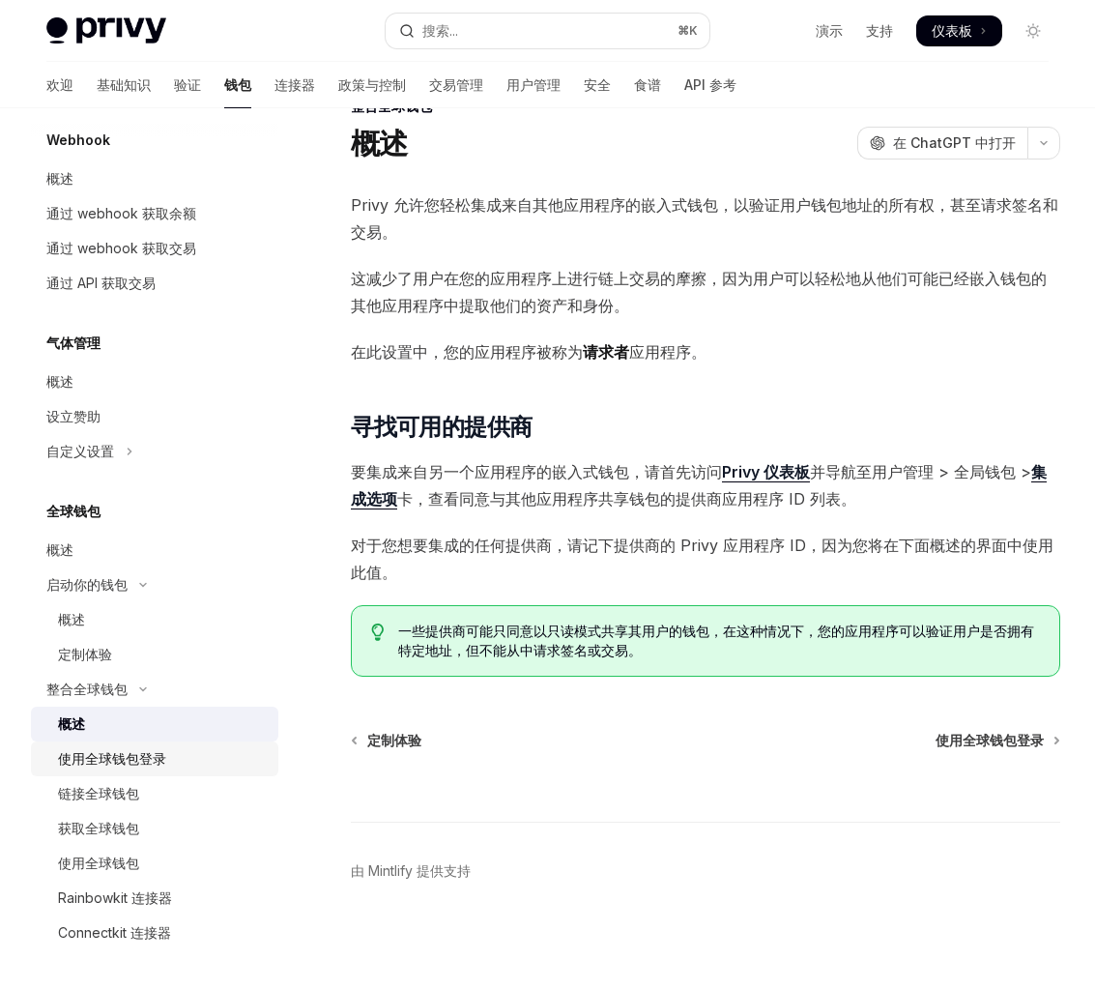
click at [198, 760] on div "使用全球钱包登录" at bounding box center [162, 758] width 209 height 23
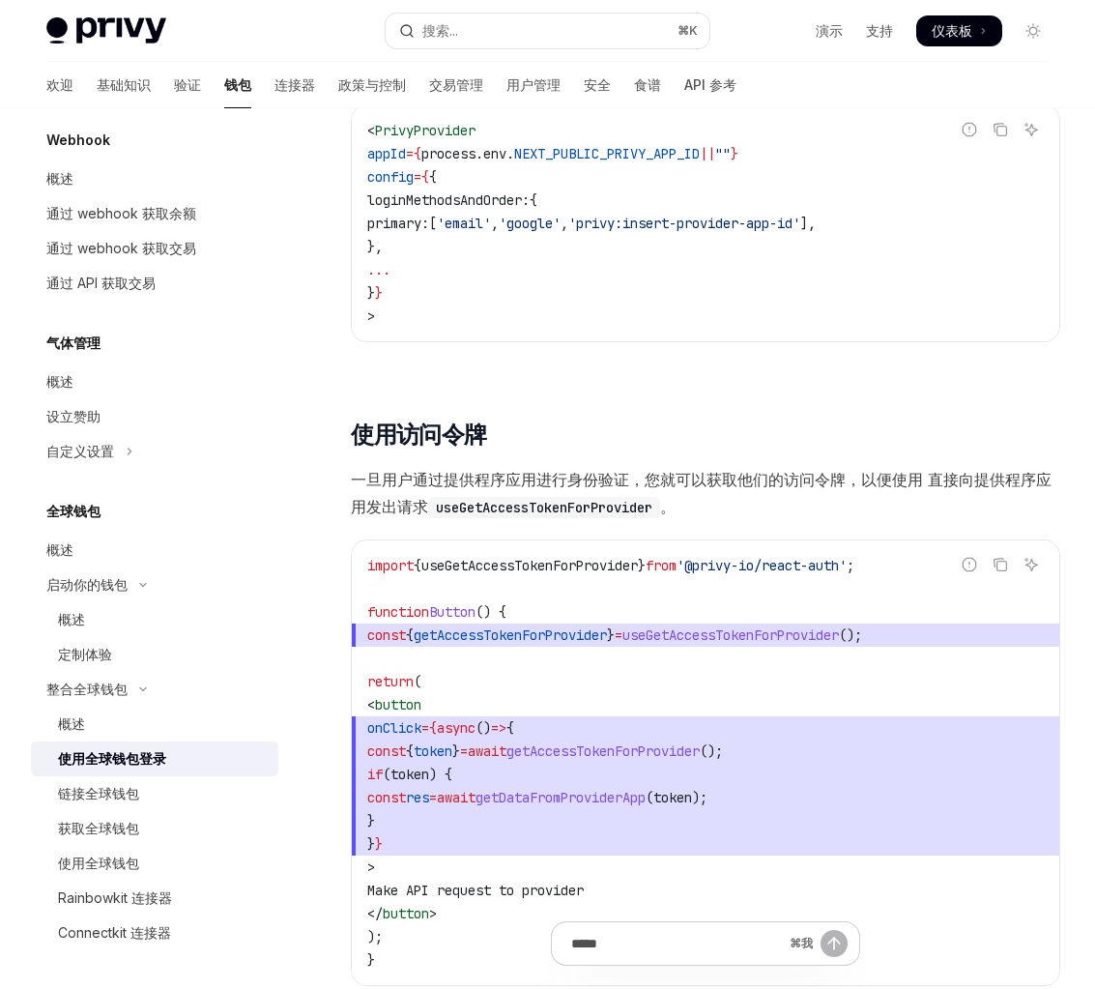
scroll to position [1808, 0]
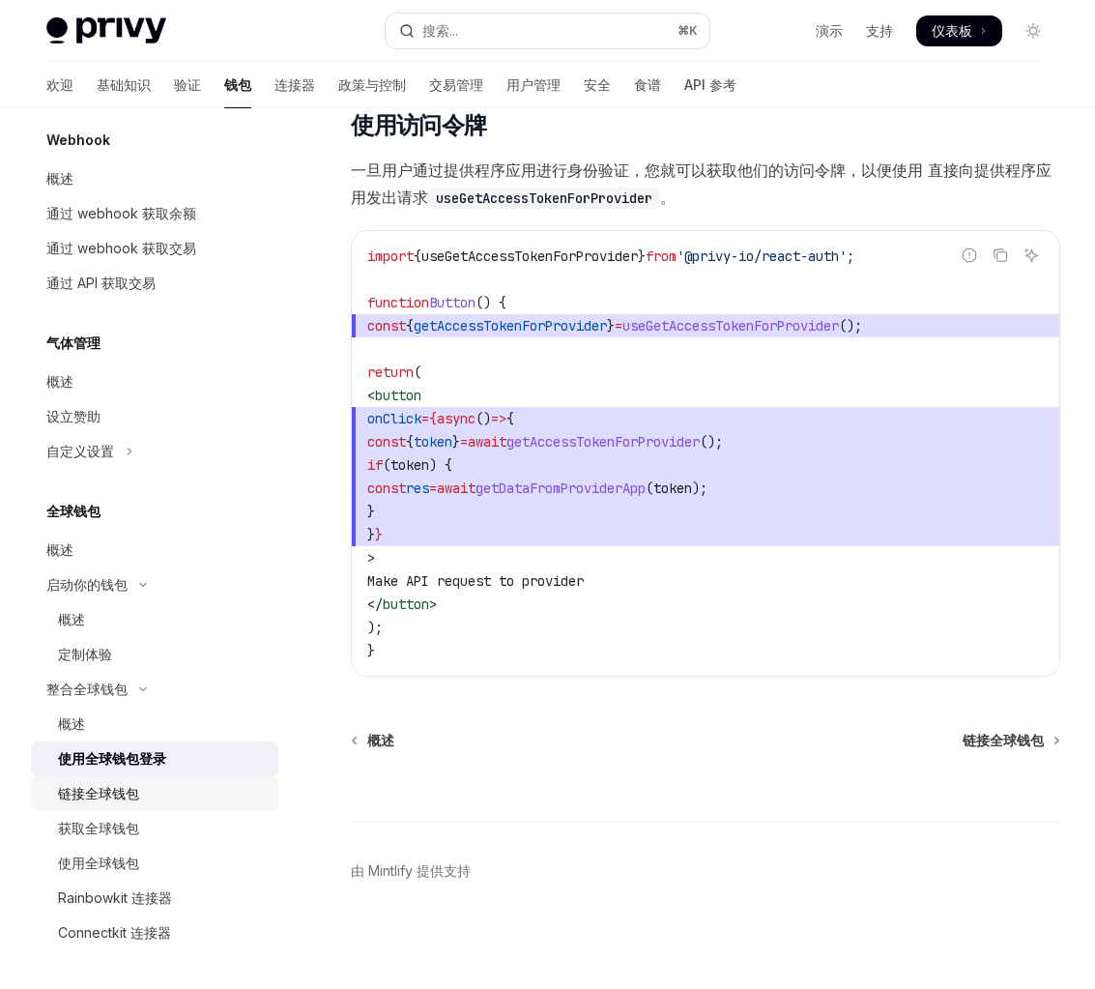
click at [148, 793] on div "链接全球钱包" at bounding box center [162, 793] width 209 height 23
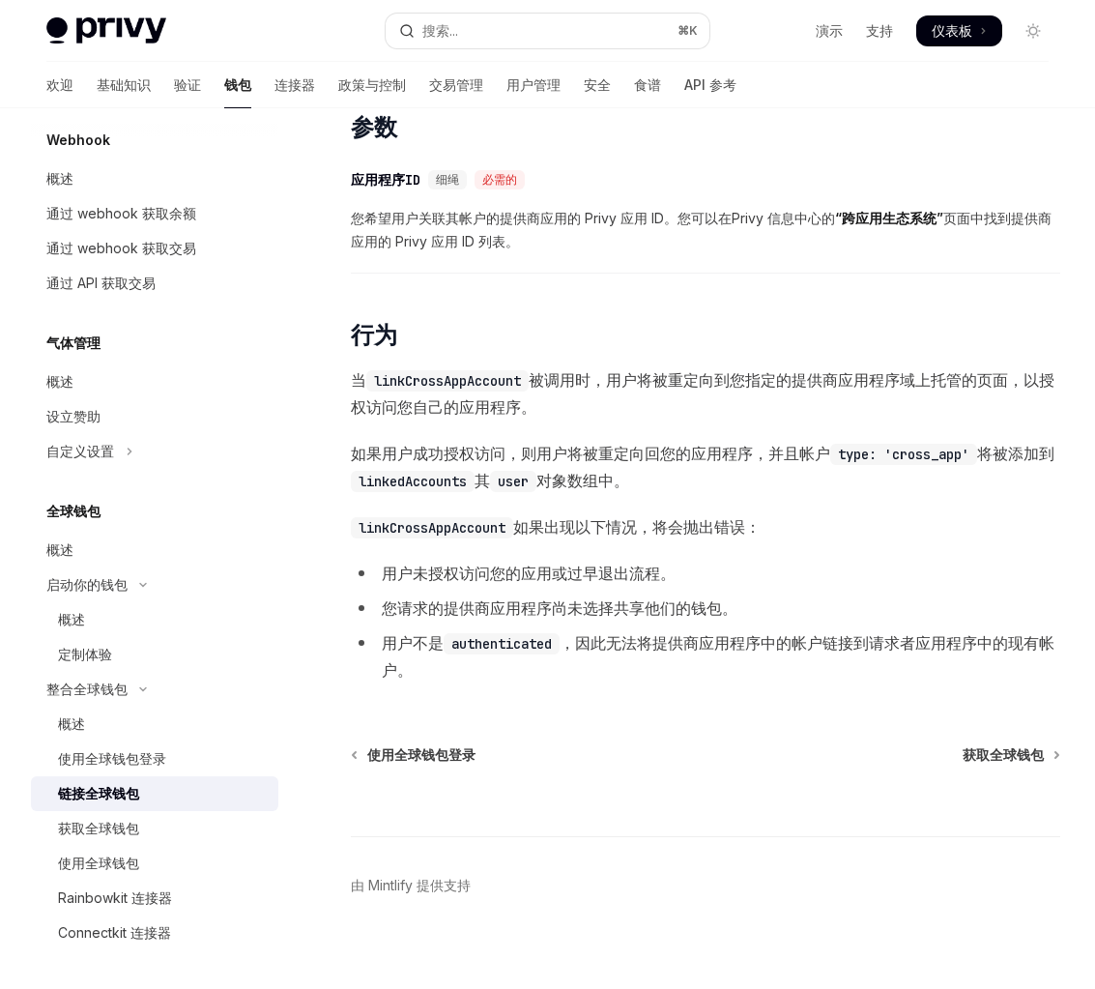
scroll to position [712, 0]
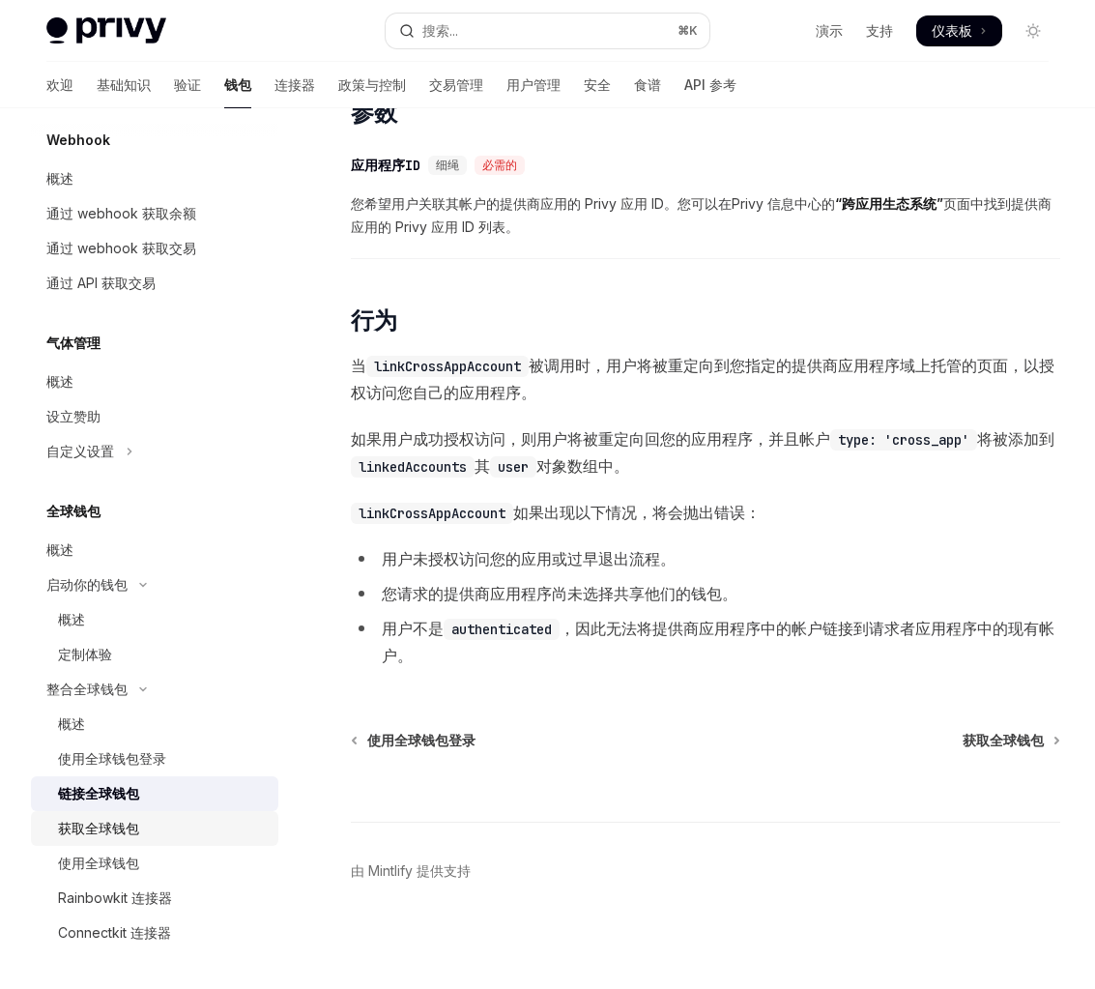
click at [183, 837] on div "获取全球钱包" at bounding box center [162, 828] width 209 height 23
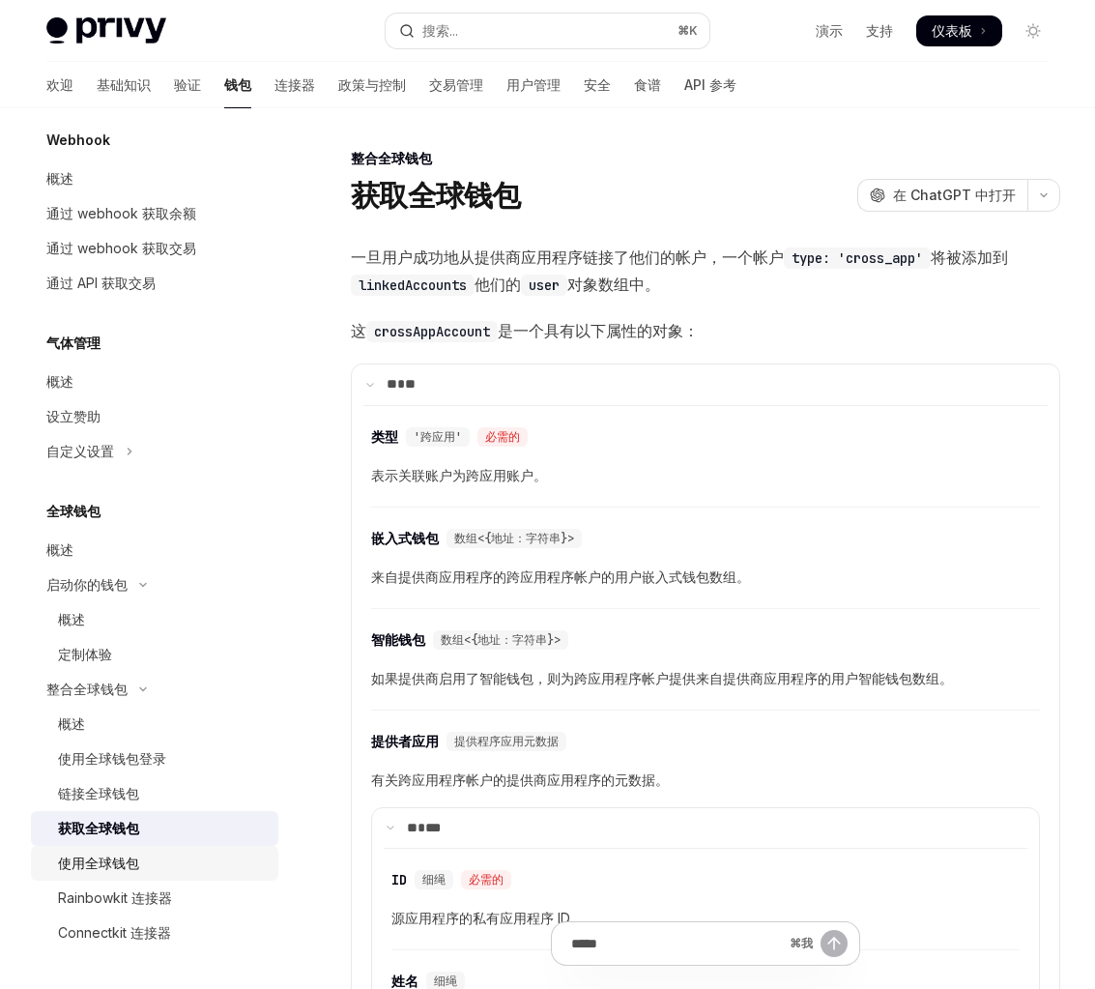
click at [198, 872] on div "使用全球钱包" at bounding box center [162, 862] width 209 height 23
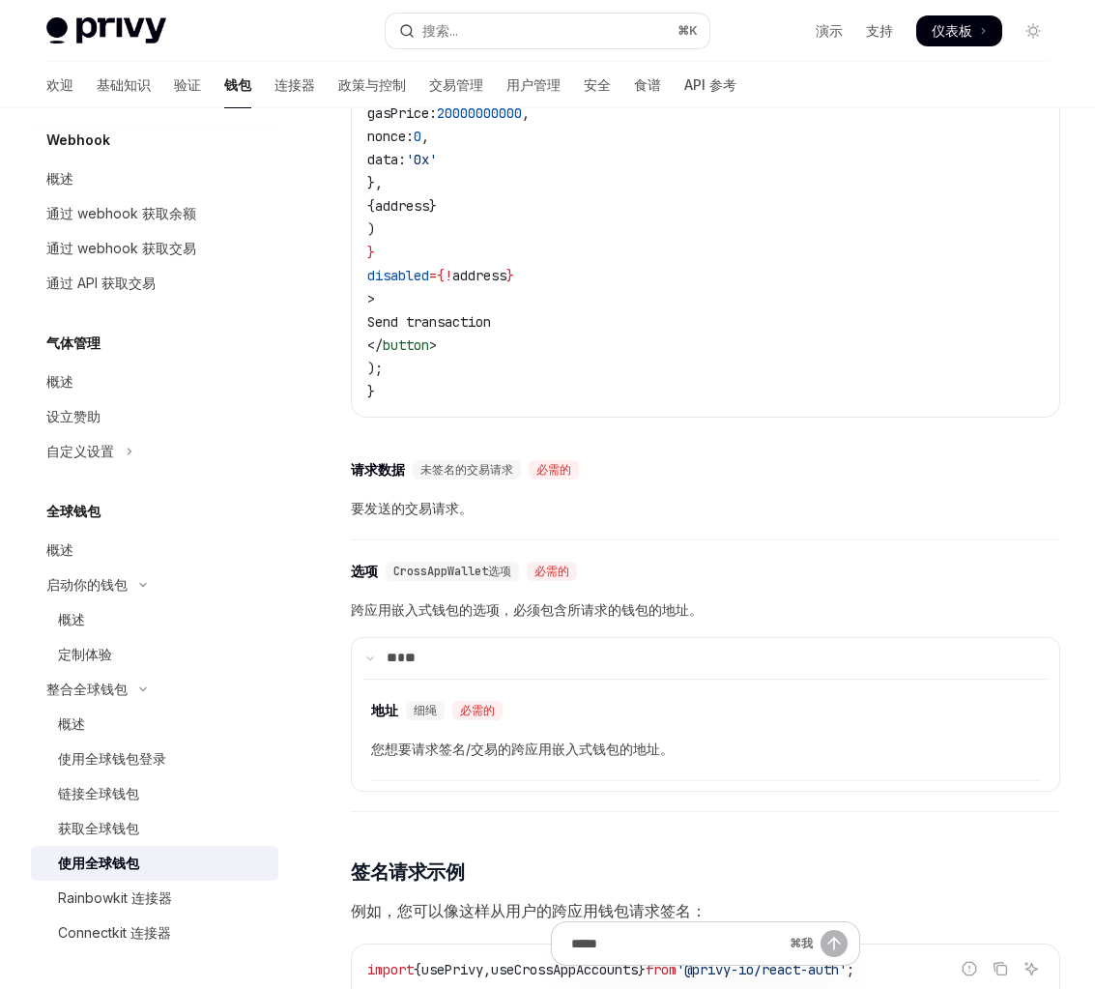
scroll to position [2376, 0]
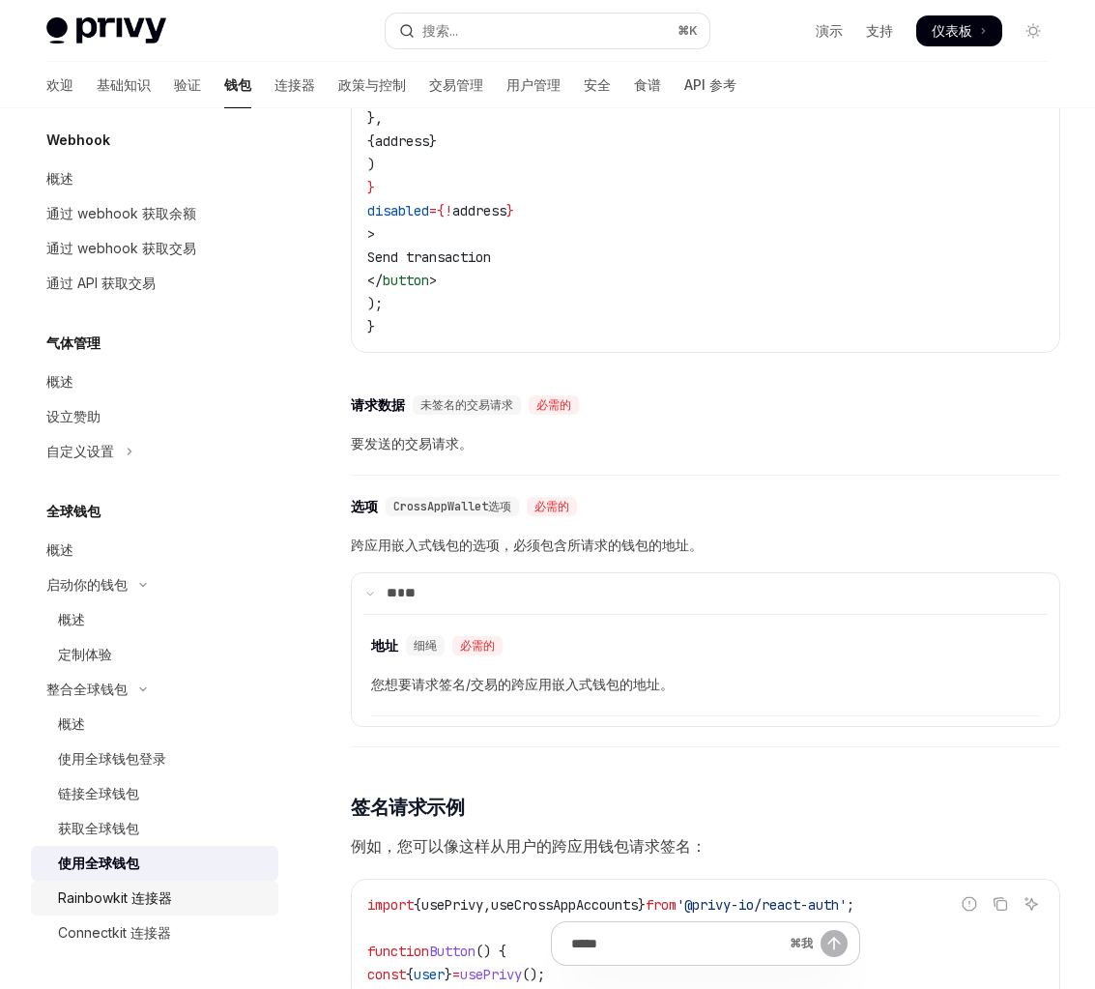
click at [164, 903] on font "Rainbowkit 连接器" at bounding box center [115, 897] width 114 height 16
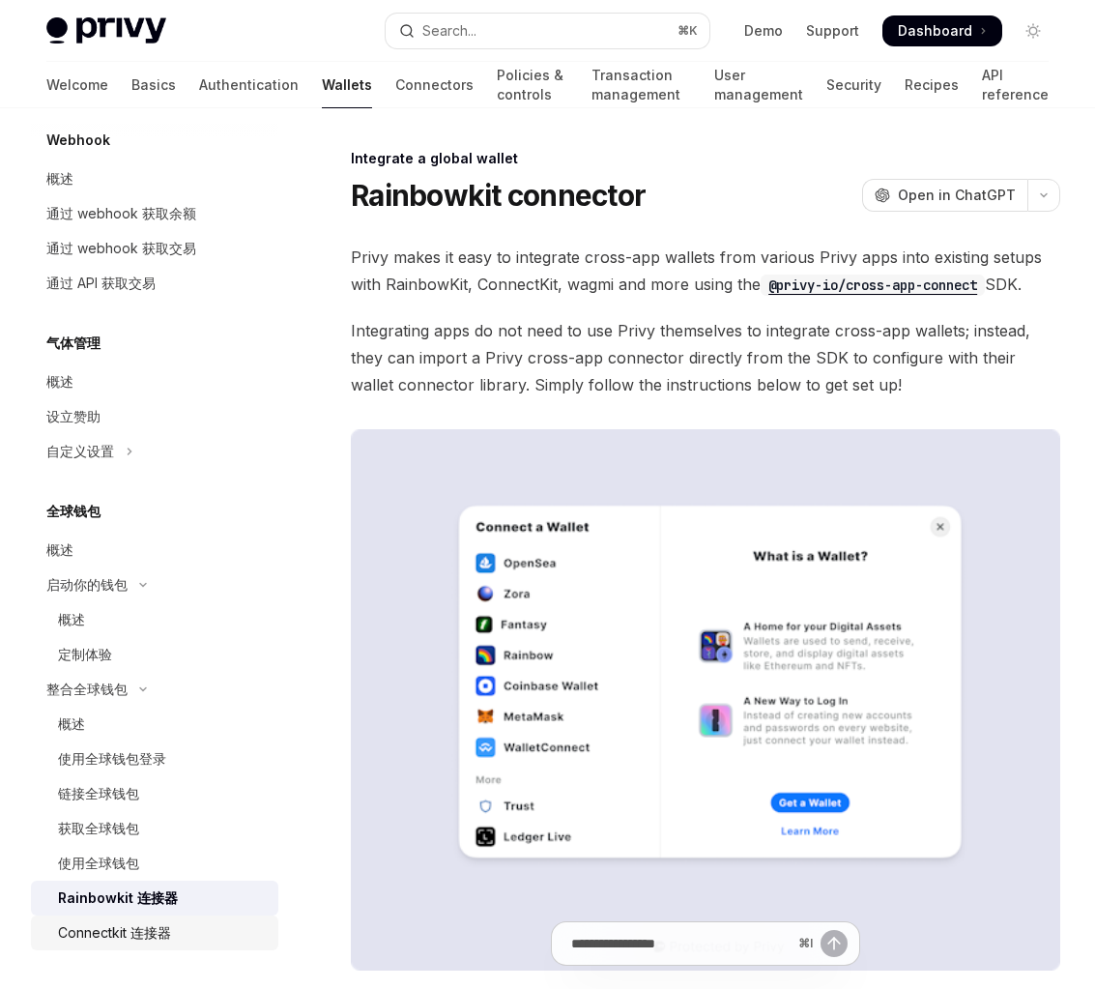
click at [164, 940] on div "Connectkit 连接器" at bounding box center [114, 932] width 113 height 23
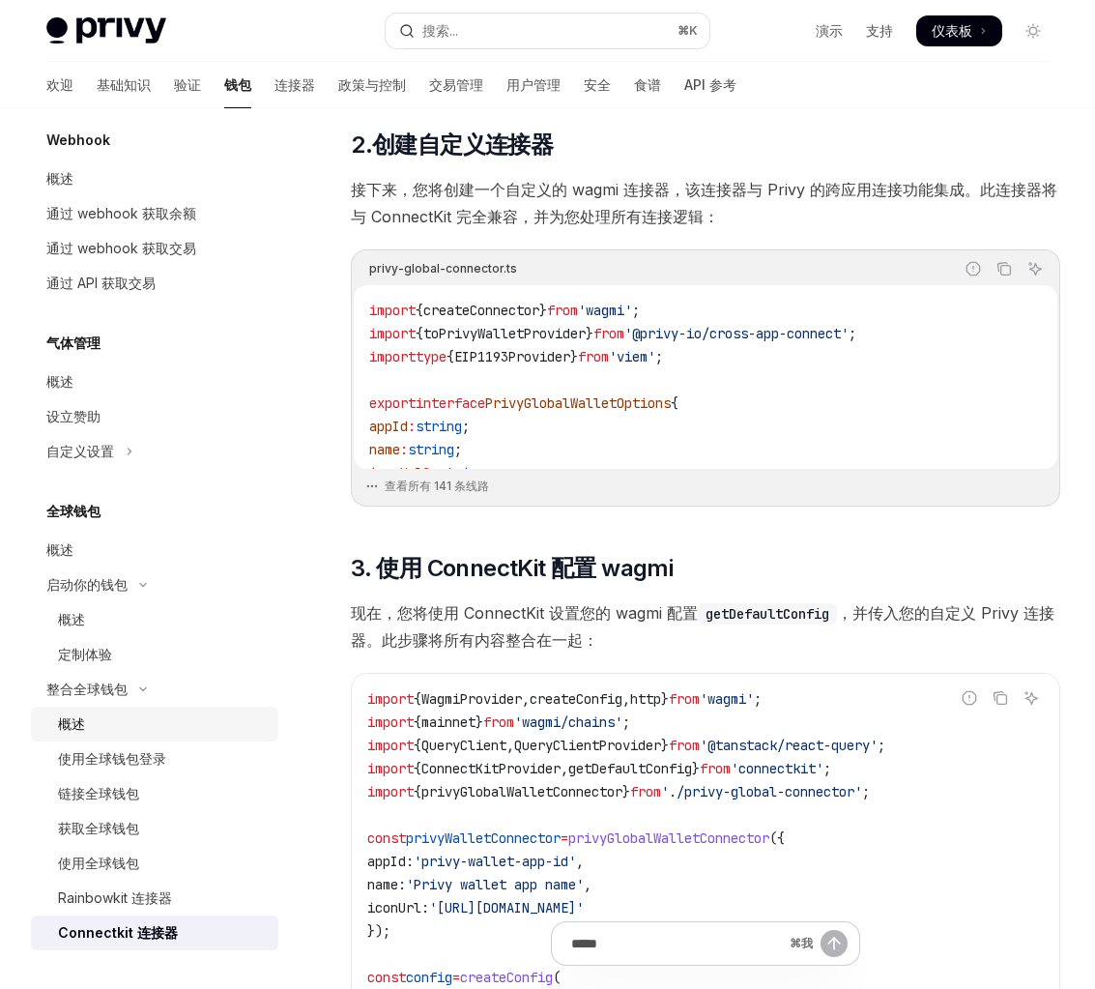
scroll to position [569, 0]
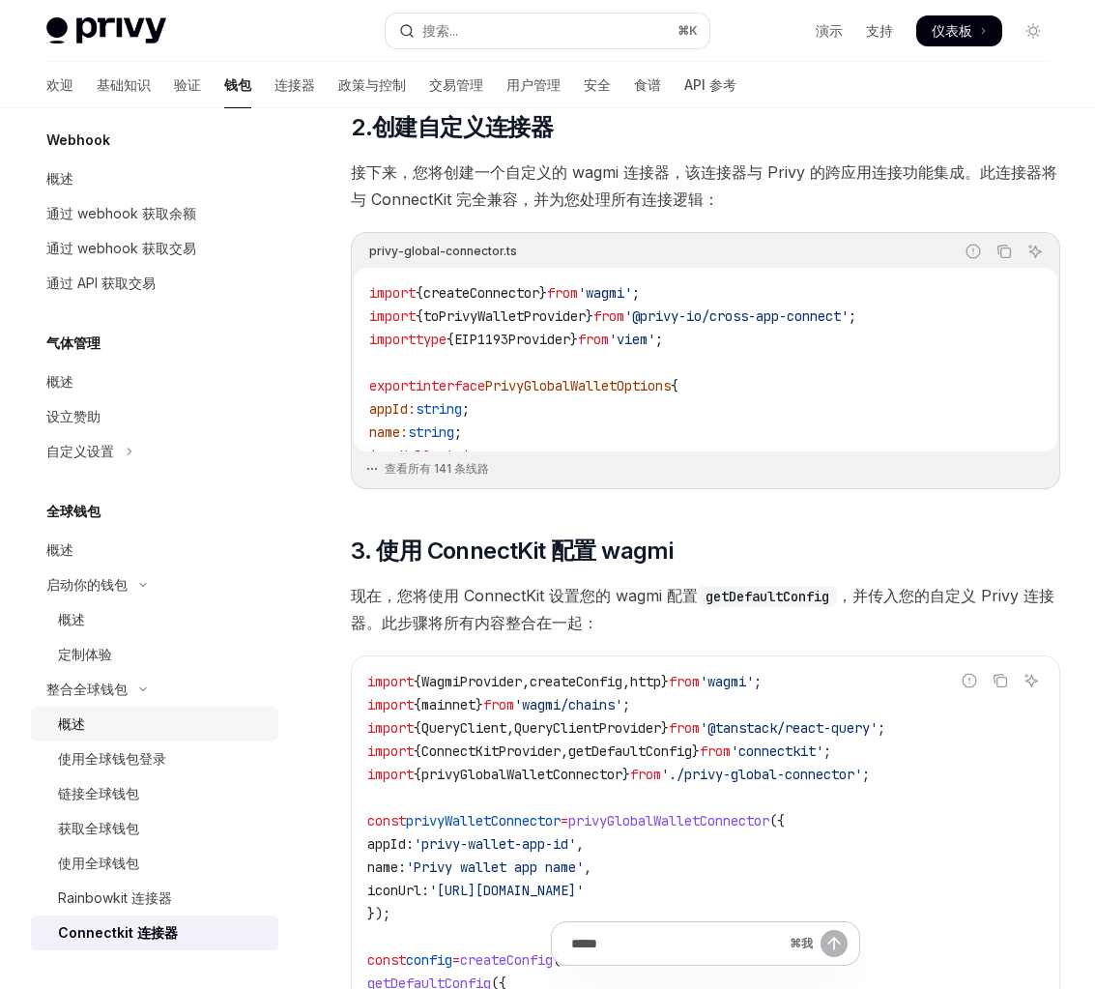
click at [177, 726] on div "概述" at bounding box center [162, 723] width 209 height 23
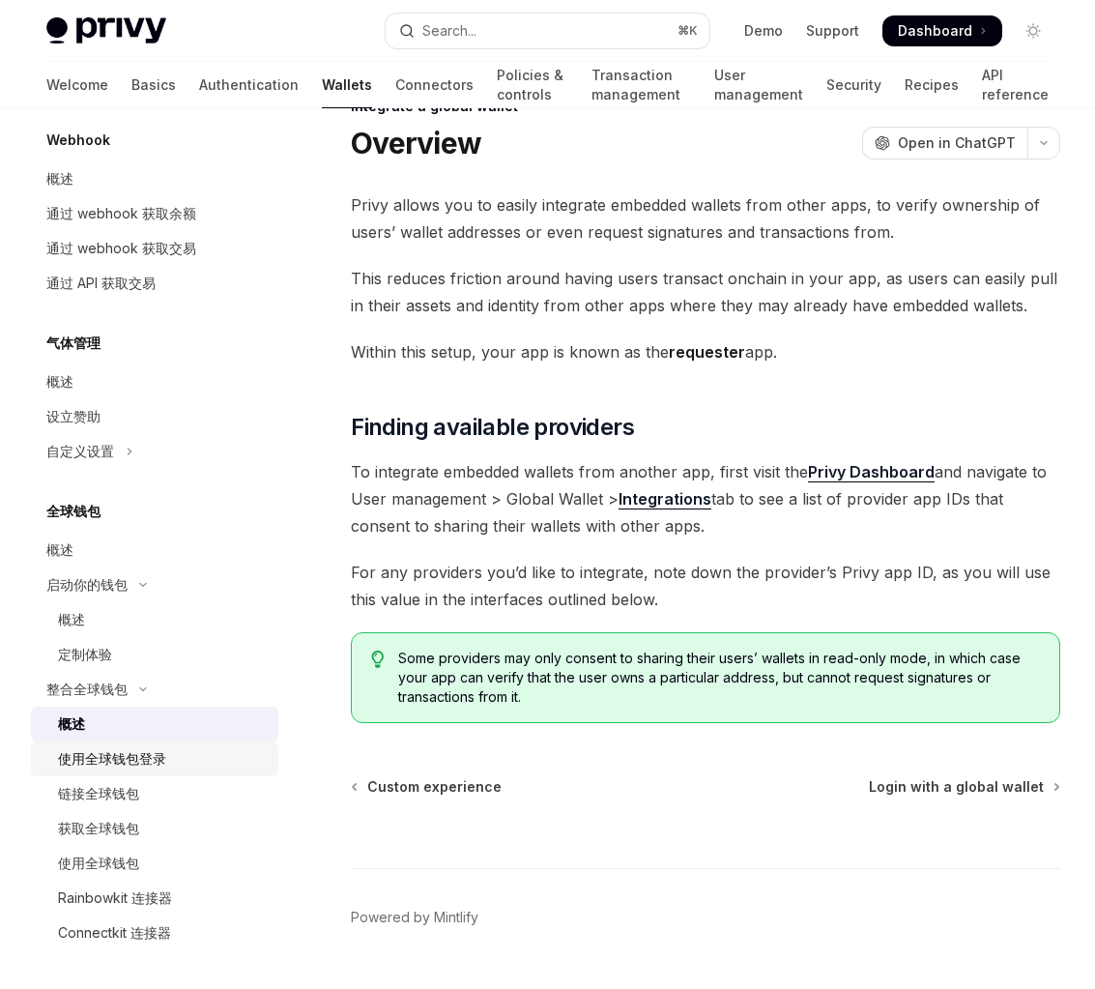
click at [171, 759] on div "使用全球钱包登录" at bounding box center [162, 758] width 209 height 23
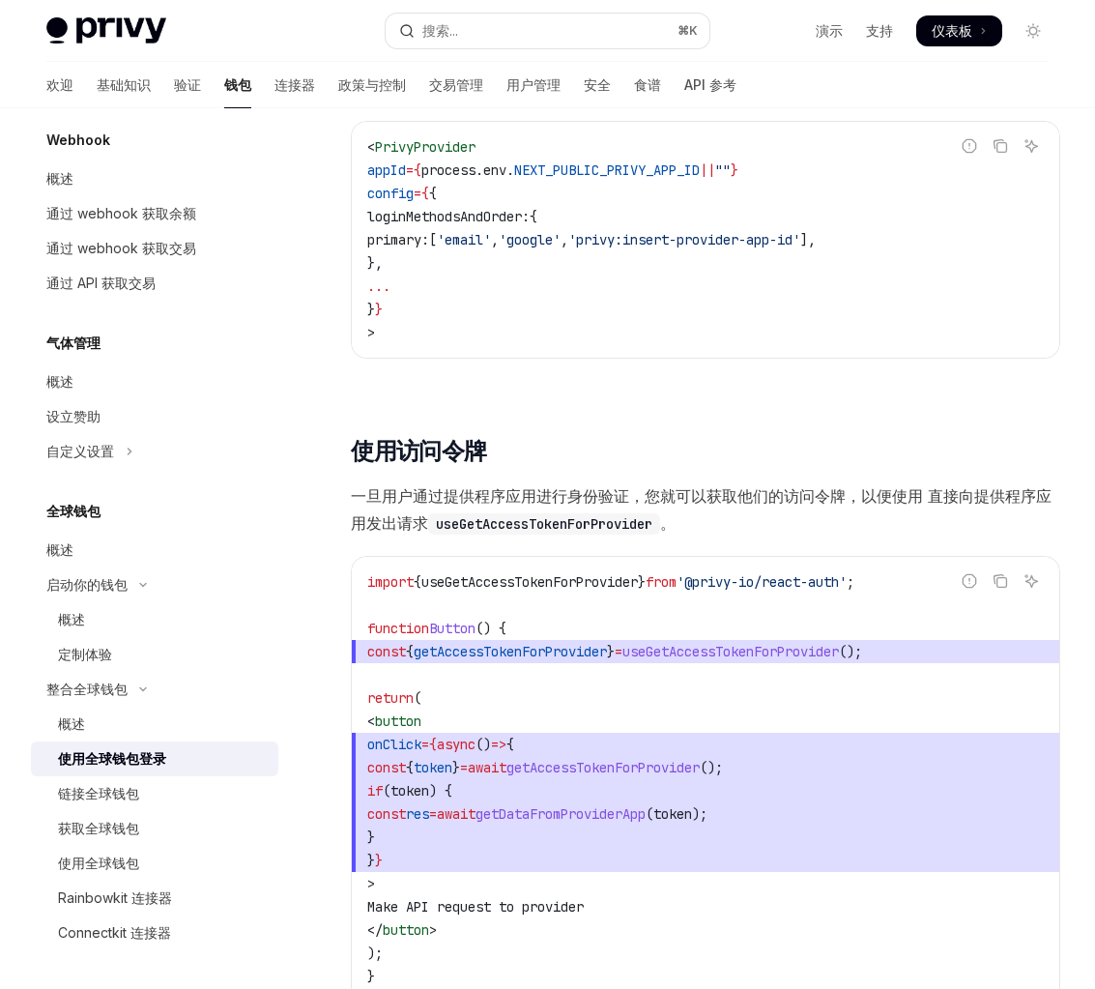
scroll to position [1808, 0]
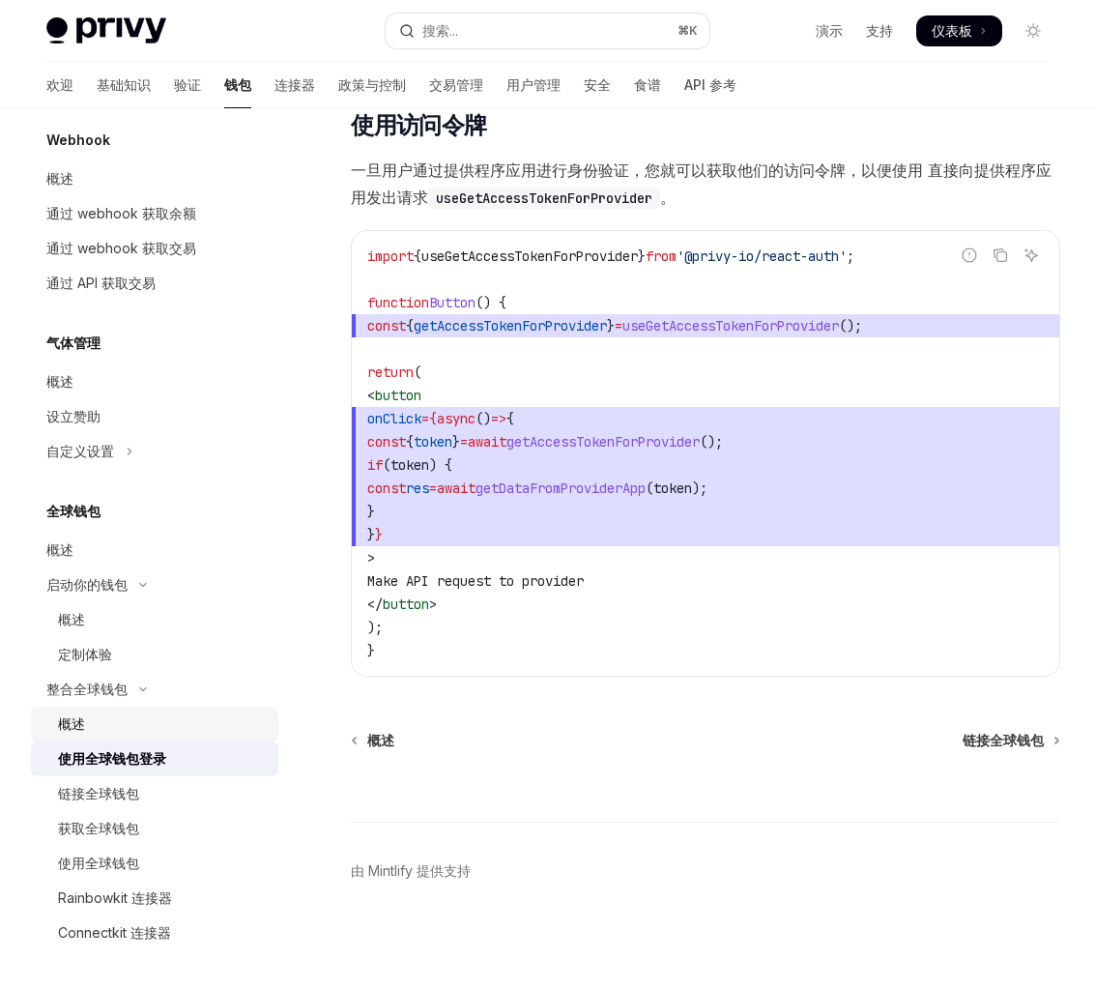
click at [111, 719] on div "概述" at bounding box center [162, 723] width 209 height 23
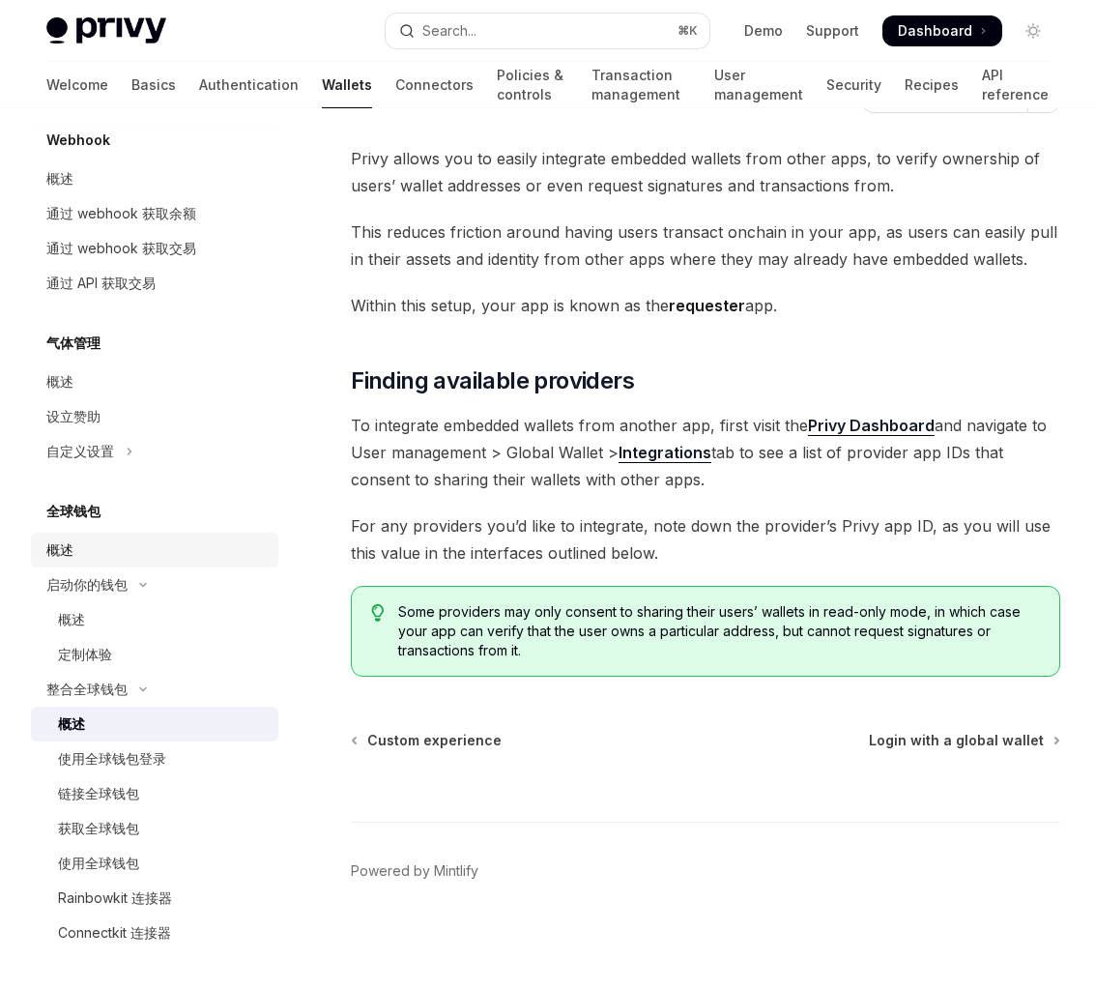
click at [177, 550] on div "概述" at bounding box center [156, 549] width 220 height 23
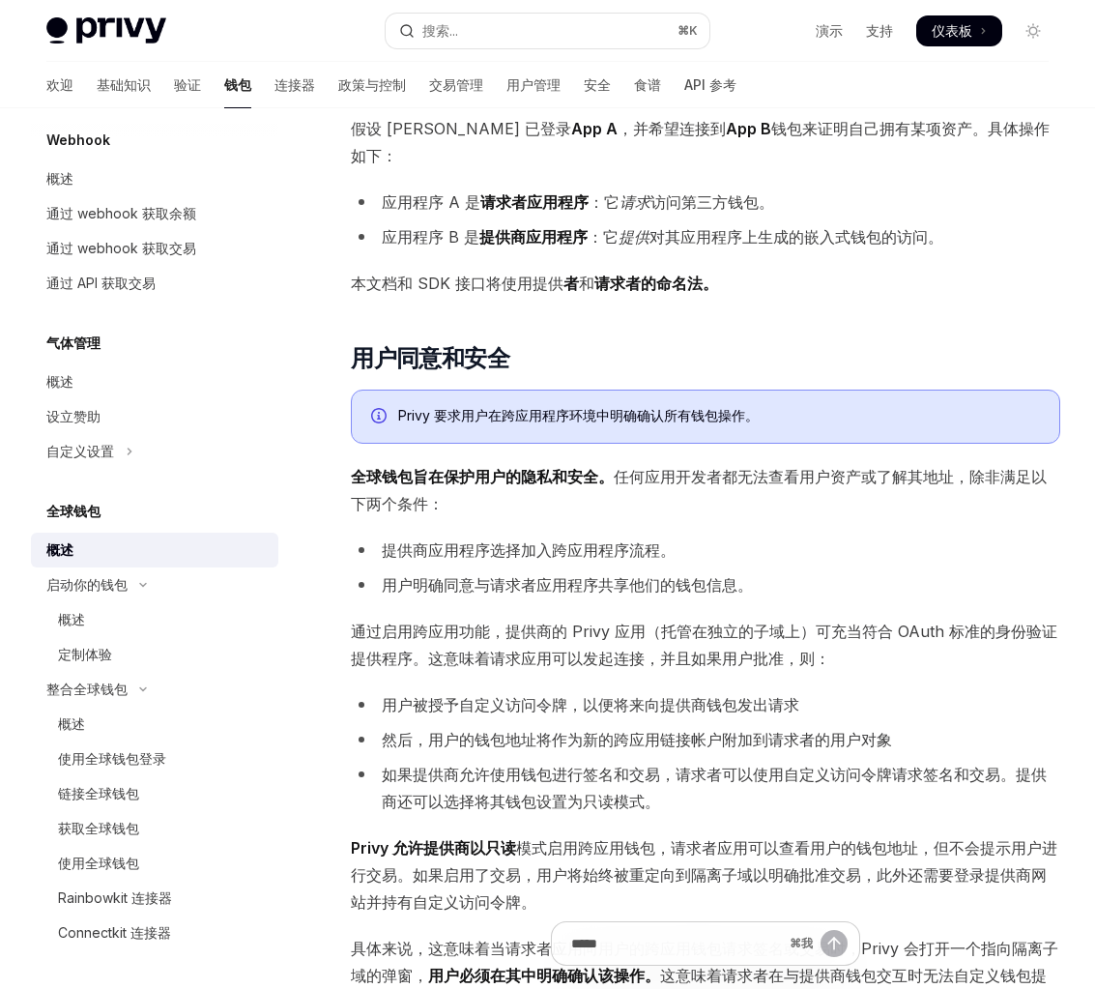
scroll to position [959, 0]
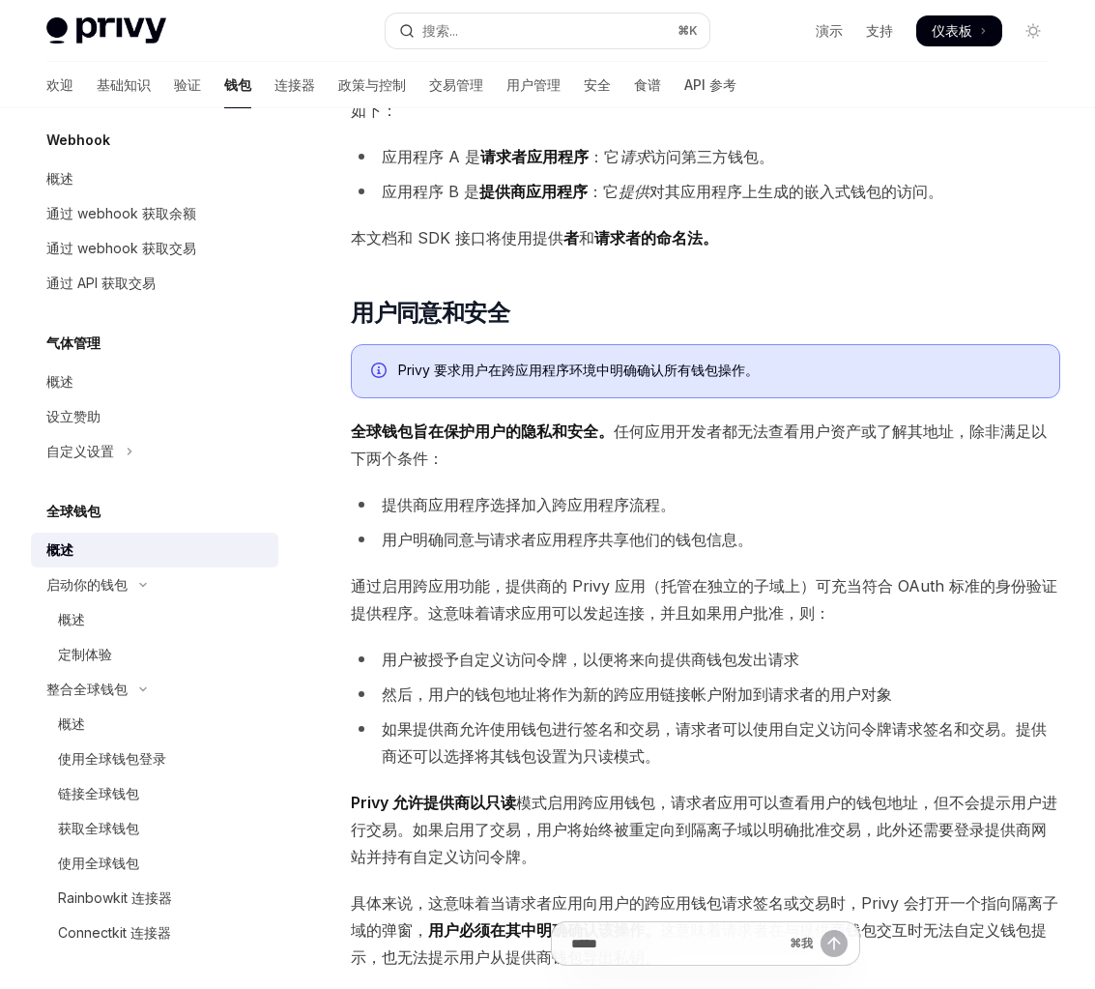
click at [562, 572] on span "通过启用跨应用功能，提供商的 Privy 应用（托管在独立的子域上）可充当符合 OAuth 标准的身份验证提供程序。这意味着请求应用可以发起连接，并且如果用户…" at bounding box center [705, 599] width 709 height 54
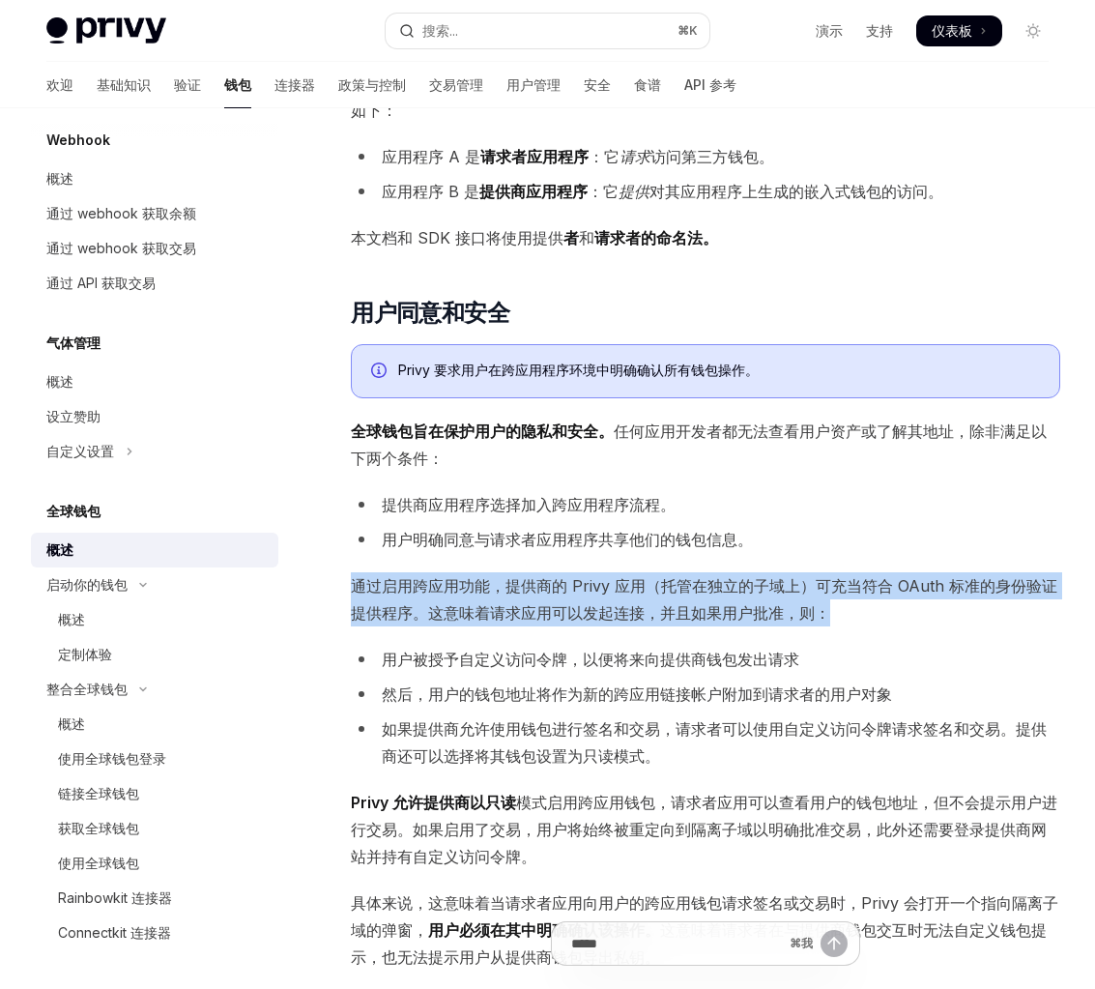
click at [562, 572] on span "通过启用跨应用功能，提供商的 Privy 应用（托管在独立的子域上）可充当符合 OAuth 标准的身份验证提供程序。这意味着请求应用可以发起连接，并且如果用户…" at bounding box center [705, 599] width 709 height 54
drag, startPoint x: 501, startPoint y: 559, endPoint x: 660, endPoint y: 593, distance: 163.0
click at [664, 592] on font "通过启用跨应用功能，提供商的 Privy 应用（托管在独立的子域上）可充当符合 OAuth 标准的身份验证提供程序。这意味着请求应用可以发起连接，并且如果用户…" at bounding box center [704, 599] width 706 height 46
click at [660, 593] on font "通过启用跨应用功能，提供商的 Privy 应用（托管在独立的子域上）可充当符合 OAuth 标准的身份验证提供程序。这意味着请求应用可以发起连接，并且如果用户…" at bounding box center [704, 599] width 706 height 46
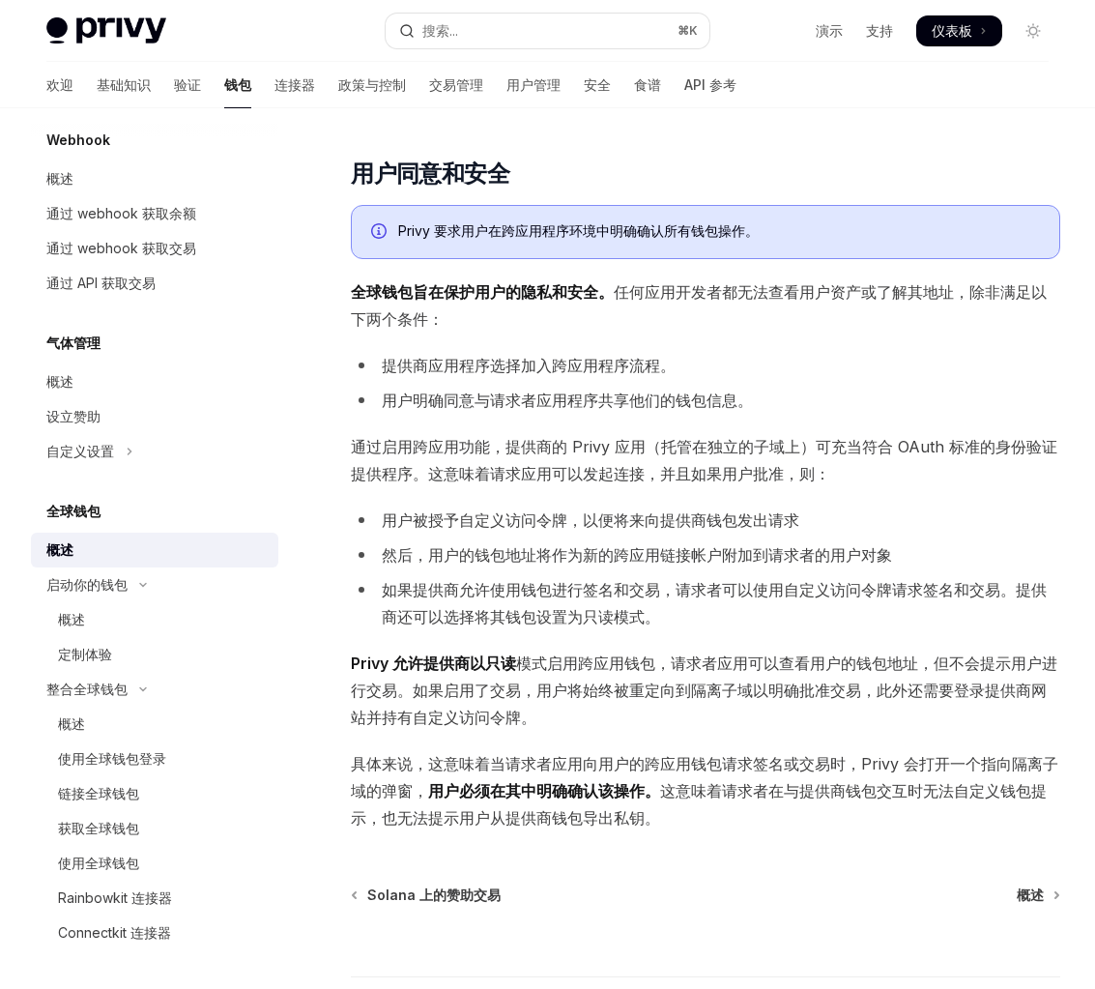
scroll to position [1012, 0]
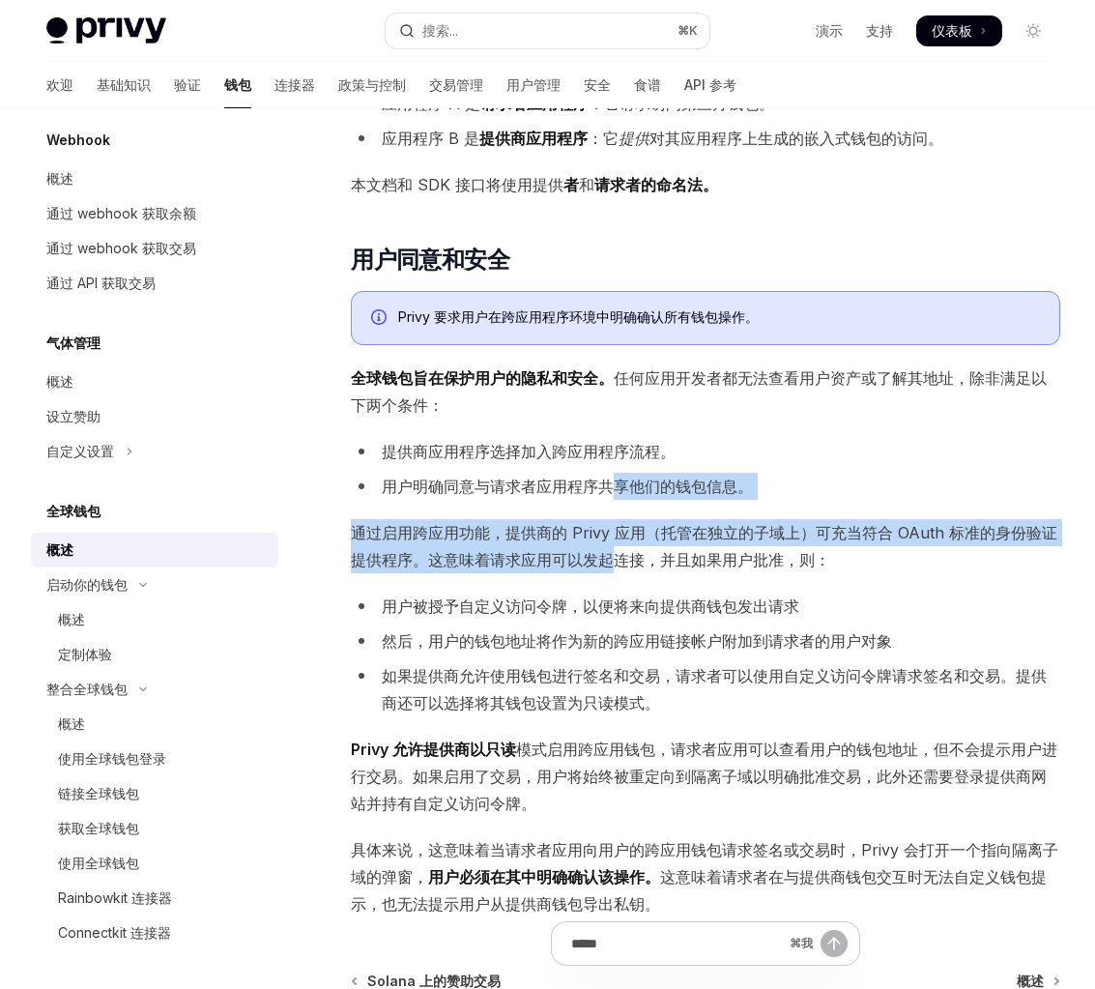
drag, startPoint x: 614, startPoint y: 464, endPoint x: 614, endPoint y: 539, distance: 75.4
click at [614, 539] on div "Privy 嵌入式钱包可以跨应用程序互操作，让您轻松启动自己的 全球钱包 。在这种设置下，全球钱包构建了一个跨应用程序的生态系统，用户可以轻松地将钱包从一个应…" at bounding box center [705, 74] width 709 height 1685
click at [614, 539] on font "通过启用跨应用功能，提供商的 Privy 应用（托管在独立的子域上）可充当符合 OAuth 标准的身份验证提供程序。这意味着请求应用可以发起连接，并且如果用户…" at bounding box center [704, 546] width 706 height 46
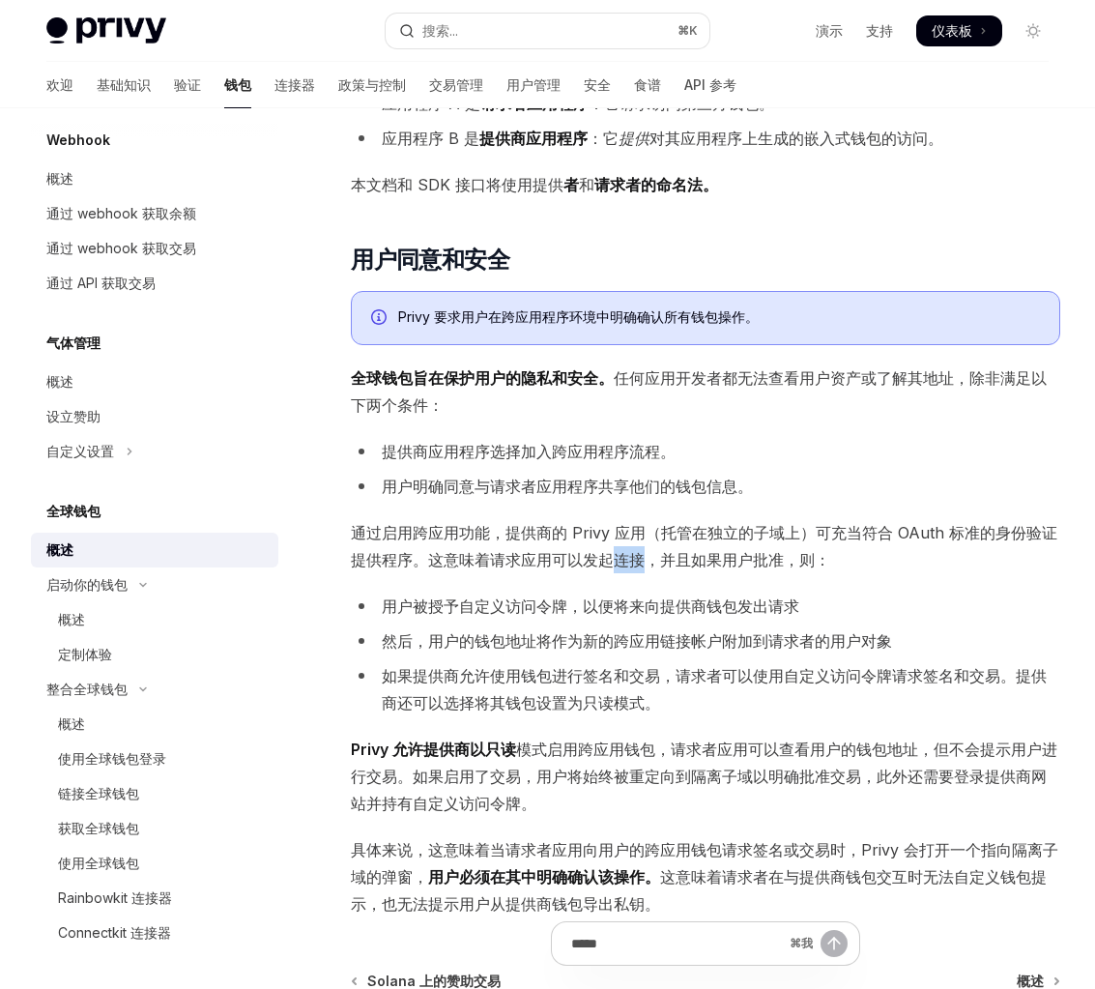
click at [614, 539] on font "通过启用跨应用功能，提供商的 Privy 应用（托管在独立的子域上）可充当符合 OAuth 标准的身份验证提供程序。这意味着请求应用可以发起连接，并且如果用户…" at bounding box center [704, 546] width 706 height 46
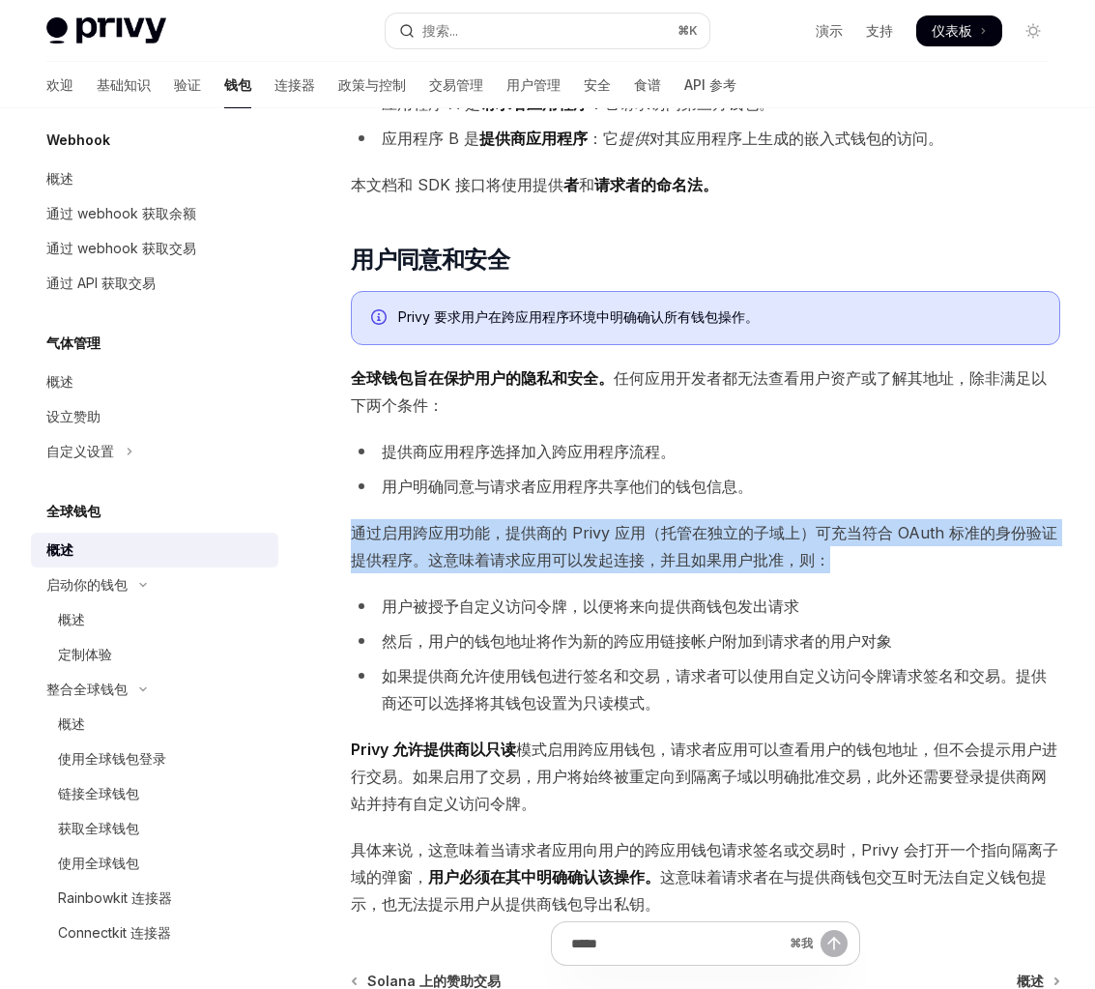
click at [614, 539] on font "通过启用跨应用功能，提供商的 Privy 应用（托管在独立的子域上）可充当符合 OAuth 标准的身份验证提供程序。这意味着请求应用可以发起连接，并且如果用户…" at bounding box center [704, 546] width 706 height 46
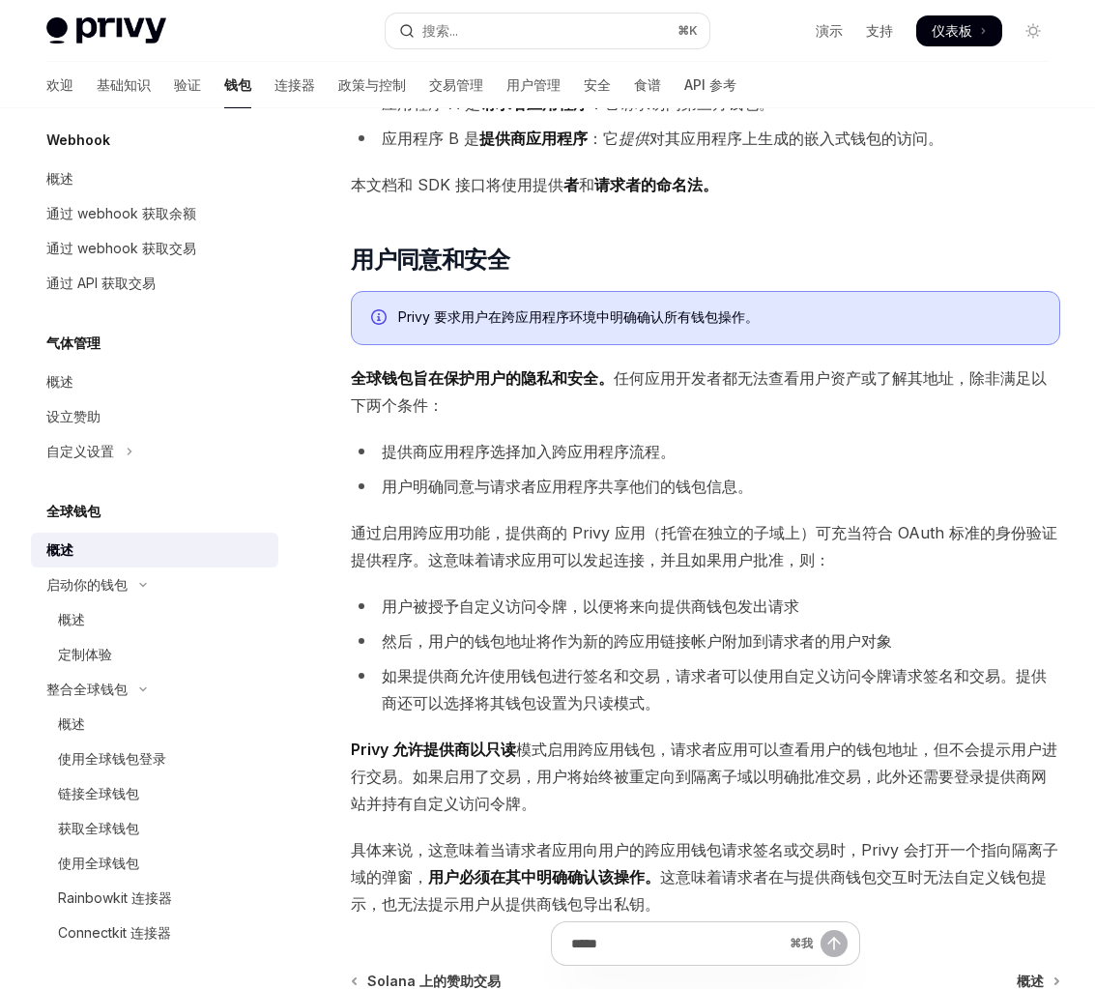
click at [517, 596] on font "用户被授予自定义访问令牌，以便将来向提供商钱包发出请求" at bounding box center [590, 605] width 417 height 19
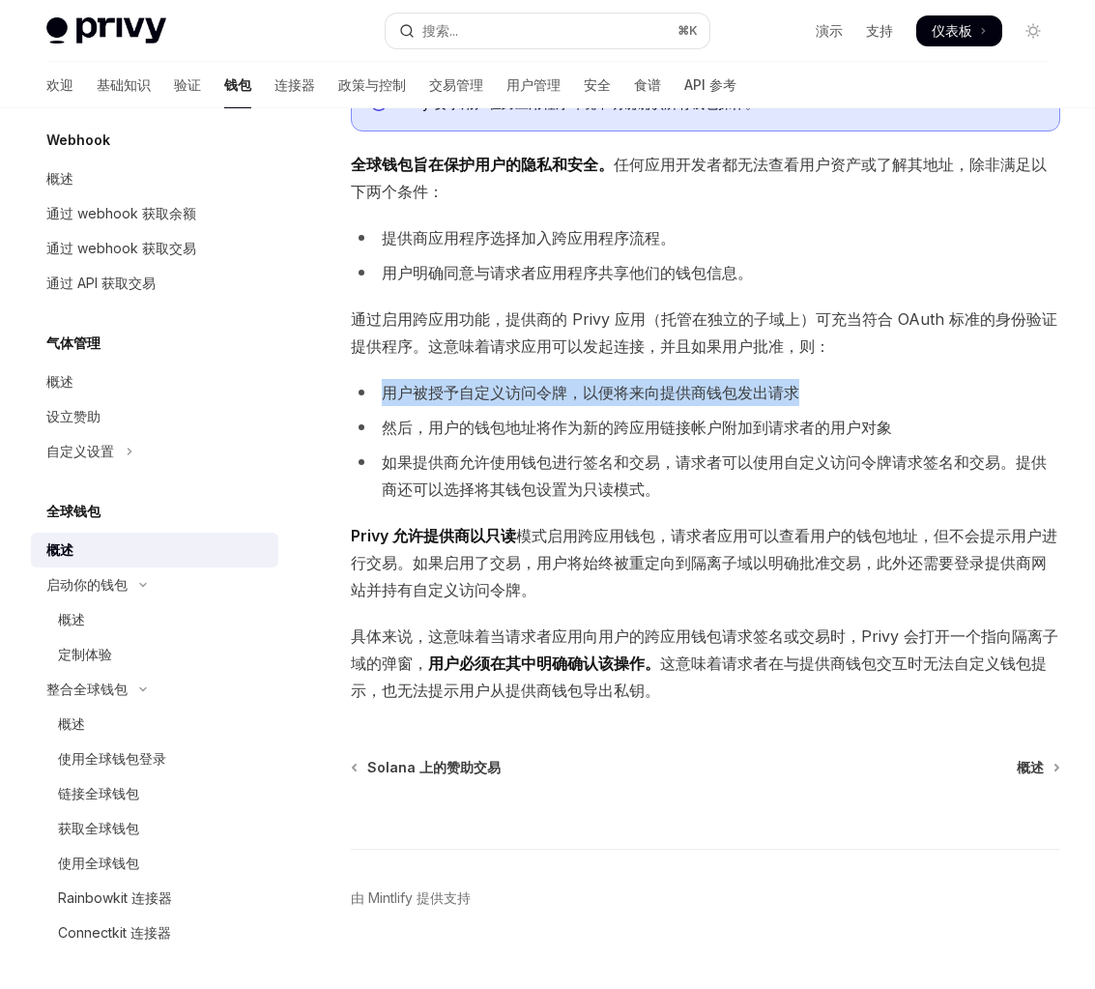
scroll to position [1224, 0]
click at [547, 538] on font "，请求者应用可以查看用户的钱包地址，但不会提示用户进行交易。如果启用了交易，用户将始终被重定向到隔离子域以明确批准交易，此外还需要登录提供商网站并持有自定义访…" at bounding box center [704, 563] width 706 height 73
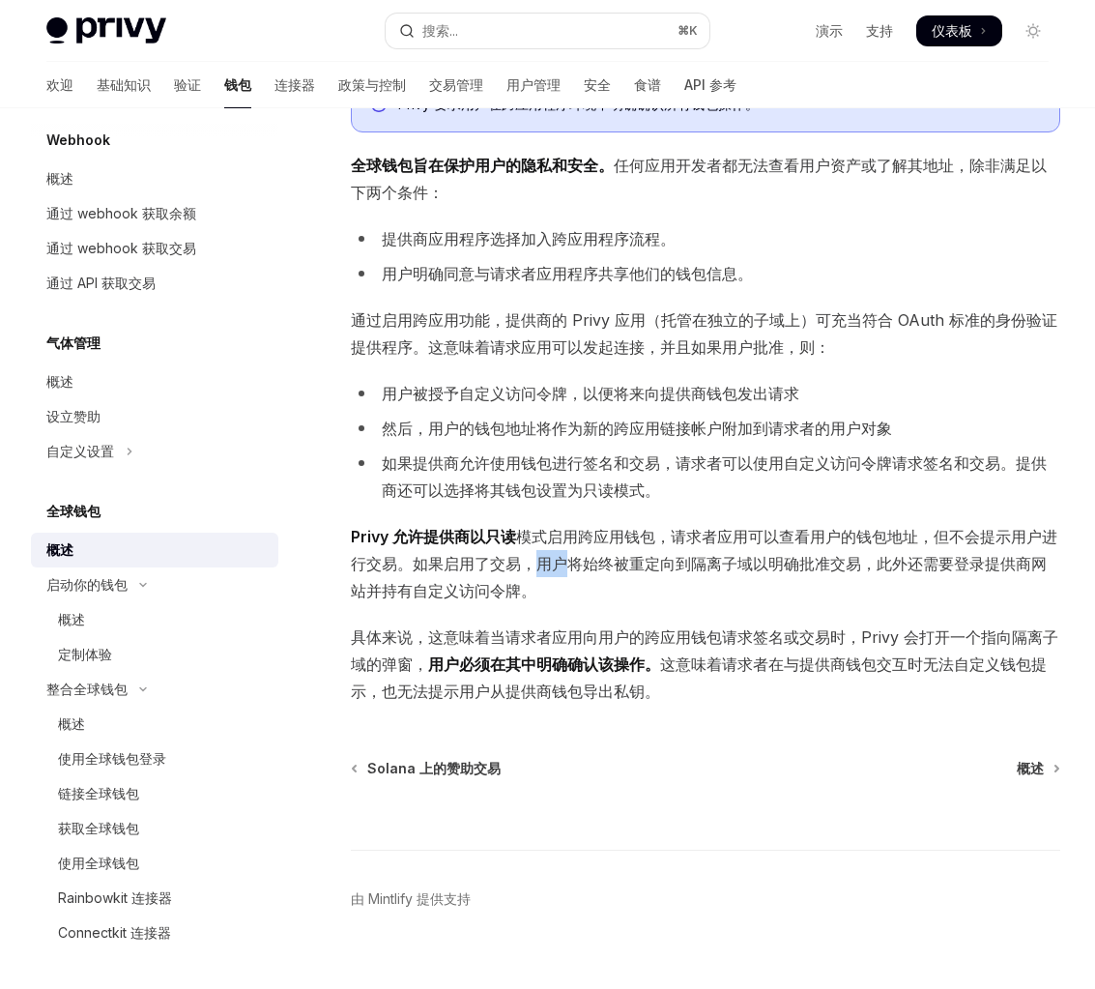
click at [547, 538] on font "，请求者应用可以查看用户的钱包地址，但不会提示用户进行交易。如果启用了交易，用户将始终被重定向到隔离子域以明确批准交易，此外还需要登录提供商网站并持有自定义访…" at bounding box center [704, 563] width 706 height 73
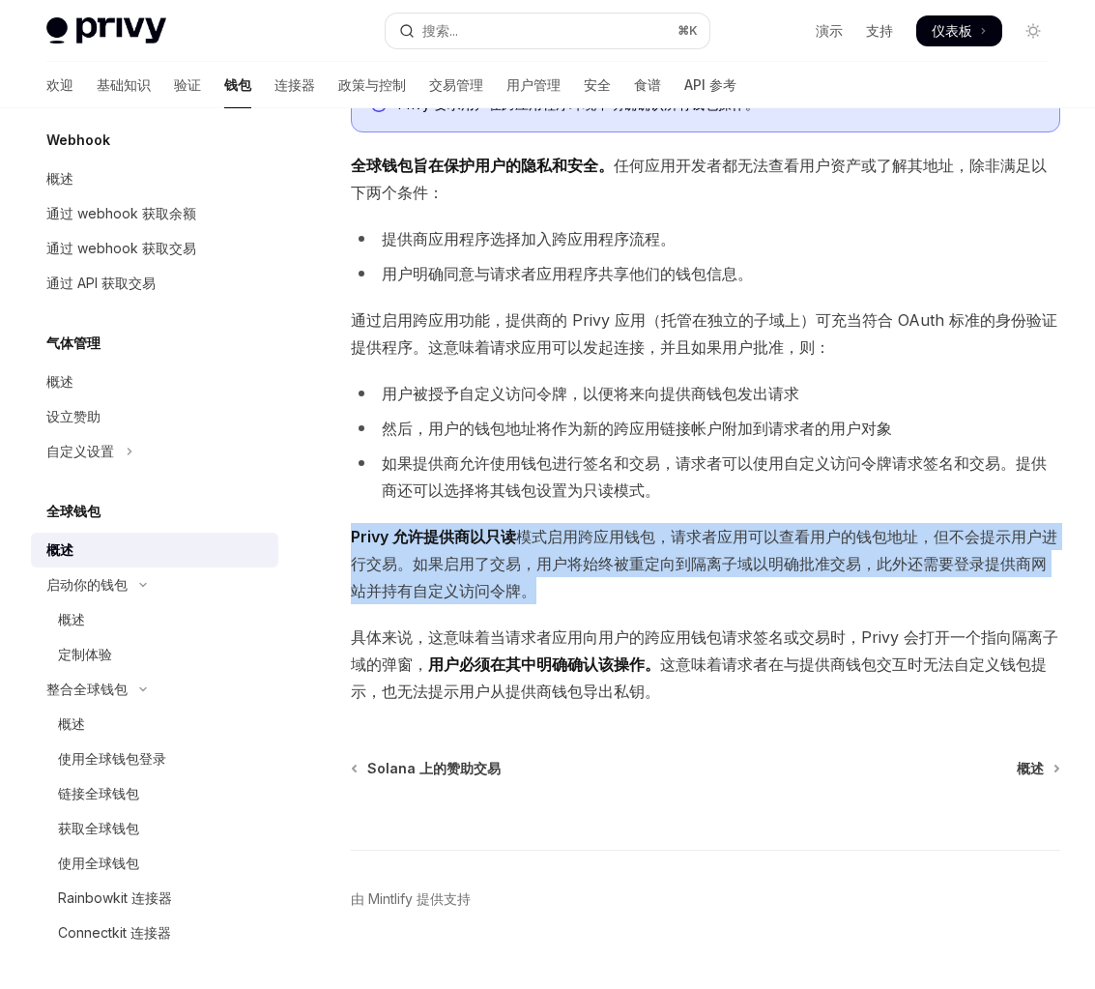
click at [547, 538] on font "，请求者应用可以查看用户的钱包地址，但不会提示用户进行交易。如果启用了交易，用户将始终被重定向到隔离子域以明确批准交易，此外还需要登录提供商网站并持有自定义访…" at bounding box center [704, 563] width 706 height 73
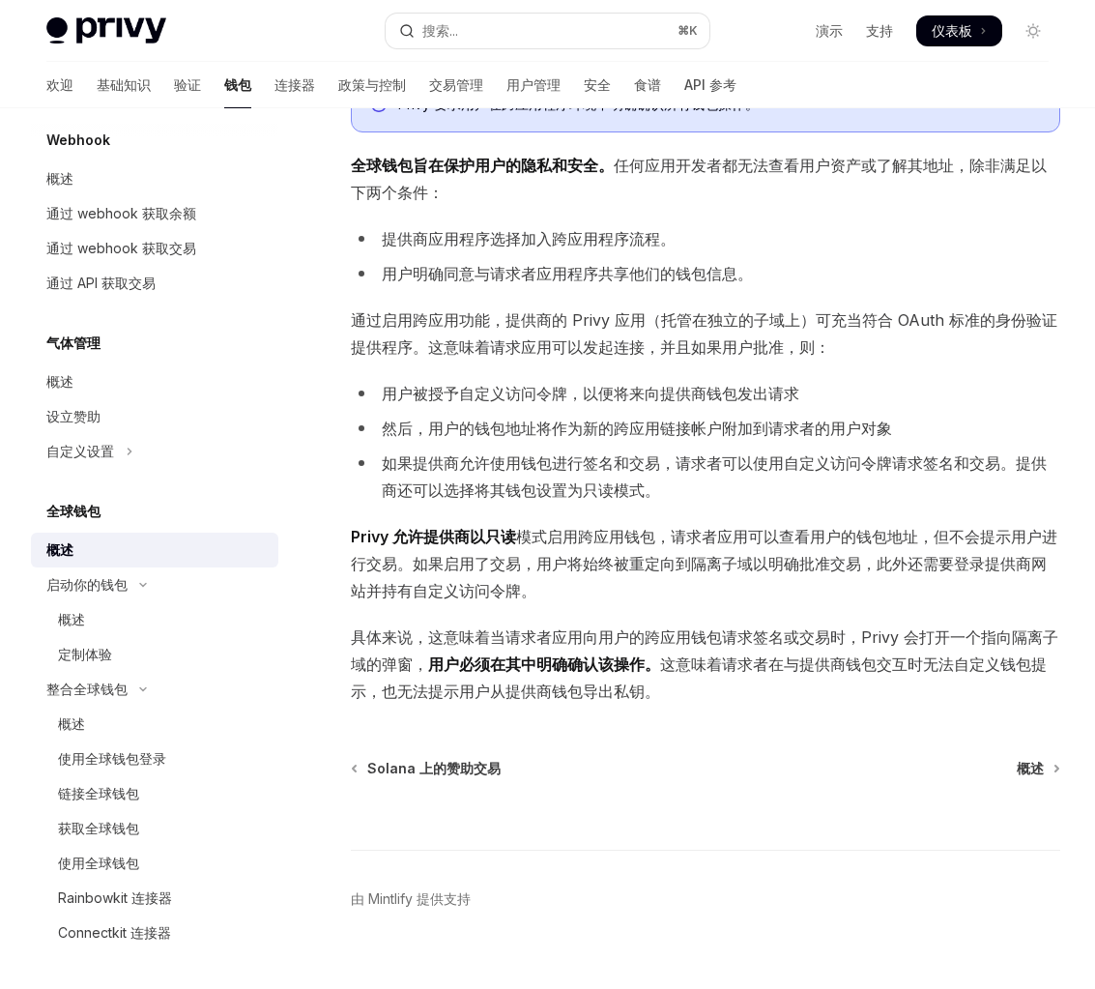
click at [555, 453] on font "如果提供商允许使用钱包进行签名和交易，请求者可以使用自定义访问令牌请求签名和交易。提供商还可以选择将其钱包设置为只读模式。" at bounding box center [714, 476] width 665 height 46
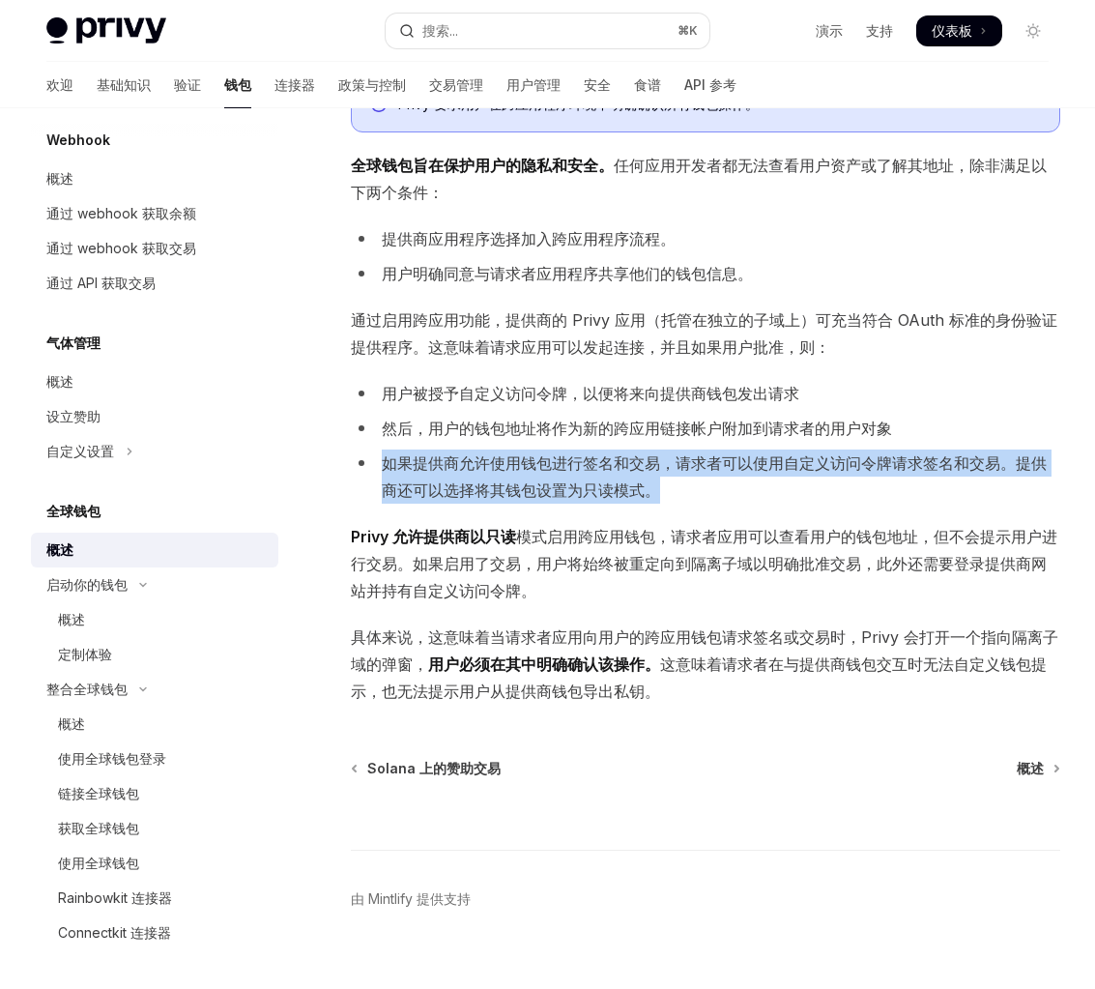
click at [555, 453] on font "如果提供商允许使用钱包进行签名和交易，请求者可以使用自定义访问令牌请求签名和交易。提供商还可以选择将其钱包设置为只读模式。" at bounding box center [714, 476] width 665 height 46
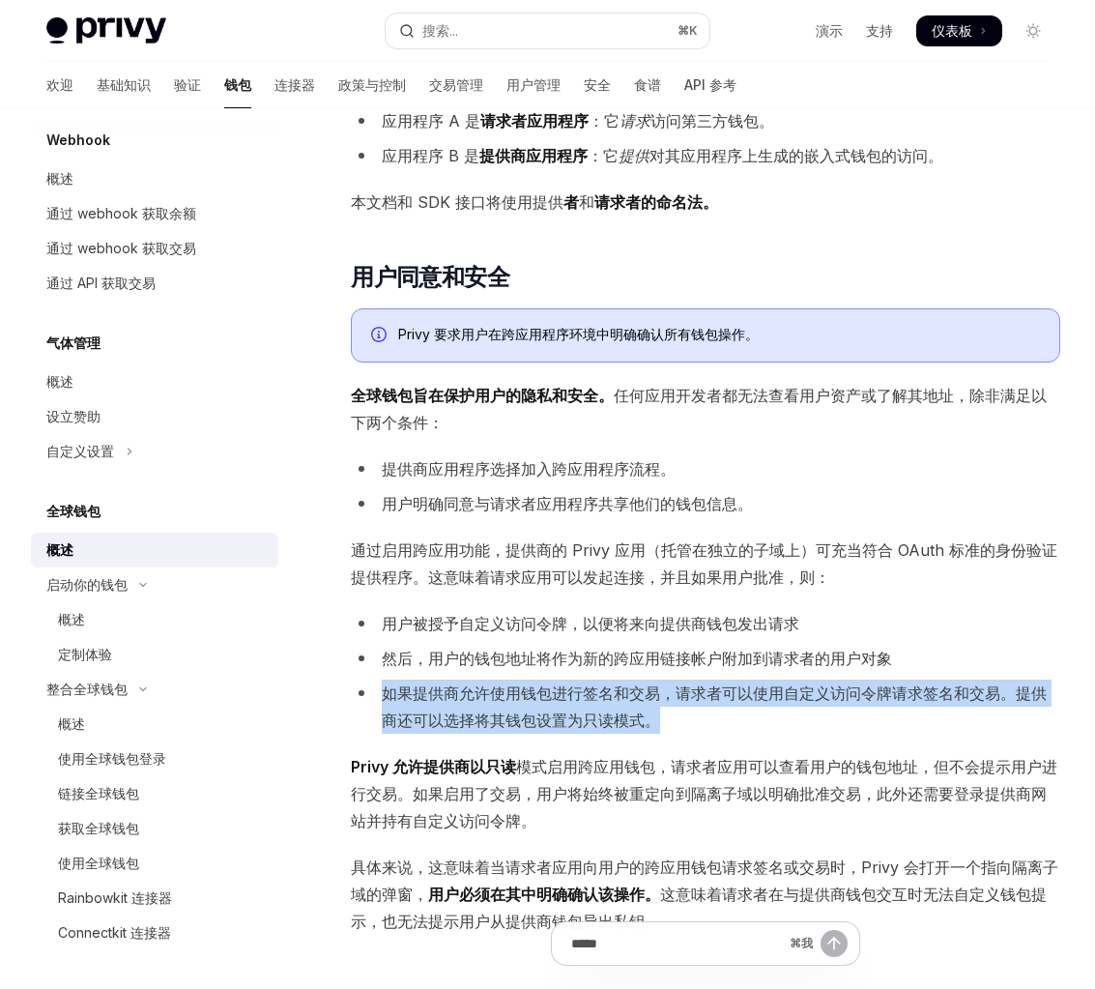
scroll to position [1225, 0]
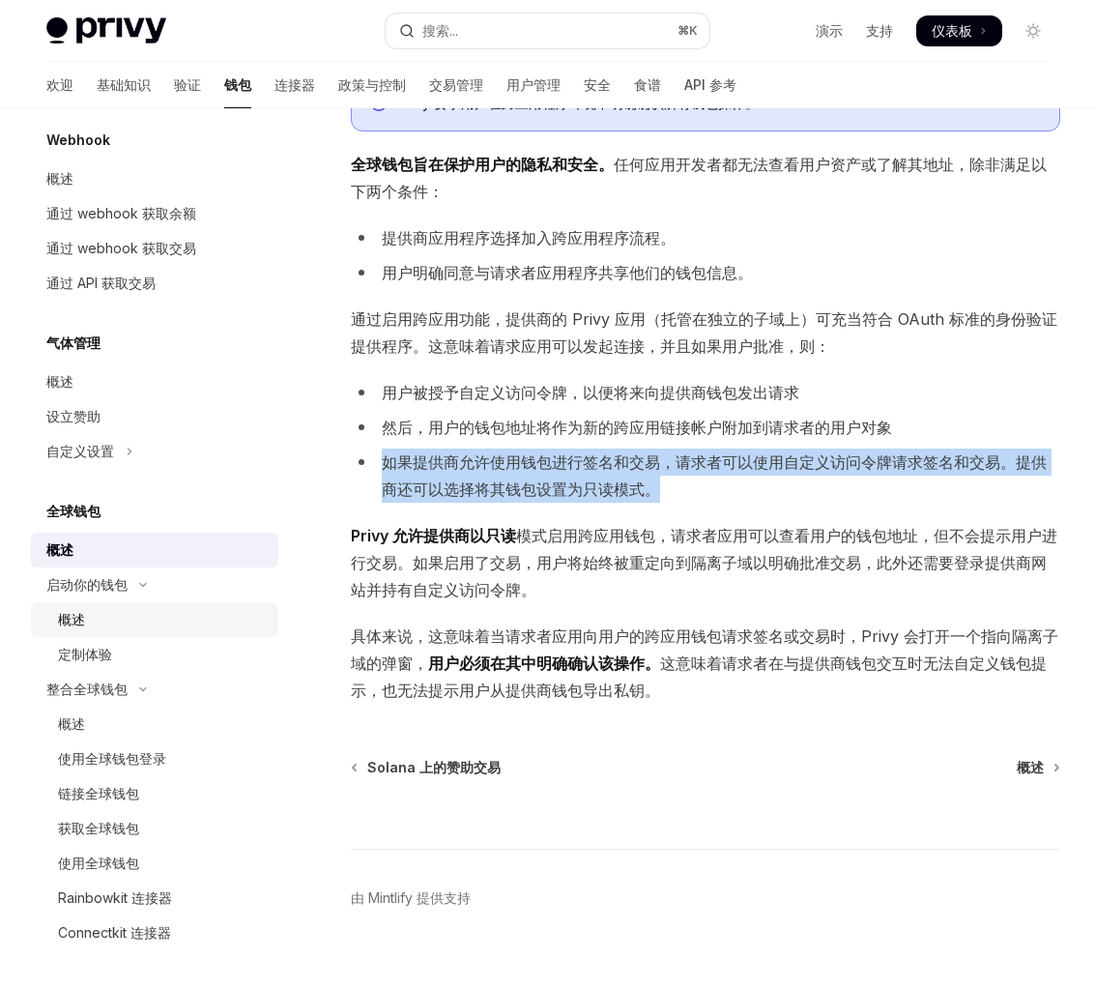
click at [182, 607] on link "概述" at bounding box center [154, 619] width 247 height 35
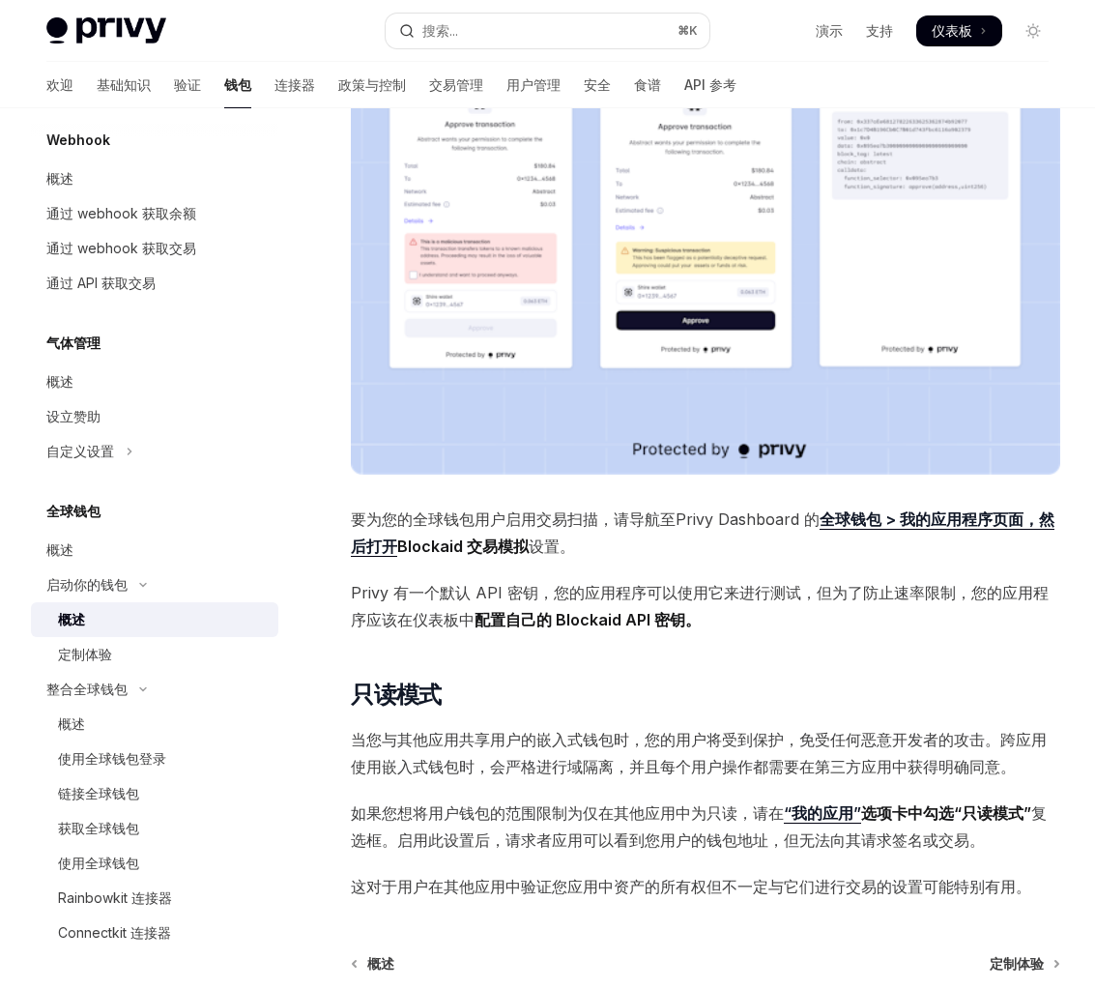
scroll to position [1326, 0]
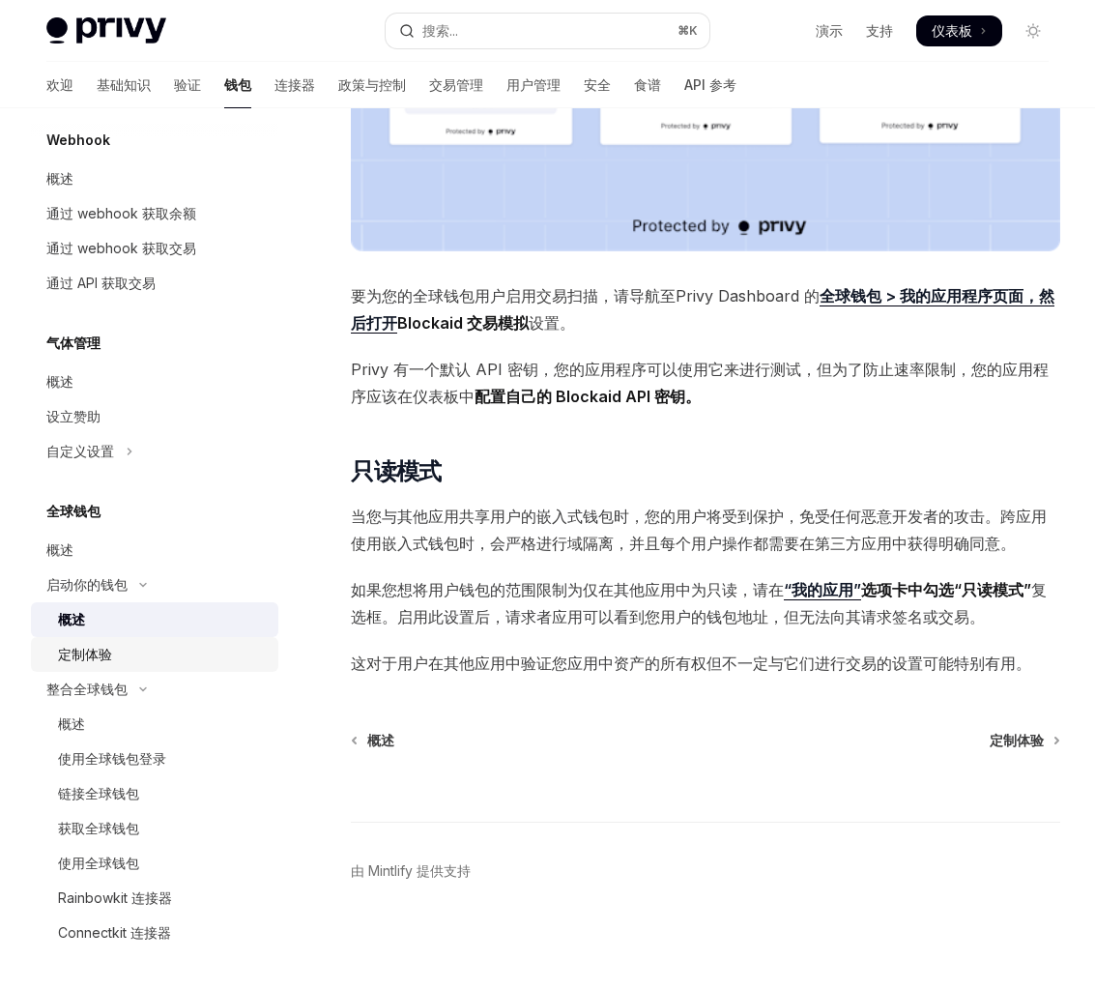
click at [62, 663] on div "定制体验" at bounding box center [85, 654] width 54 height 23
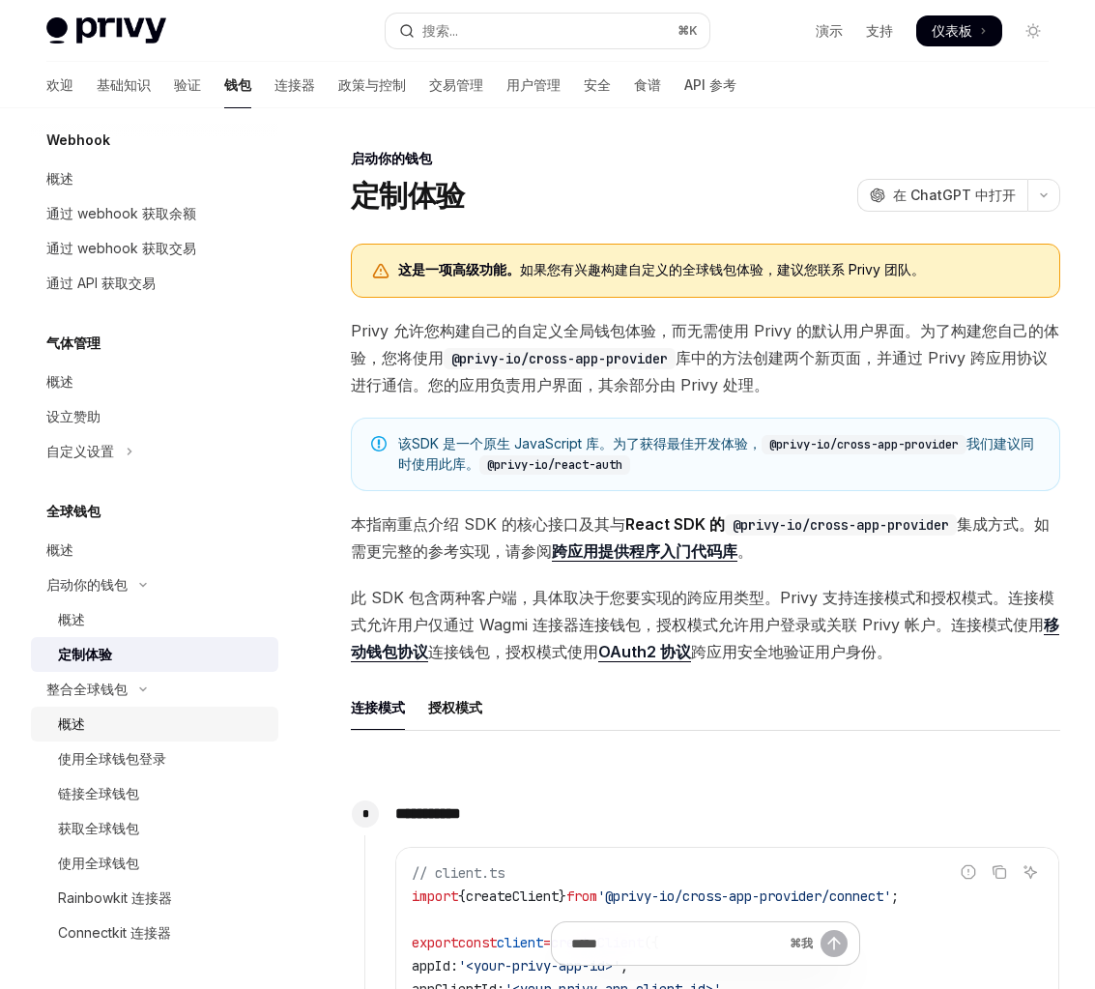
click at [126, 732] on div "概述" at bounding box center [162, 723] width 209 height 23
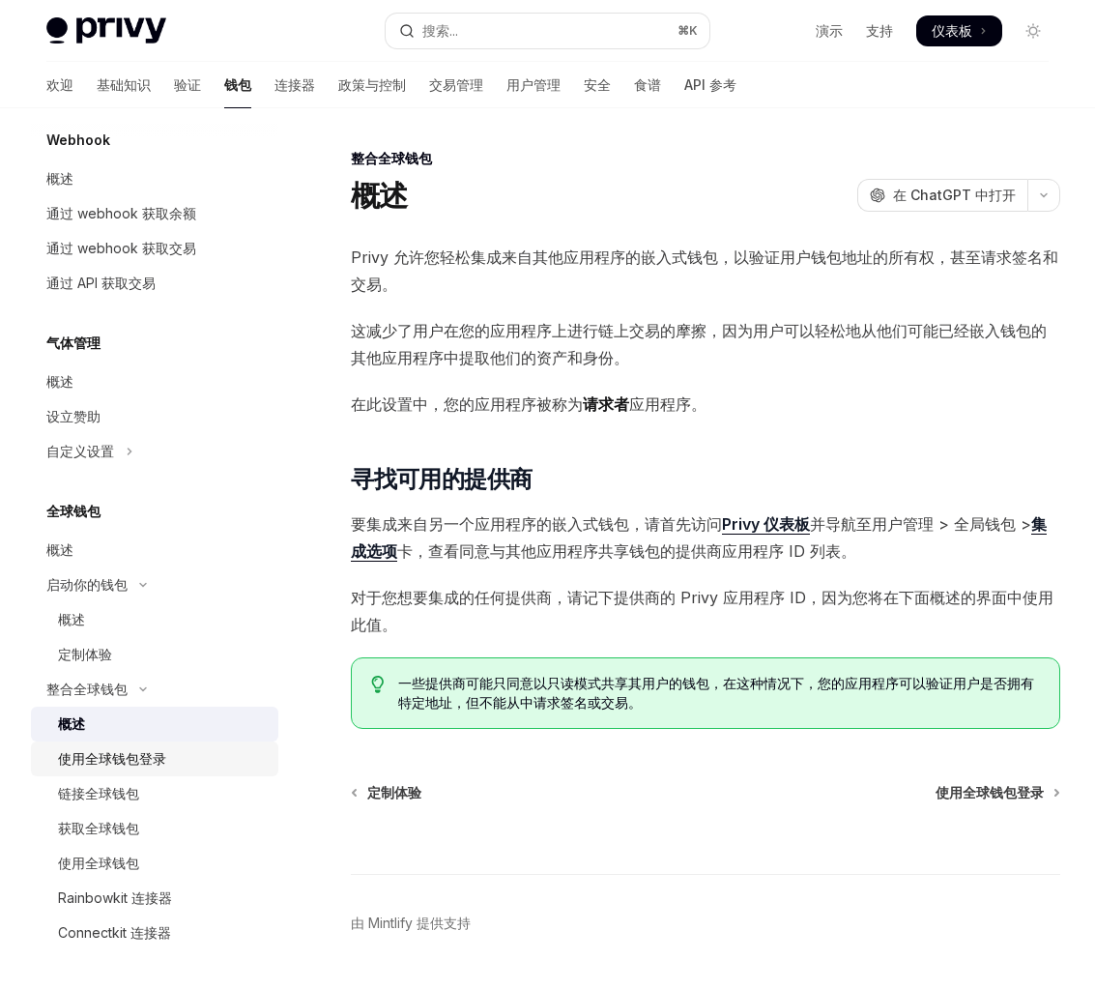
click at [158, 762] on font "使用全球钱包登录" at bounding box center [112, 758] width 108 height 16
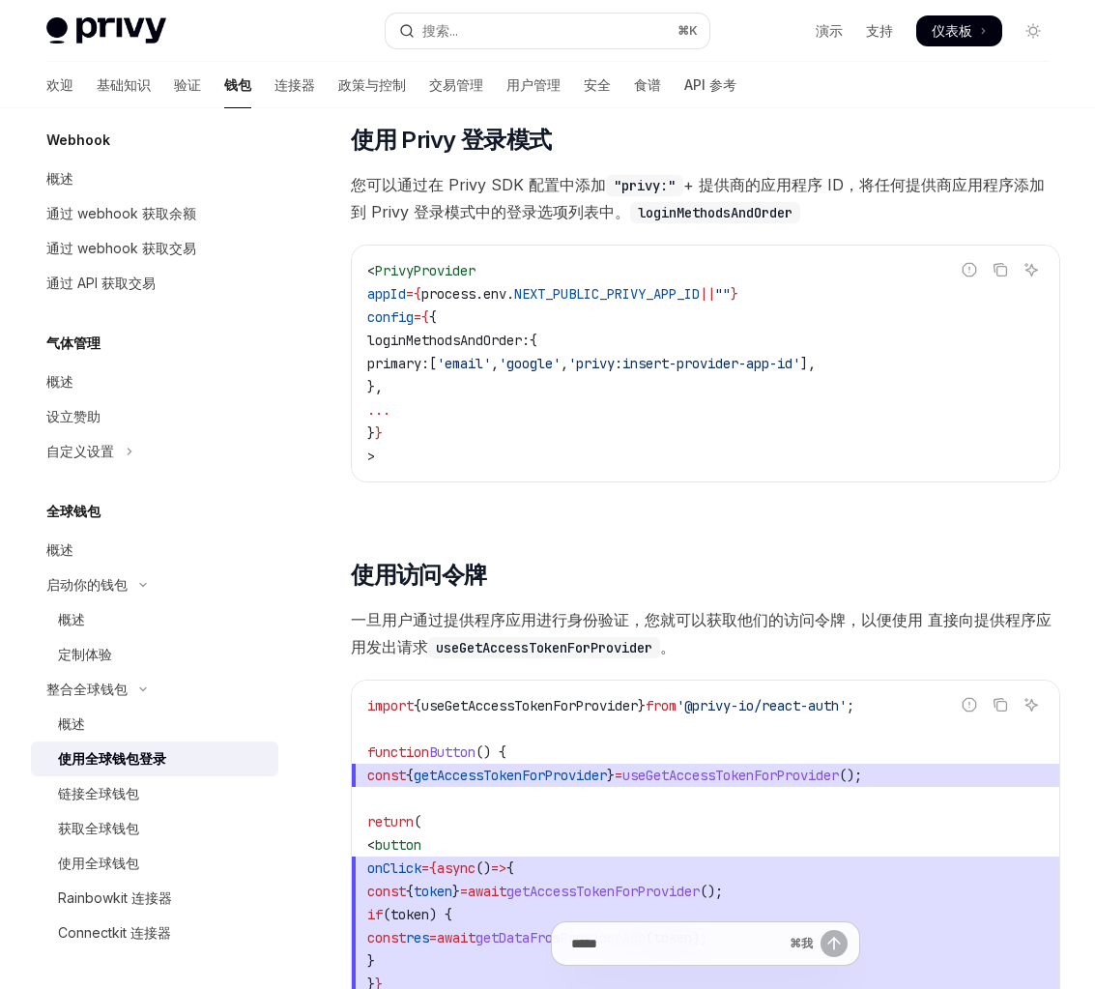
scroll to position [1808, 0]
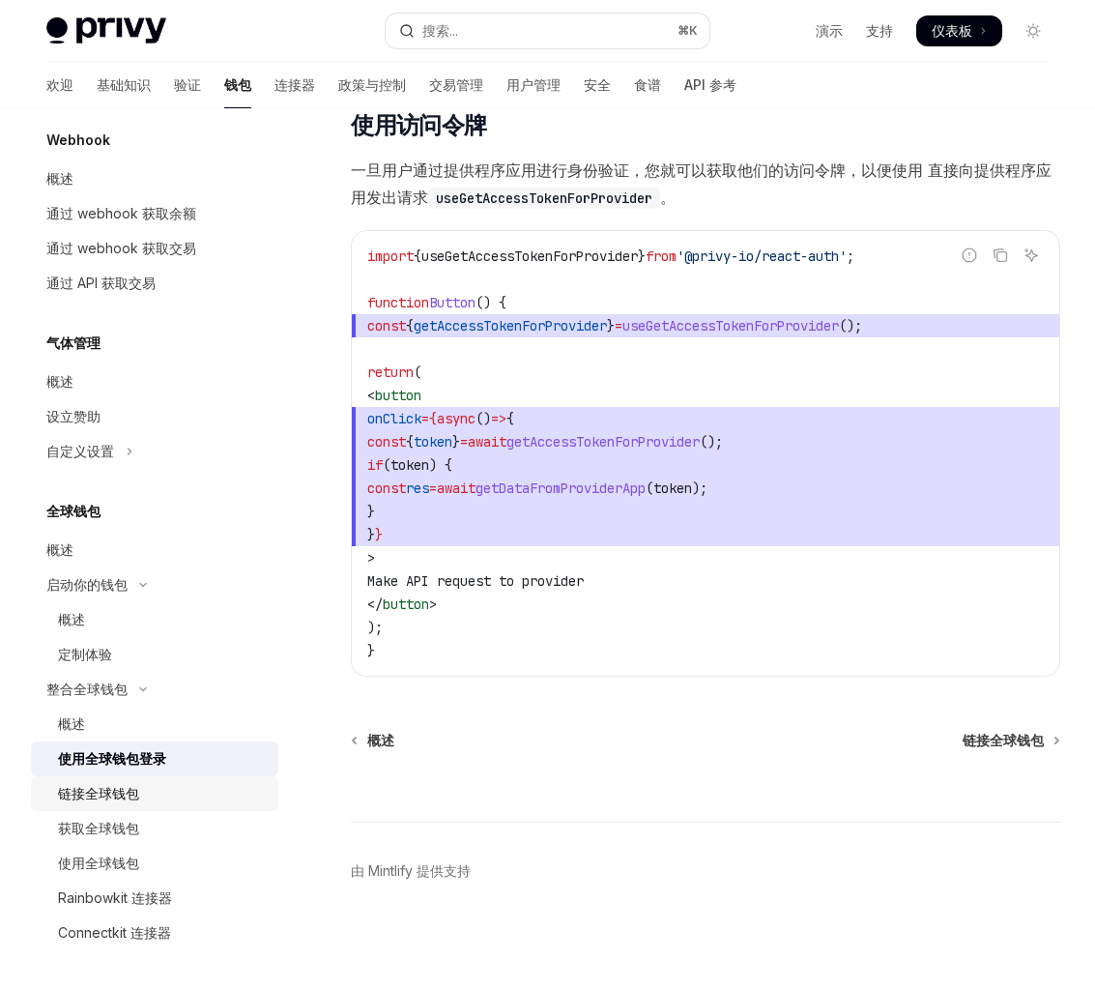
click at [234, 796] on div "链接全球钱包" at bounding box center [162, 793] width 209 height 23
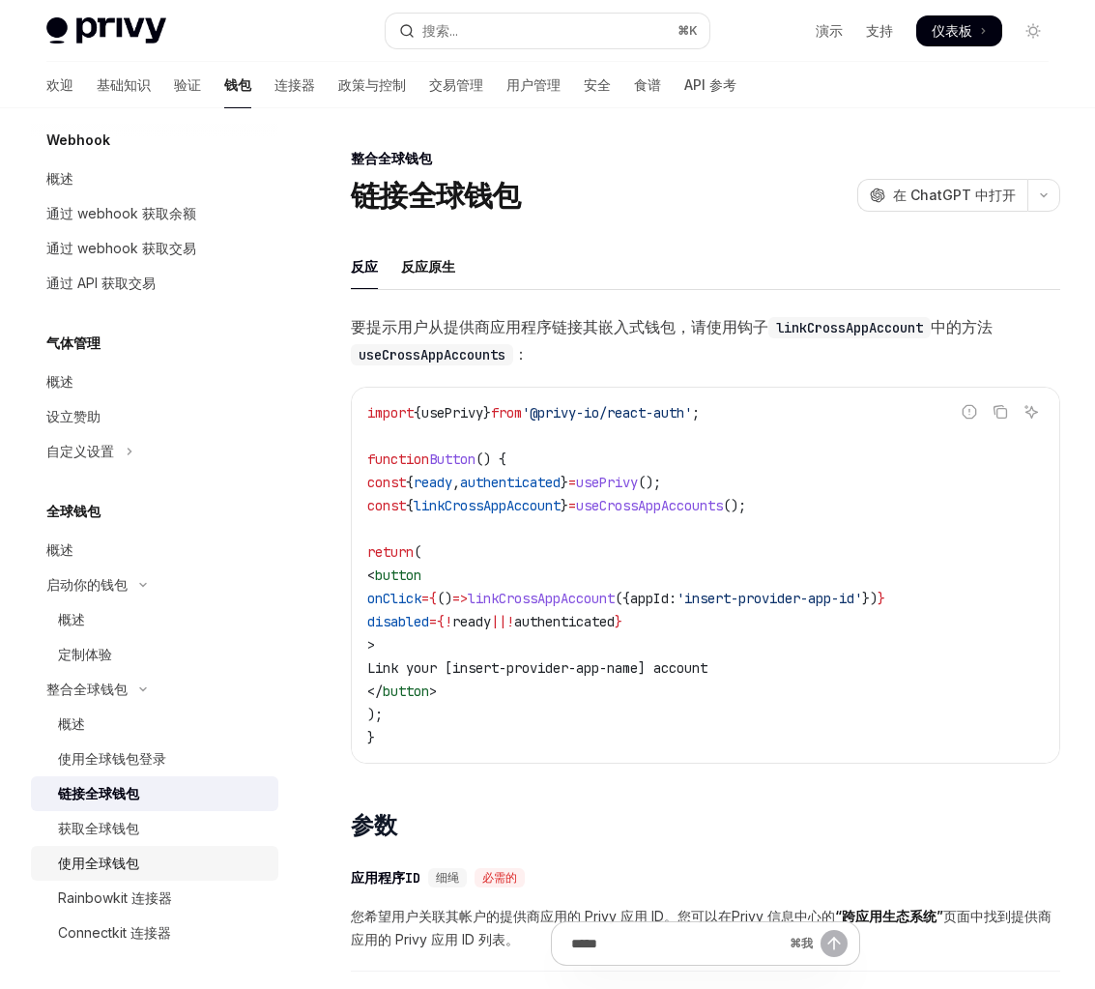
click at [175, 850] on link "使用全球钱包" at bounding box center [154, 863] width 247 height 35
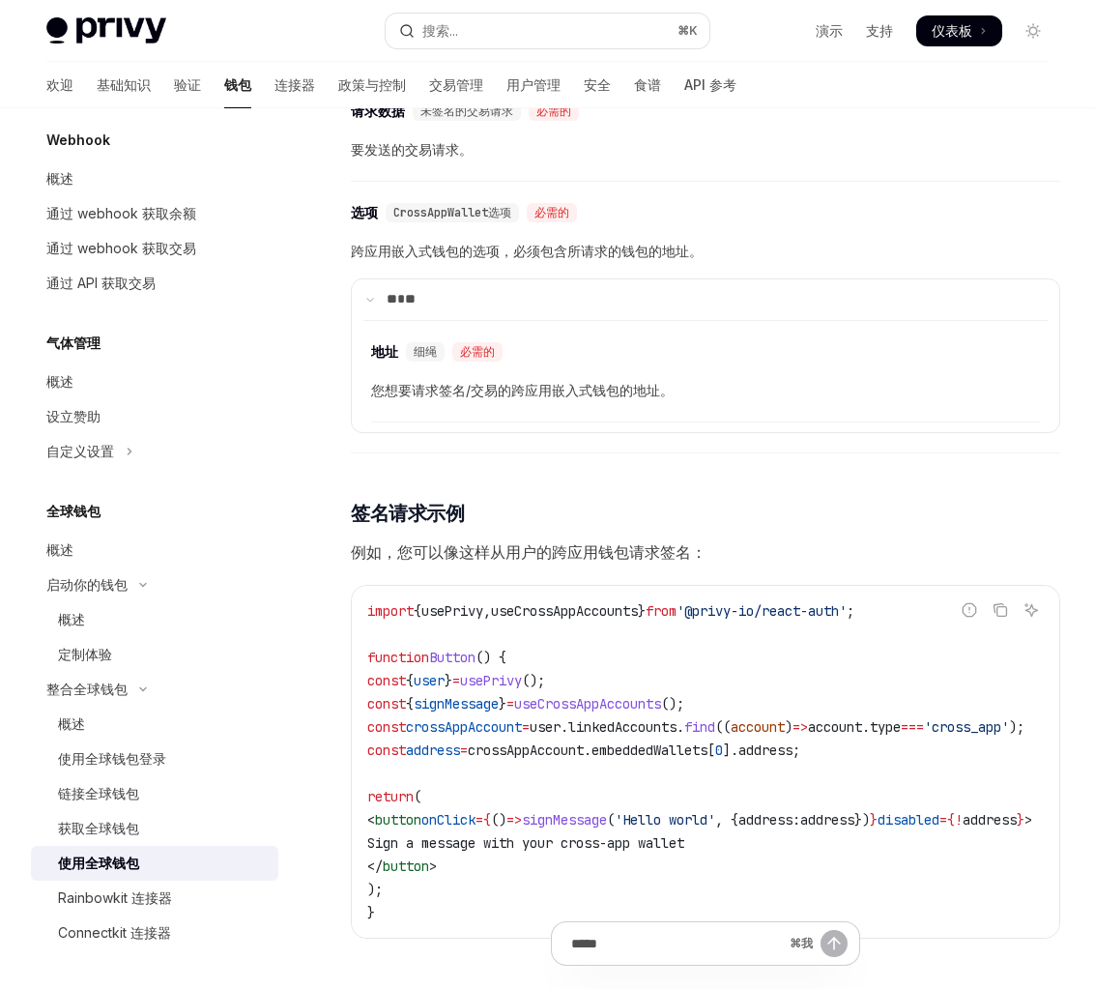
scroll to position [2977, 0]
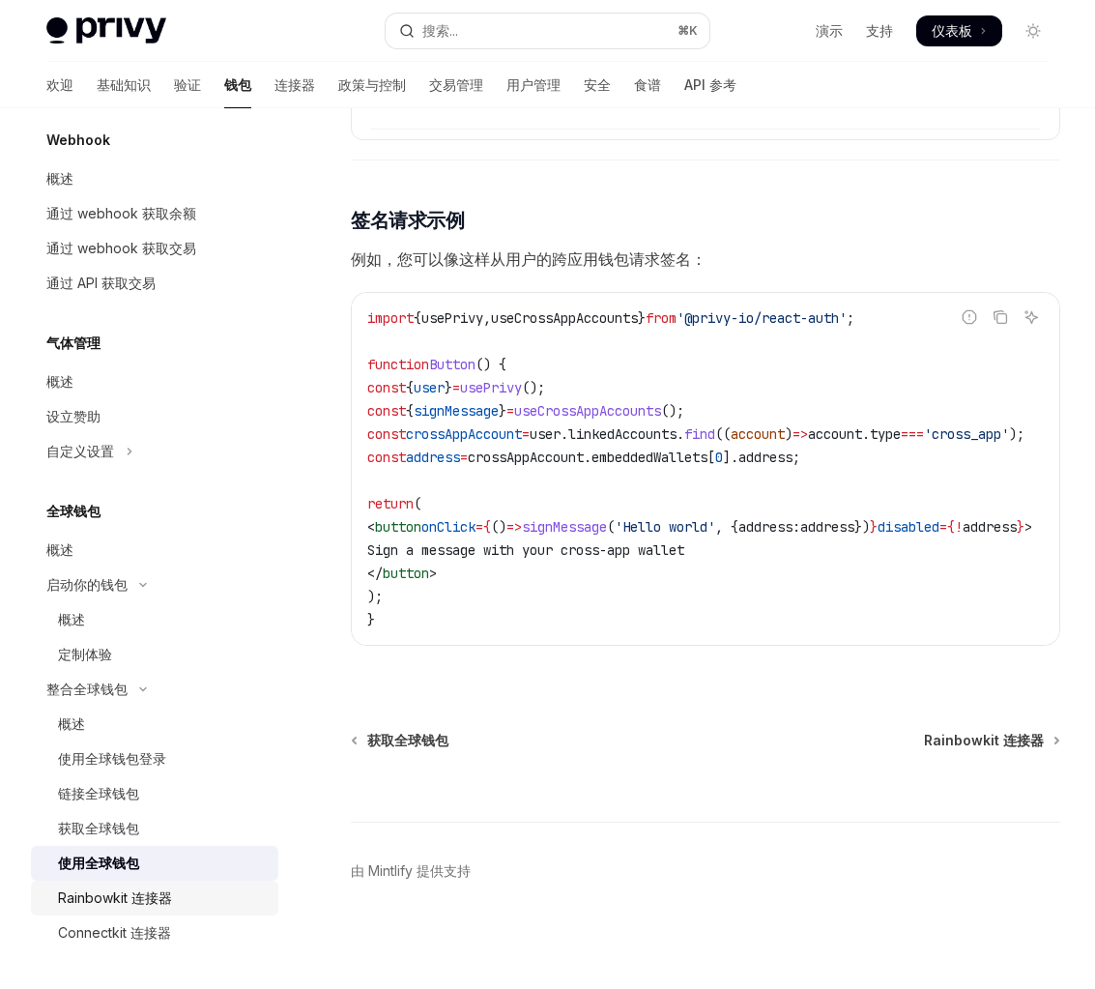
click at [159, 890] on font "Rainbowkit 连接器" at bounding box center [115, 897] width 114 height 16
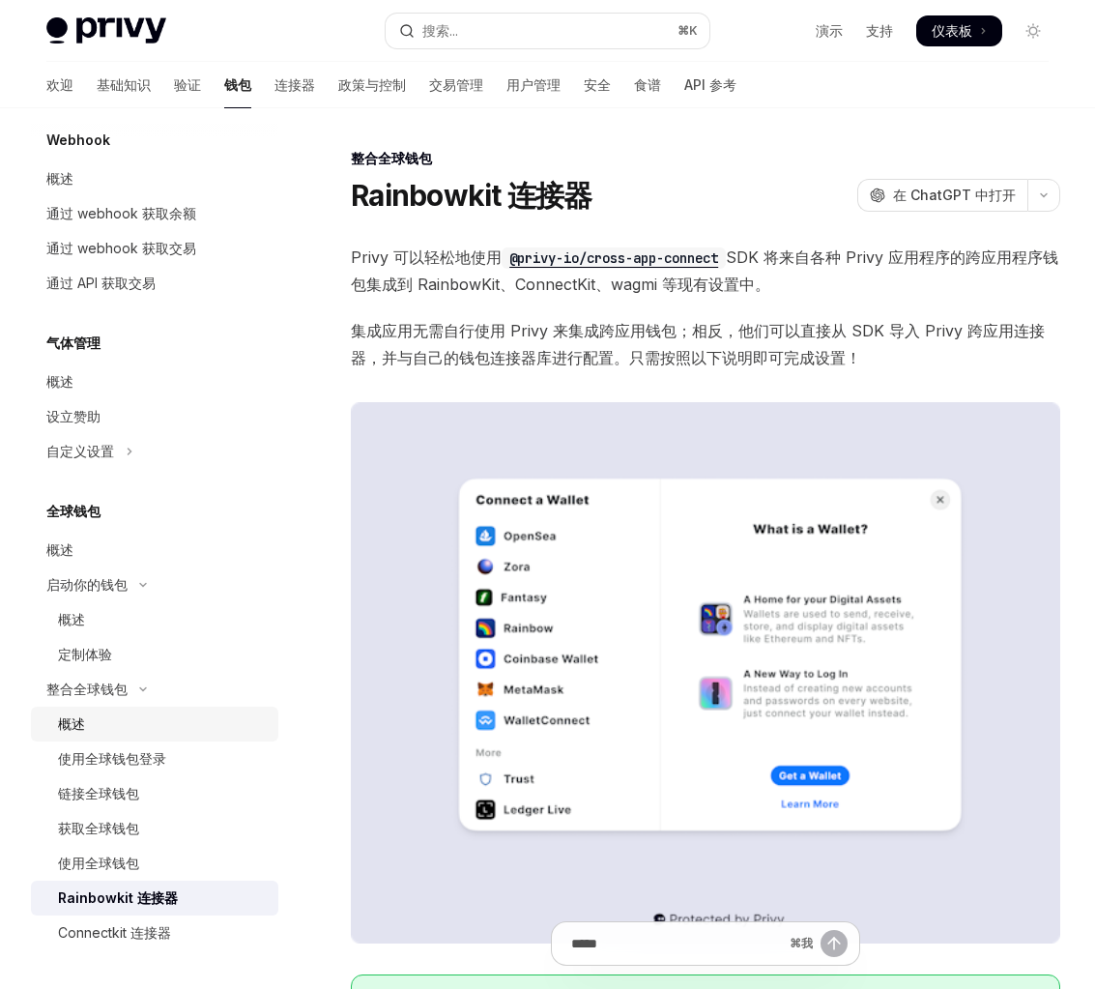
click at [178, 724] on div "概述" at bounding box center [162, 723] width 209 height 23
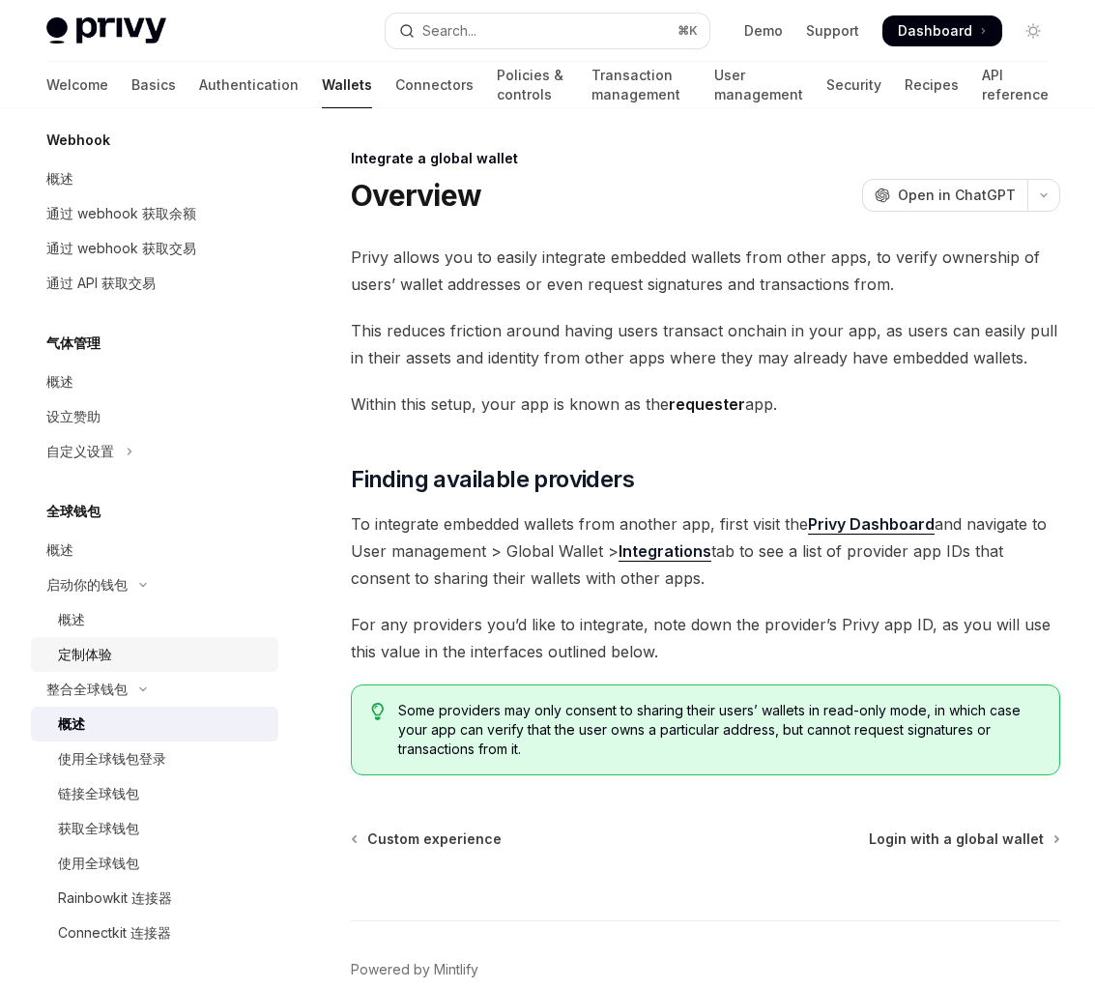
click at [139, 653] on div "定制体验" at bounding box center [162, 654] width 209 height 23
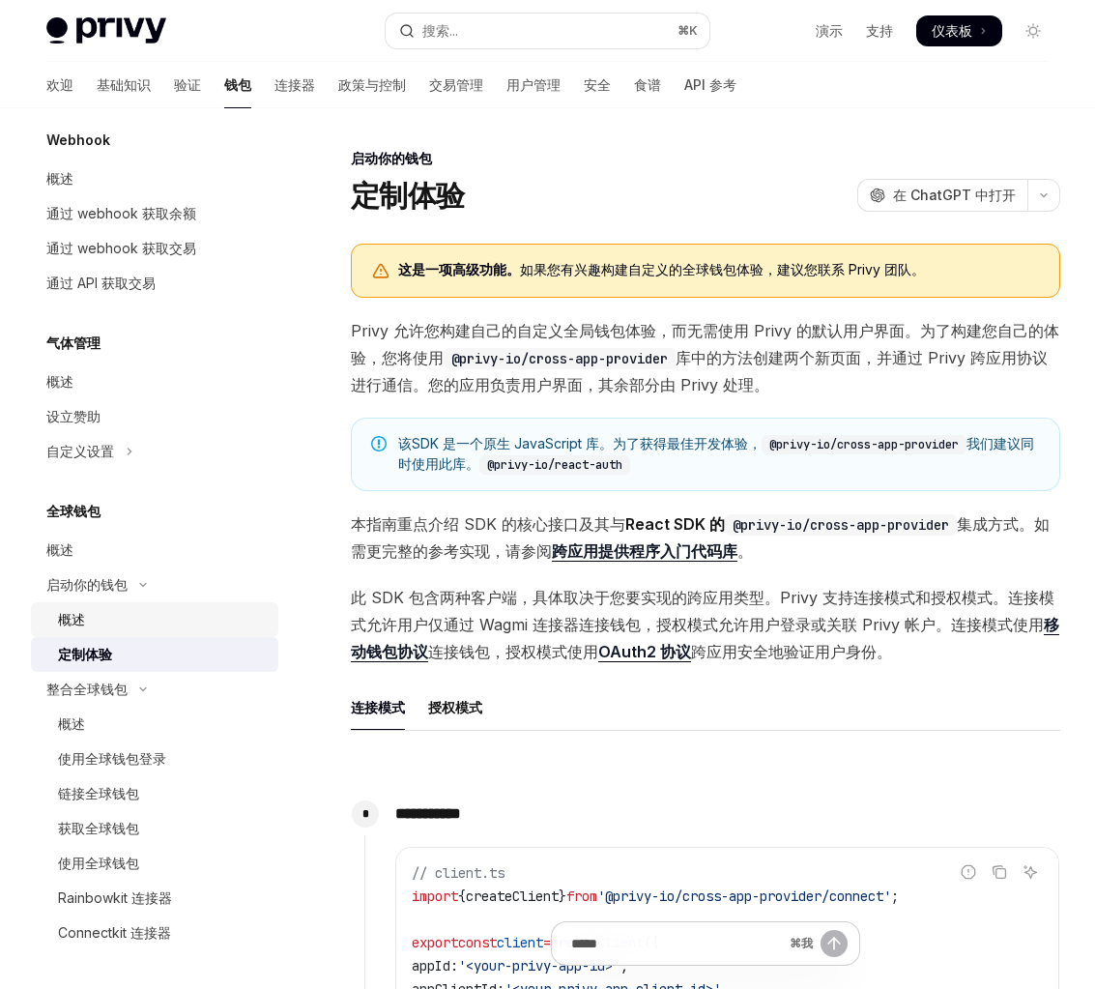
click at [174, 615] on div "概述" at bounding box center [162, 619] width 209 height 23
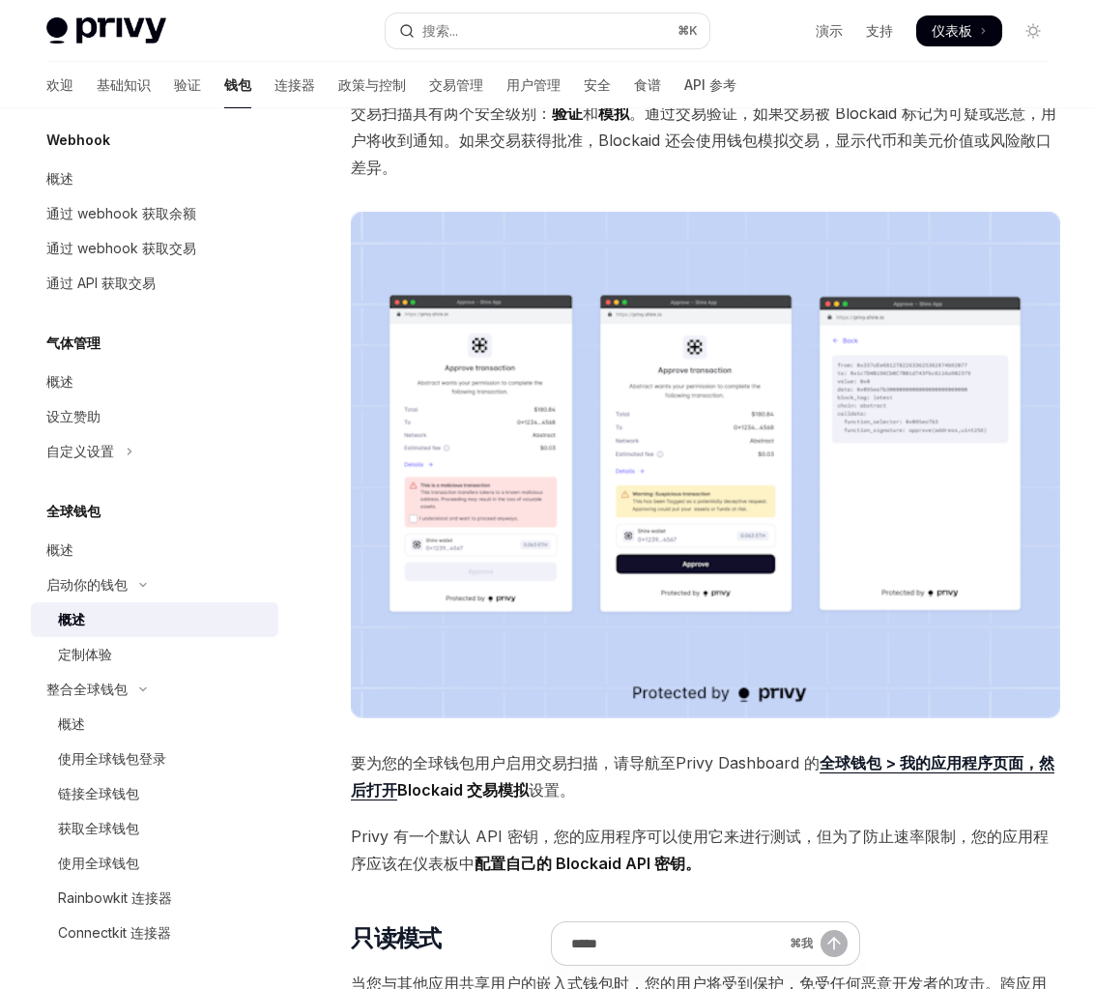
scroll to position [903, 0]
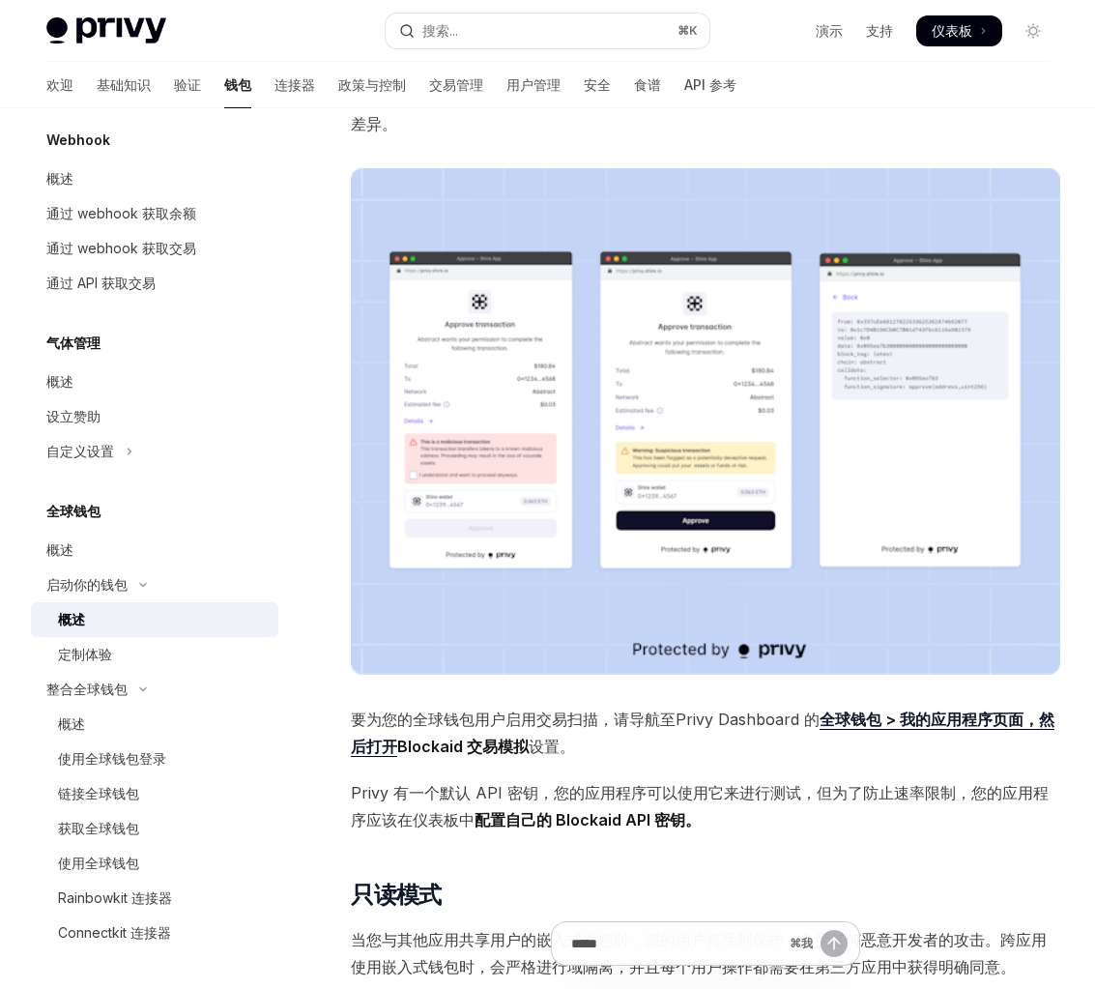
click at [589, 495] on img at bounding box center [705, 421] width 709 height 506
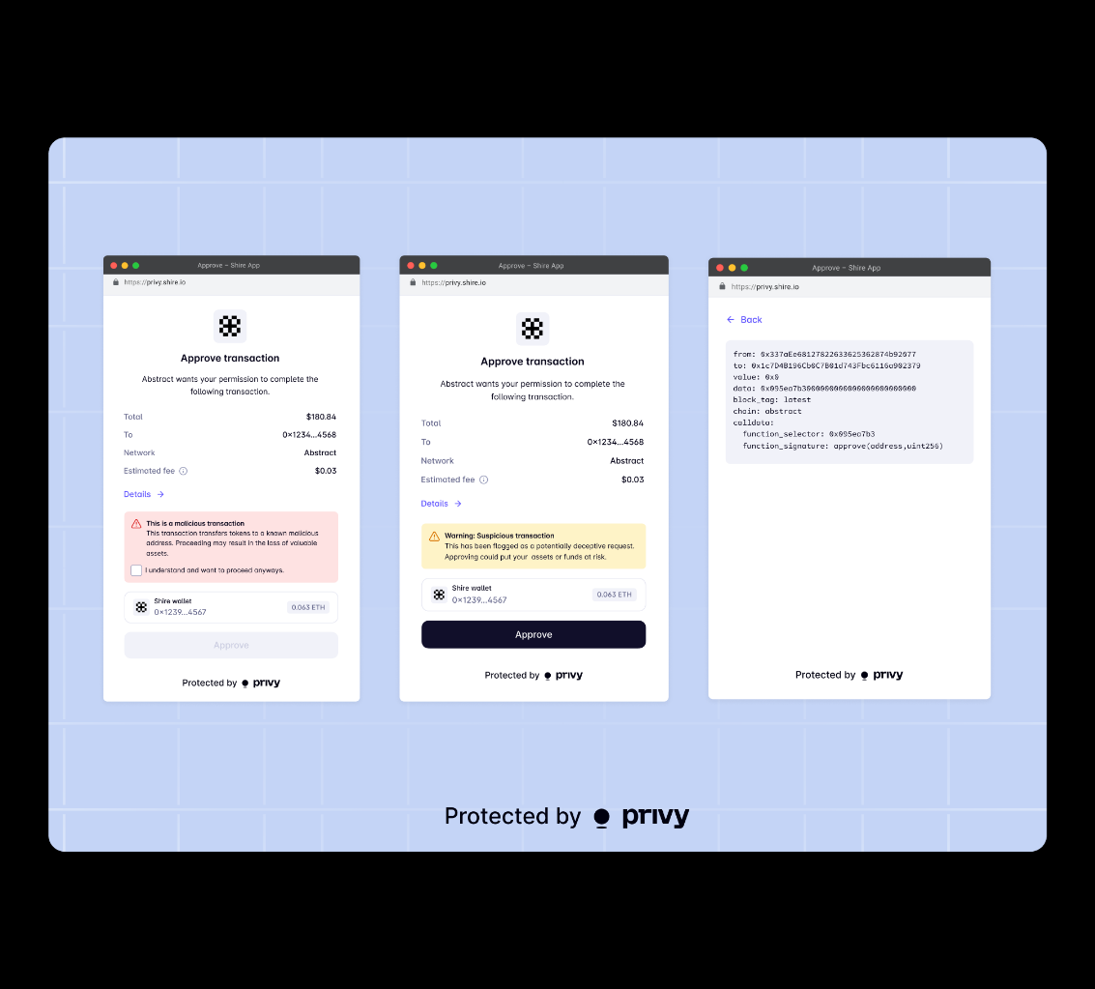
click at [771, 372] on img at bounding box center [547, 494] width 998 height 714
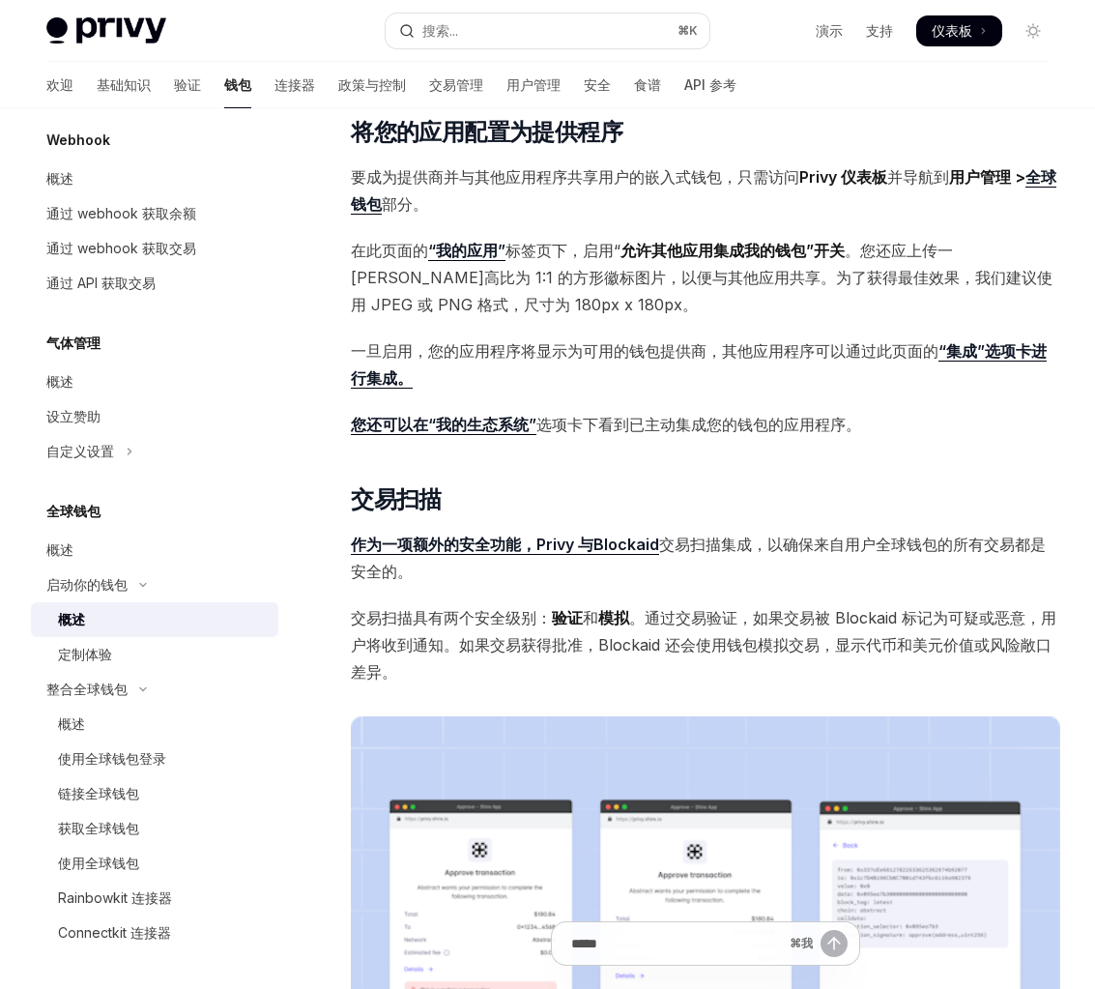
scroll to position [351, 0]
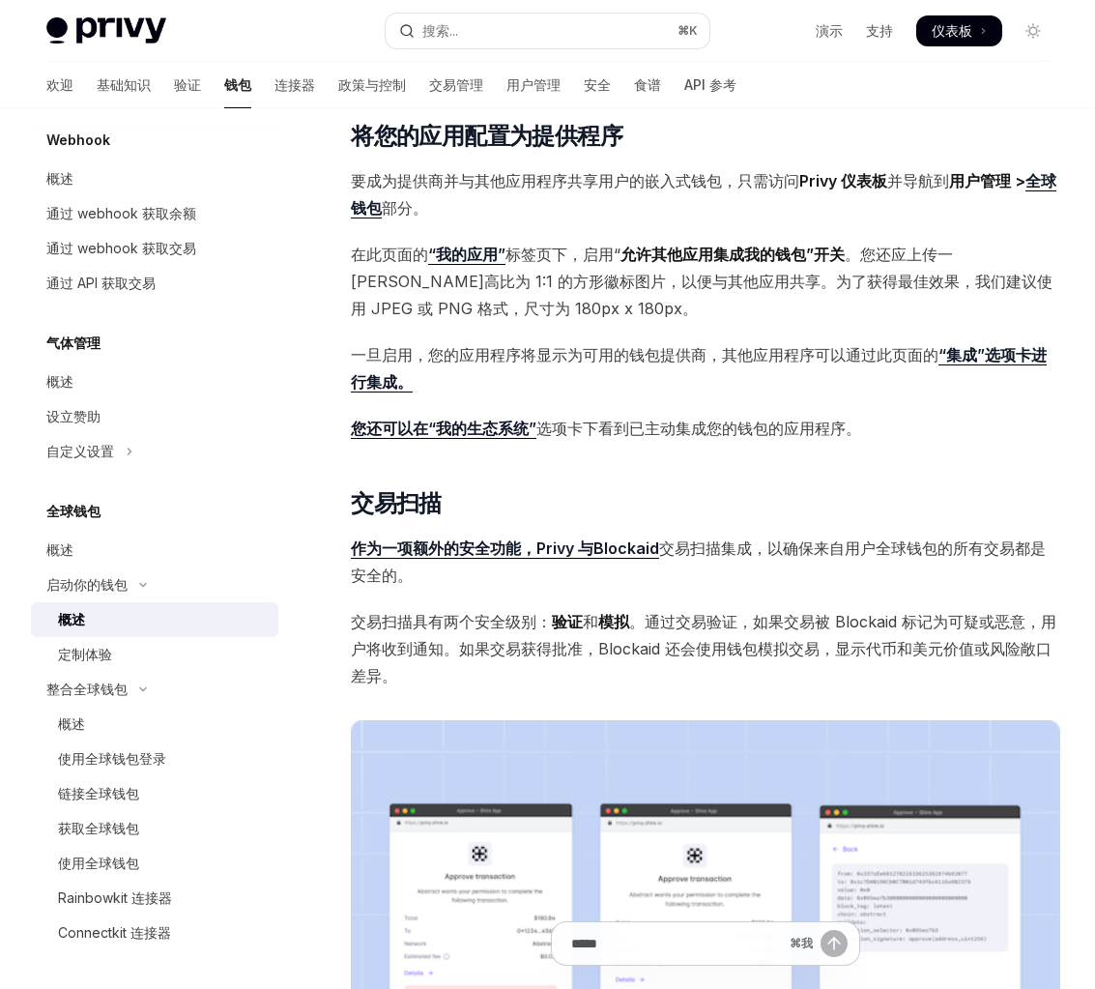
drag, startPoint x: 641, startPoint y: 470, endPoint x: 645, endPoint y: 288, distance: 181.7
click at [641, 293] on div "提供商 是指允许其用户的嵌入式钱包在其他应用中使用的应用。成为提供商后，您的用户就可以在其他应用中使用其嵌入式钱包和您应用中的资产，从而允许他们使用现有余额进…" at bounding box center [705, 772] width 709 height 1759
click at [645, 288] on font "。您还应上传一张宽高比为 1:1 的方形徽标图片，以便与其他应用共享。为了获得最佳效果，我们建议使用 JPEG 或 PNG 格式，尺寸为 180px x 18…" at bounding box center [702, 280] width 702 height 73
drag, startPoint x: 609, startPoint y: 228, endPoint x: 658, endPoint y: 406, distance: 184.5
click at [657, 405] on div "提供商 是指允许其用户的嵌入式钱包在其他应用中使用的应用。成为提供商后，您的用户就可以在其他应用中使用其嵌入式钱包和您应用中的资产，从而允许他们使用现有余额进…" at bounding box center [705, 772] width 709 height 1759
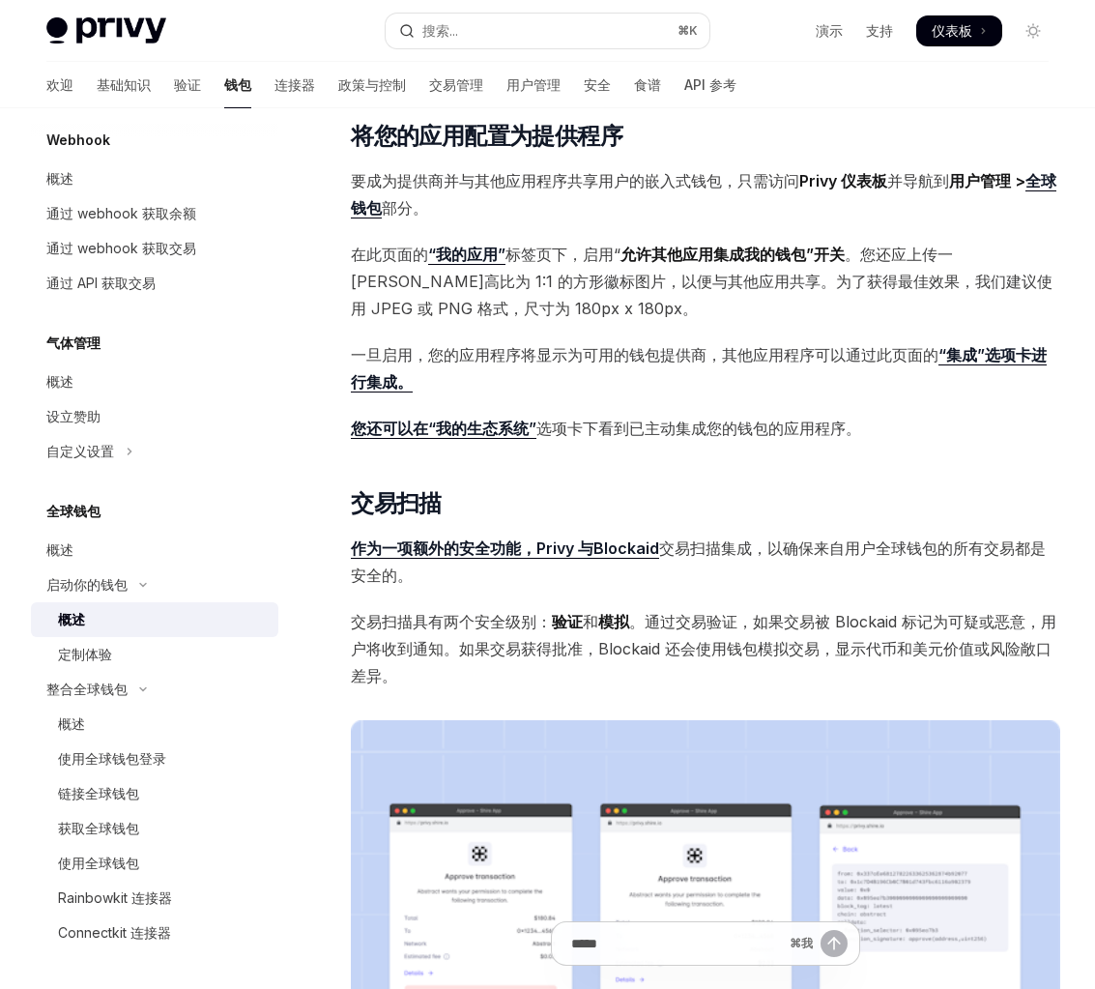
click at [658, 406] on div "提供商 是指允许其用户的嵌入式钱包在其他应用中使用的应用。成为提供商后，您的用户就可以在其他应用中使用其嵌入式钱包和您应用中的资产，从而允许他们使用现有余额进…" at bounding box center [705, 772] width 709 height 1759
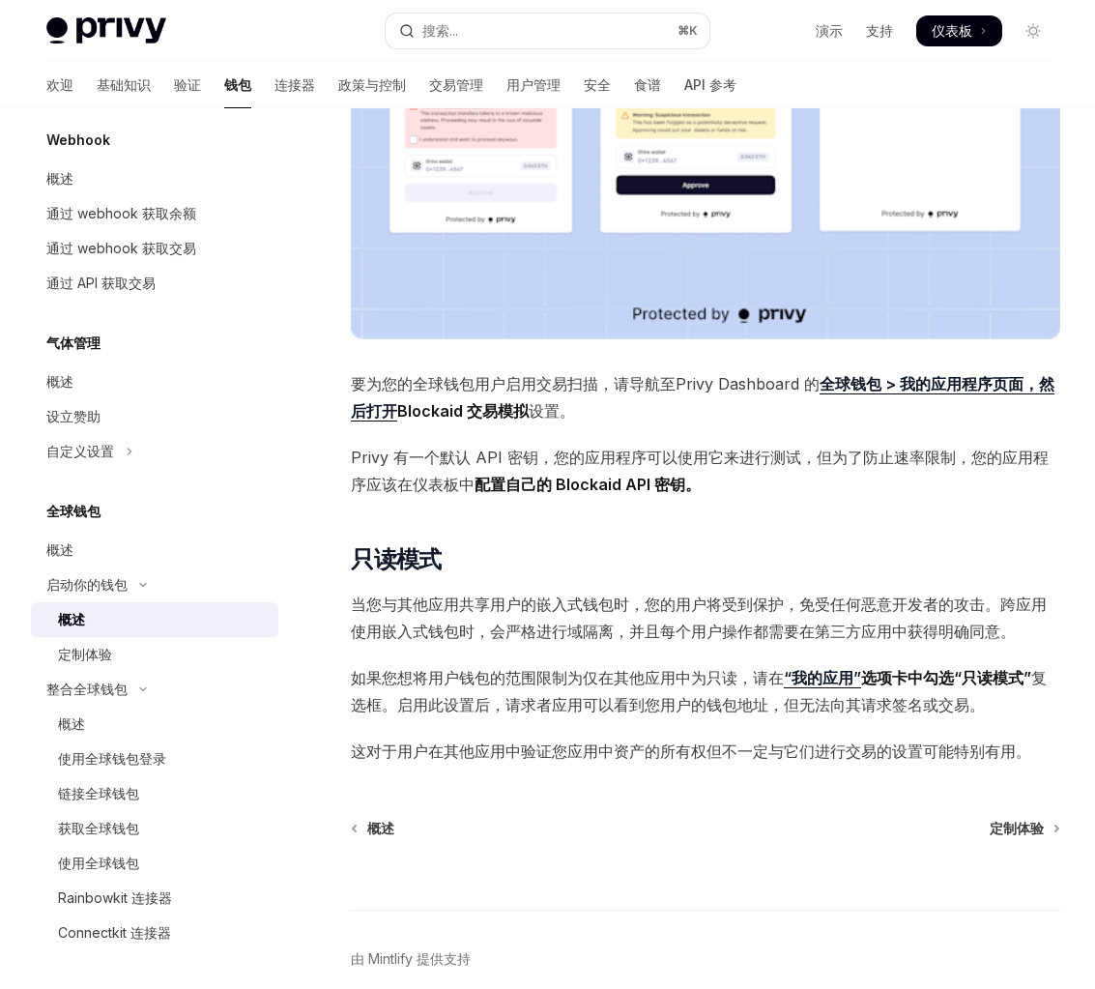
scroll to position [1242, 0]
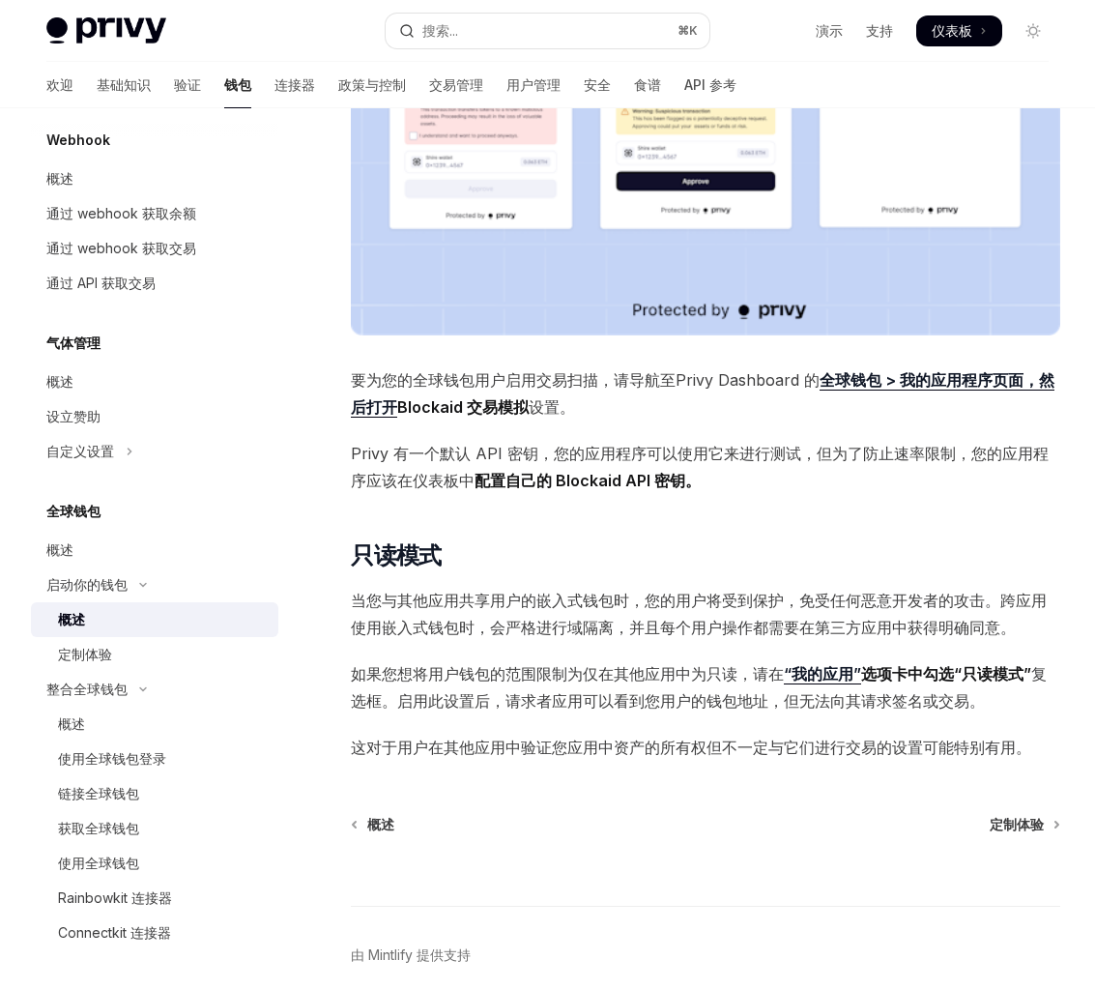
drag, startPoint x: 644, startPoint y: 442, endPoint x: 644, endPoint y: 712, distance: 270.6
click at [644, 712] on span "如果您想将用户钱包的范围限制为仅在其他应用中为只读，请 在 “我的应用” 选项卡中勾选“只读模式” 复选框。启用此设置后，请求者应用可以看到您用户的钱包地址，…" at bounding box center [705, 687] width 709 height 54
click at [627, 687] on span "如果您想将用户钱包的范围限制为仅在其他应用中为只读，请 在 “我的应用” 选项卡中勾选“只读模式” 复选框。启用此设置后，请求者应用可以看到您用户的钱包地址，…" at bounding box center [705, 687] width 709 height 54
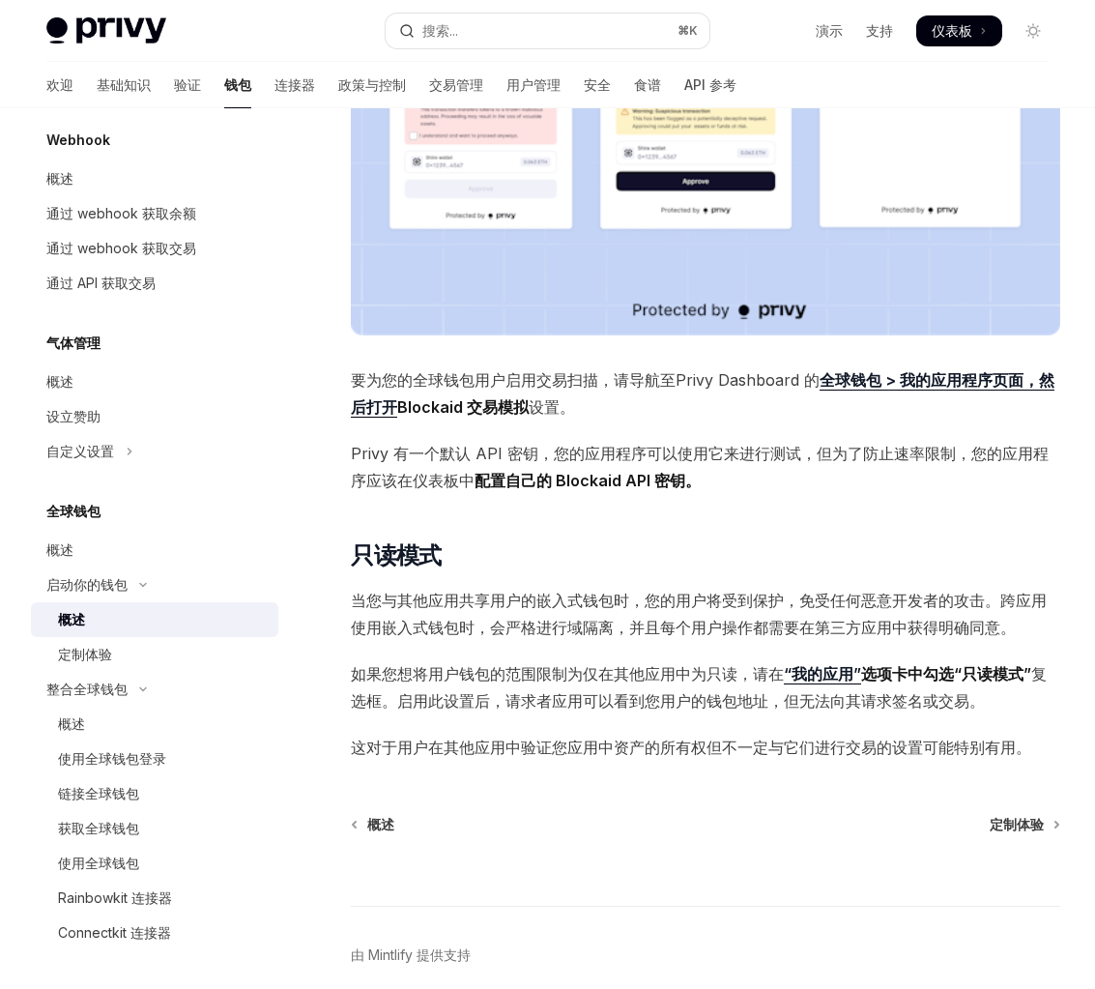
click at [627, 687] on span "如果您想将用户钱包的范围限制为仅在其他应用中为只读，请 在 “我的应用” 选项卡中勾选“只读模式” 复选框。启用此设置后，请求者应用可以看到您用户的钱包地址，…" at bounding box center [705, 687] width 709 height 54
click at [219, 550] on div "概述" at bounding box center [156, 549] width 220 height 23
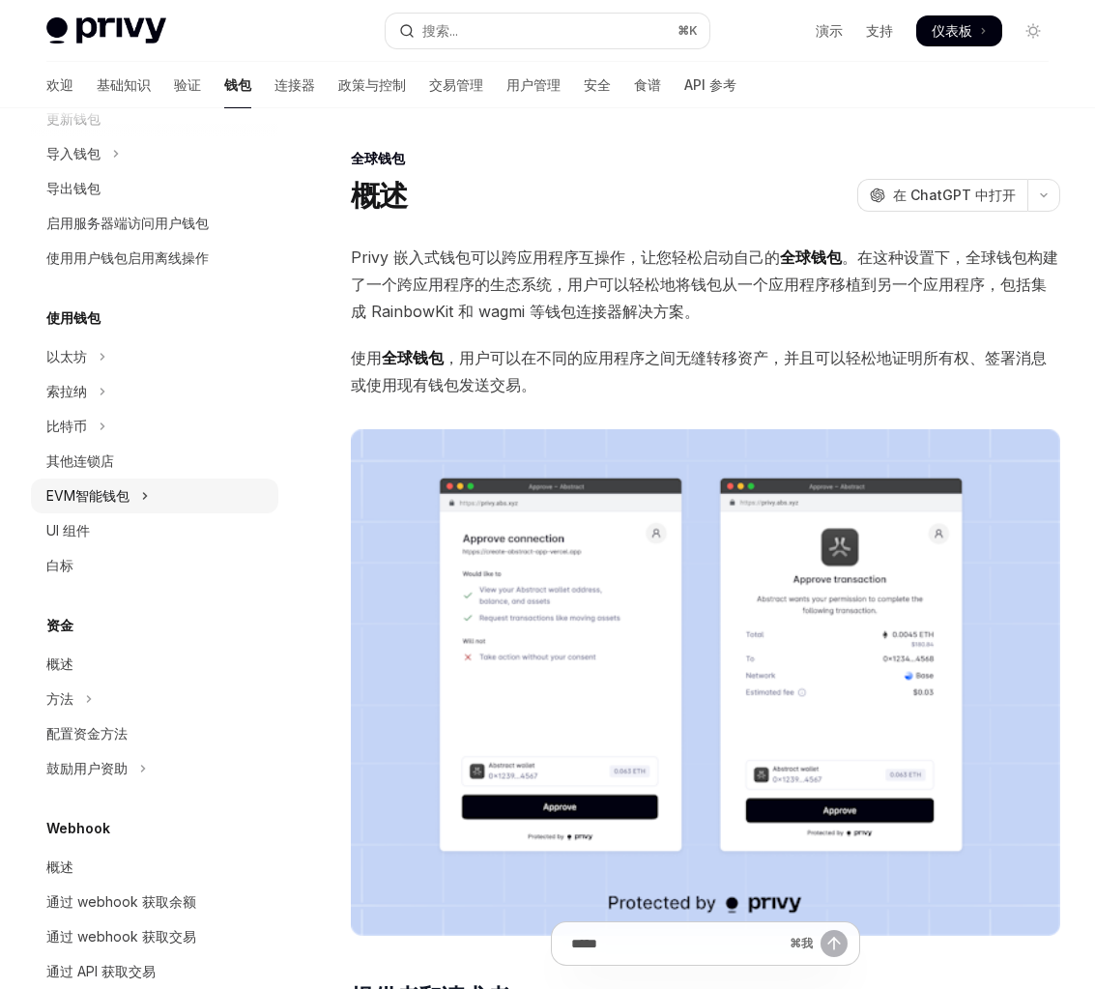
scroll to position [359, 0]
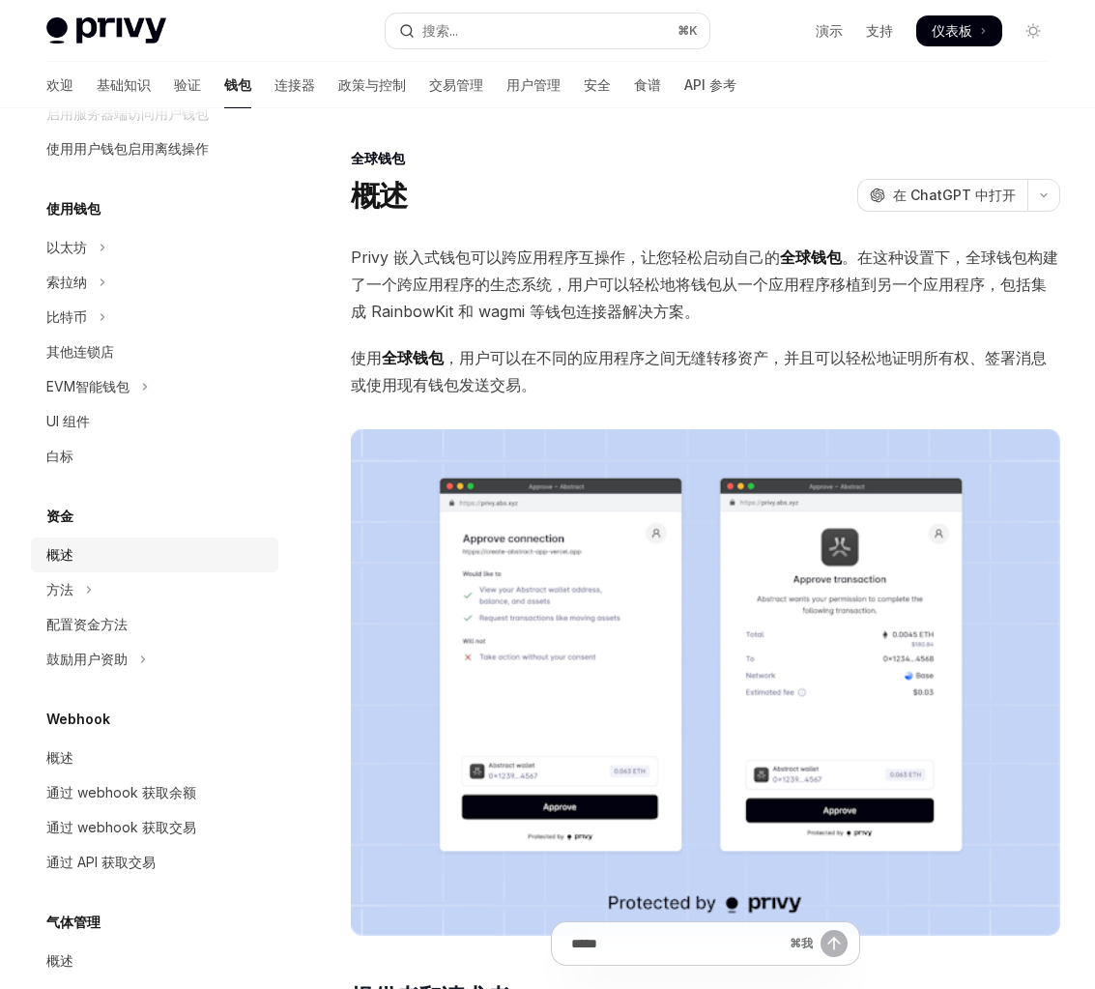
click at [154, 564] on div "概述" at bounding box center [156, 554] width 220 height 23
type textarea "*"
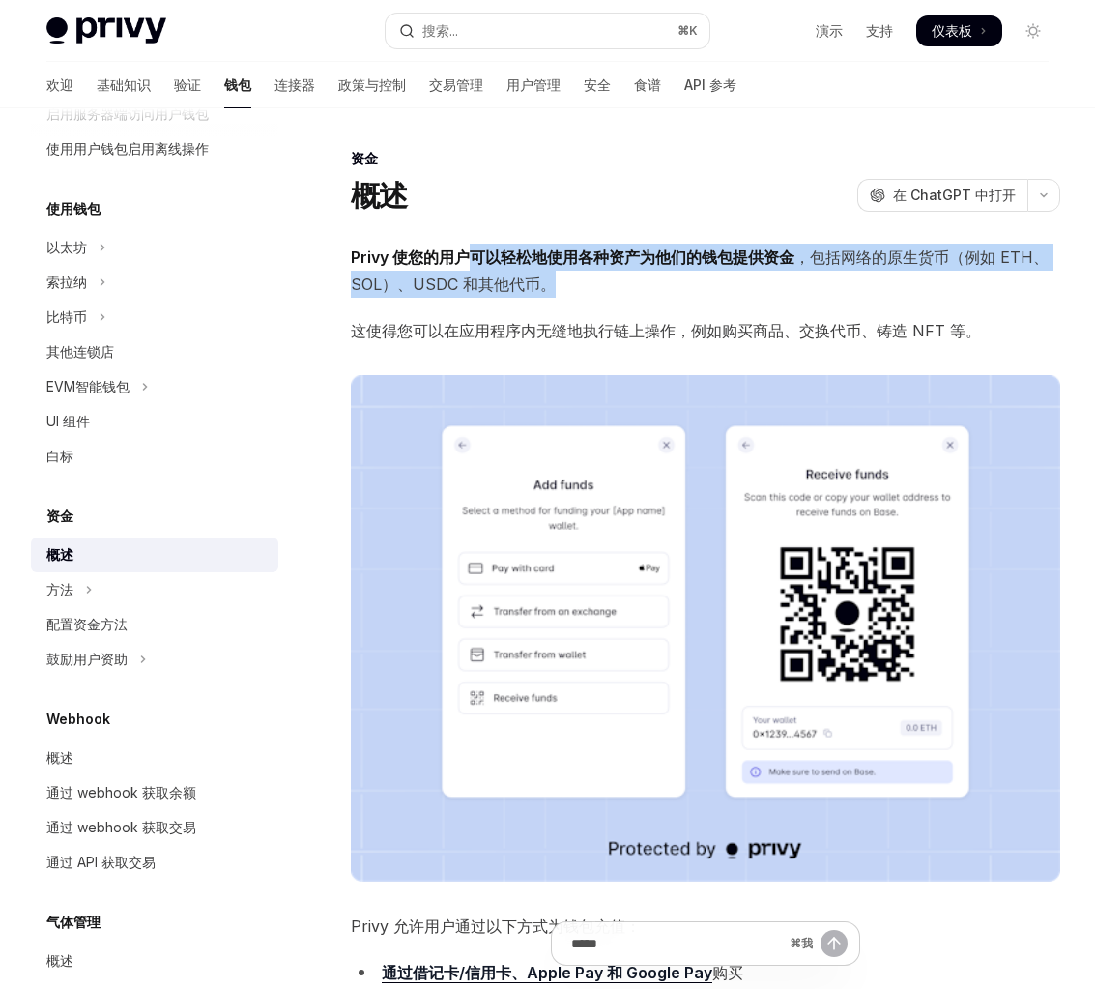
drag, startPoint x: 471, startPoint y: 250, endPoint x: 662, endPoint y: 284, distance: 194.3
click at [652, 282] on span "Privy 使您的用户可以轻松地使用各种资产为他们的钱包提供资金 ，包括网络的原生货币（例如 ETH、SOL）、USDC 和其他代币。" at bounding box center [705, 271] width 709 height 54
click at [662, 284] on span "Privy 使您的用户可以轻松地使用各种资产为他们的钱包提供资金 ，包括网络的原生货币（例如 ETH、SOL）、USDC 和其他代币。" at bounding box center [705, 271] width 709 height 54
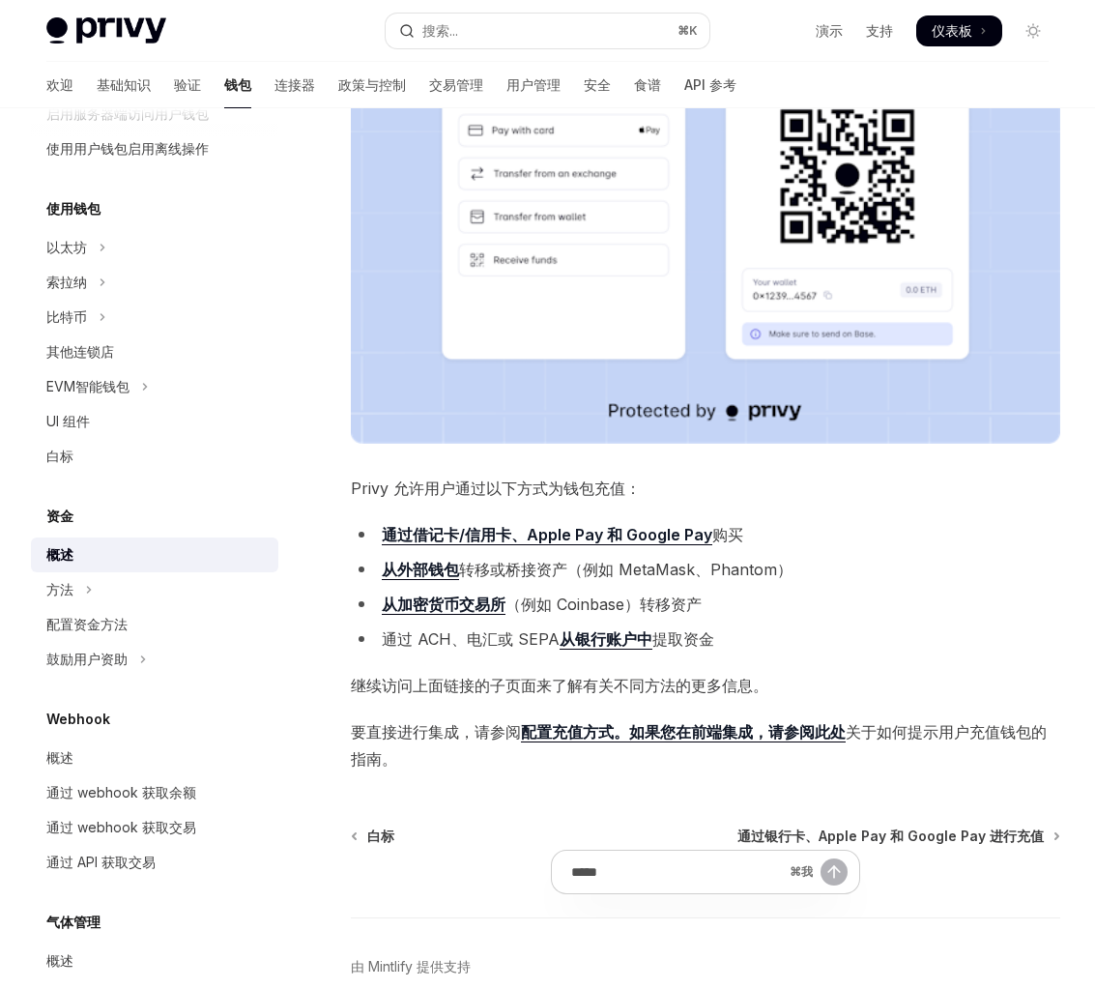
scroll to position [533, 0]
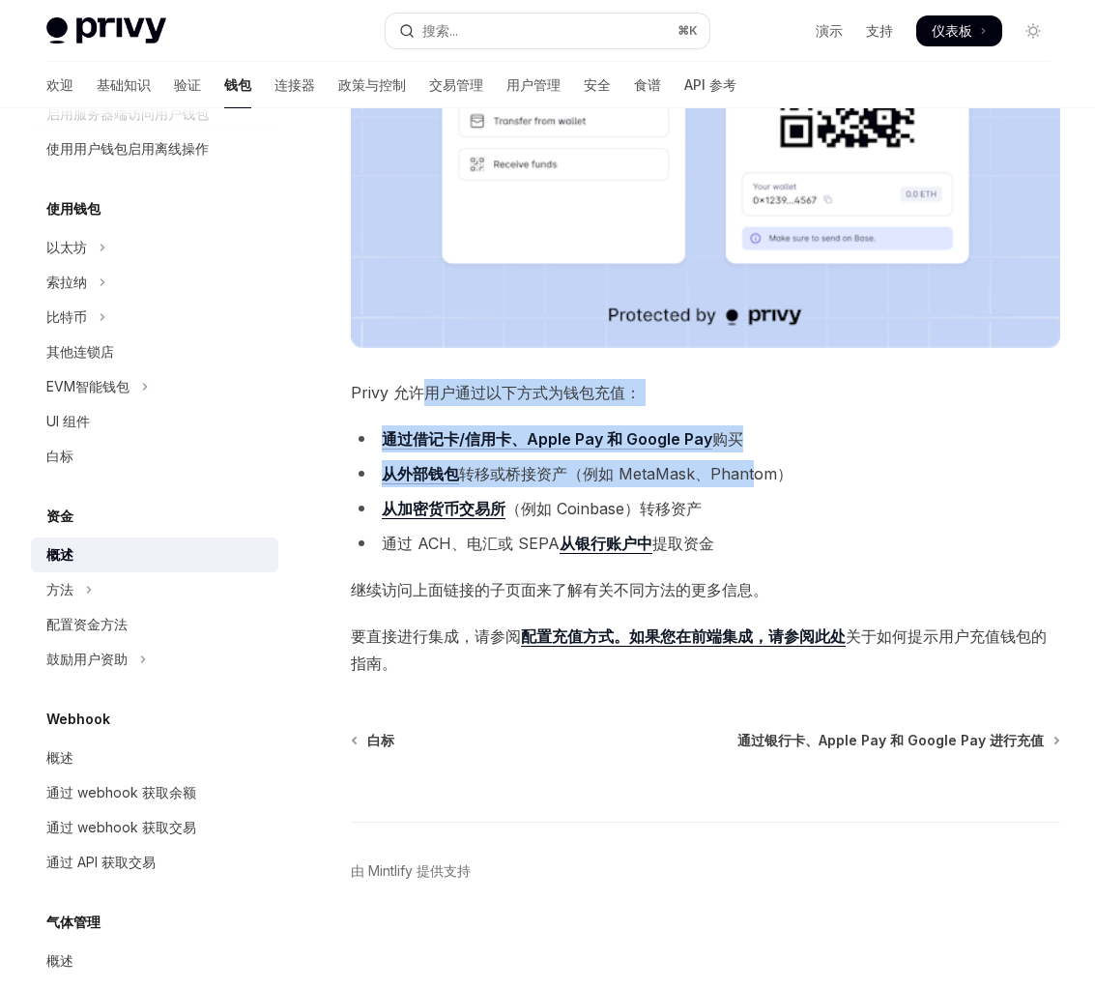
drag, startPoint x: 425, startPoint y: 390, endPoint x: 785, endPoint y: 474, distance: 369.2
click at [783, 474] on div "Privy 使您的用户可以轻松地使用各种资产为他们的钱包提供资金 ，包括网络的原生货币（例如 ETH、SOL）、USDC 和其他代币。 这使得您可以在应用程序…" at bounding box center [705, 193] width 709 height 966
click at [785, 474] on font "（例如 MetaMask、Phantom）" at bounding box center [679, 473] width 225 height 19
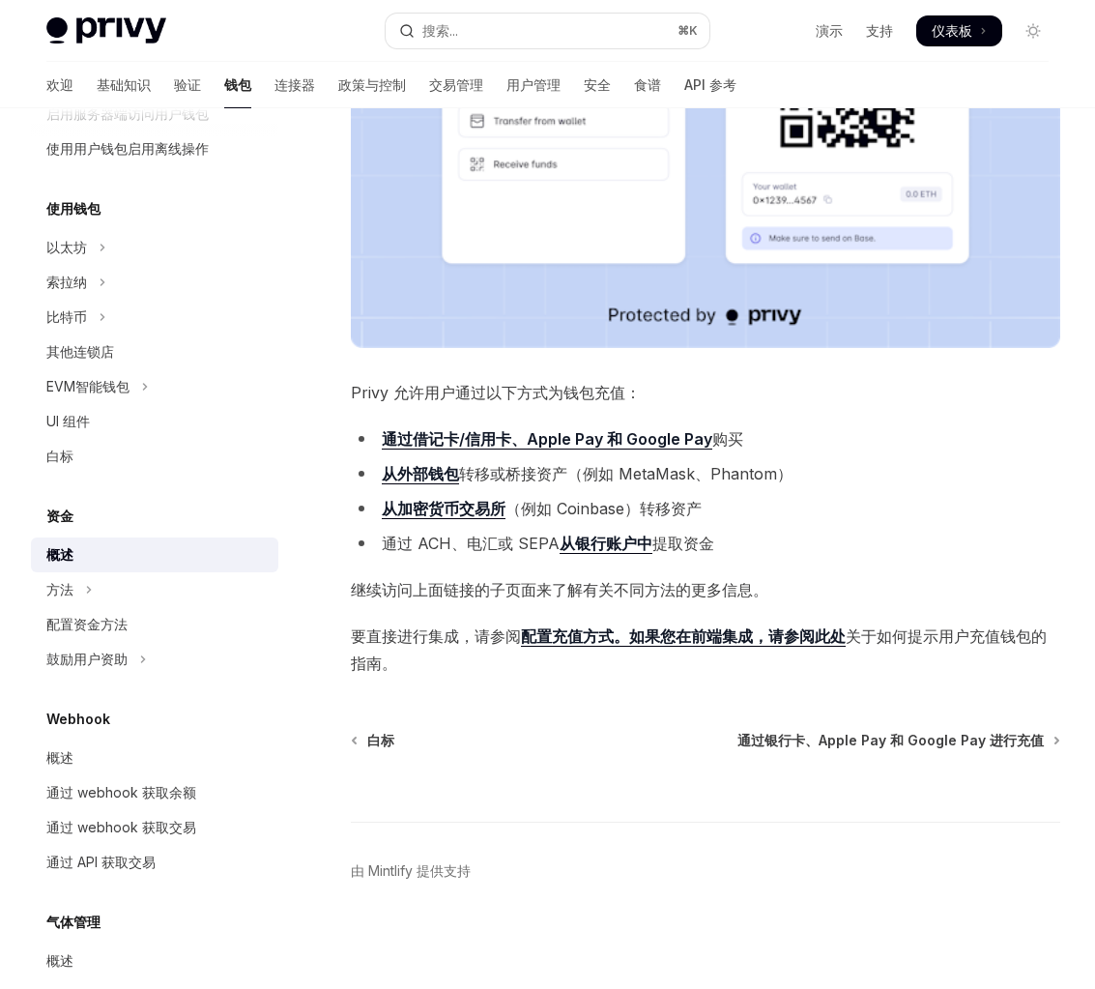
click at [643, 446] on font "通过借记卡/信用卡、Apple Pay 和 Google Pay" at bounding box center [547, 438] width 330 height 19
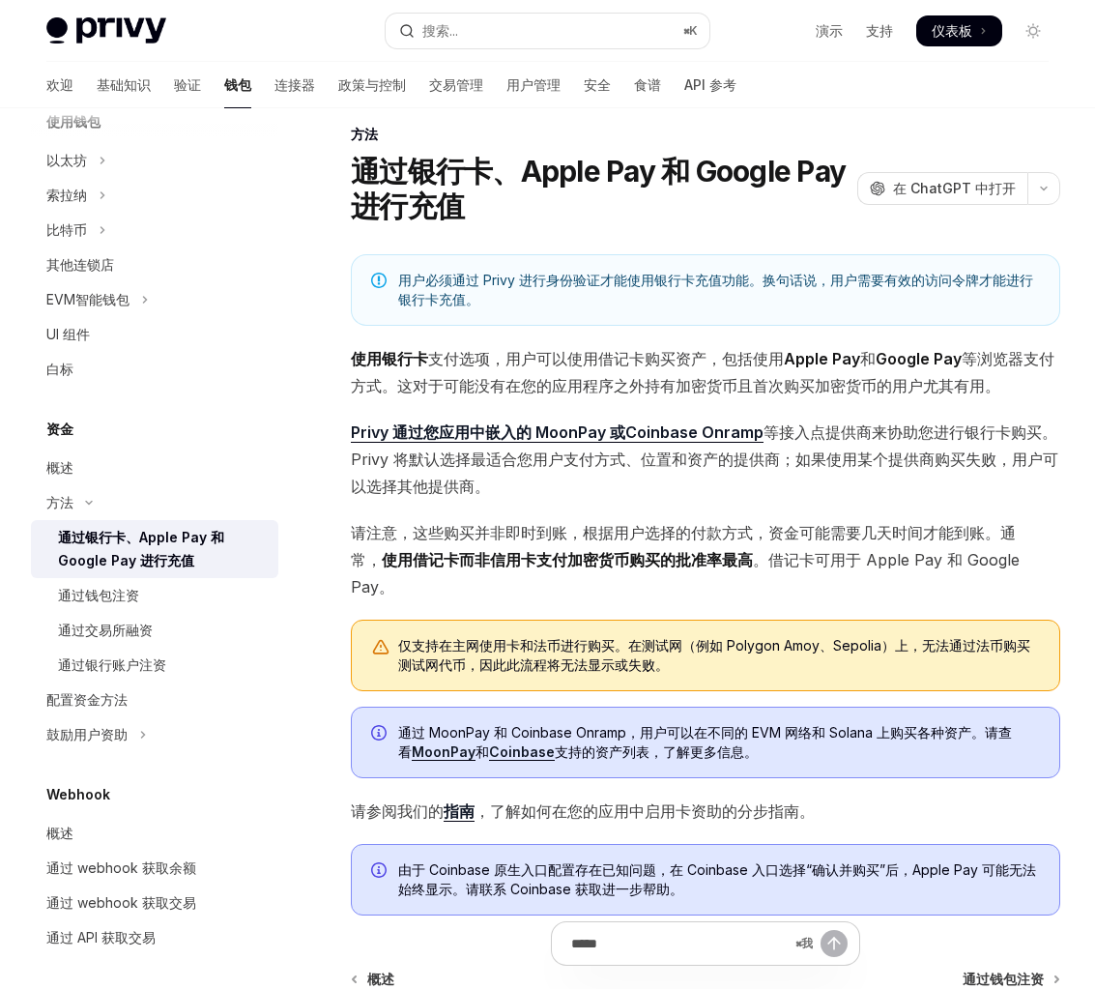
scroll to position [10, 0]
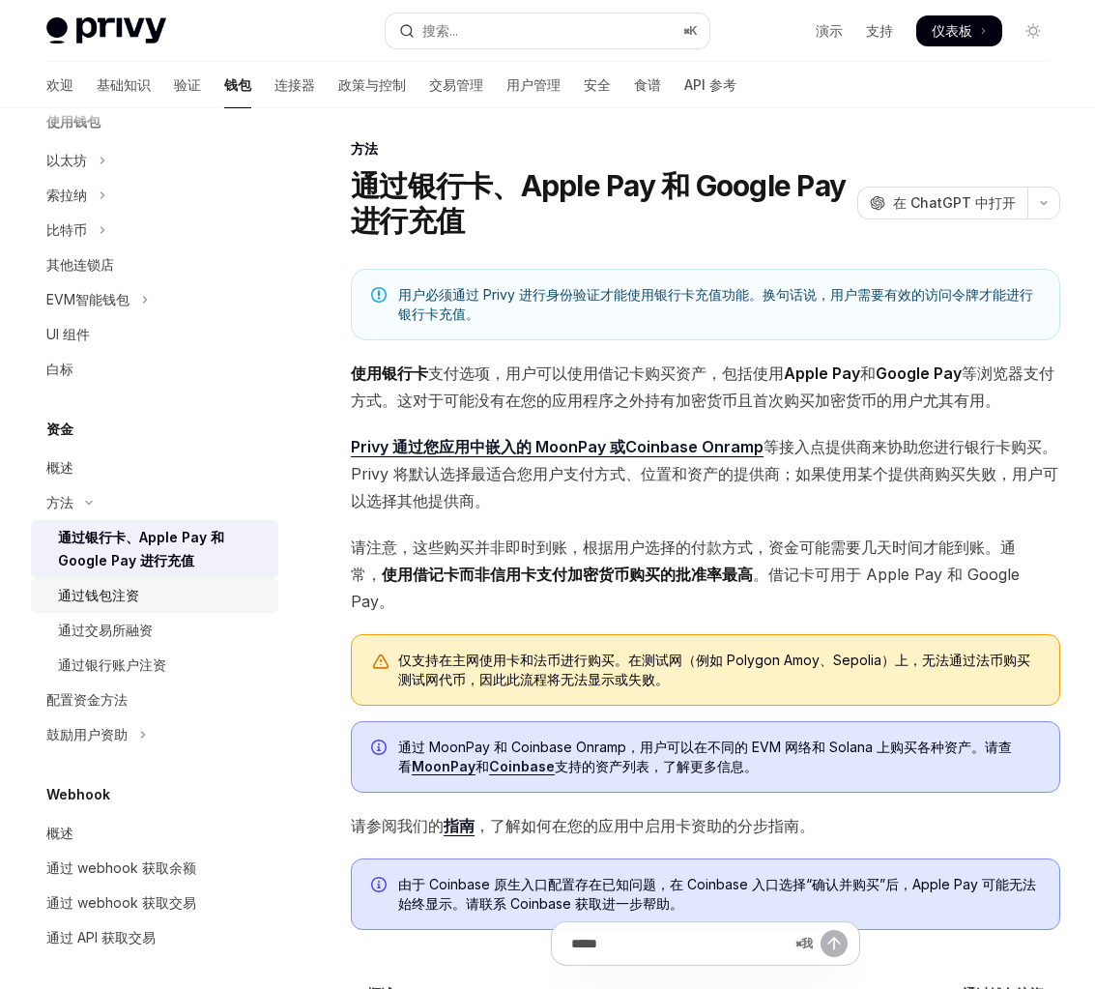
click at [173, 602] on div "通过钱包注资" at bounding box center [162, 595] width 209 height 23
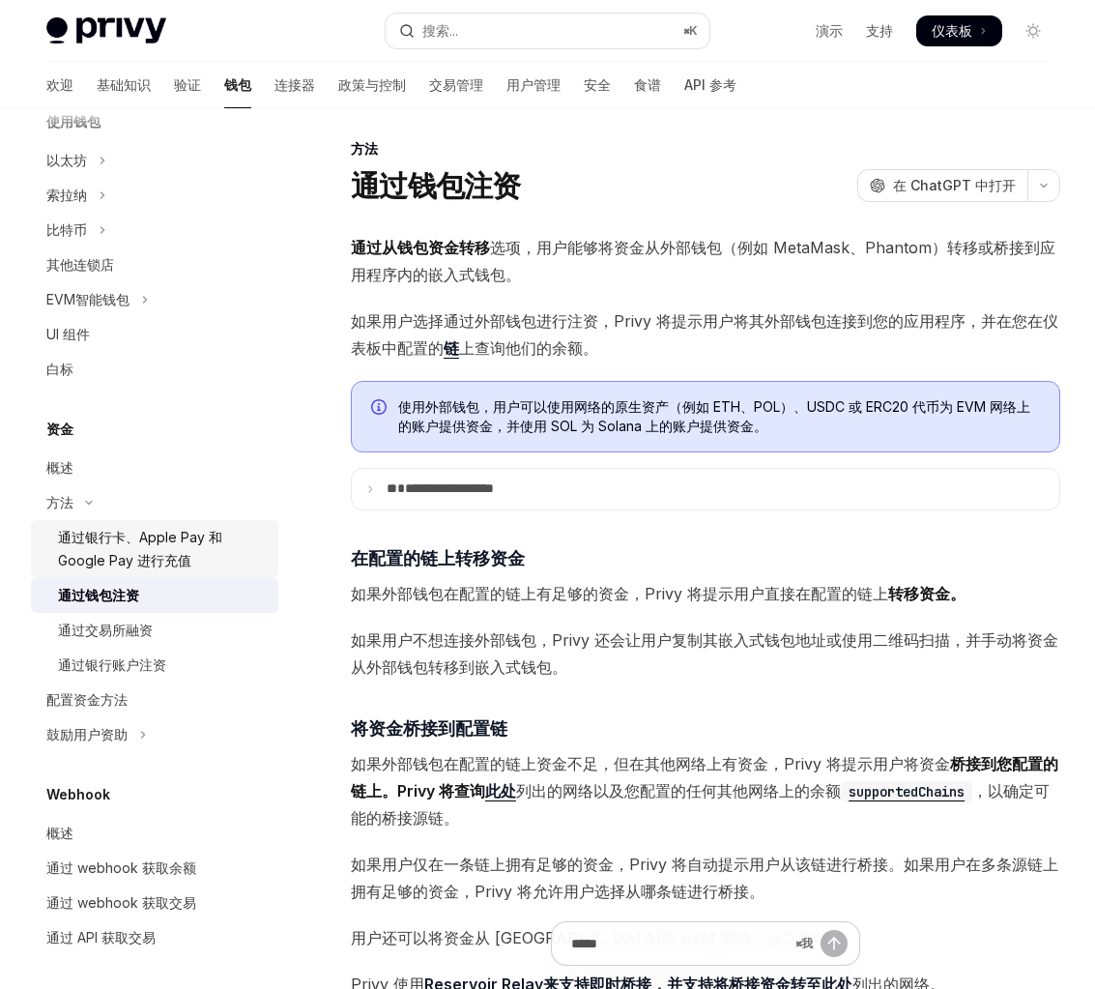
click at [188, 561] on font "通过银行卡、Apple Pay 和 Google Pay 进行充值" at bounding box center [140, 549] width 164 height 40
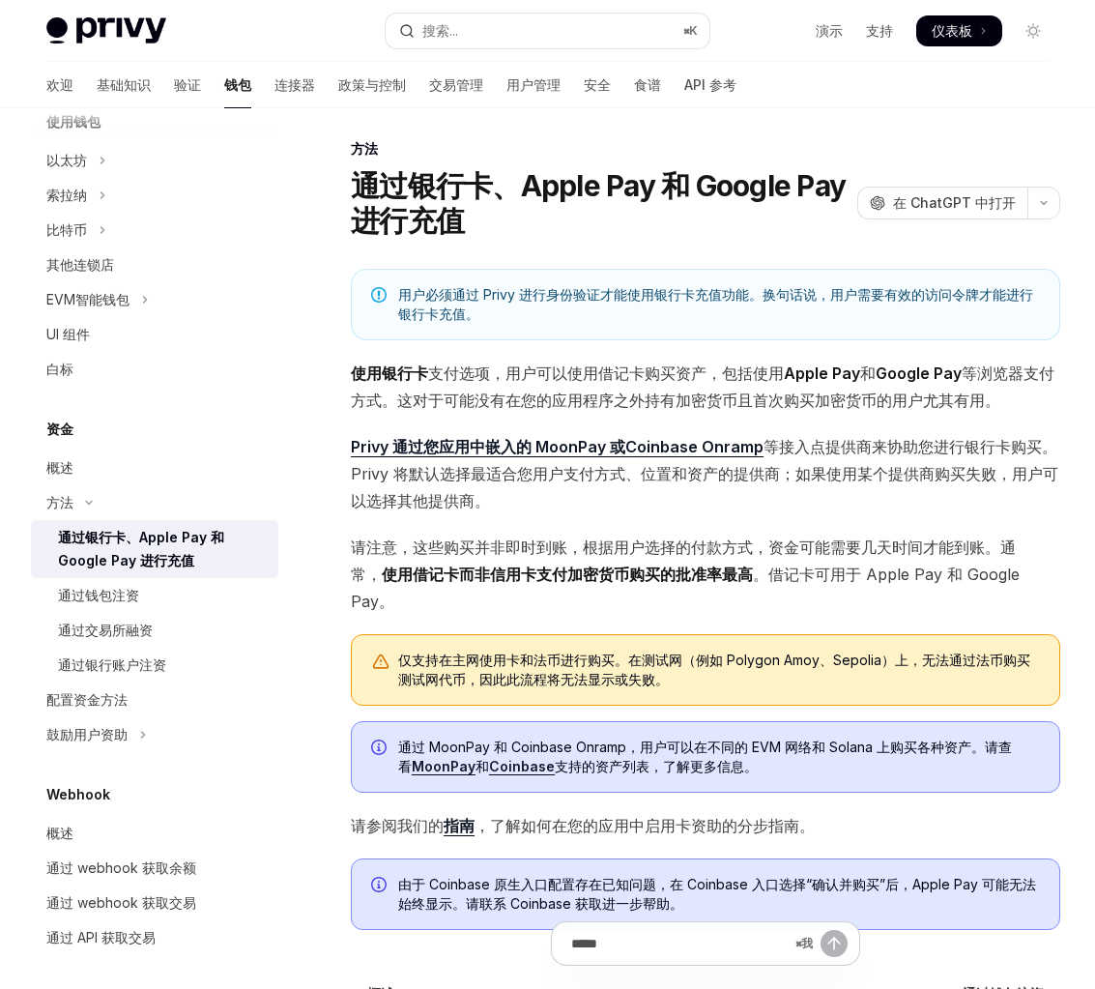
click at [668, 514] on div "用户必须通过 Privy 进行身份验证才能使用银行卡充值功能。换句话说，用户需要有效的访问令牌才能进行银行卡充值。 使用银行卡 支付选项 ，用户可以使用借记卡…" at bounding box center [705, 599] width 709 height 661
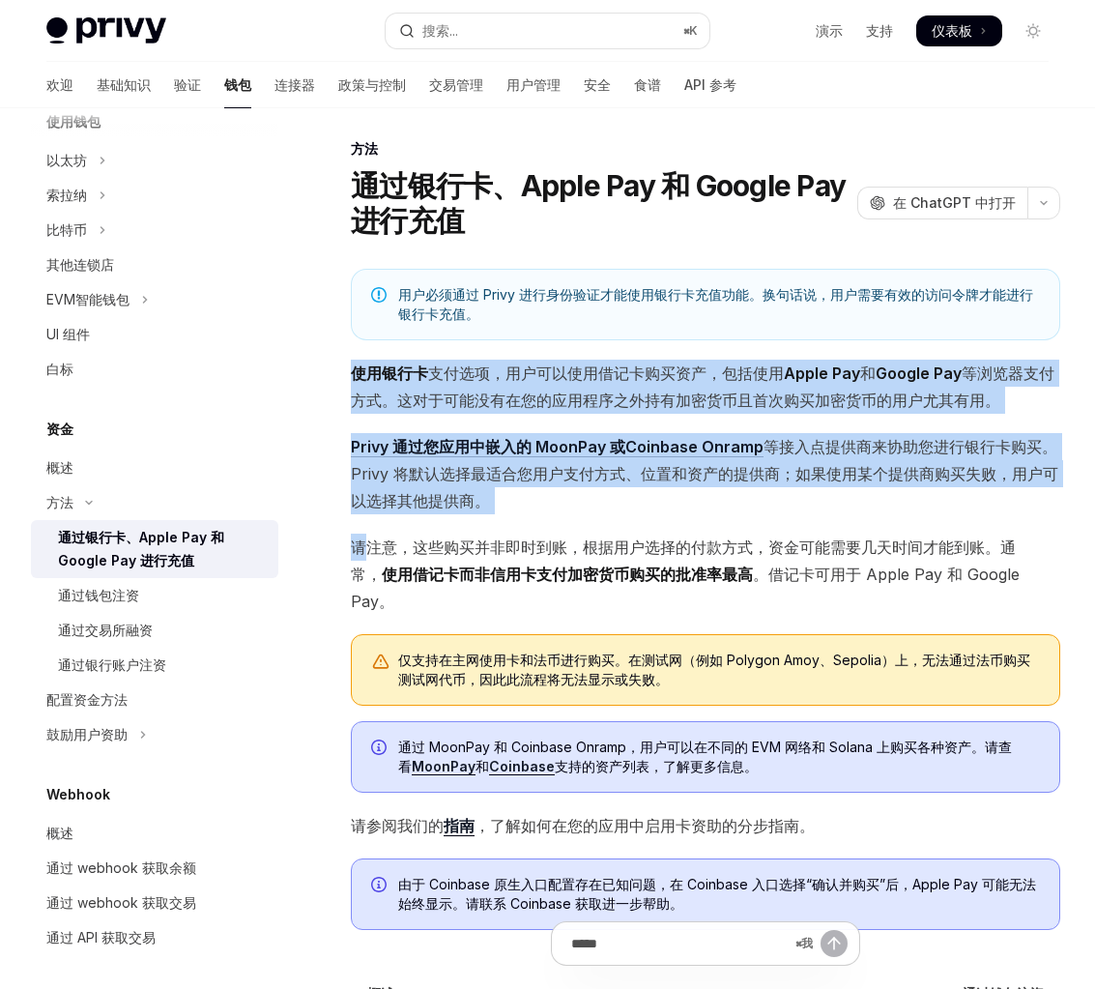
drag, startPoint x: 668, startPoint y: 514, endPoint x: 598, endPoint y: 310, distance: 215.4
click at [598, 310] on div "用户必须通过 Privy 进行身份验证才能使用银行卡充值功能。换句话说，用户需要有效的访问令牌才能进行银行卡充值。 使用银行卡 支付选项 ，用户可以使用借记卡…" at bounding box center [705, 599] width 709 height 661
click at [598, 310] on span "用户必须通过 Privy 进行身份验证才能使用银行卡充值功能。换句话说，用户需要有效的访问令牌才能进行银行卡充值。" at bounding box center [719, 304] width 642 height 39
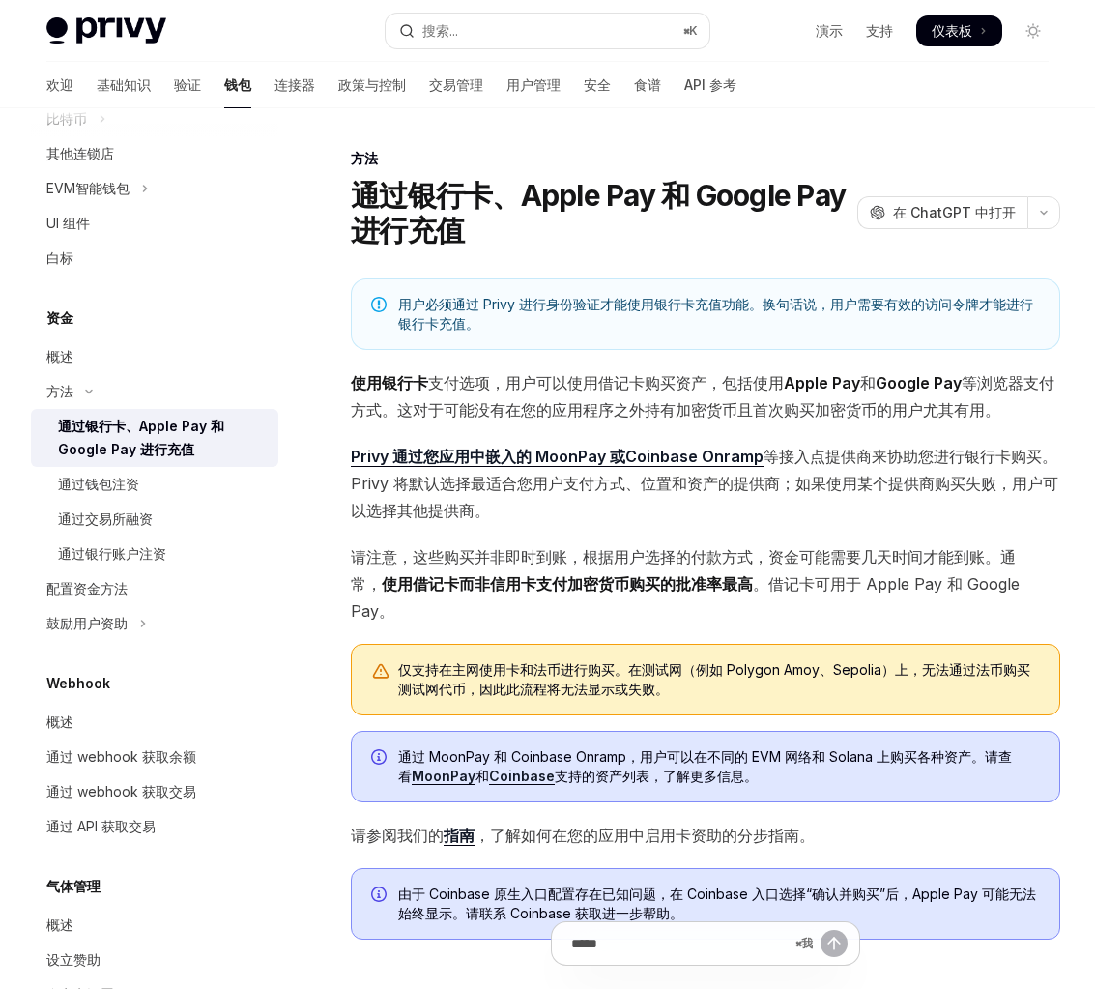
scroll to position [540, 0]
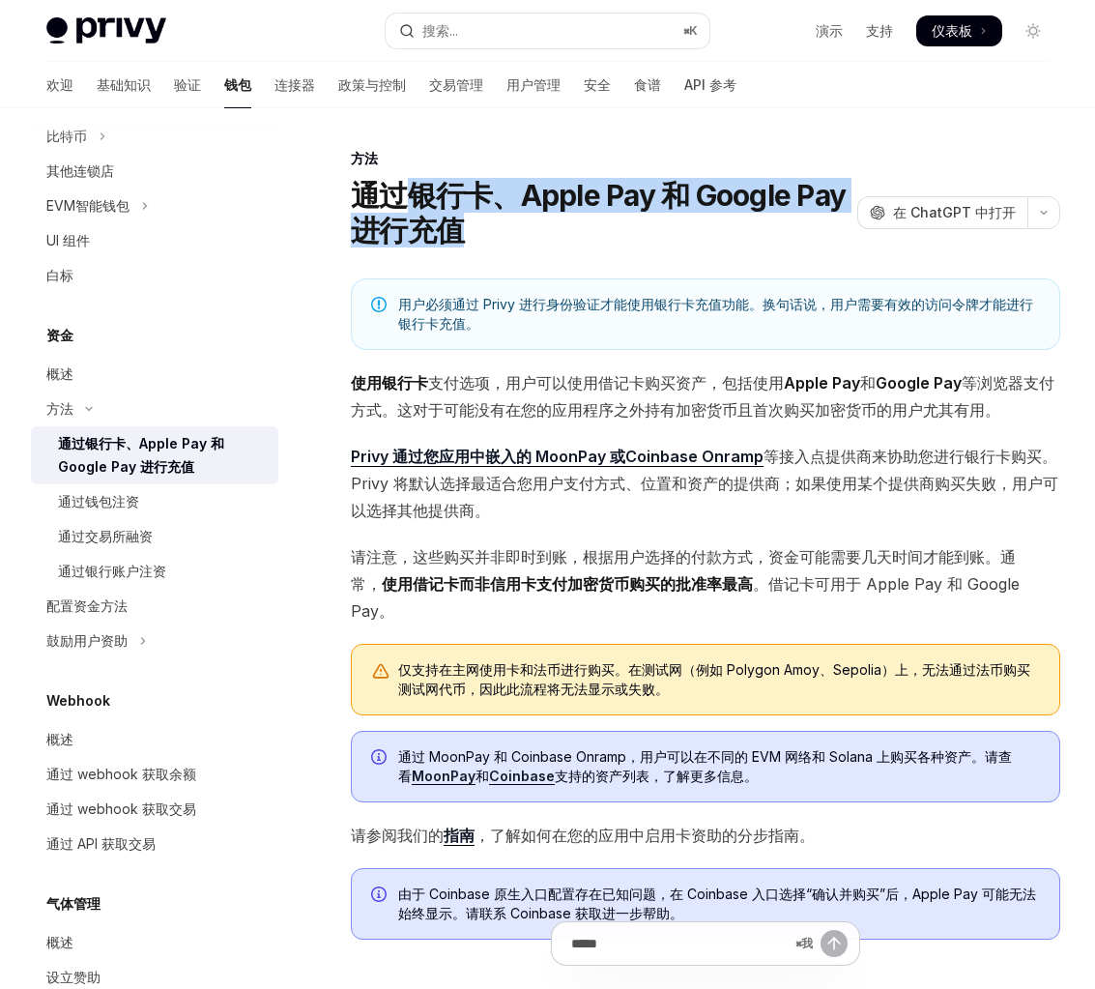
drag, startPoint x: 393, startPoint y: 199, endPoint x: 466, endPoint y: 232, distance: 79.6
click at [467, 233] on h1 "通过银行卡、Apple Pay 和 Google Pay 进行充值" at bounding box center [600, 213] width 499 height 70
click at [431, 209] on font "通过银行卡、Apple Pay 和 Google Pay 进行充值" at bounding box center [598, 213] width 495 height 70
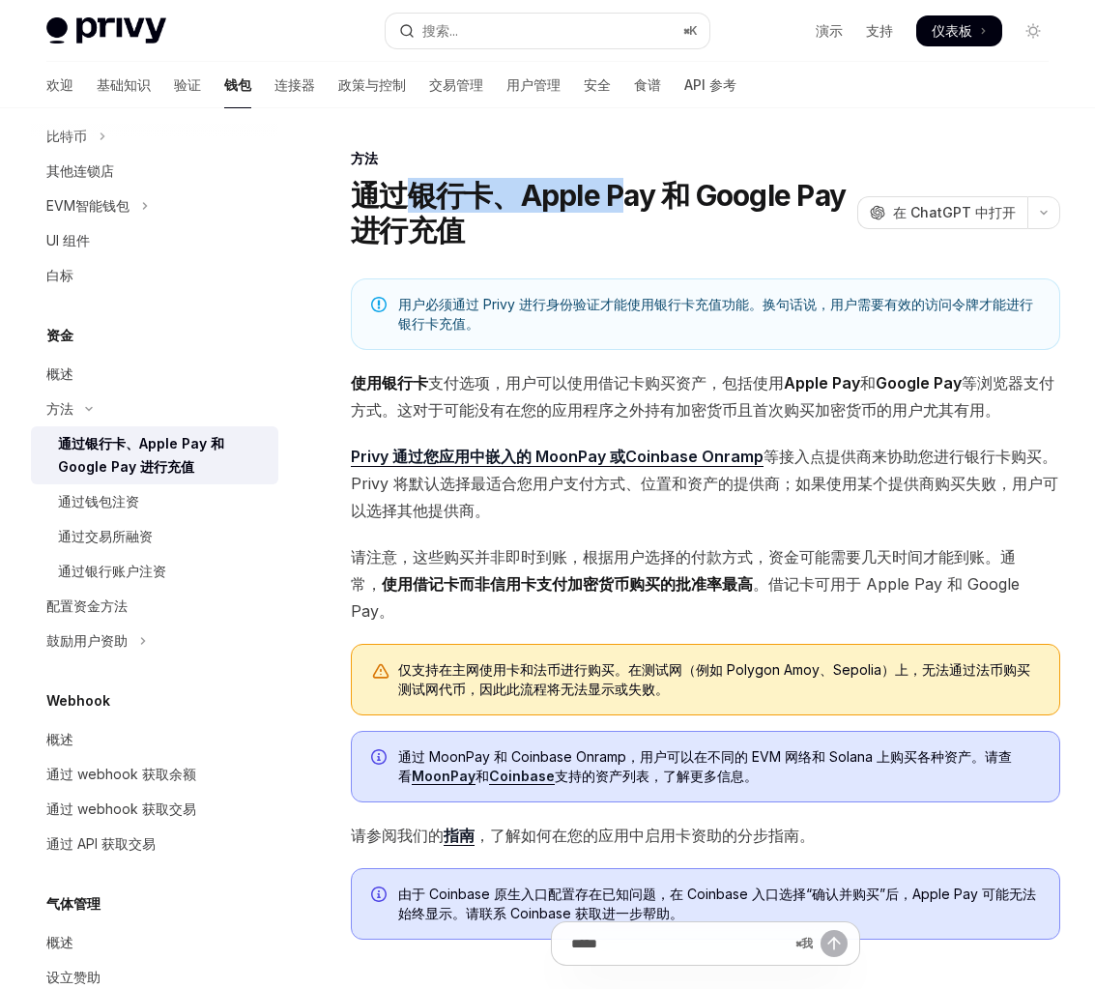
drag, startPoint x: 398, startPoint y: 199, endPoint x: 616, endPoint y: 207, distance: 218.5
click at [616, 207] on font "通过银行卡、Apple Pay 和 Google Pay 进行充值" at bounding box center [598, 213] width 495 height 70
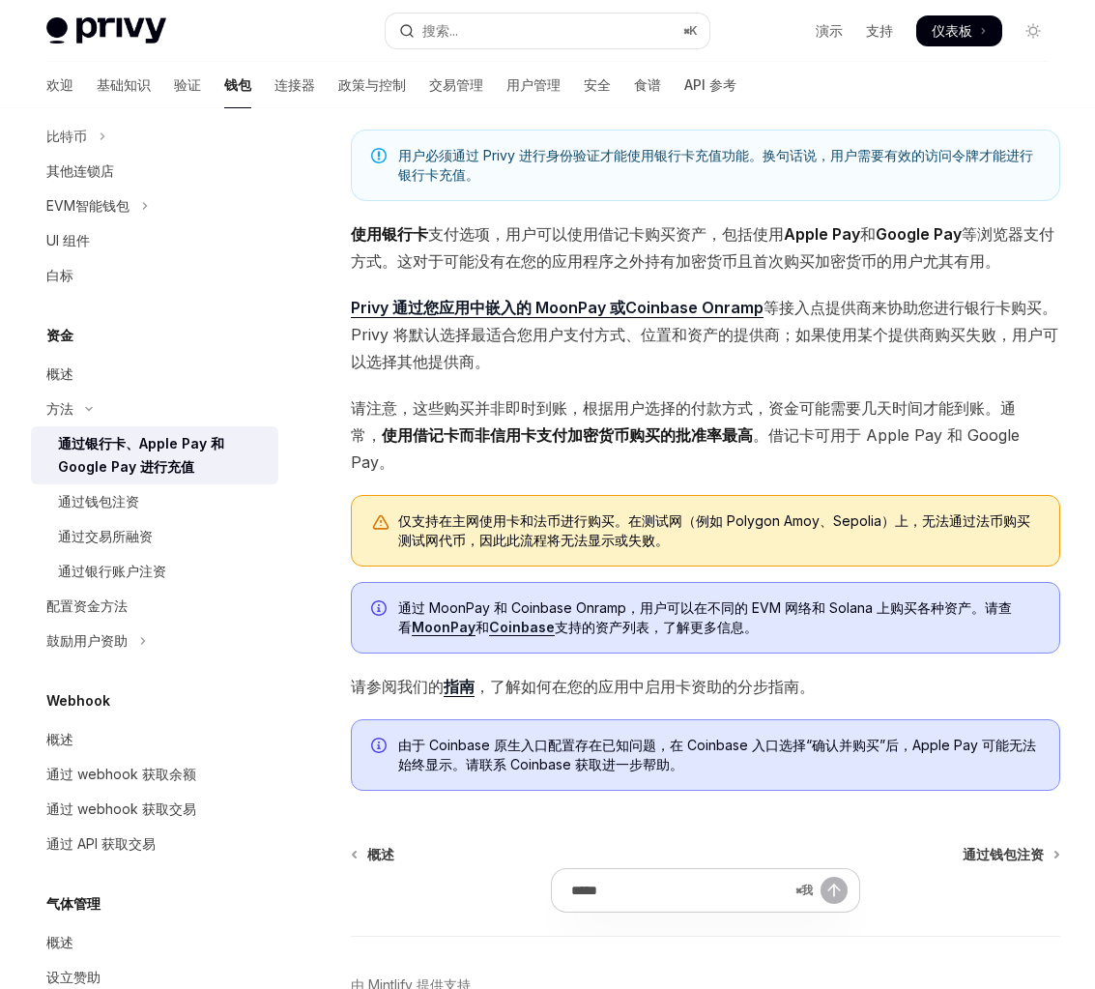
scroll to position [154, 0]
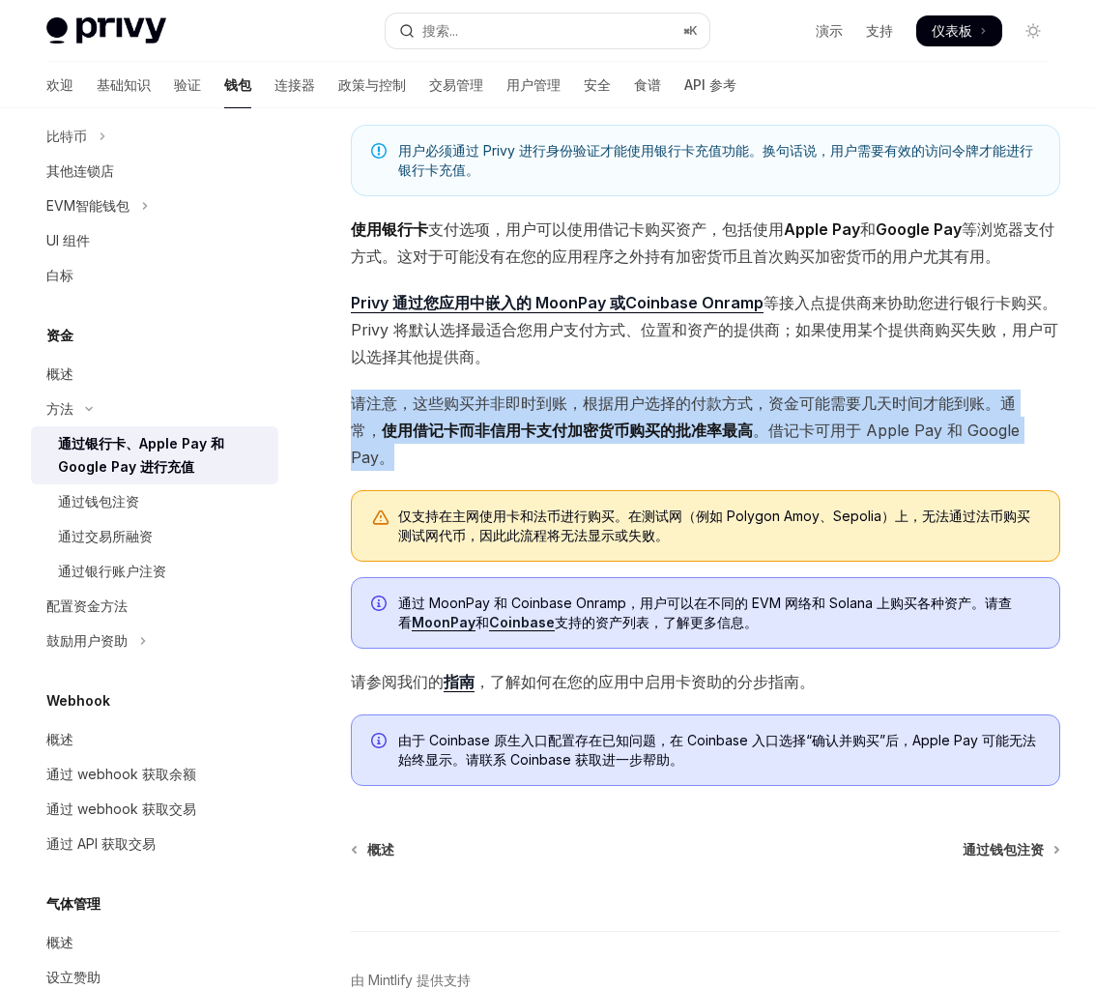
drag, startPoint x: 621, startPoint y: 467, endPoint x: 617, endPoint y: 371, distance: 95.7
click at [617, 371] on div "用户必须通过 Privy 进行身份验证才能使用银行卡充值功能。换句话说，用户需要有效的访问令牌才能进行银行卡充值。 使用银行卡 支付选项 ，用户可以使用借记卡…" at bounding box center [705, 455] width 709 height 661
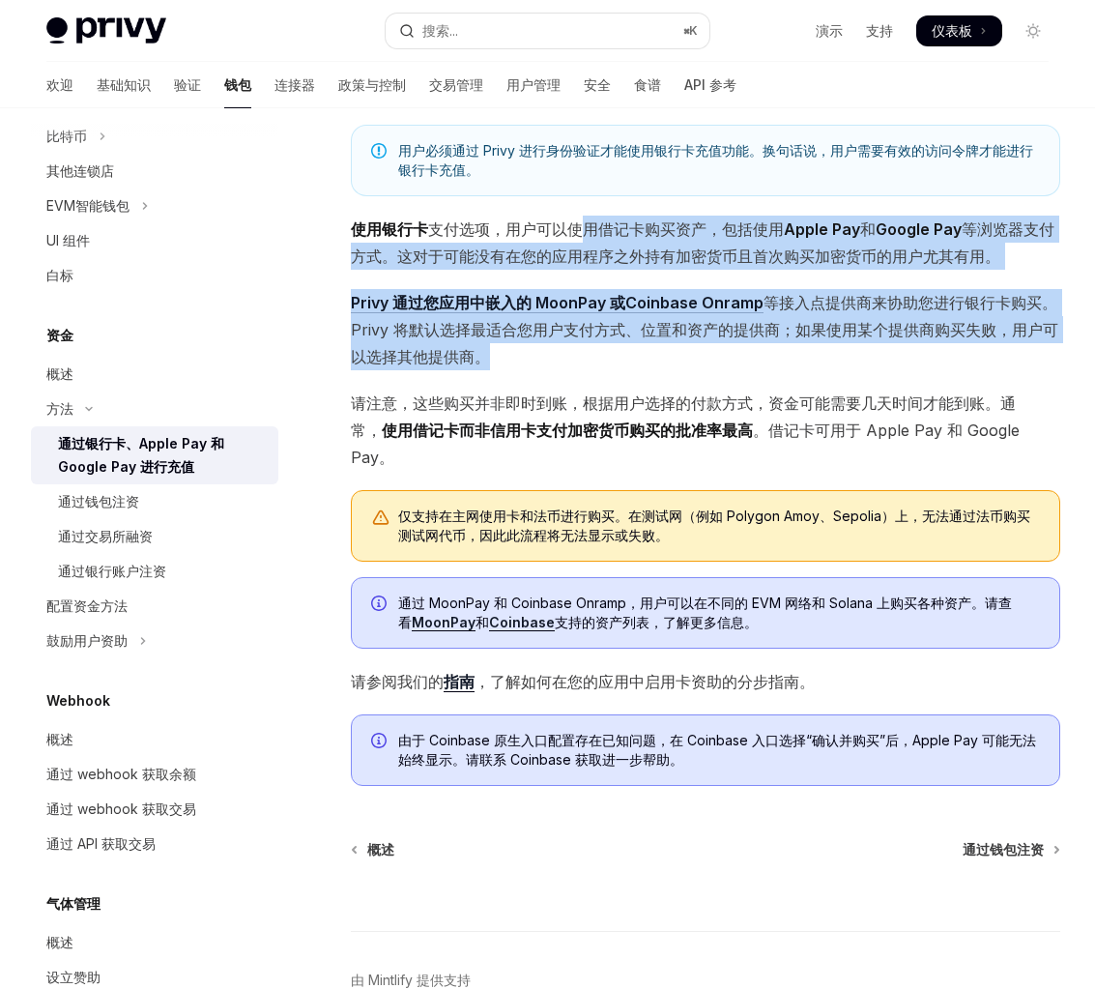
drag, startPoint x: 596, startPoint y: 361, endPoint x: 575, endPoint y: 213, distance: 150.3
click at [575, 213] on div "用户必须通过 Privy 进行身份验证才能使用银行卡充值功能。换句话说，用户需要有效的访问令牌才能进行银行卡充值。 使用银行卡 支付选项 ，用户可以使用借记卡…" at bounding box center [705, 455] width 709 height 661
click at [575, 210] on div "用户必须通过 Privy 进行身份验证才能使用银行卡充值功能。换句话说，用户需要有效的访问令牌才能进行银行卡充值。 使用银行卡 支付选项 ，用户可以使用借记卡…" at bounding box center [705, 455] width 709 height 661
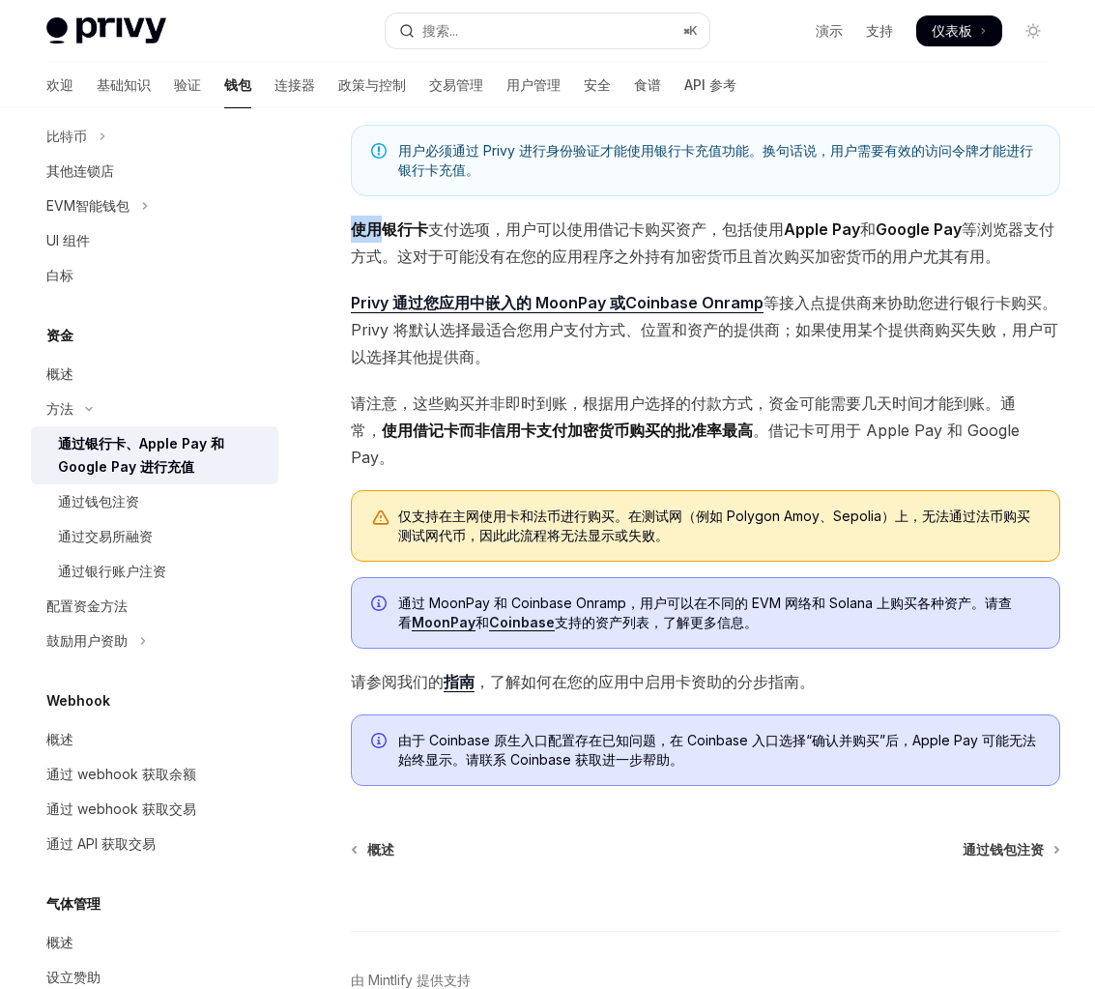
click at [575, 210] on div "用户必须通过 Privy 进行身份验证才能使用银行卡充值功能。换句话说，用户需要有效的访问令牌才能进行银行卡充值。 使用银行卡 支付选项 ，用户可以使用借记卡…" at bounding box center [705, 455] width 709 height 661
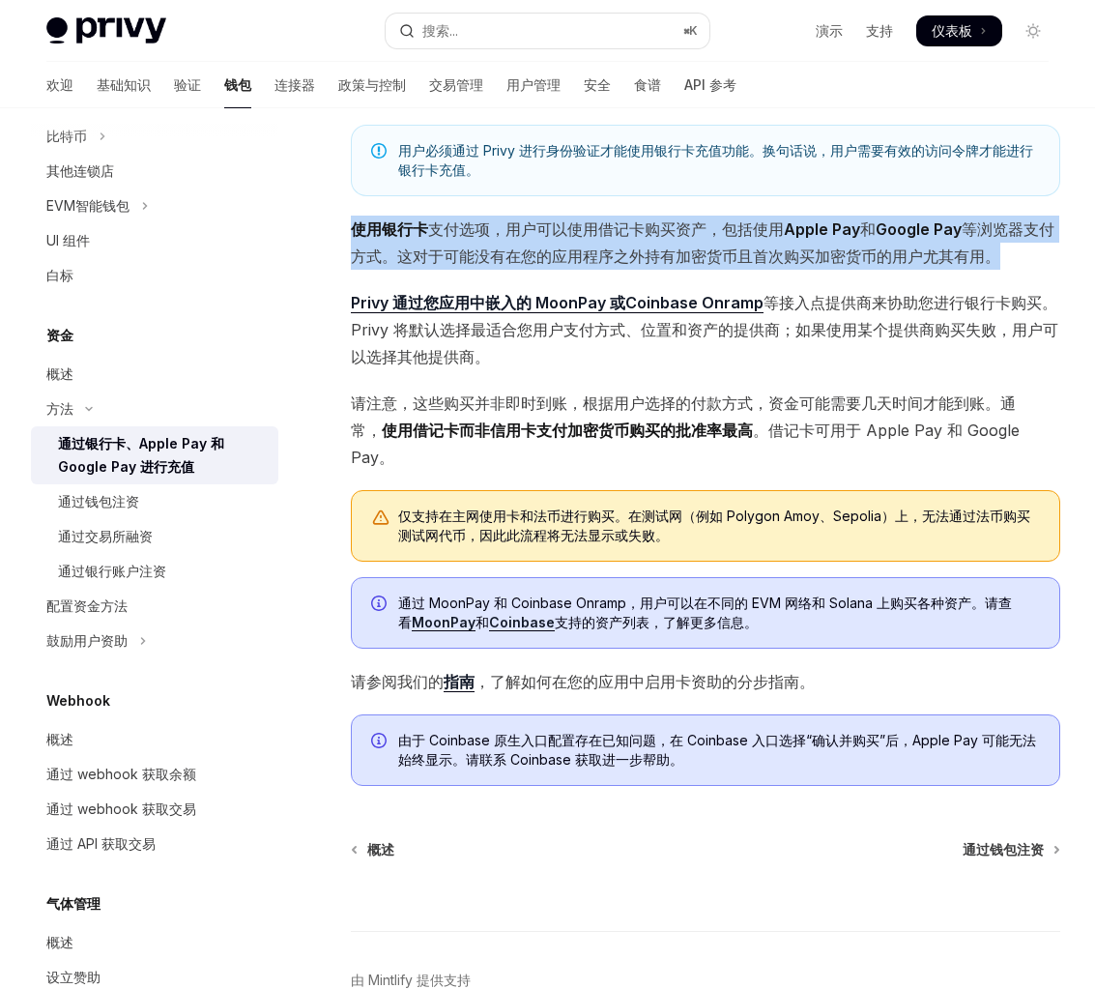
click at [575, 210] on div "用户必须通过 Privy 进行身份验证才能使用银行卡充值功能。换句话说，用户需要有效的访问令牌才能进行银行卡充值。 使用银行卡 支付选项 ，用户可以使用借记卡…" at bounding box center [705, 455] width 709 height 661
click at [211, 362] on div "概述" at bounding box center [156, 373] width 220 height 23
type textarea "*"
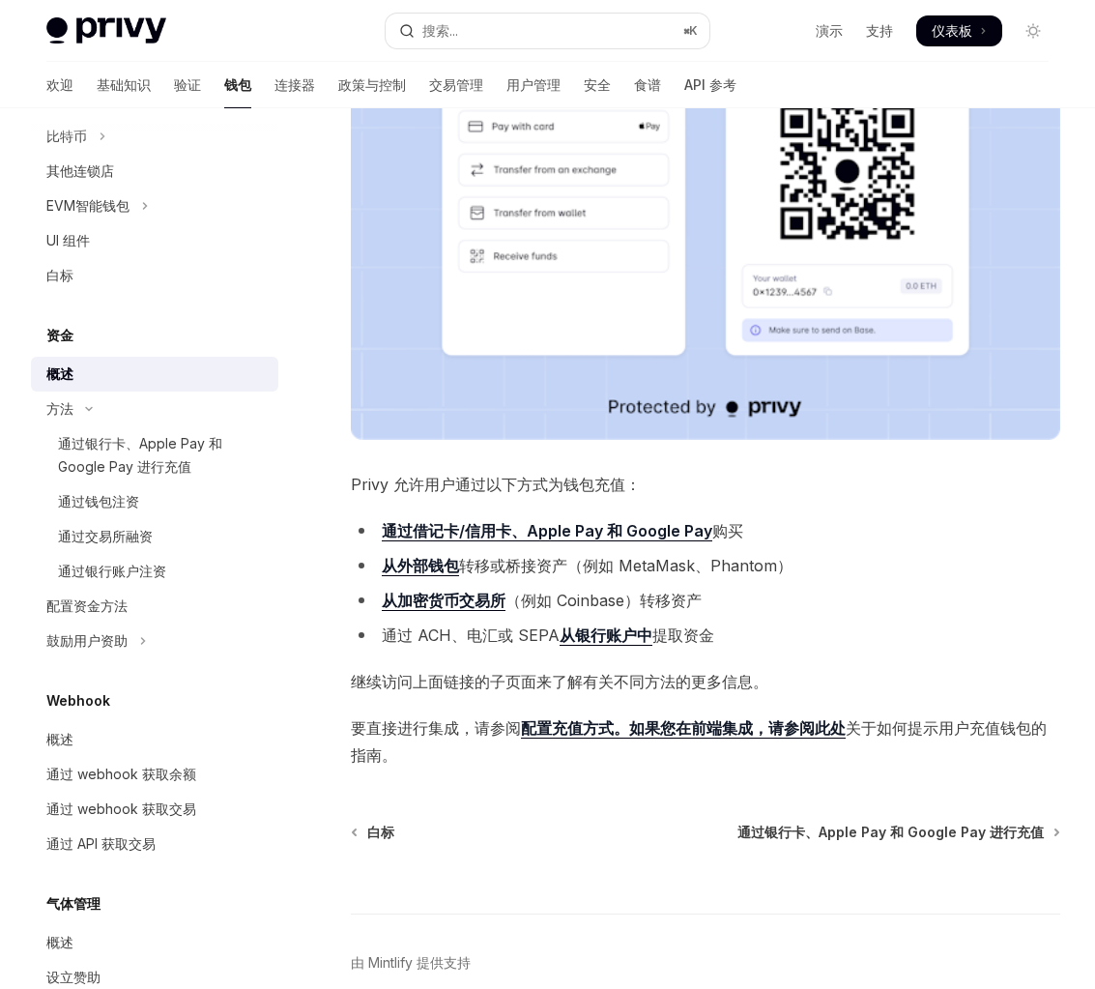
scroll to position [453, 0]
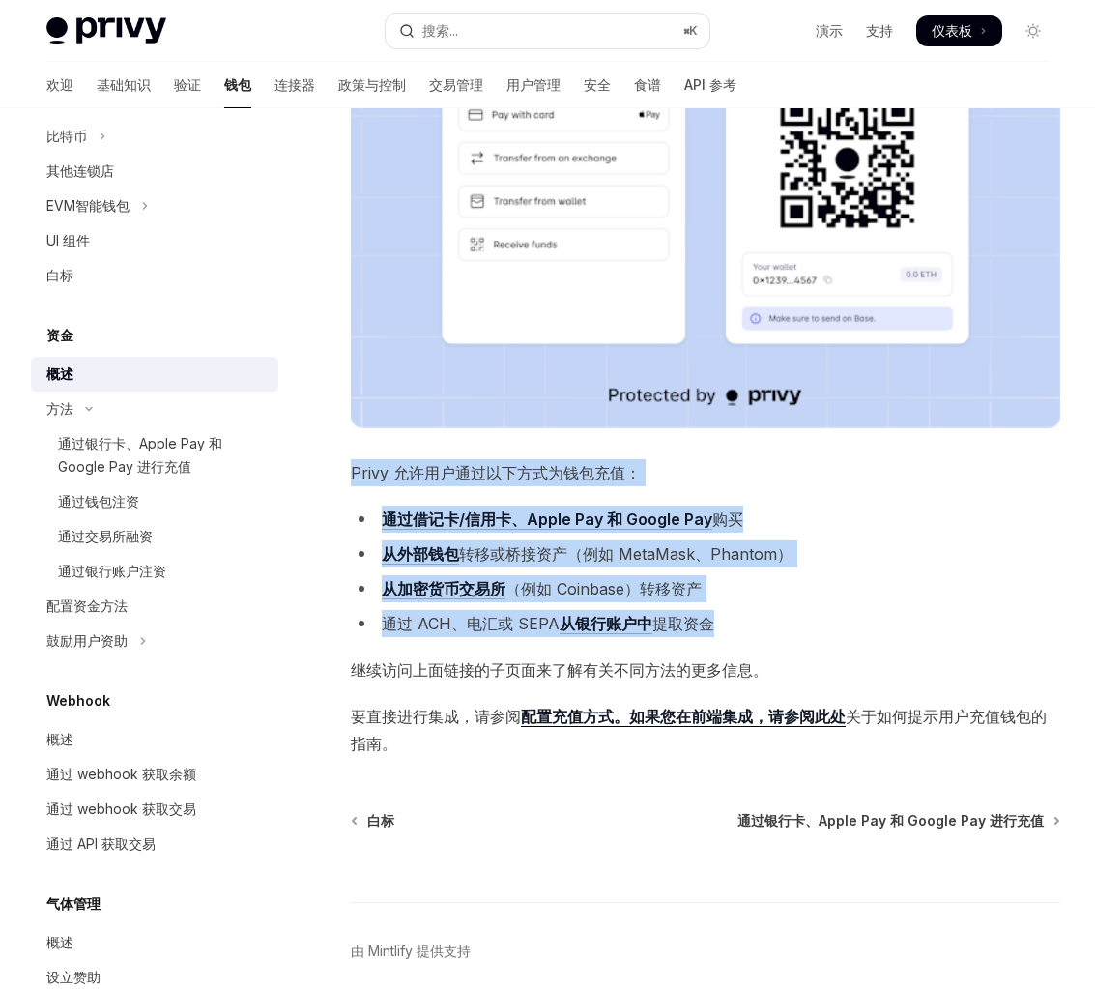
drag, startPoint x: 529, startPoint y: 655, endPoint x: 529, endPoint y: 392, distance: 262.8
click at [529, 392] on div "Privy 使您的用户可以轻松地使用各种资产为他们的钱包提供资金 ，包括网络的原生货币（例如 ETH、SOL）、USDC 和其他代币。 这使得您可以在应用程序…" at bounding box center [705, 273] width 709 height 966
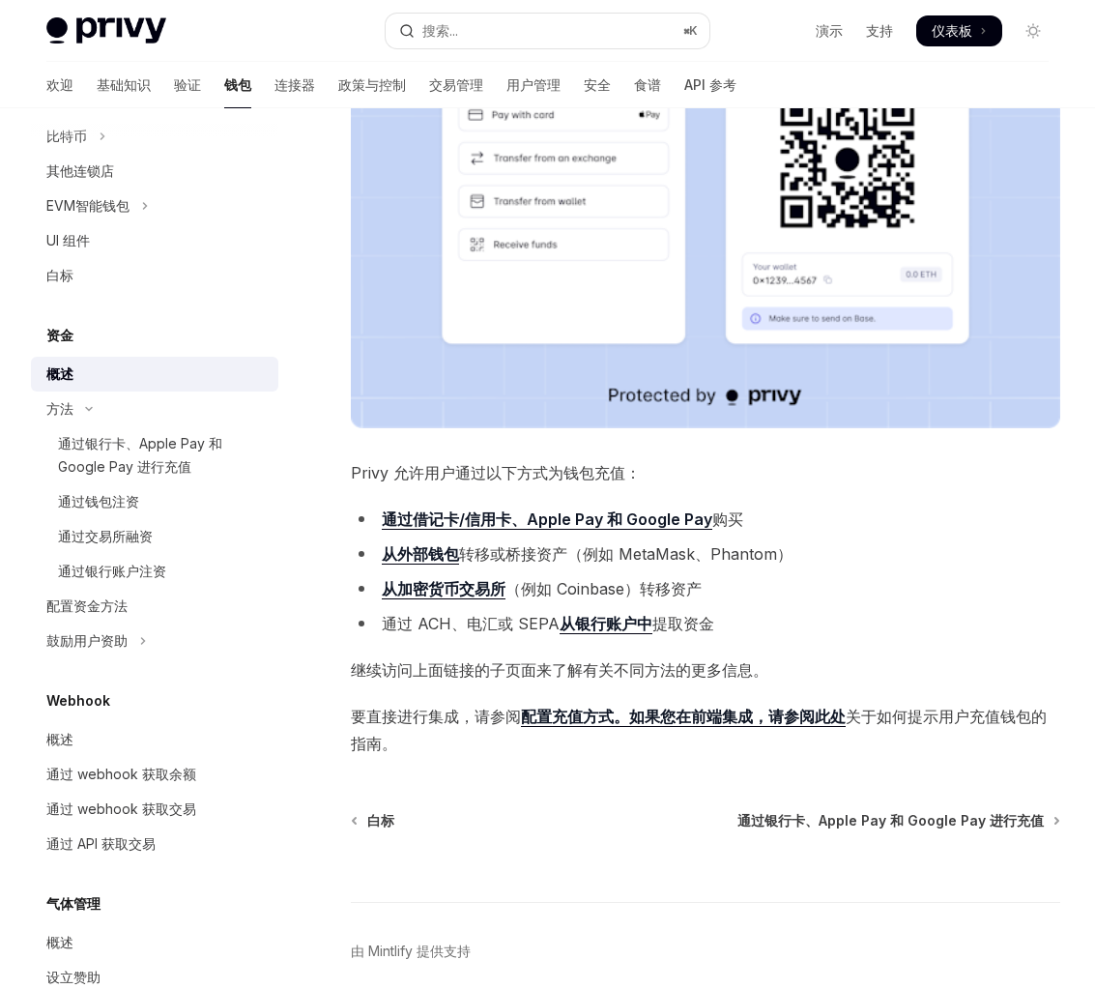
click at [509, 441] on div "Privy 使您的用户可以轻松地使用各种资产为他们的钱包提供资金 ，包括网络的原生货币（例如 ETH、SOL）、USDC 和其他代币。 这使得您可以在应用程序…" at bounding box center [705, 273] width 709 height 966
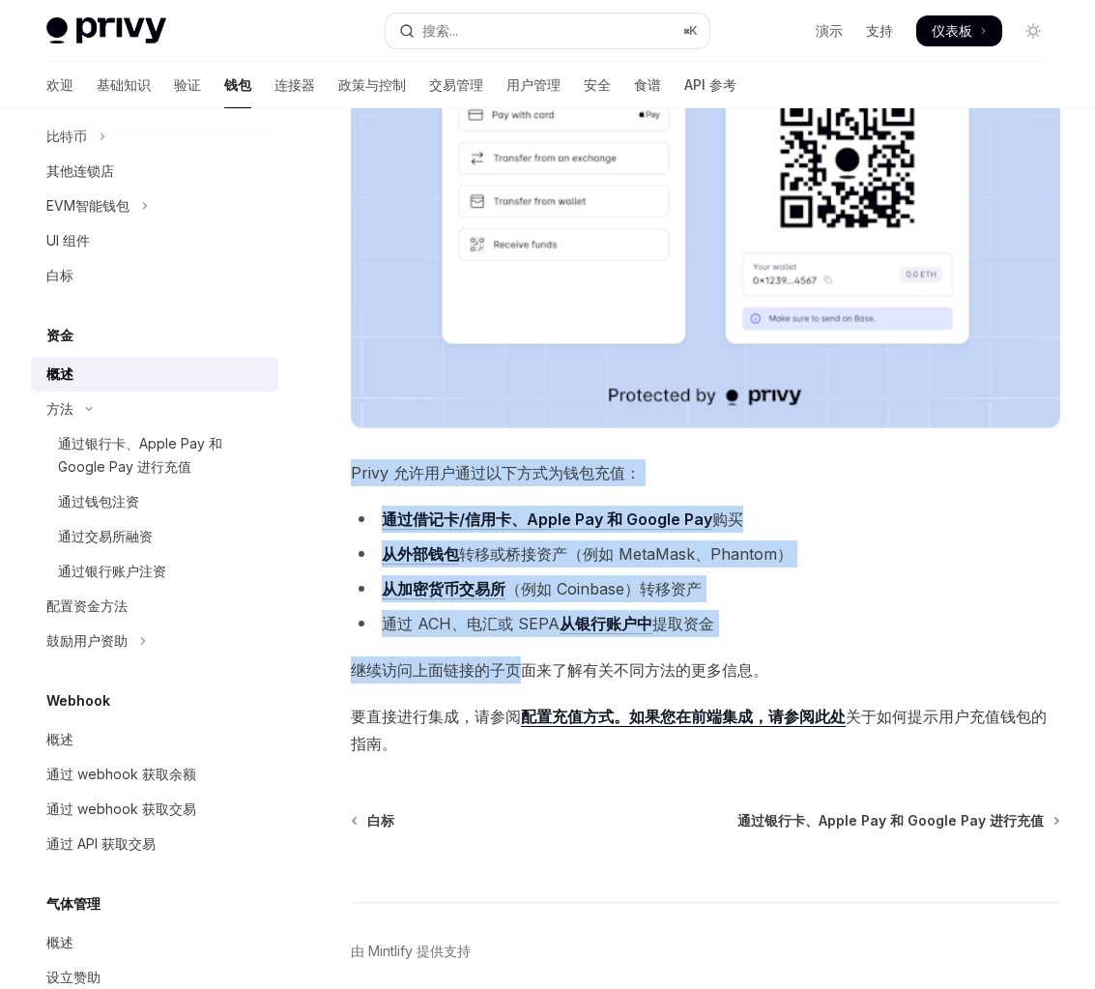
drag, startPoint x: 509, startPoint y: 441, endPoint x: 508, endPoint y: 682, distance: 241.6
click at [508, 682] on div "Privy 使您的用户可以轻松地使用各种资产为他们的钱包提供资金 ，包括网络的原生货币（例如 ETH、SOL）、USDC 和其他代币。 这使得您可以在应用程序…" at bounding box center [705, 273] width 709 height 966
click at [508, 682] on span "继续访问上面链接的子页面来了解有关不同方法的更多信息。" at bounding box center [705, 669] width 709 height 27
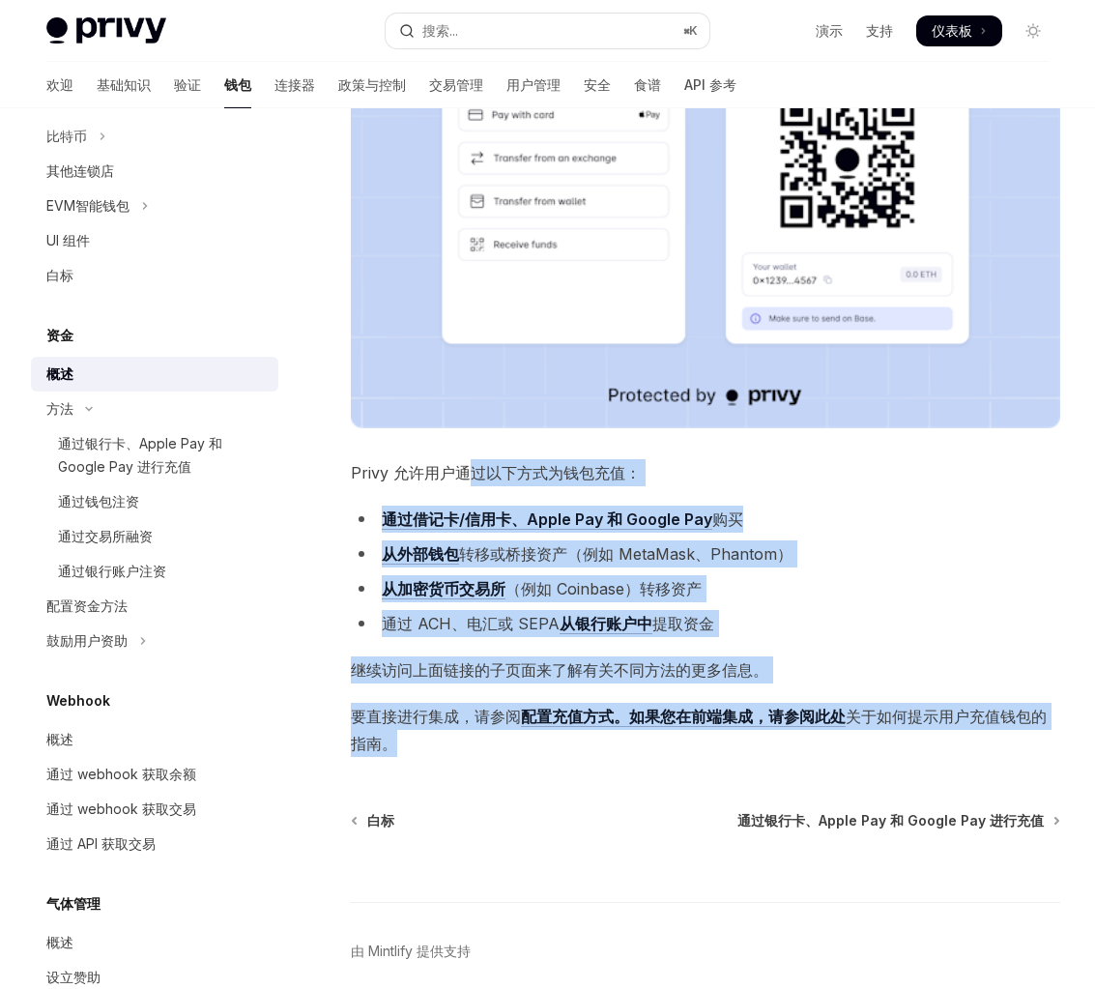
drag, startPoint x: 493, startPoint y: 761, endPoint x: 462, endPoint y: 469, distance: 294.4
click at [462, 469] on div "资金 概述 OpenAI 在 ChatGPT 中打开 OpenAI 在 ChatGPT 中打开 Privy 使您的用户可以轻松地使用各种资产为他们的钱包提供资…" at bounding box center [524, 381] width 1079 height 1375
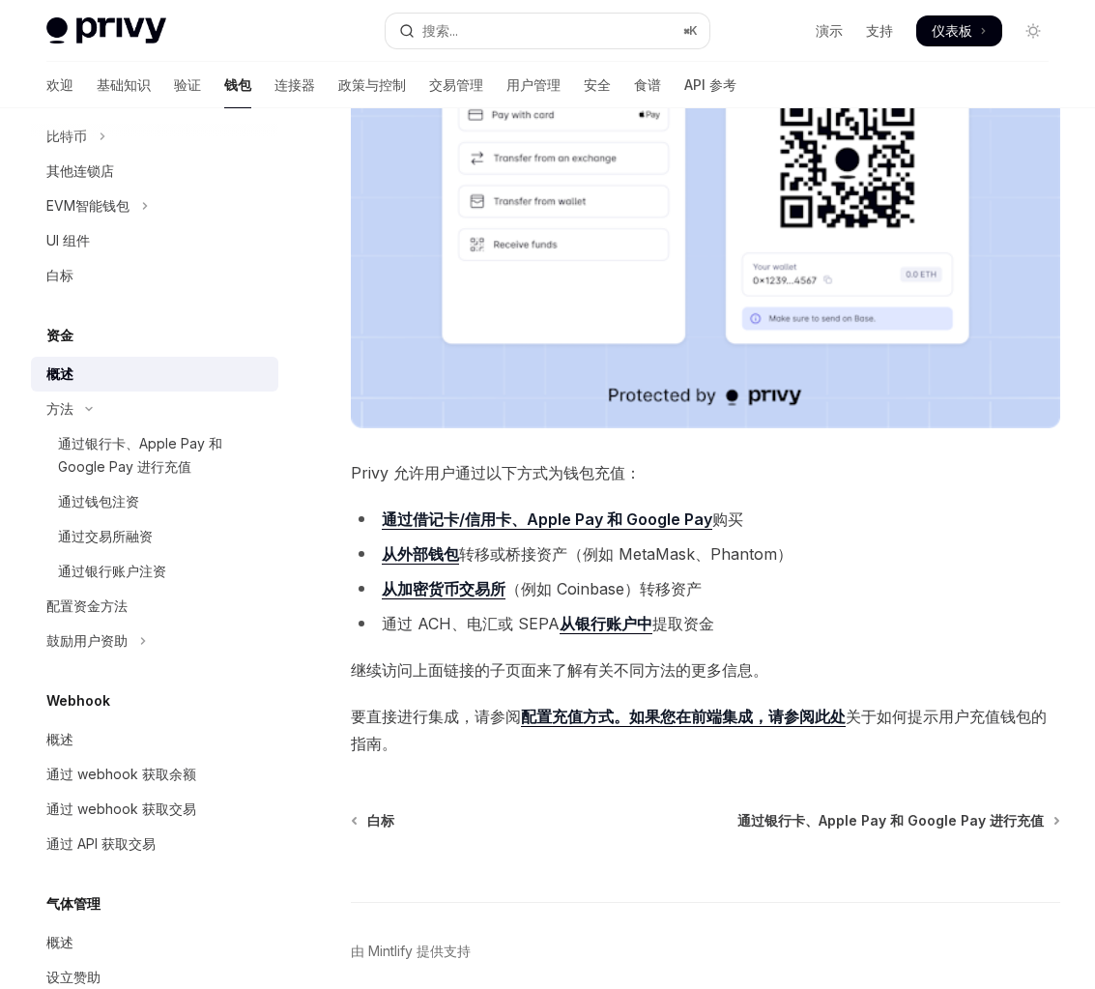
click at [381, 473] on font "Privy 允许用户通过以下方式为钱包充值：" at bounding box center [496, 472] width 290 height 19
click at [530, 547] on font "转移或桥接资产" at bounding box center [513, 553] width 108 height 19
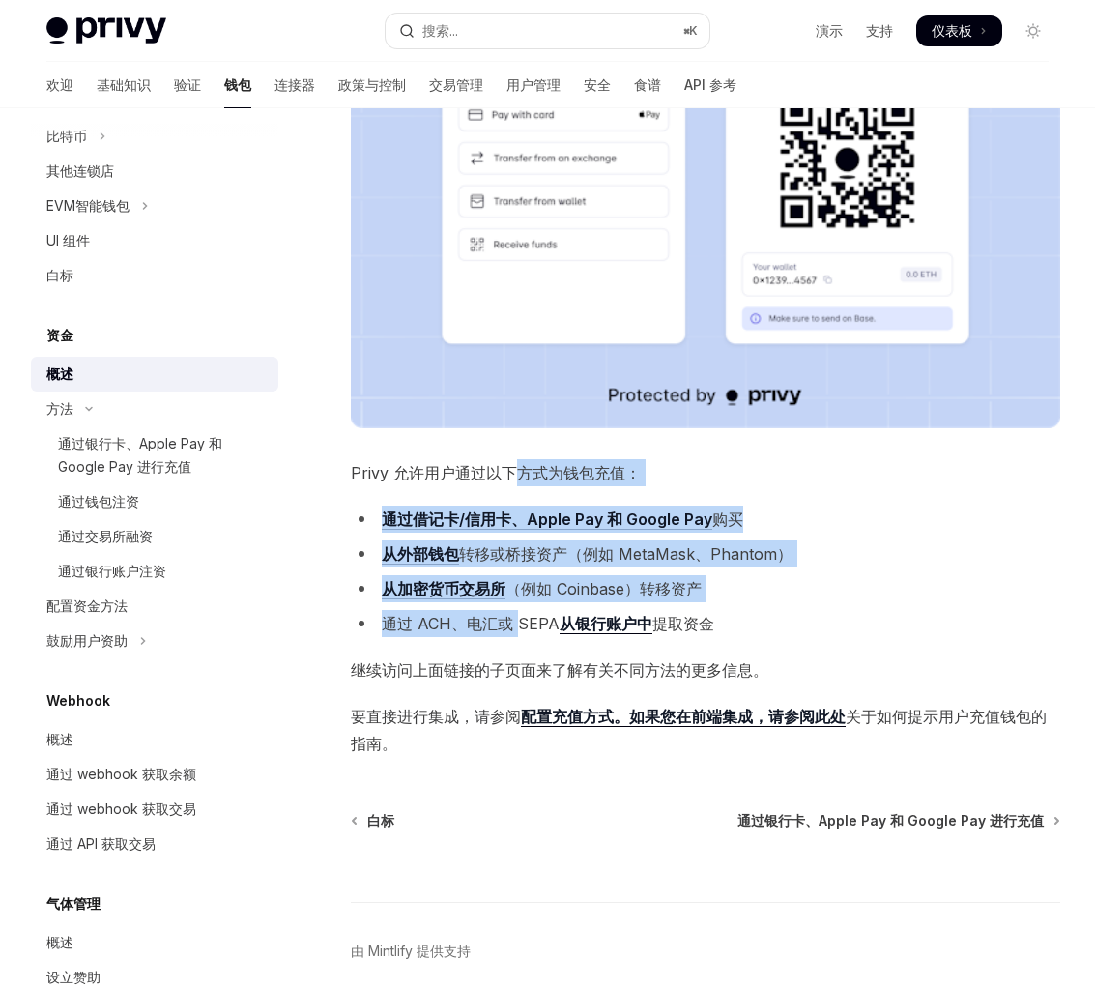
drag, startPoint x: 518, startPoint y: 624, endPoint x: 519, endPoint y: 456, distance: 168.1
click at [519, 456] on div "Privy 使您的用户可以轻松地使用各种资产为他们的钱包提供资金 ，包括网络的原生货币（例如 ETH、SOL）、USDC 和其他代币。 这使得您可以在应用程序…" at bounding box center [705, 273] width 709 height 966
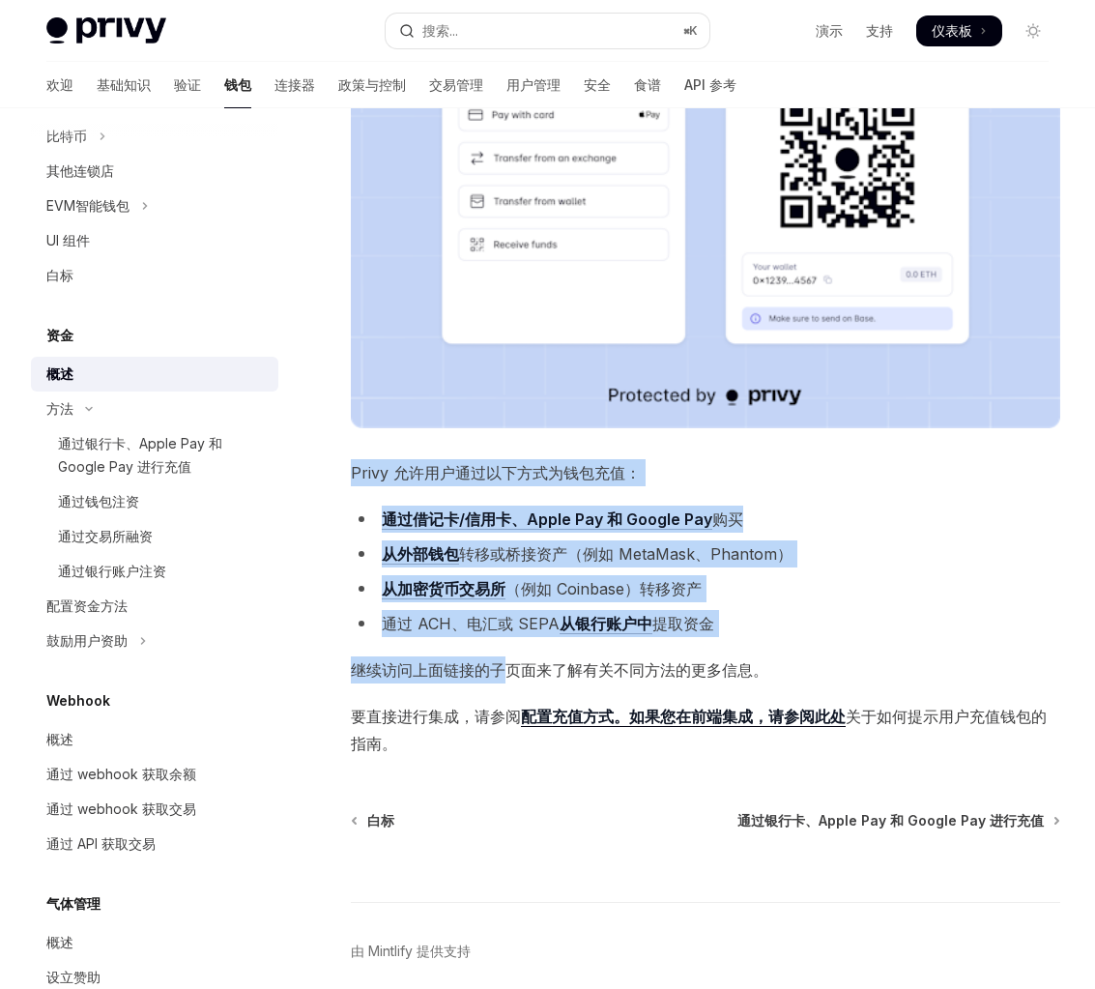
drag, startPoint x: 502, startPoint y: 458, endPoint x: 502, endPoint y: 690, distance: 231.9
click at [502, 690] on div "Privy 使您的用户可以轻松地使用各种资产为他们的钱包提供资金 ，包括网络的原生货币（例如 ETH、SOL）、USDC 和其他代币。 这使得您可以在应用程序…" at bounding box center [705, 273] width 709 height 966
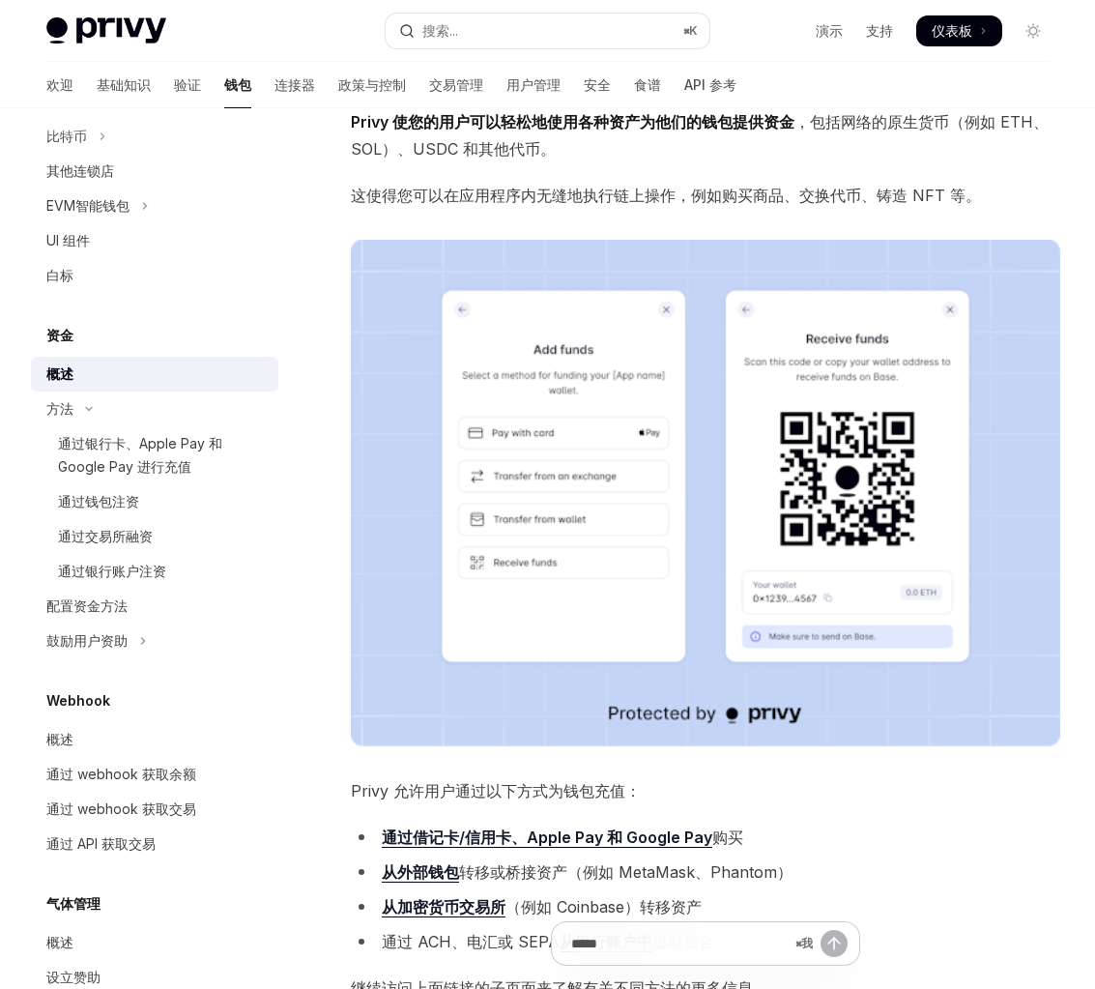
scroll to position [136, 0]
